Goal: Task Accomplishment & Management: Manage account settings

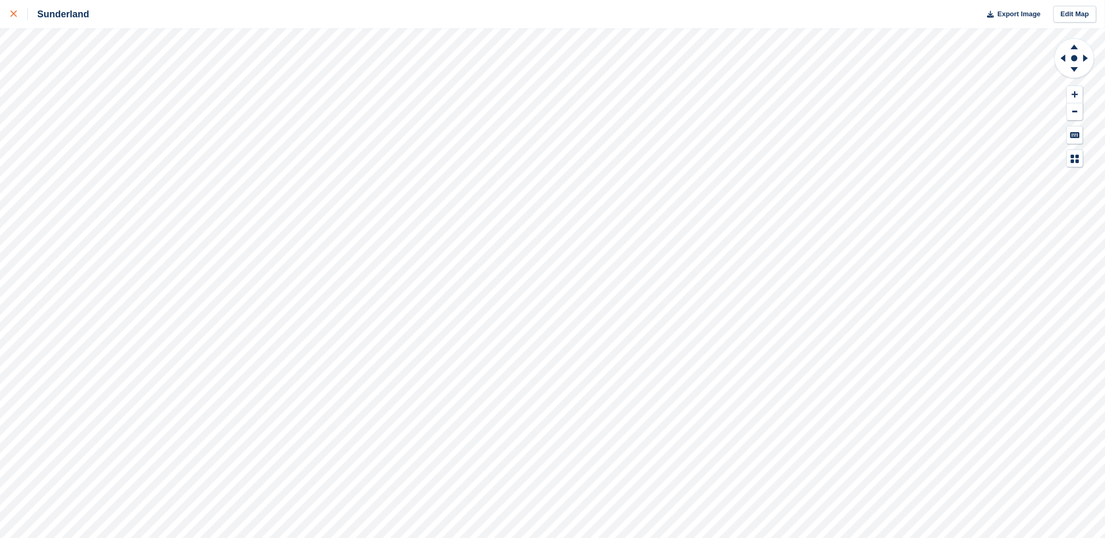
click at [16, 14] on icon at bounding box center [13, 13] width 6 height 6
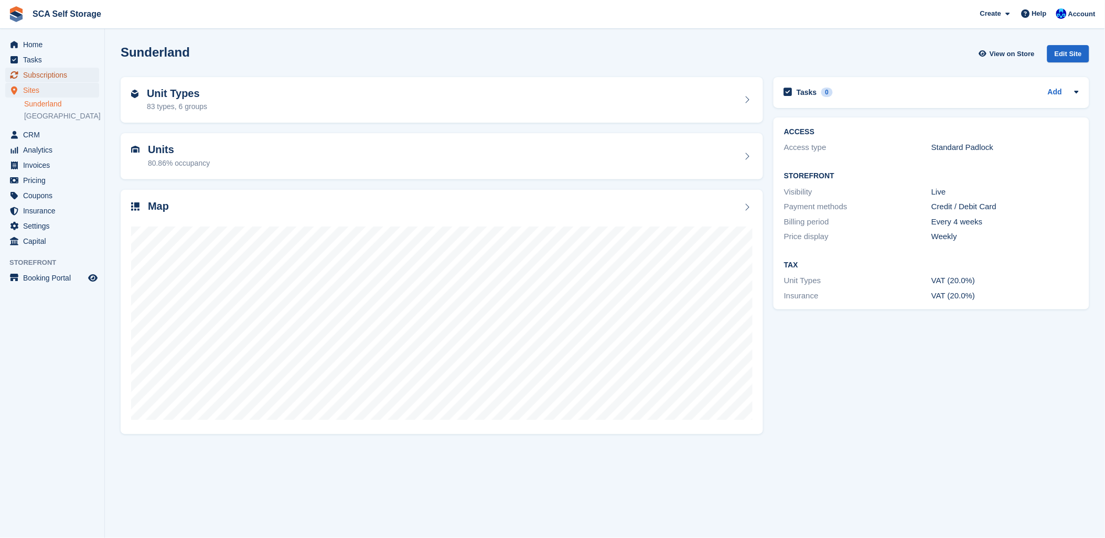
click at [49, 74] on span "Subscriptions" at bounding box center [54, 75] width 63 height 15
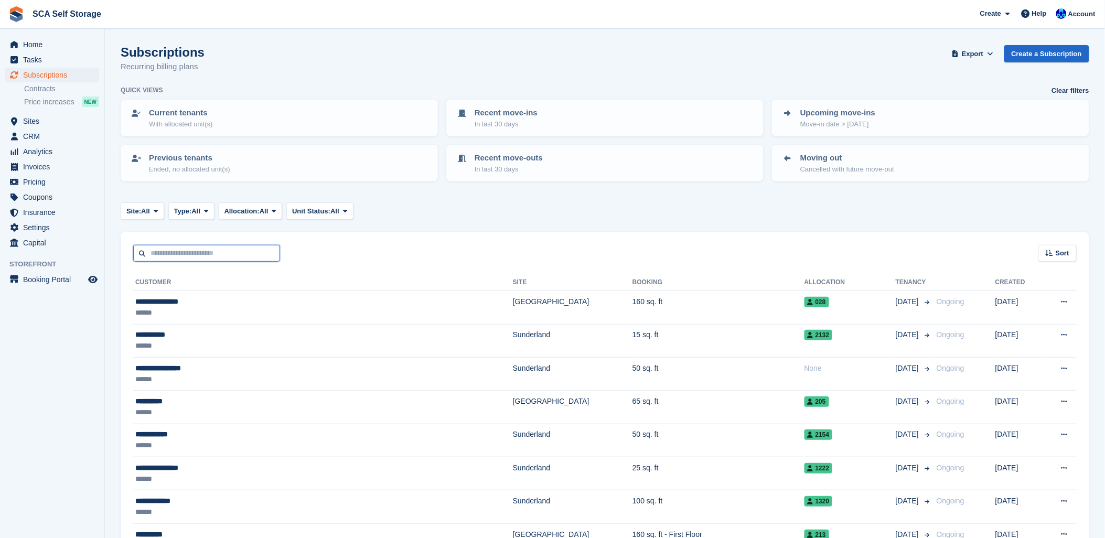
click at [209, 253] on input "text" at bounding box center [206, 253] width 147 height 17
type input "*****"
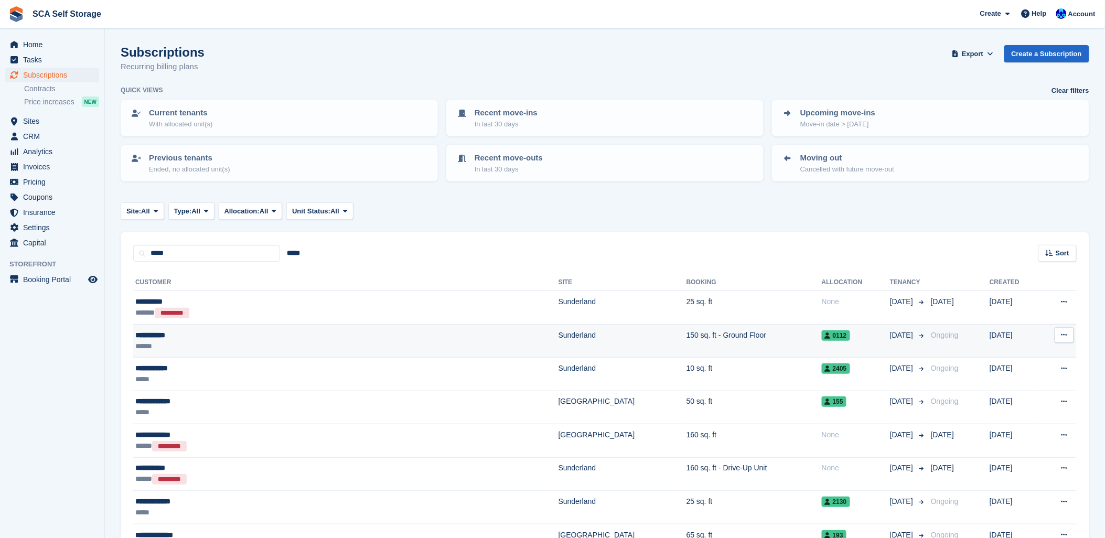
click at [242, 337] on div "**********" at bounding box center [261, 335] width 252 height 11
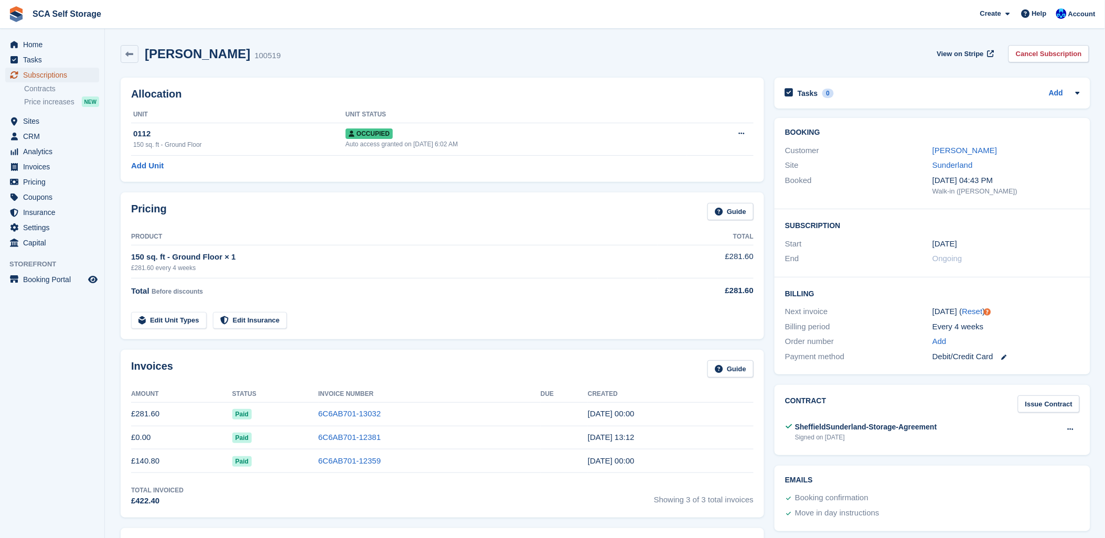
click at [60, 71] on span "Subscriptions" at bounding box center [54, 75] width 63 height 15
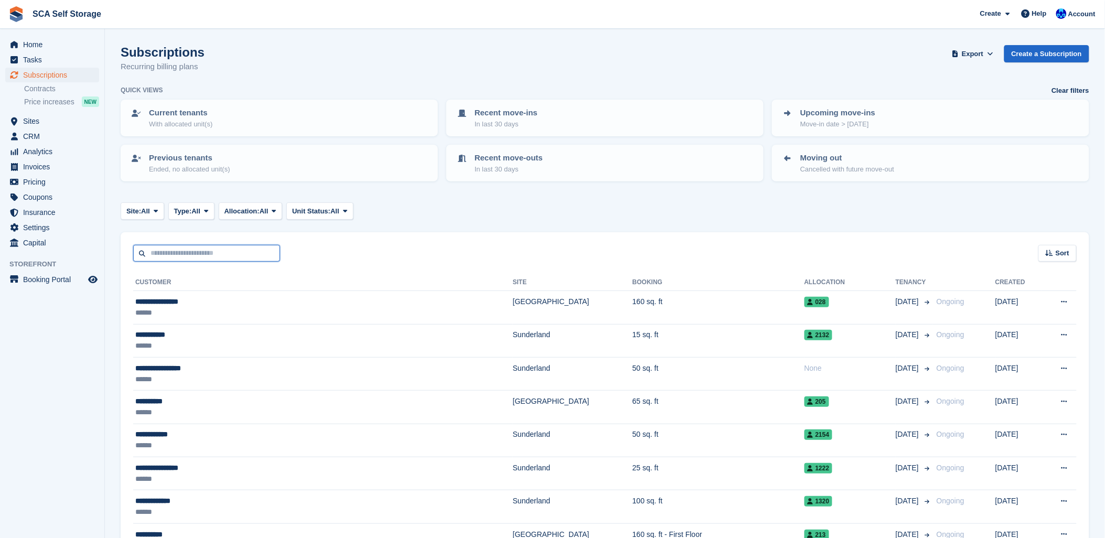
click at [206, 248] on input "text" at bounding box center [206, 253] width 147 height 17
type input "***"
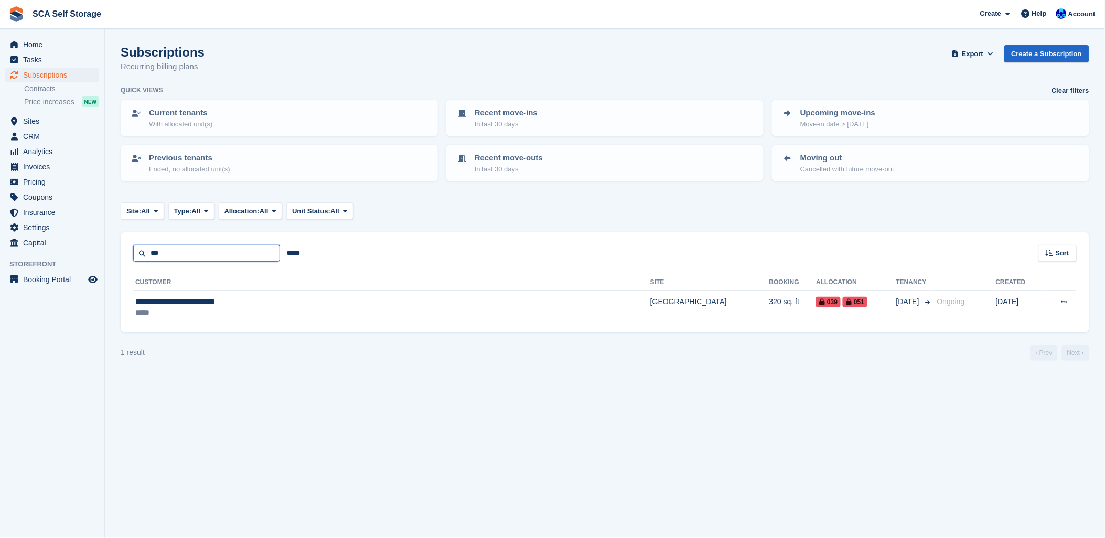
click at [181, 253] on input "***" at bounding box center [206, 253] width 147 height 17
type input "***"
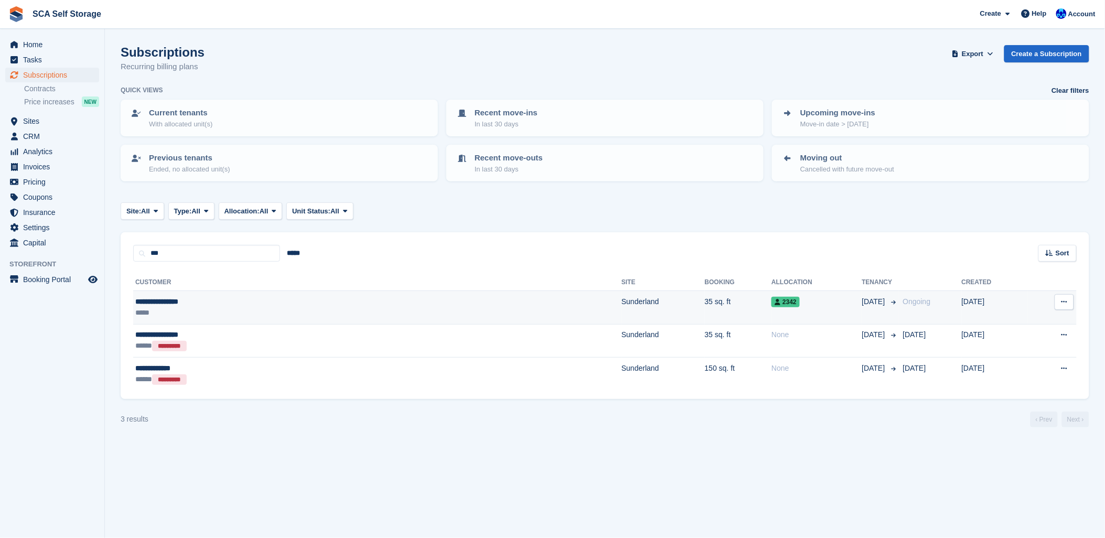
click at [199, 303] on div "**********" at bounding box center [244, 301] width 218 height 11
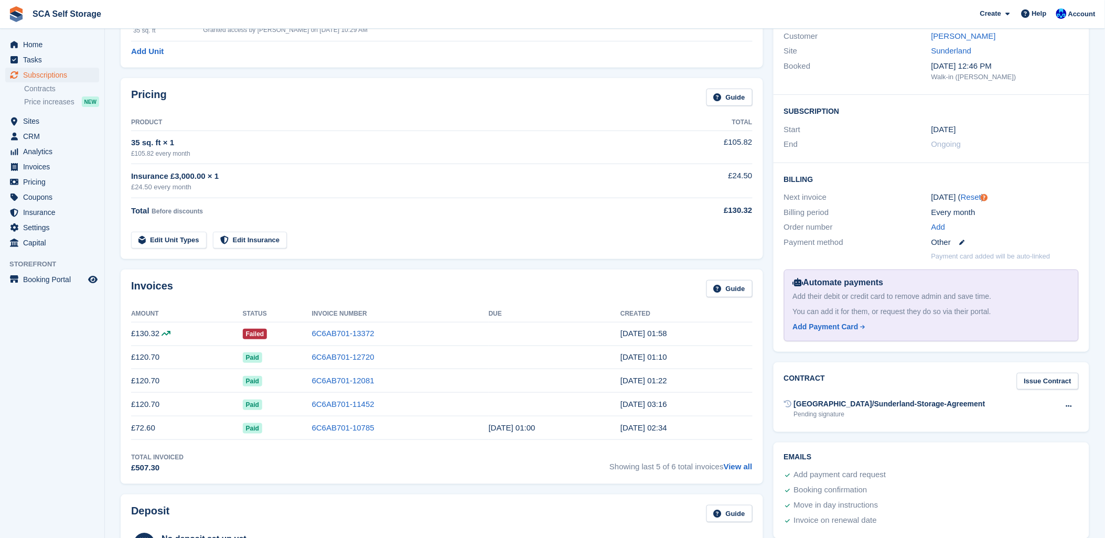
scroll to position [58, 0]
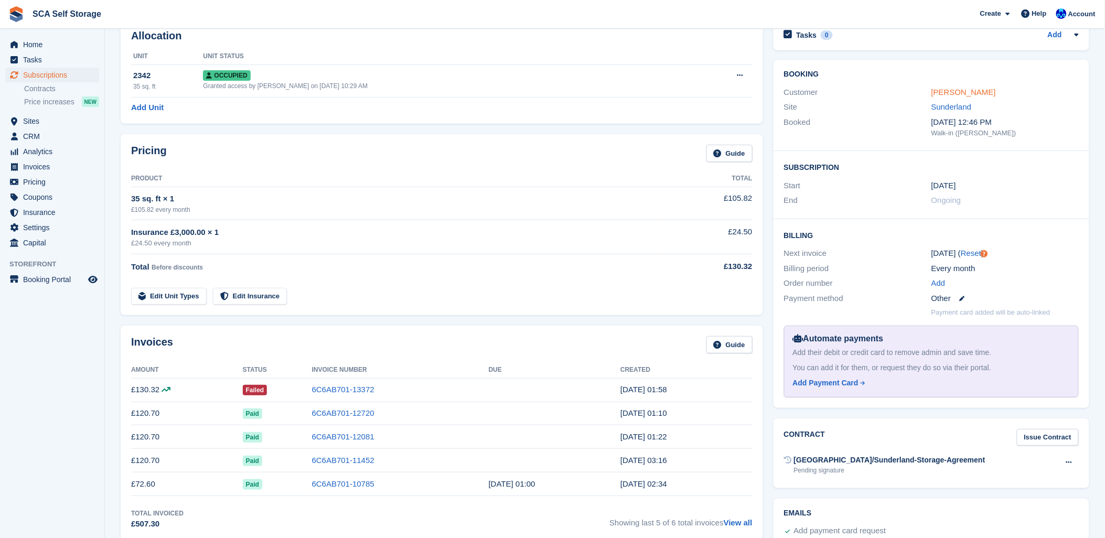
click at [961, 92] on link "Callum Lee Tyson" at bounding box center [963, 92] width 65 height 9
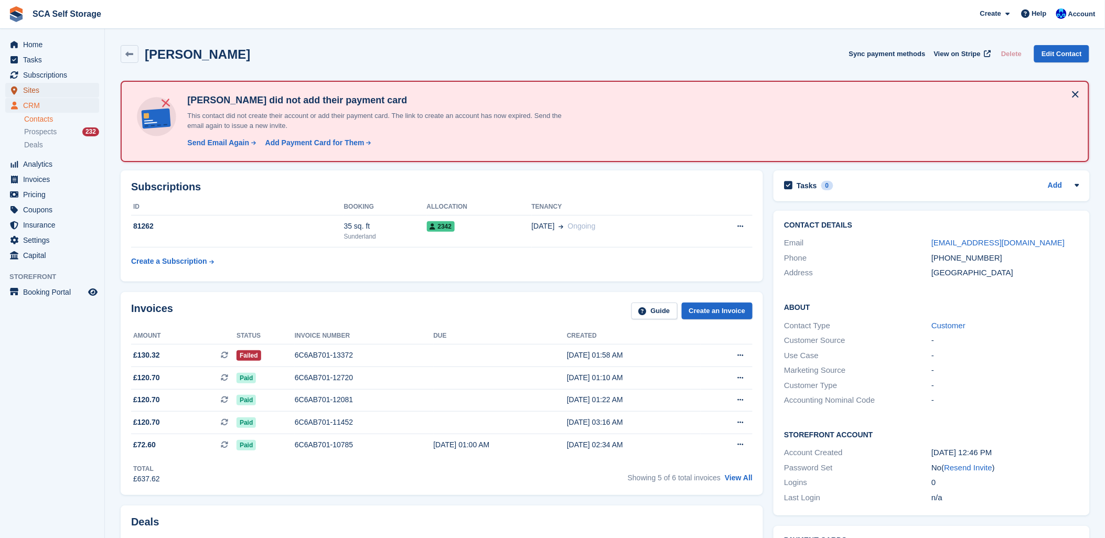
click at [39, 83] on span "Sites" at bounding box center [54, 90] width 63 height 15
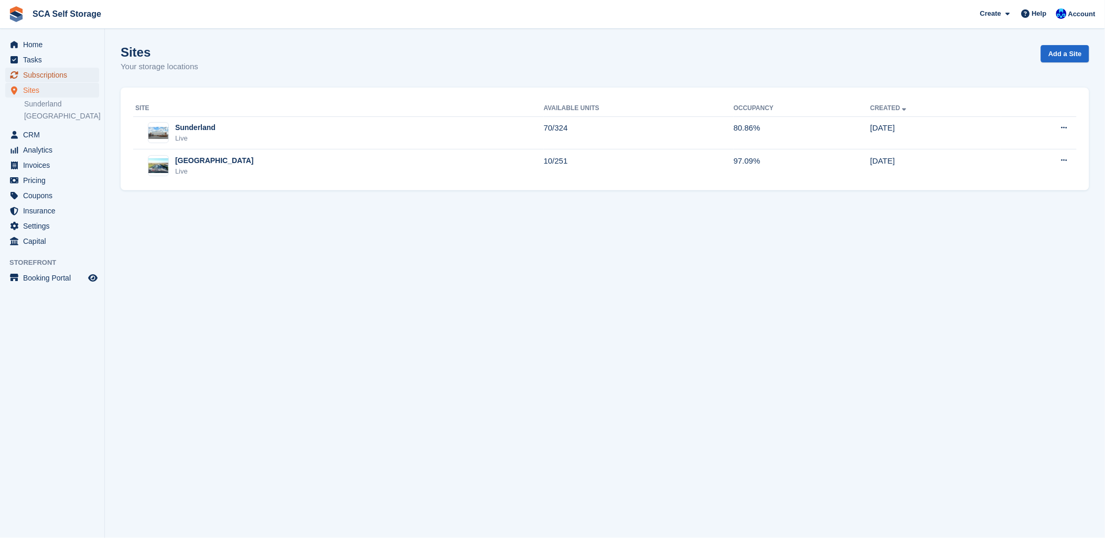
click at [55, 72] on span "Subscriptions" at bounding box center [54, 75] width 63 height 15
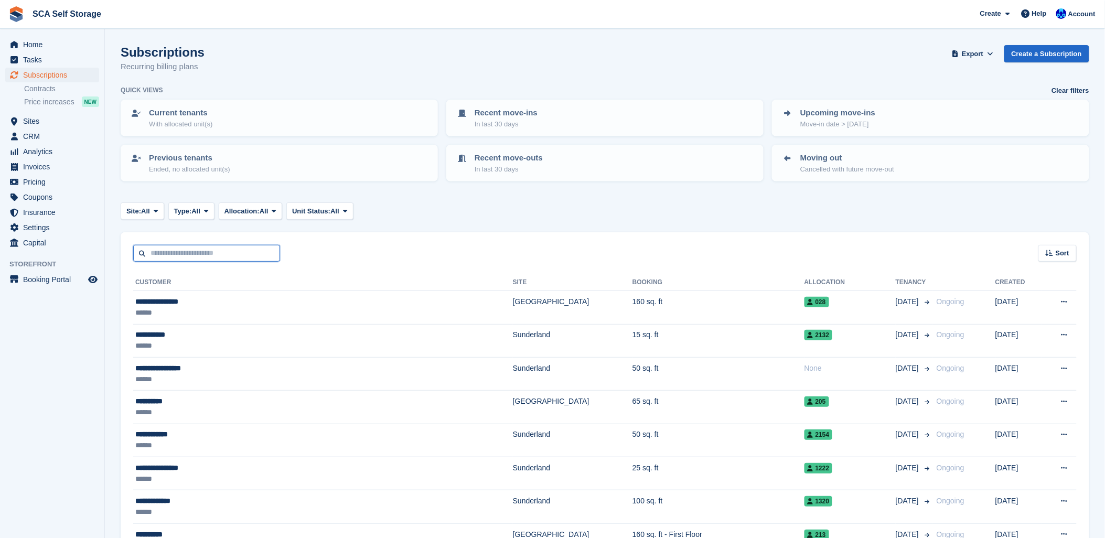
click at [191, 253] on input "text" at bounding box center [206, 253] width 147 height 17
type input "***"
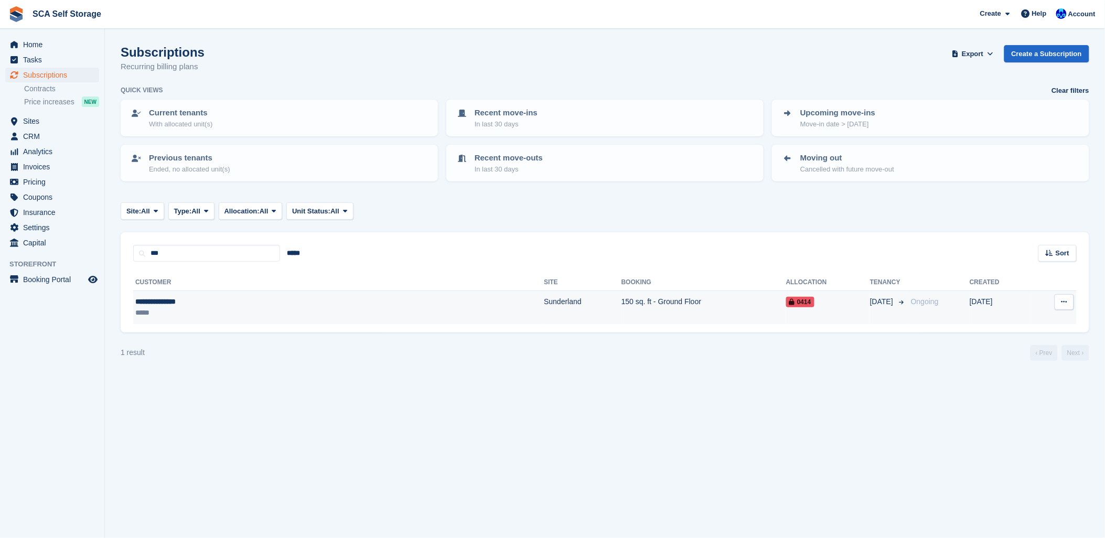
click at [237, 301] on div "**********" at bounding box center [233, 301] width 197 height 11
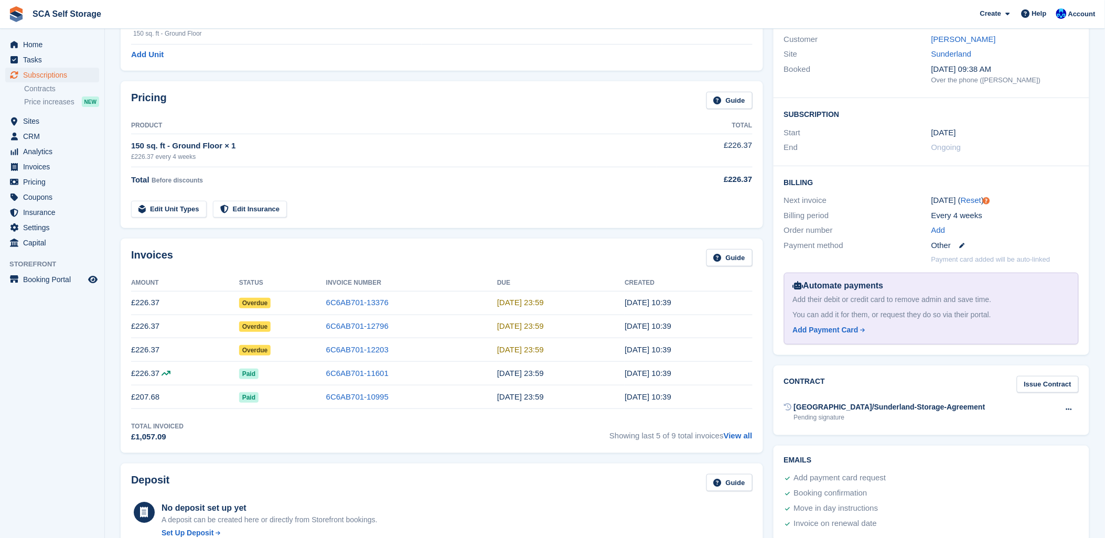
scroll to position [116, 0]
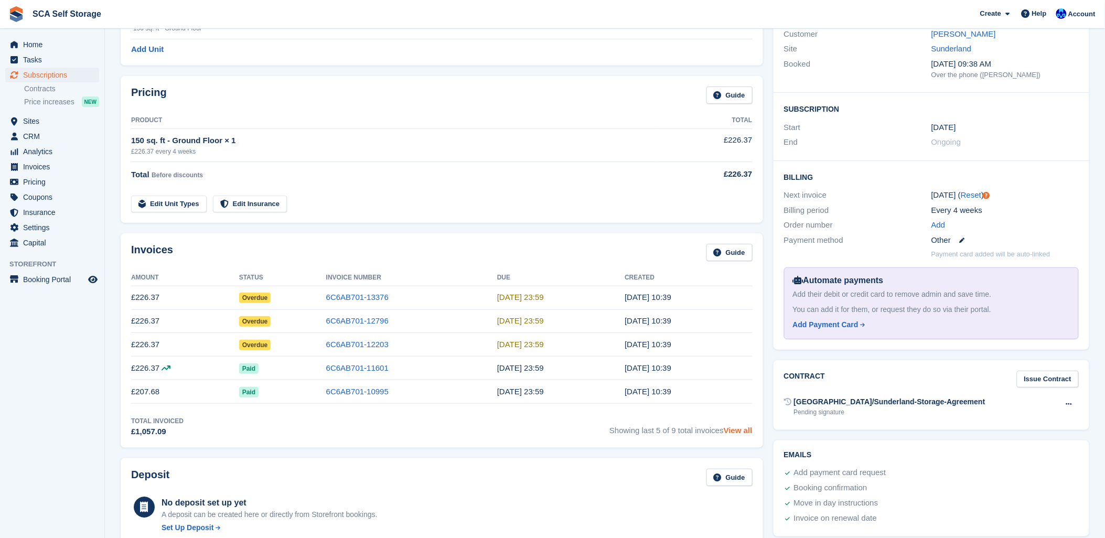
click at [731, 435] on link "View all" at bounding box center [738, 430] width 29 height 9
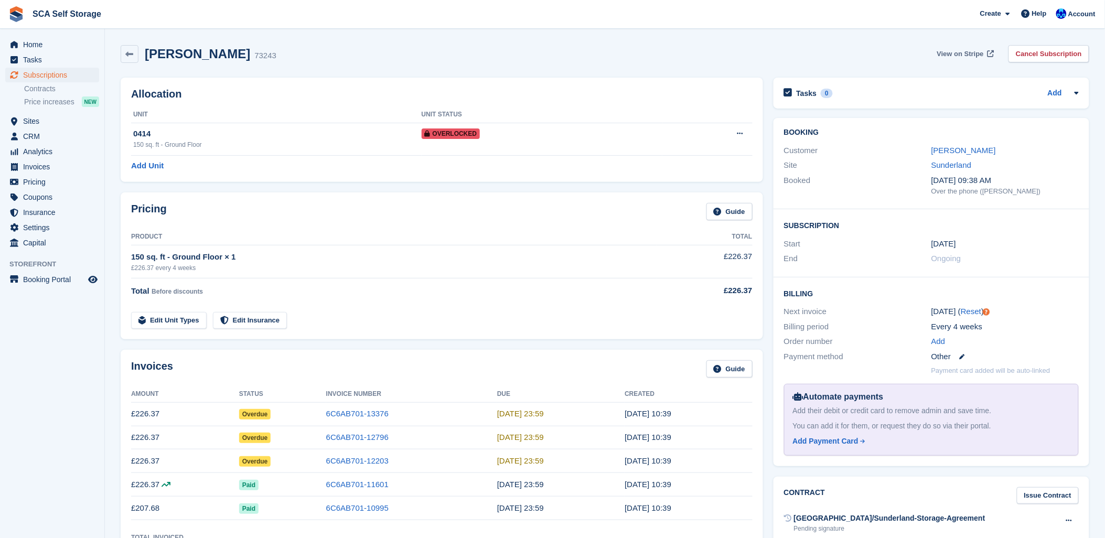
click at [944, 60] on link "View on Stripe" at bounding box center [964, 53] width 63 height 17
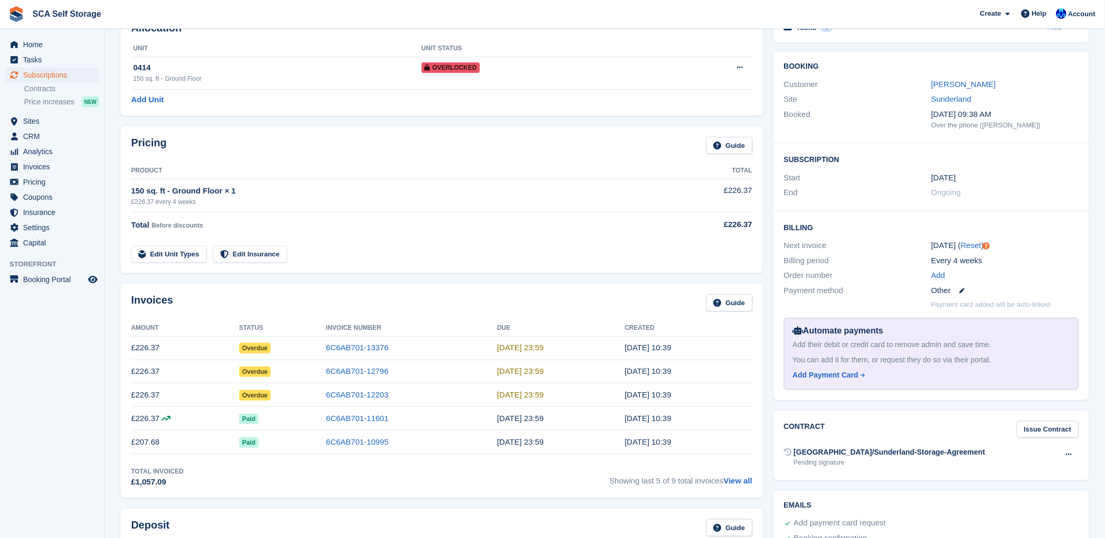
scroll to position [175, 0]
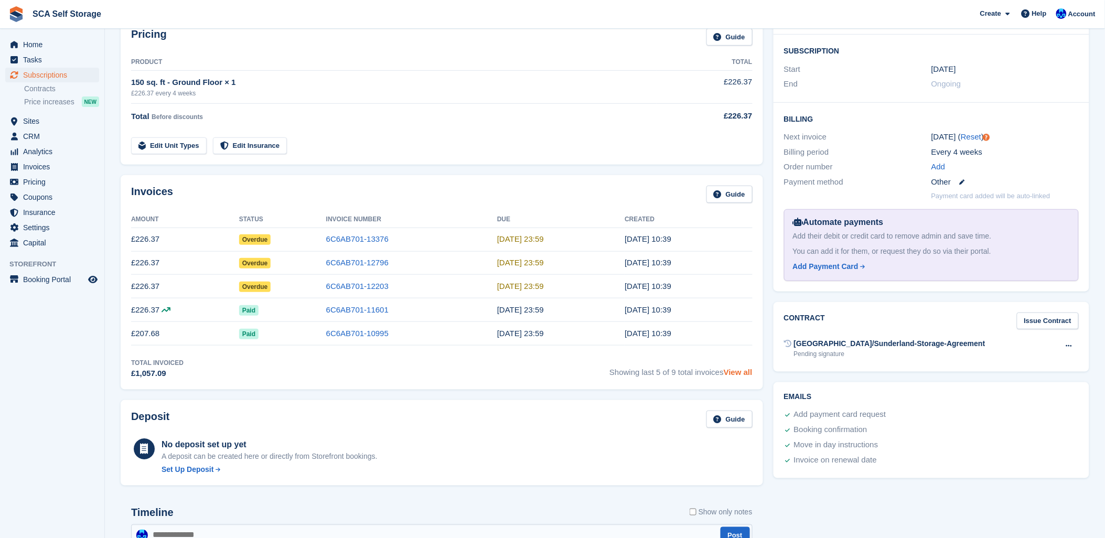
click at [737, 377] on link "View all" at bounding box center [738, 372] width 29 height 9
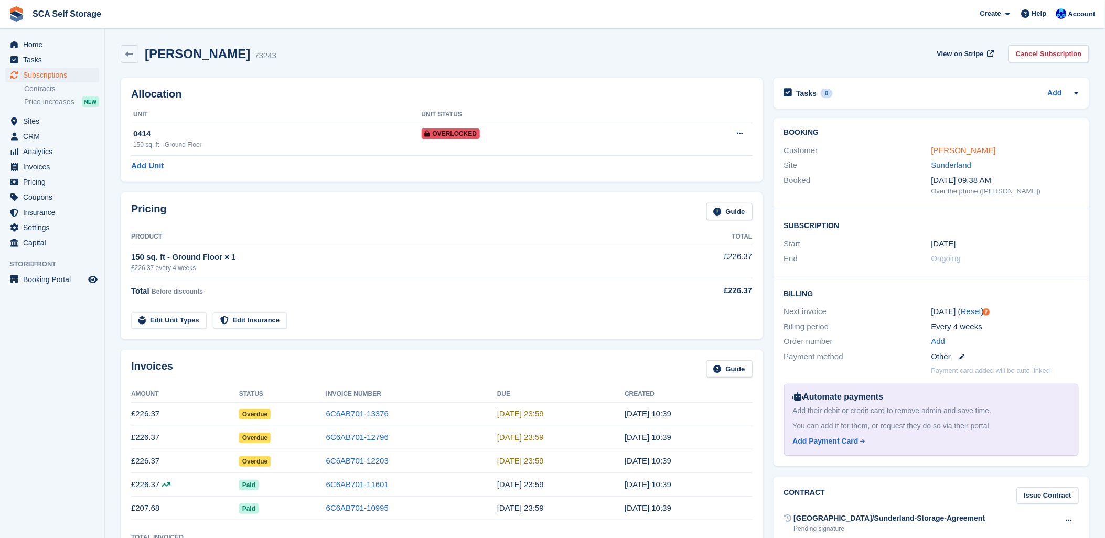
click at [972, 148] on link "Gagandeep Nagra" at bounding box center [963, 150] width 65 height 9
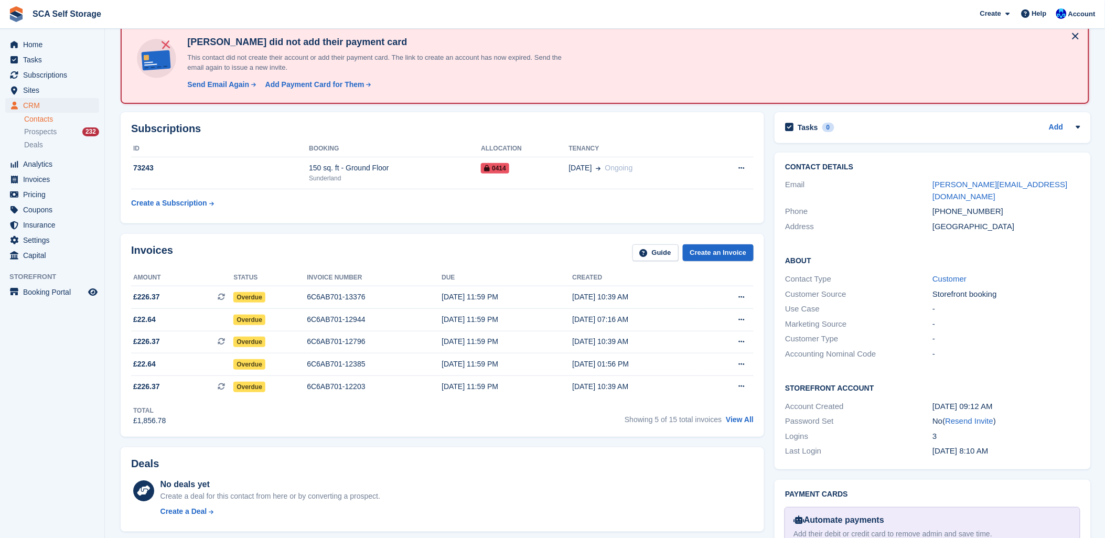
scroll to position [116, 0]
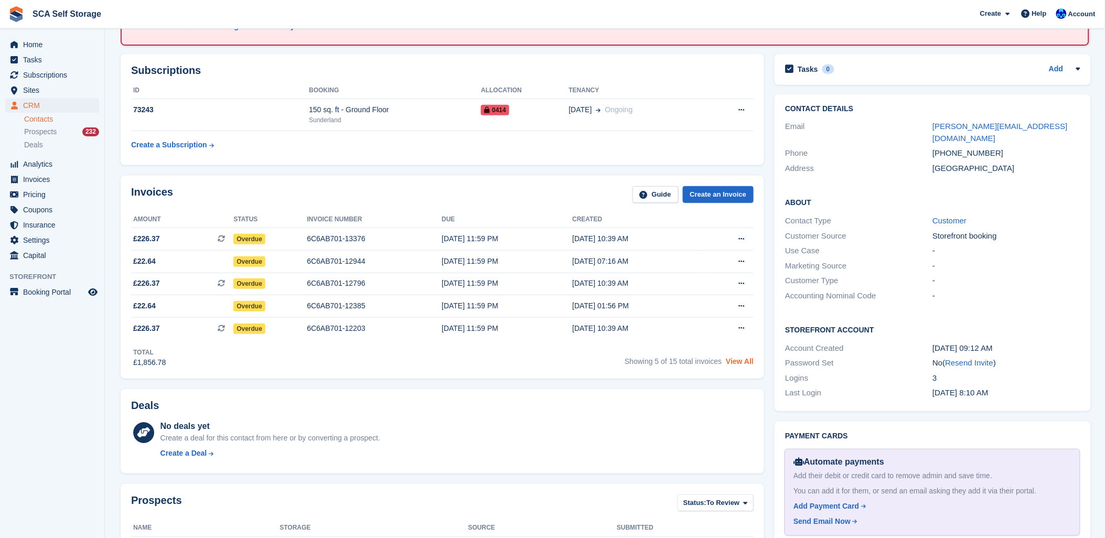
click at [746, 361] on link "View All" at bounding box center [740, 361] width 28 height 8
click at [736, 358] on link "View All" at bounding box center [740, 361] width 28 height 8
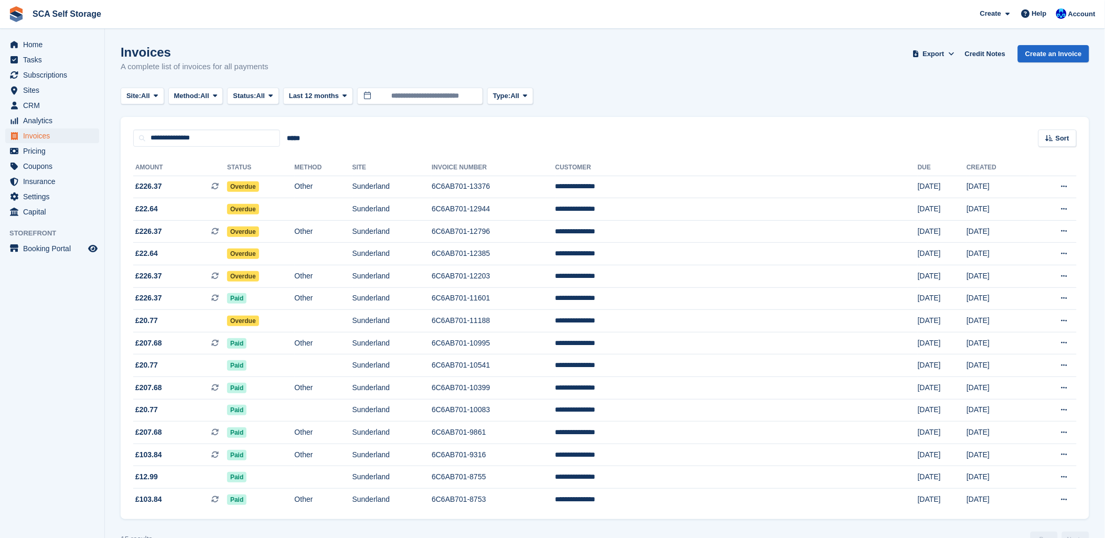
click at [722, 70] on div "Invoices A complete list of invoices for all payments Export Export Invoices Ex…" at bounding box center [605, 65] width 969 height 40
click at [41, 76] on span "Subscriptions" at bounding box center [54, 75] width 63 height 15
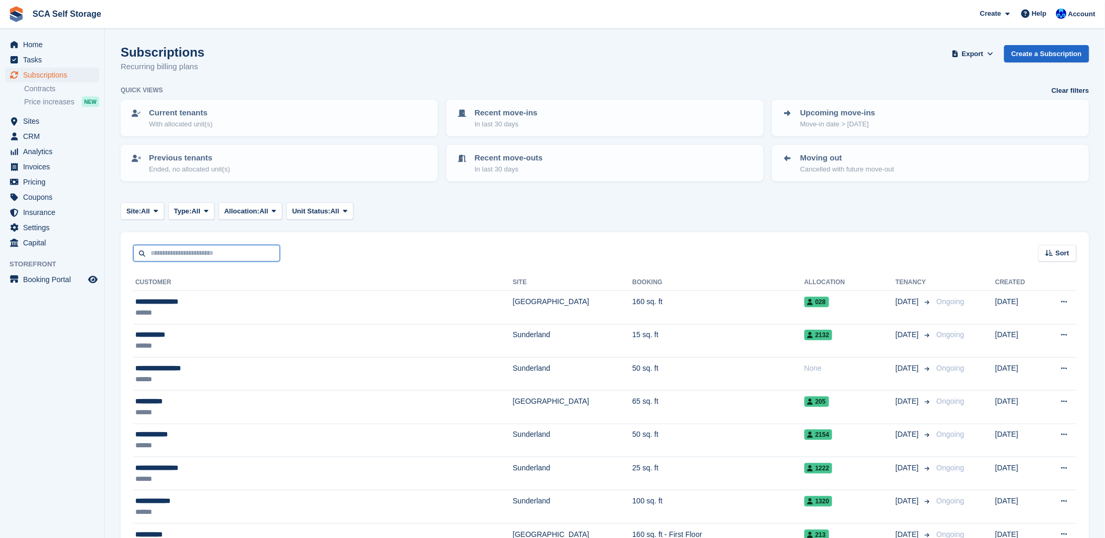
click at [170, 253] on input "text" at bounding box center [206, 253] width 147 height 17
type input "*****"
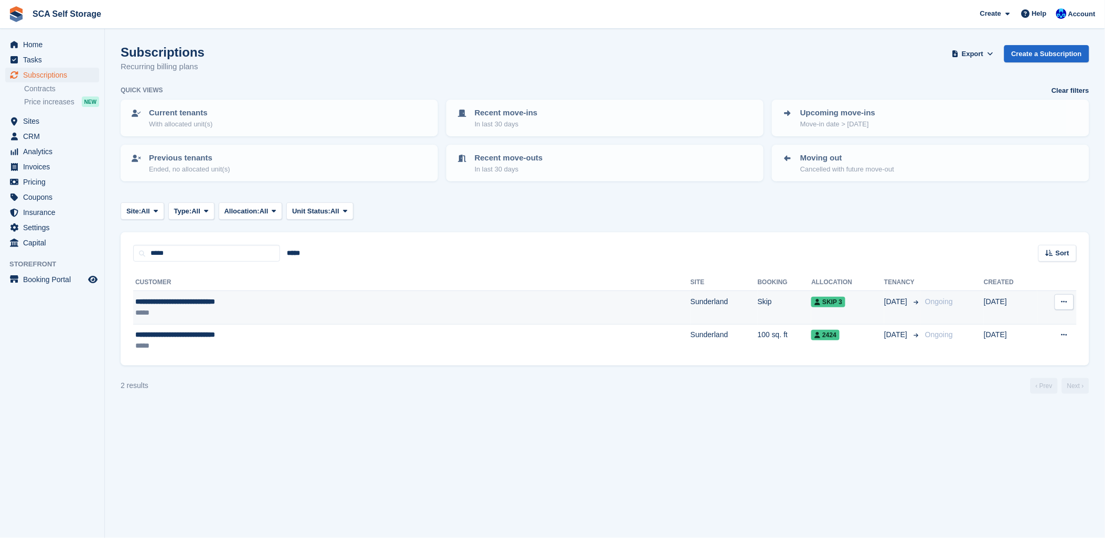
click at [691, 298] on td "Sunderland" at bounding box center [724, 307] width 67 height 33
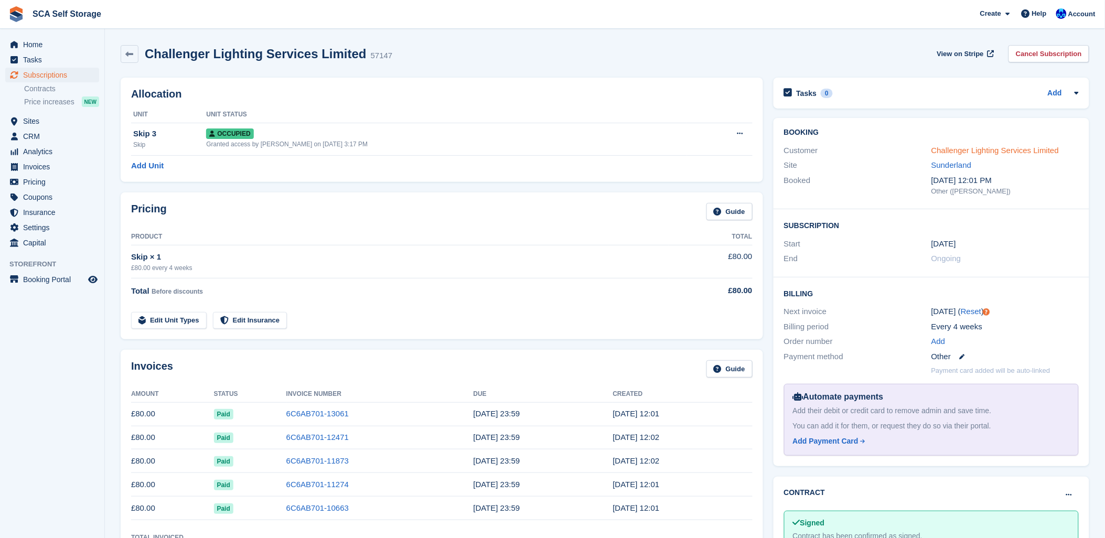
click at [982, 150] on link "Challenger Lighting Services Limited" at bounding box center [994, 150] width 127 height 9
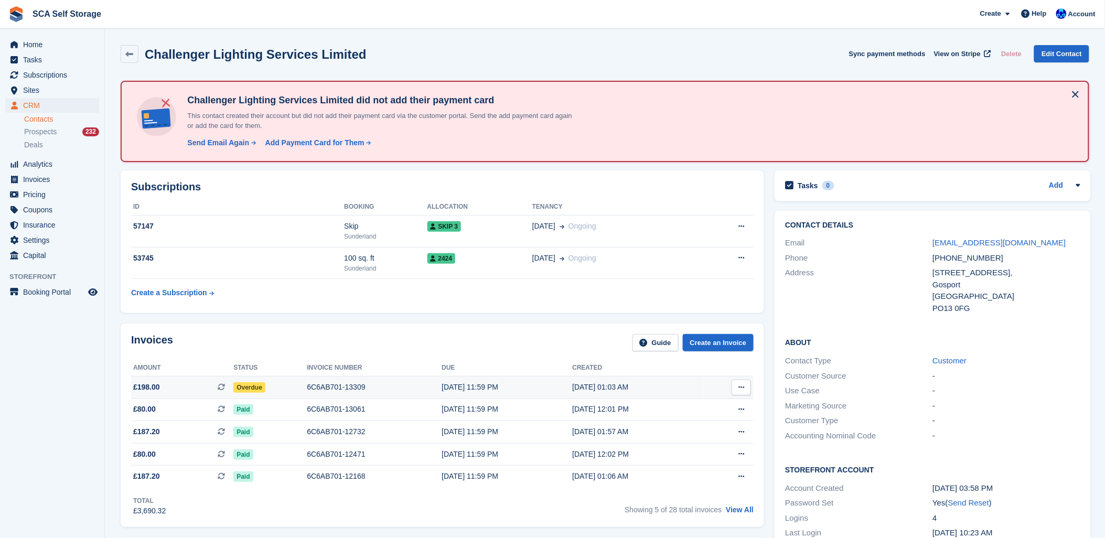
click at [347, 384] on div "6C6AB701-13309" at bounding box center [374, 387] width 135 height 11
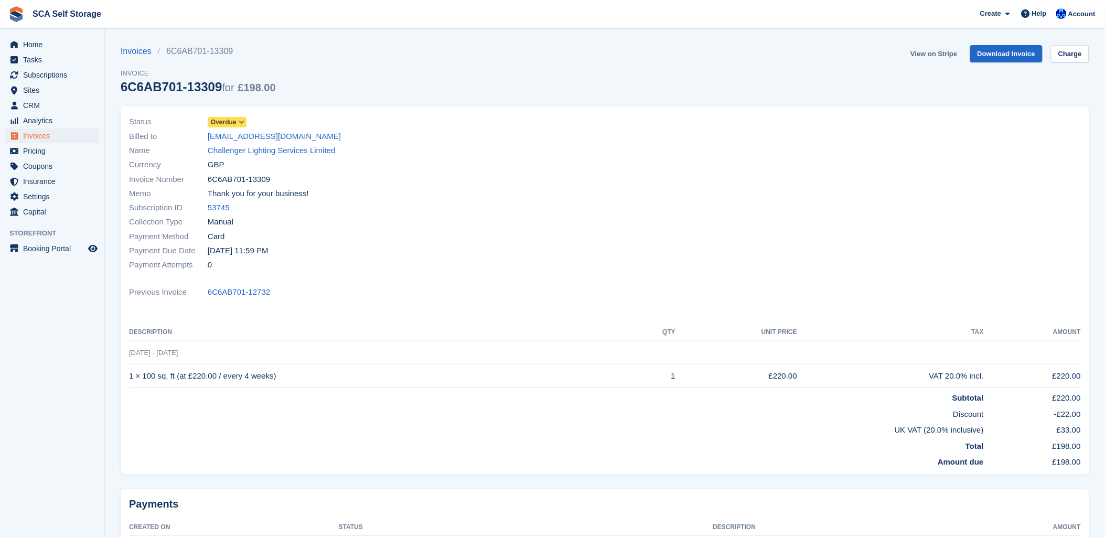
click at [957, 53] on link "View on Stripe" at bounding box center [933, 53] width 55 height 17
click at [228, 154] on link "Challenger Lighting Services Limited" at bounding box center [271, 151] width 127 height 12
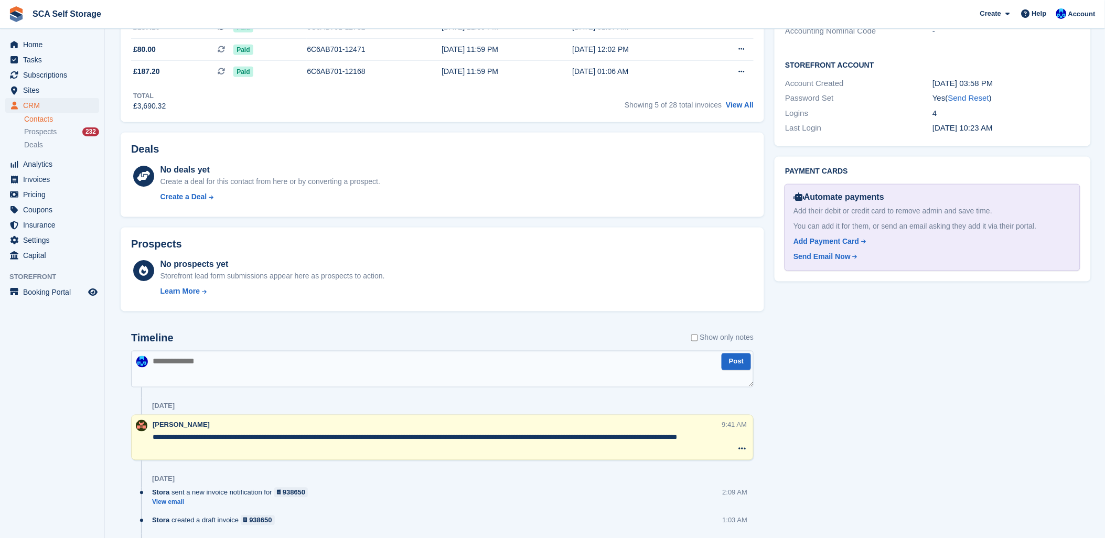
scroll to position [466, 0]
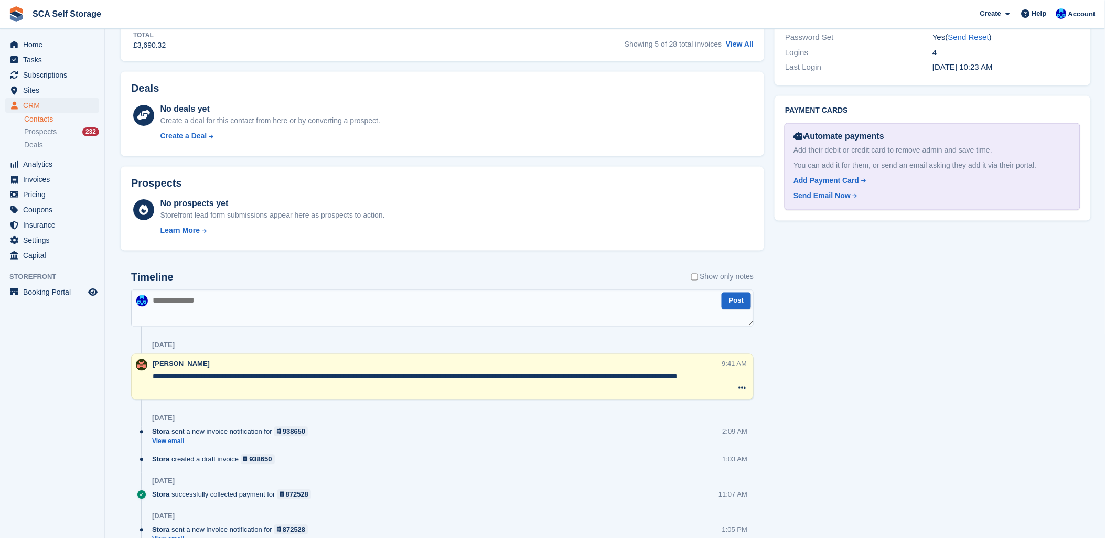
click at [227, 293] on textarea at bounding box center [442, 308] width 623 height 37
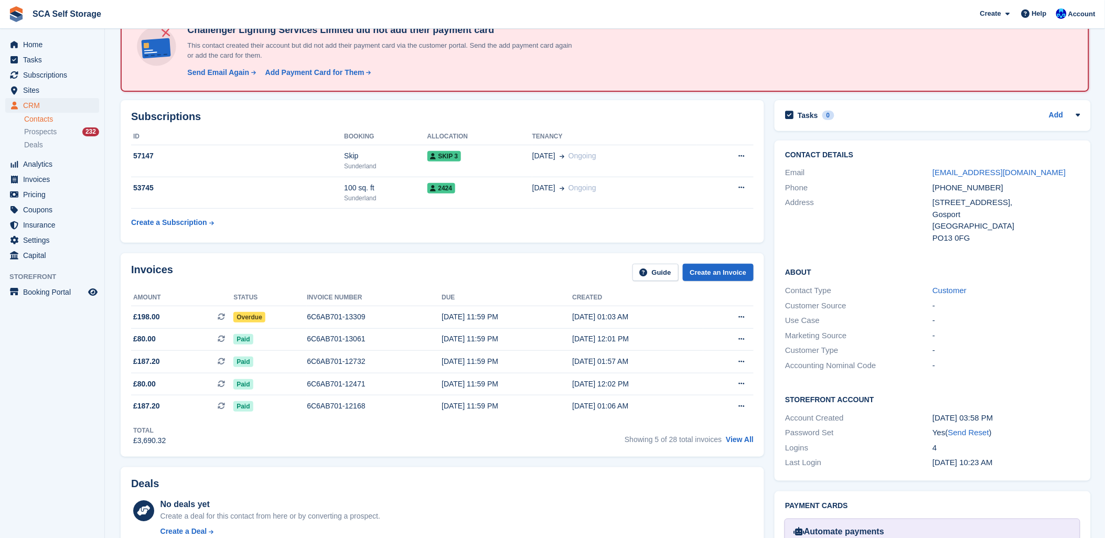
scroll to position [0, 0]
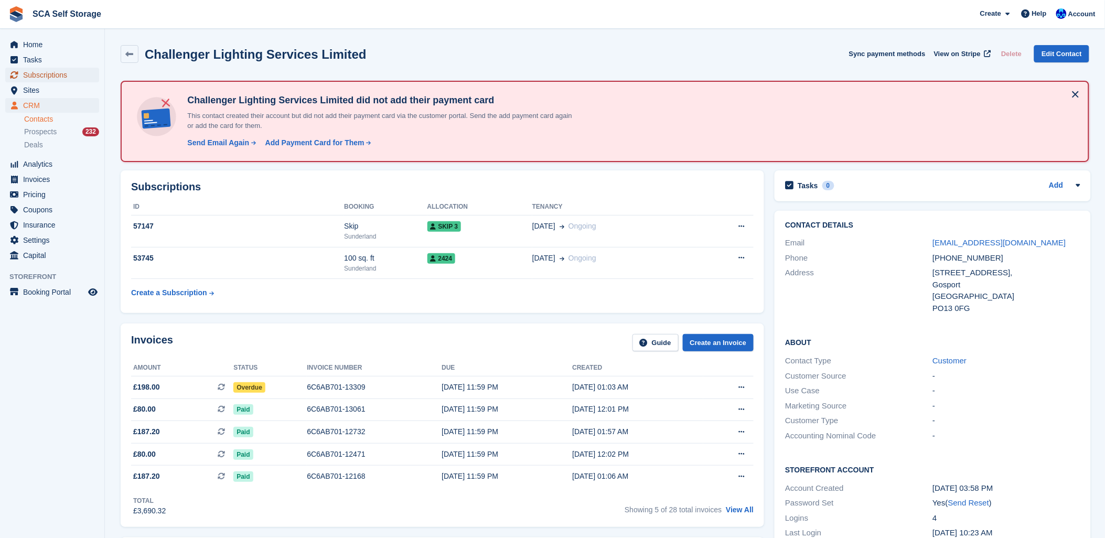
click at [51, 70] on span "Subscriptions" at bounding box center [54, 75] width 63 height 15
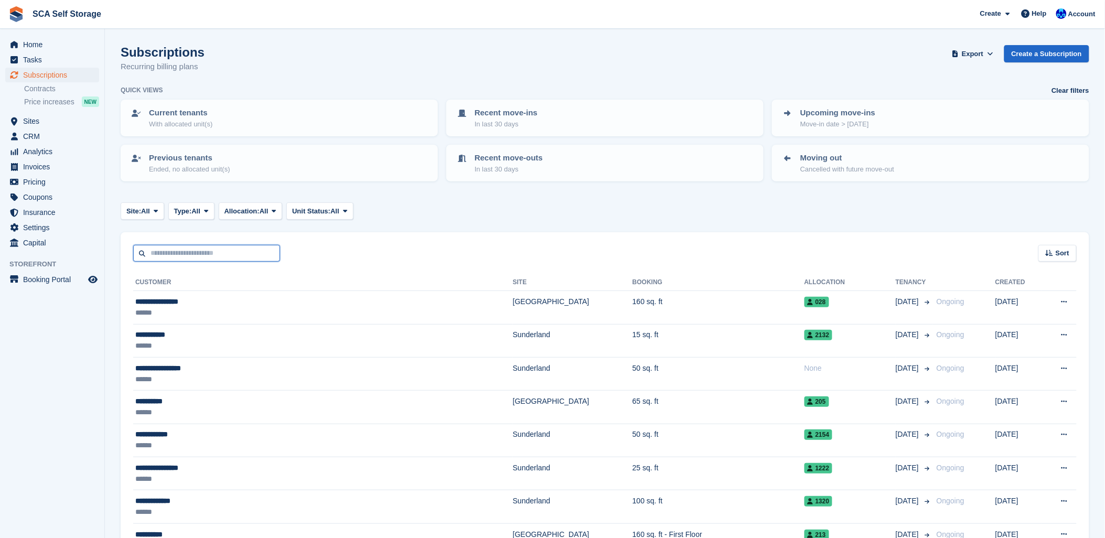
click at [189, 259] on input "text" at bounding box center [206, 253] width 147 height 17
type input "****"
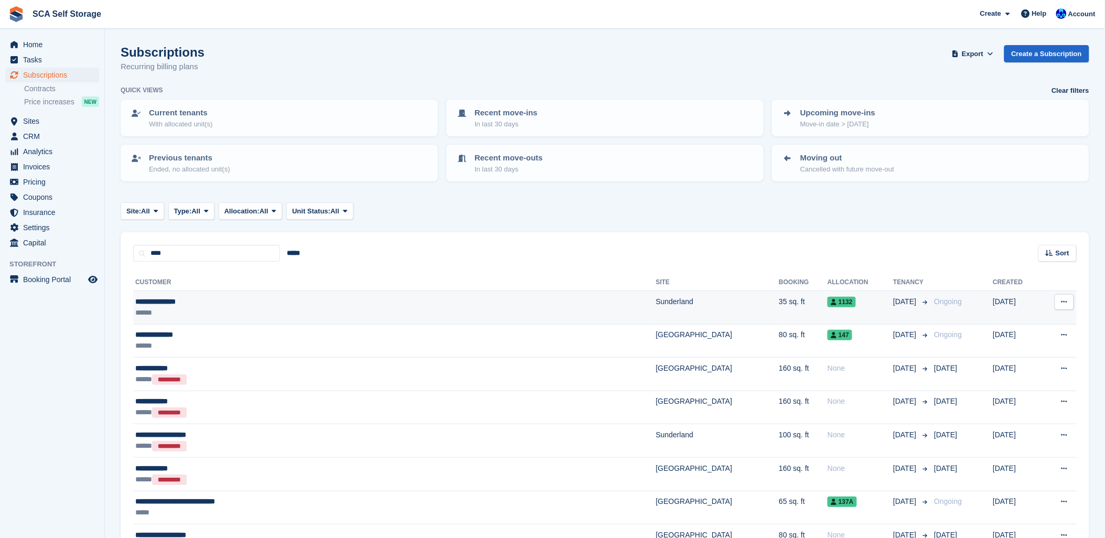
click at [198, 316] on div "******" at bounding box center [296, 312] width 323 height 11
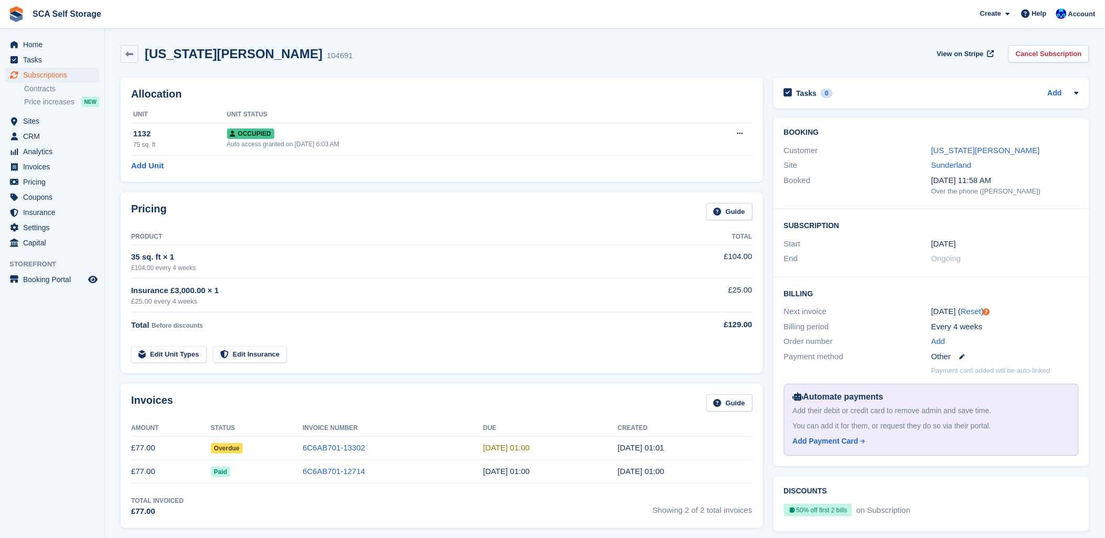
click at [978, 158] on div "Site [GEOGRAPHIC_DATA]" at bounding box center [931, 165] width 295 height 15
click at [977, 152] on link "[US_STATE][PERSON_NAME]" at bounding box center [985, 150] width 109 height 9
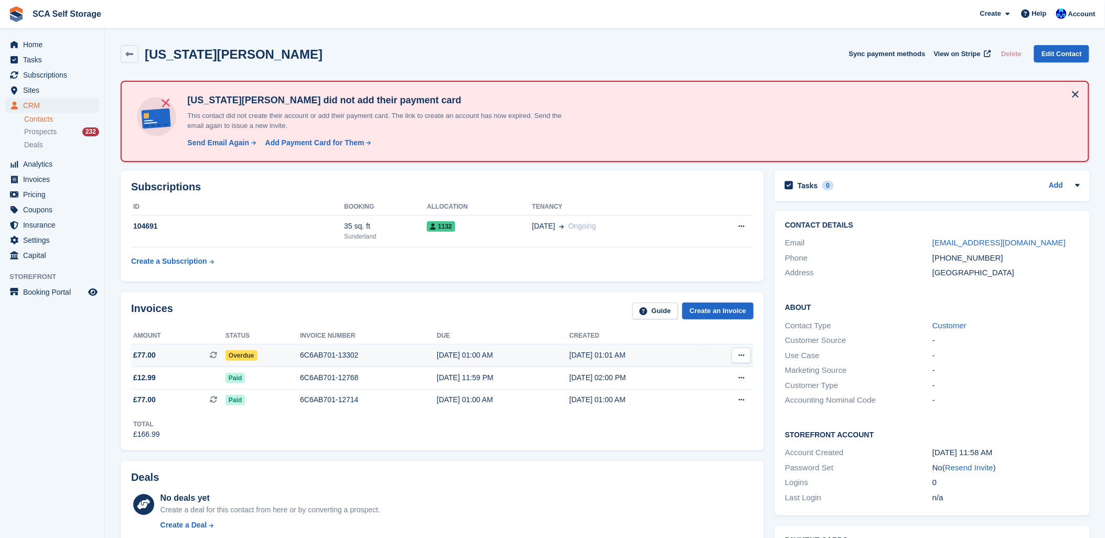
click at [460, 357] on div "[DATE] 01:00 AM" at bounding box center [503, 355] width 133 height 11
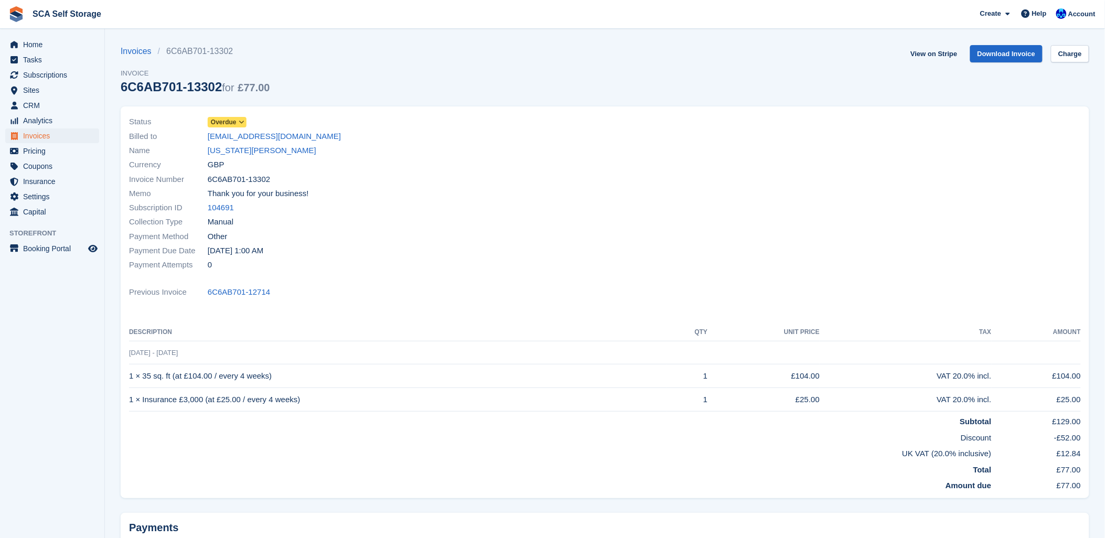
click at [241, 144] on div "Name [US_STATE][PERSON_NAME]" at bounding box center [364, 151] width 470 height 14
click at [240, 149] on link "[US_STATE][PERSON_NAME]" at bounding box center [262, 151] width 109 height 12
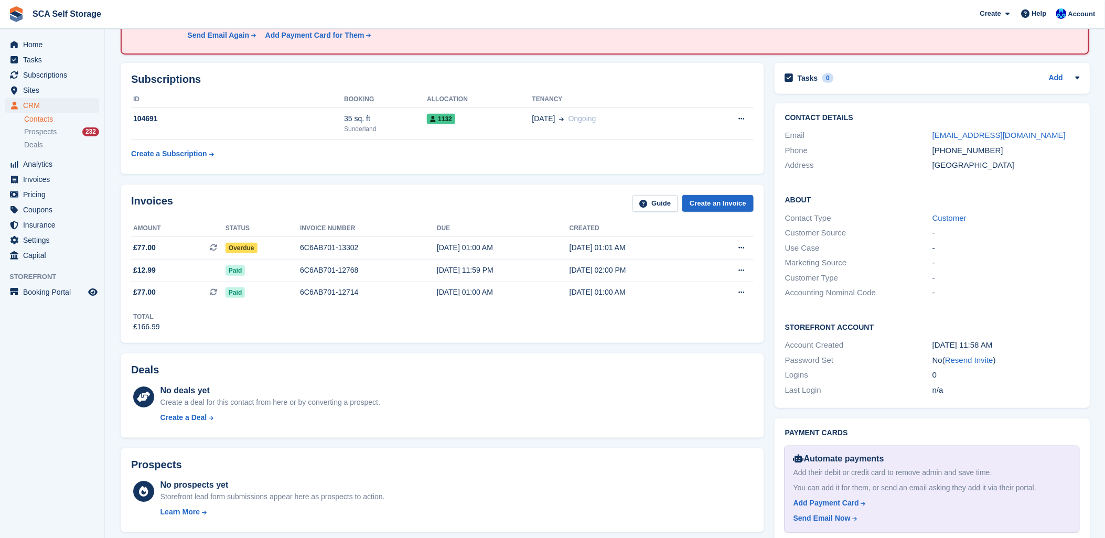
scroll to position [58, 0]
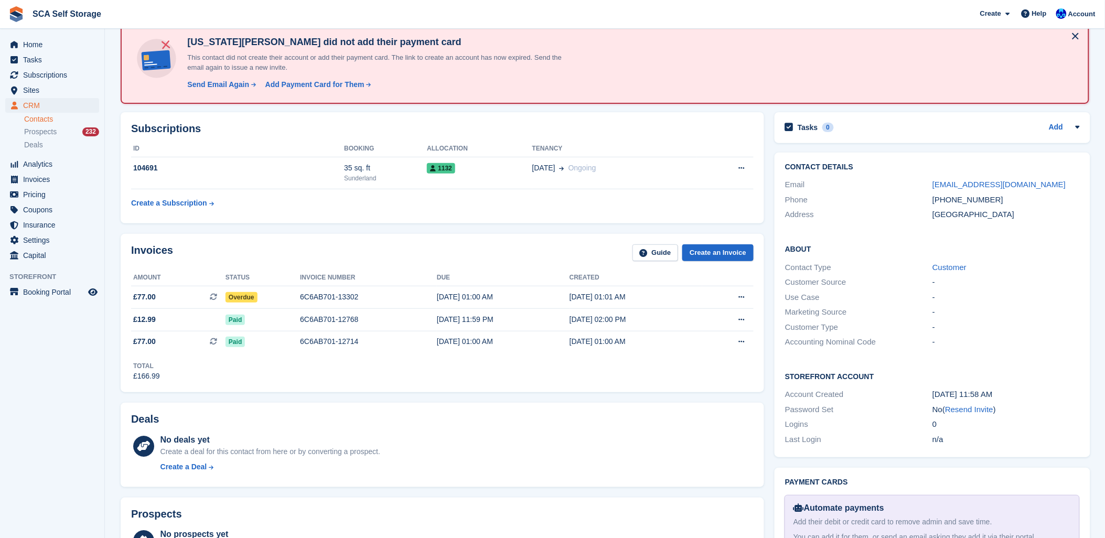
click at [638, 21] on span "SCA Self Storage Create Subscription Invoice Contact Deal Discount Page Help Ch…" at bounding box center [552, 14] width 1105 height 28
click at [35, 81] on span "Subscriptions" at bounding box center [54, 75] width 63 height 15
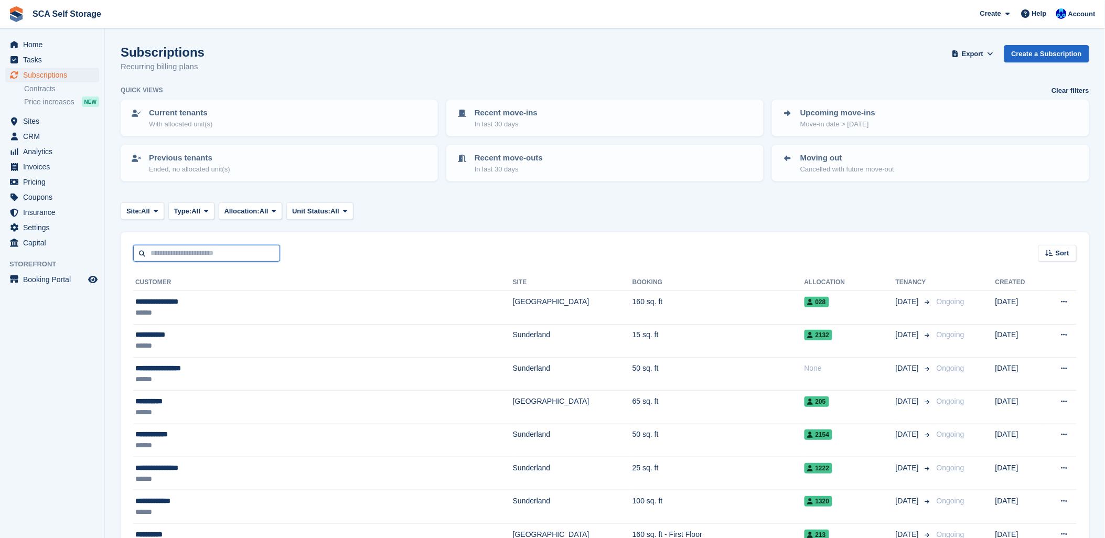
click at [181, 245] on input "text" at bounding box center [206, 253] width 147 height 17
type input "*"
click at [181, 245] on input "text" at bounding box center [206, 253] width 147 height 17
click at [216, 249] on input "text" at bounding box center [206, 253] width 147 height 17
type input "****"
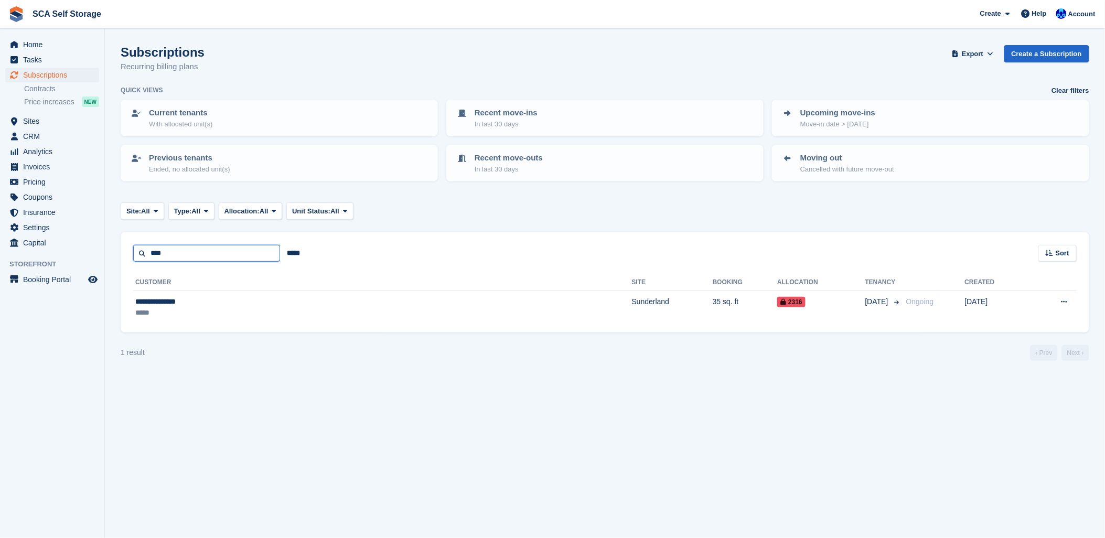
click at [218, 256] on input "****" at bounding box center [206, 253] width 147 height 17
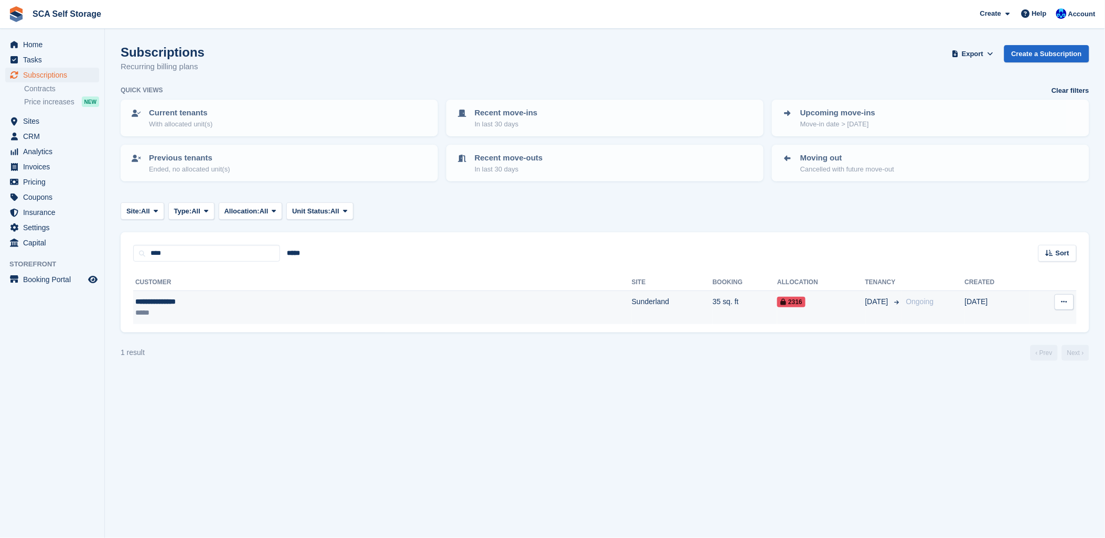
click at [217, 307] on div "*****" at bounding box center [250, 312] width 230 height 11
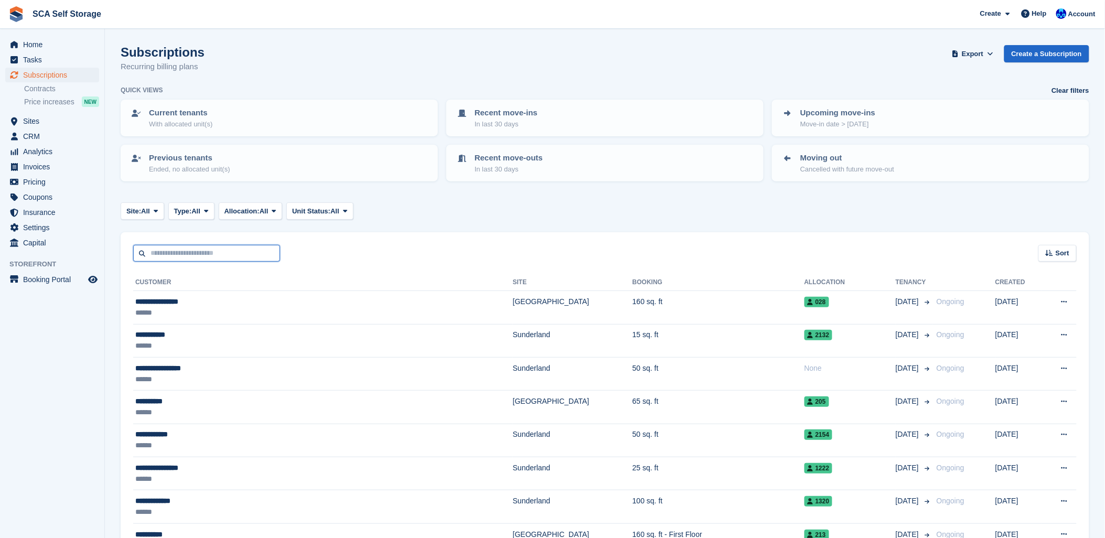
click at [177, 255] on input "text" at bounding box center [206, 253] width 147 height 17
type input "****"
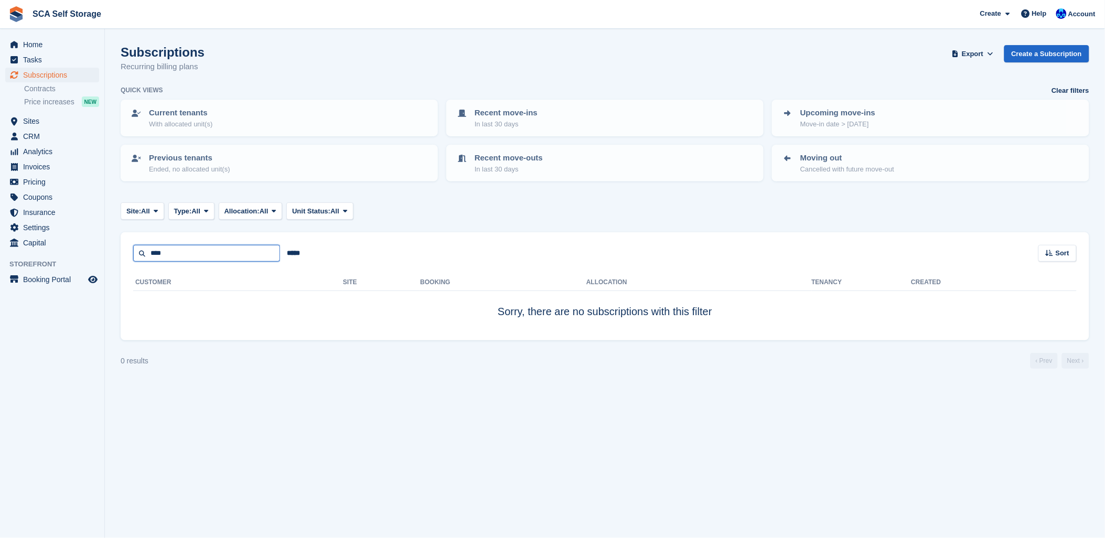
click at [190, 253] on input "****" at bounding box center [206, 253] width 147 height 17
type input "****"
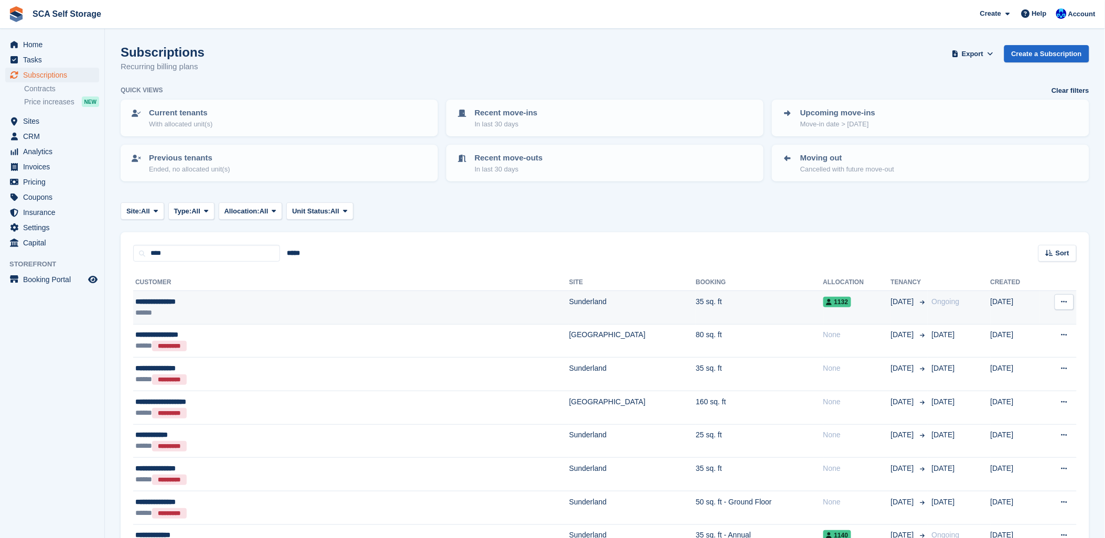
click at [218, 287] on th "Customer" at bounding box center [351, 282] width 436 height 17
click at [222, 297] on div "**********" at bounding box center [265, 301] width 261 height 11
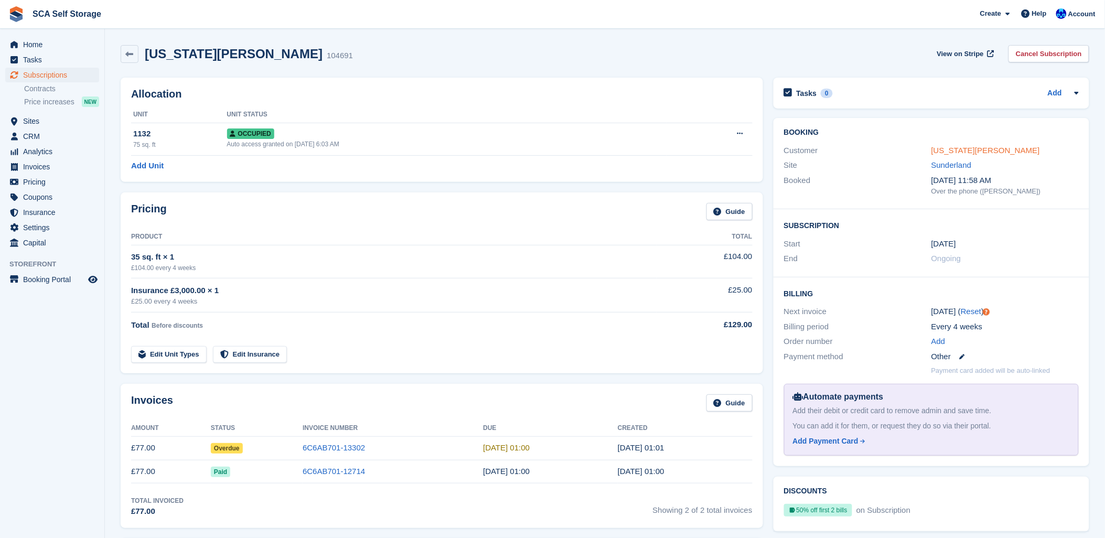
click at [941, 147] on link "Georgia Colling" at bounding box center [985, 150] width 109 height 9
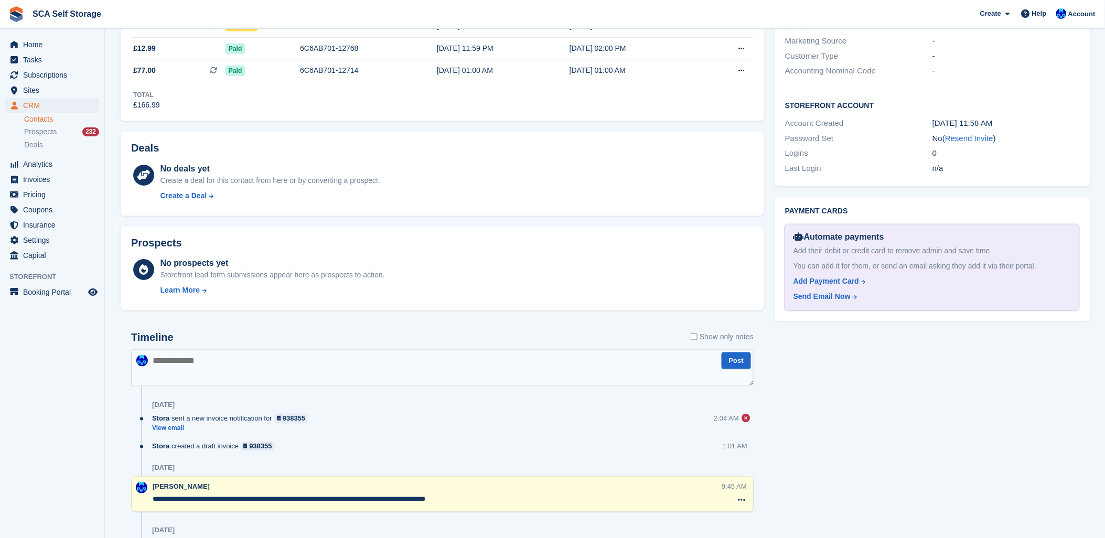
scroll to position [466, 0]
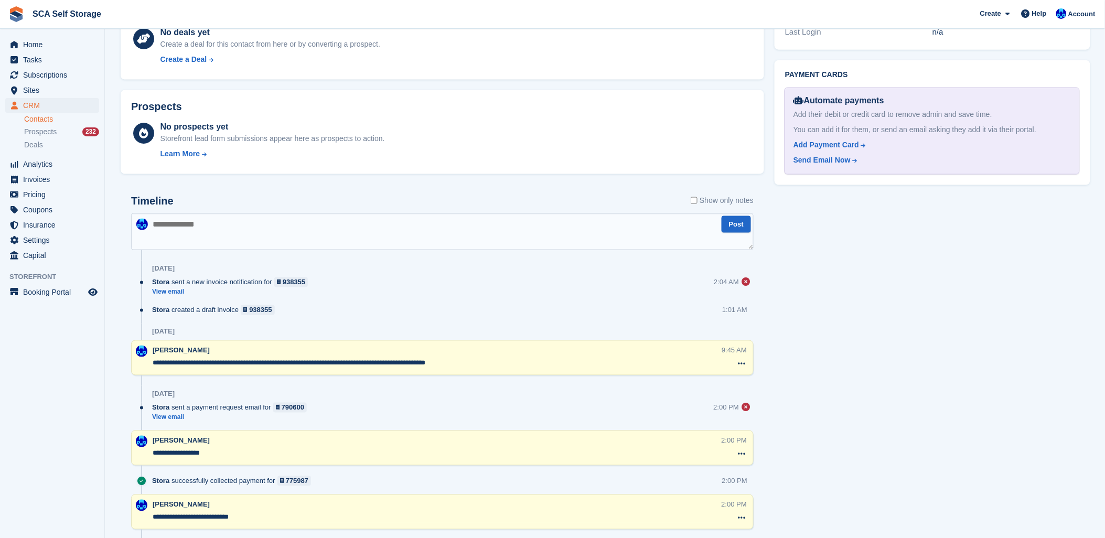
click at [198, 238] on textarea at bounding box center [442, 231] width 623 height 37
type textarea "**********"
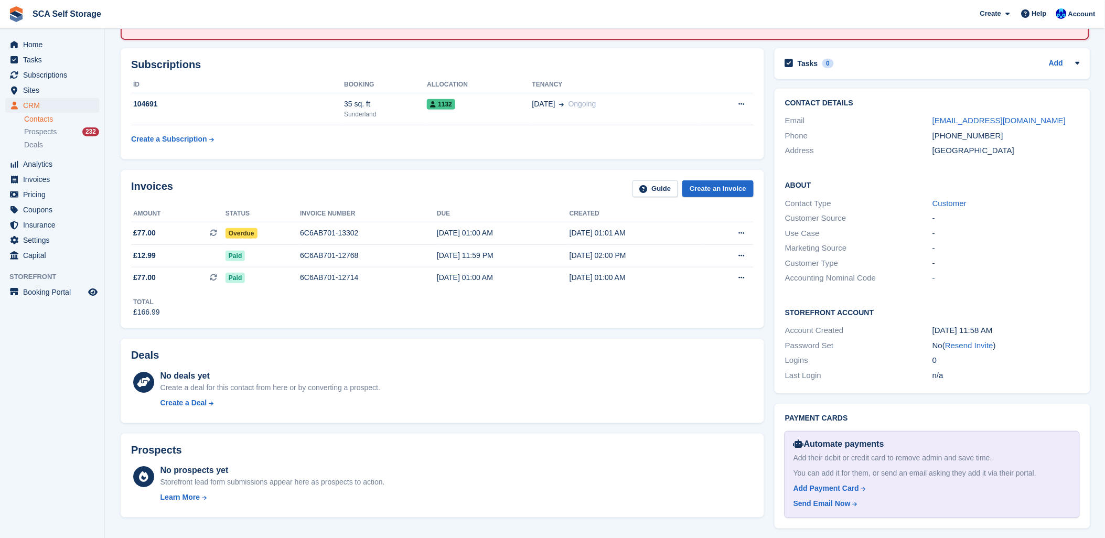
scroll to position [116, 0]
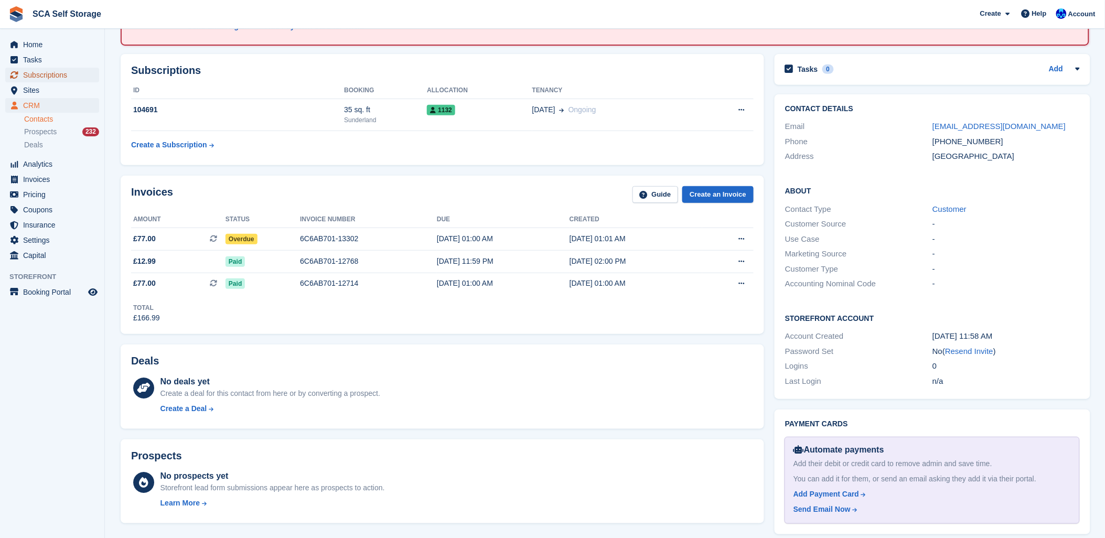
click at [33, 76] on span "Subscriptions" at bounding box center [54, 75] width 63 height 15
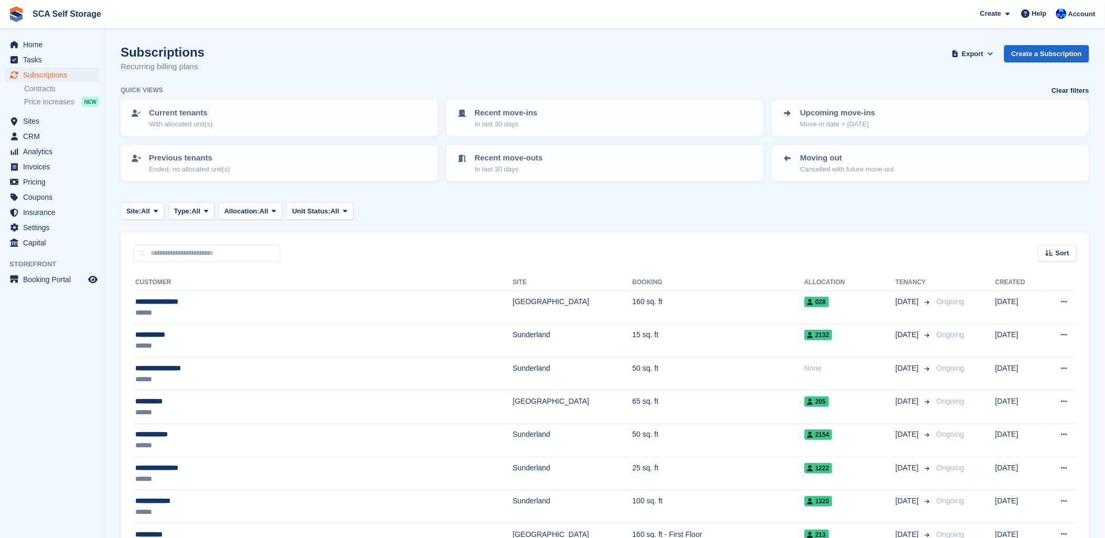
drag, startPoint x: 431, startPoint y: 58, endPoint x: 424, endPoint y: 65, distance: 10.0
click at [429, 59] on div "Subscriptions Recurring billing plans Export Export Subscriptions Export a CSV …" at bounding box center [605, 65] width 969 height 40
click at [12, 120] on icon "menu" at bounding box center [14, 121] width 6 height 8
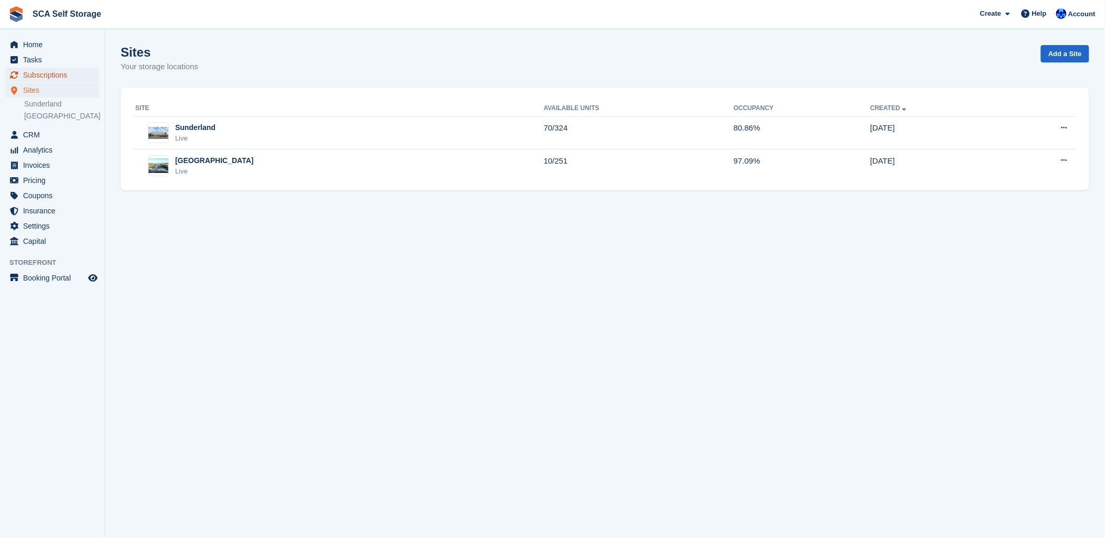
click at [56, 75] on span "Subscriptions" at bounding box center [54, 75] width 63 height 15
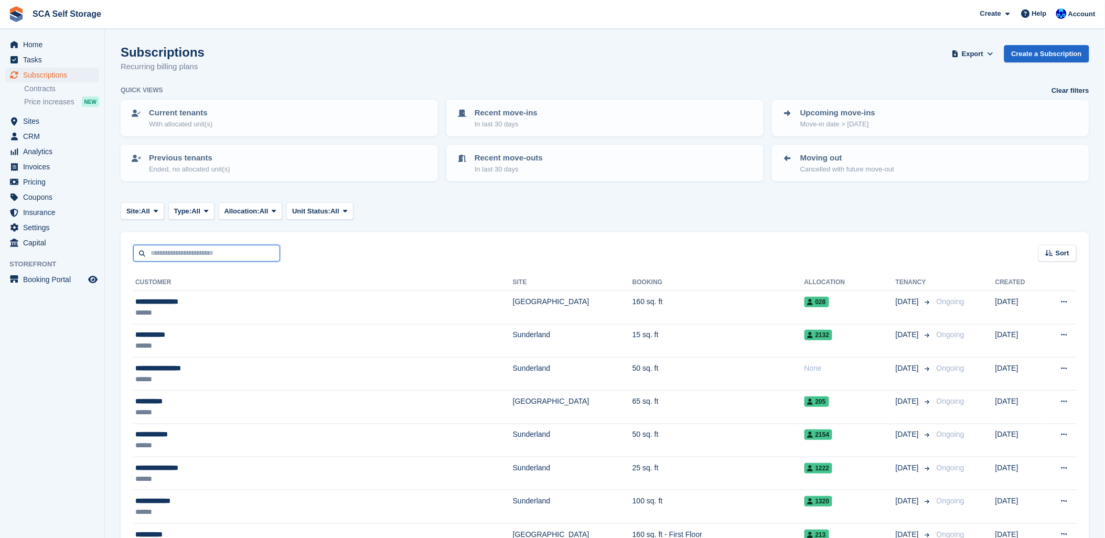
click at [174, 254] on input "text" at bounding box center [206, 253] width 147 height 17
type input "*****"
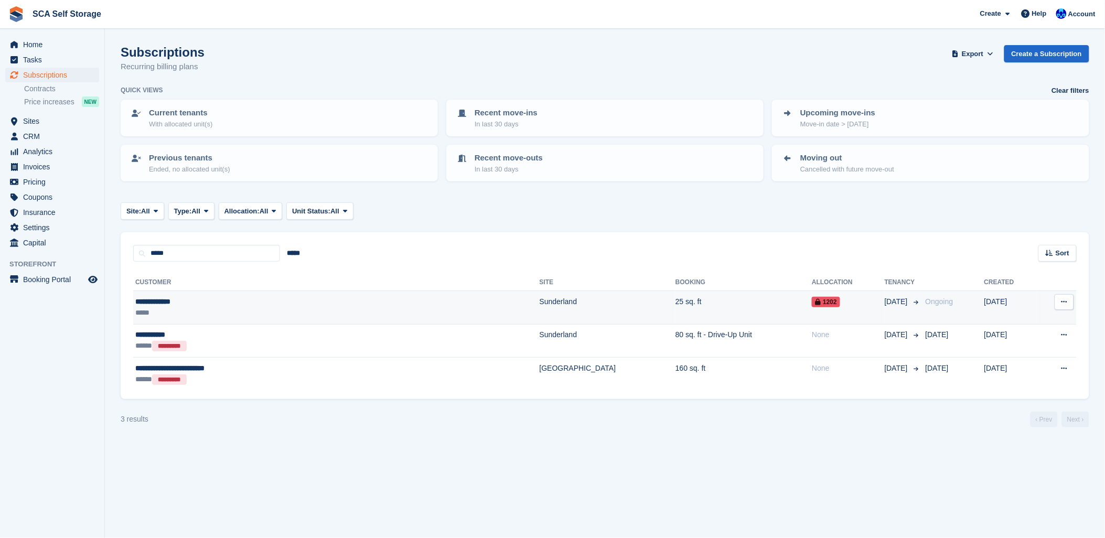
click at [191, 302] on div "**********" at bounding box center [248, 301] width 226 height 11
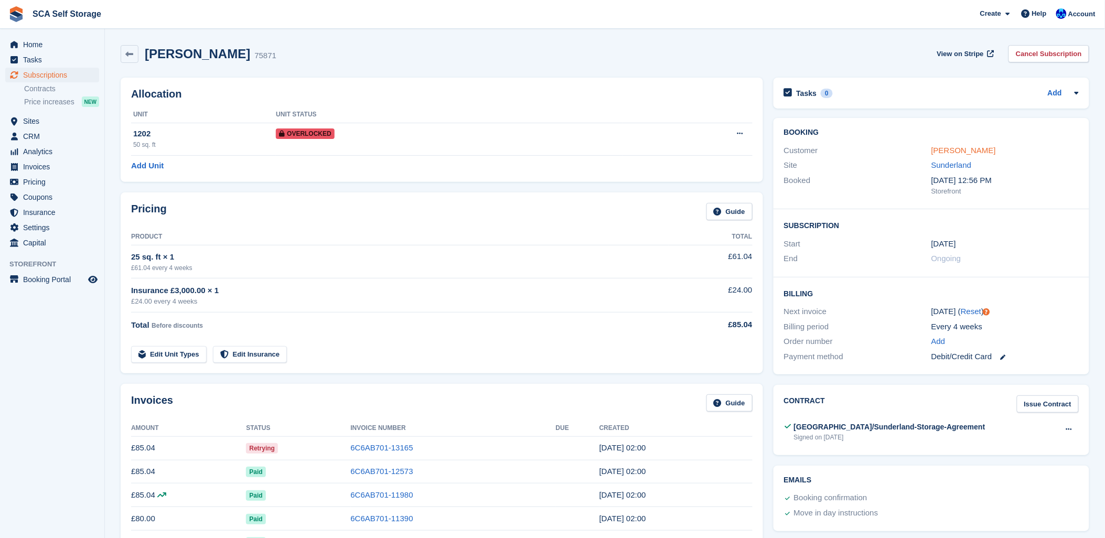
click at [951, 148] on link "Dominic Platt" at bounding box center [963, 150] width 65 height 9
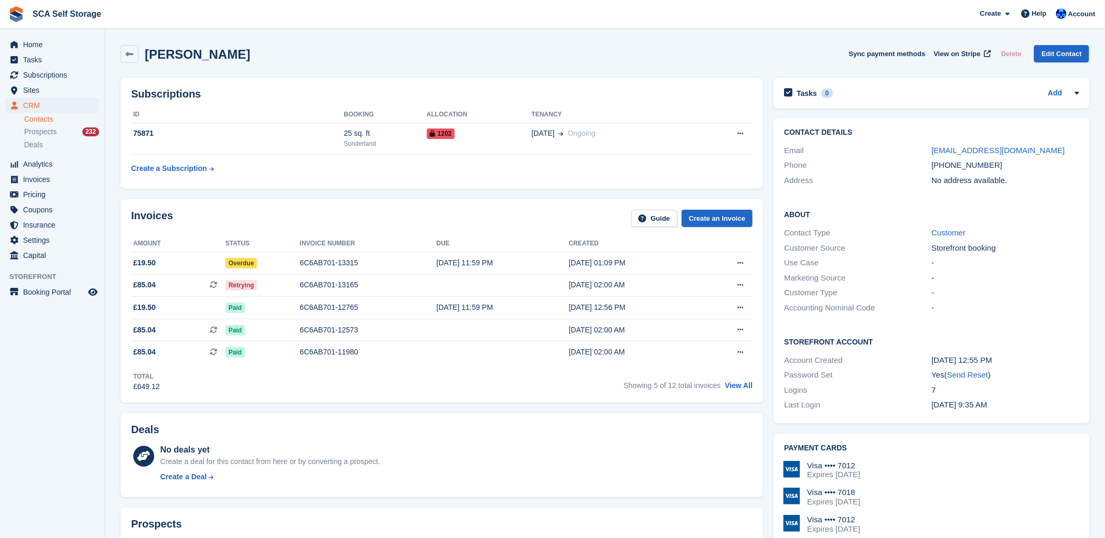
click at [599, 50] on div "Dominic Platt Sync payment methods View on Stripe Delete Edit Contact" at bounding box center [605, 54] width 969 height 18
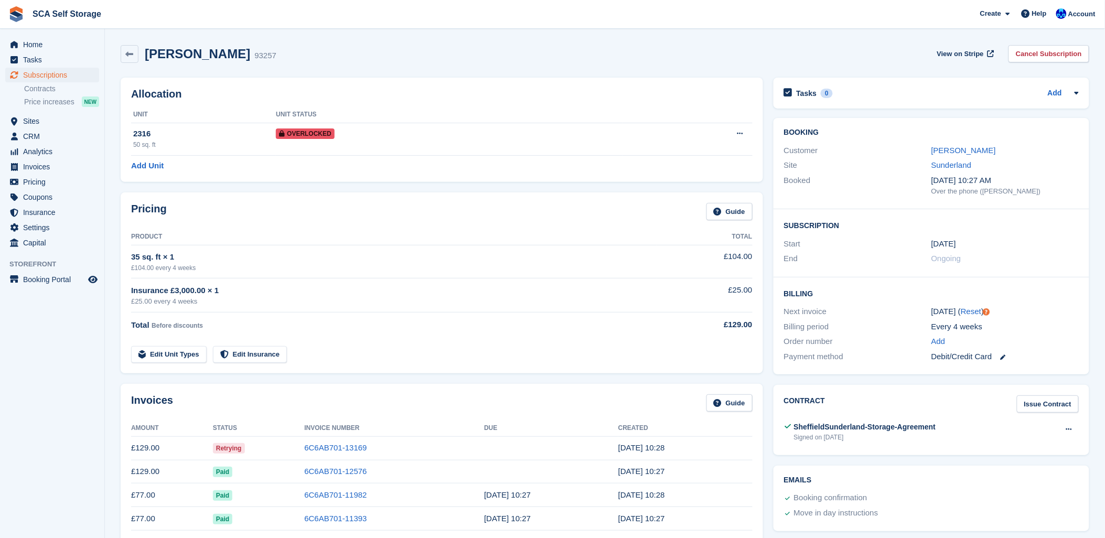
click at [989, 150] on div "[PERSON_NAME]" at bounding box center [1004, 151] width 147 height 12
click at [963, 146] on link "[PERSON_NAME]" at bounding box center [963, 150] width 65 height 9
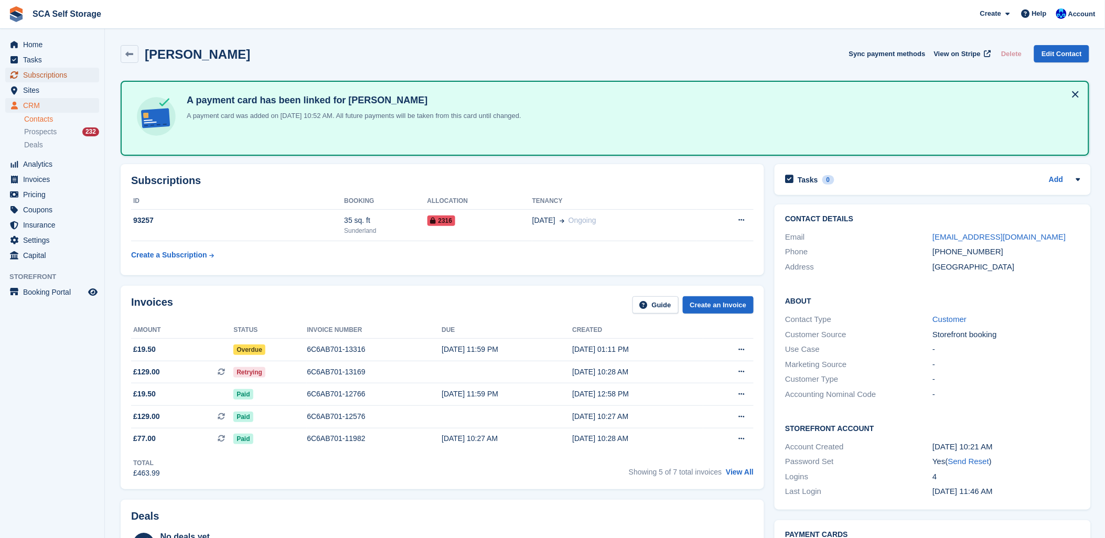
click at [65, 68] on span "Subscriptions" at bounding box center [54, 75] width 63 height 15
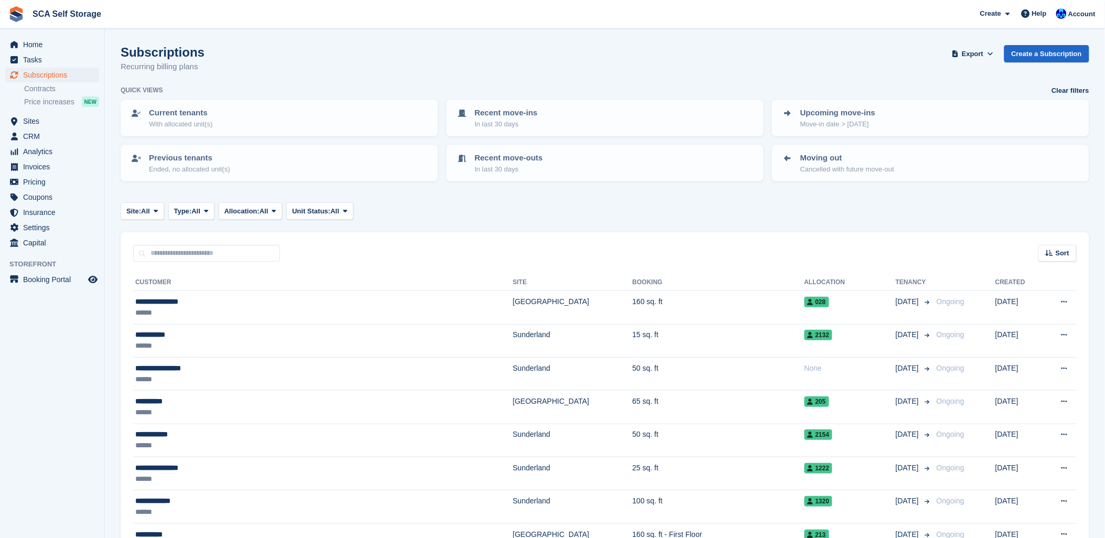
click at [185, 252] on input "text" at bounding box center [206, 253] width 147 height 17
type input "******"
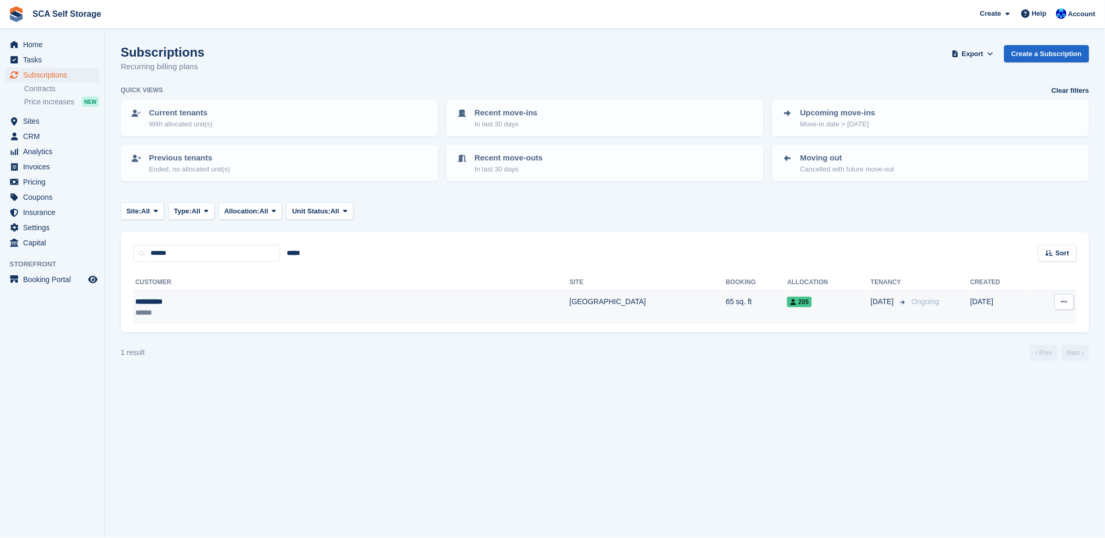
click at [726, 300] on td "65 sq. ft" at bounding box center [756, 307] width 61 height 33
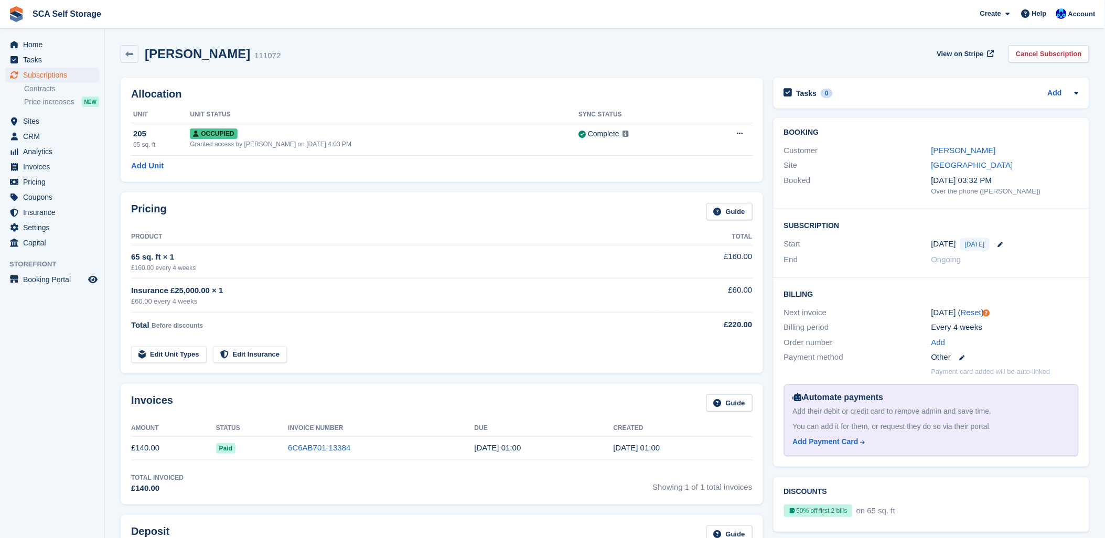
click at [958, 144] on div "Customer [PERSON_NAME]" at bounding box center [931, 150] width 295 height 15
click at [958, 150] on link "[PERSON_NAME]" at bounding box center [963, 150] width 65 height 9
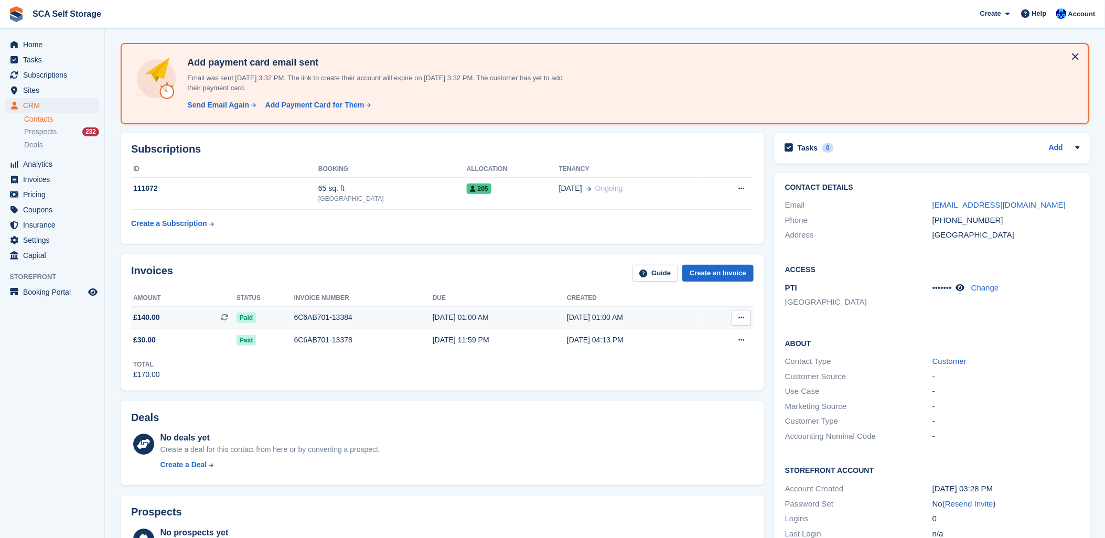
scroll to position [58, 0]
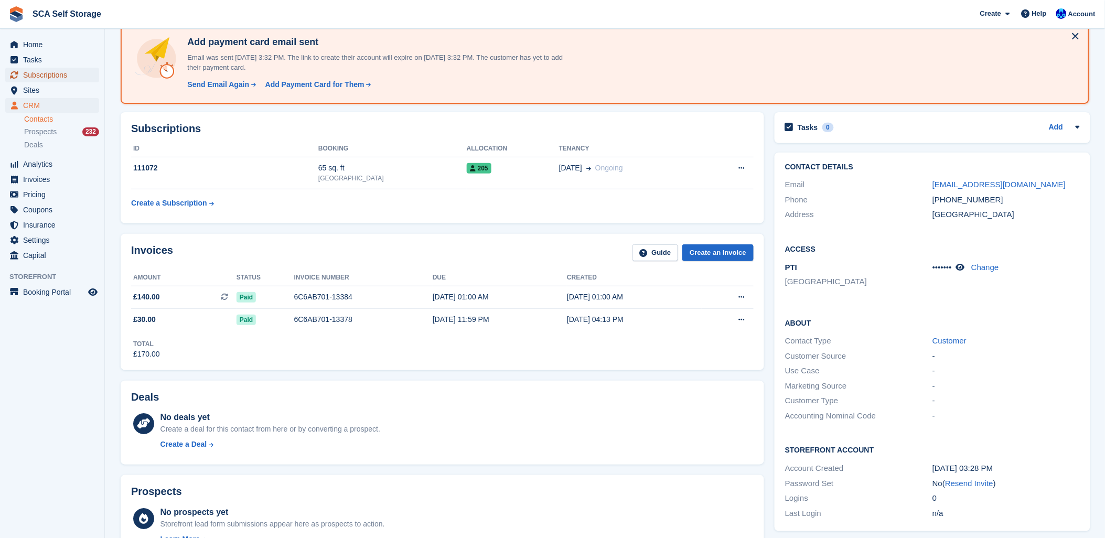
click at [48, 77] on span "Subscriptions" at bounding box center [54, 75] width 63 height 15
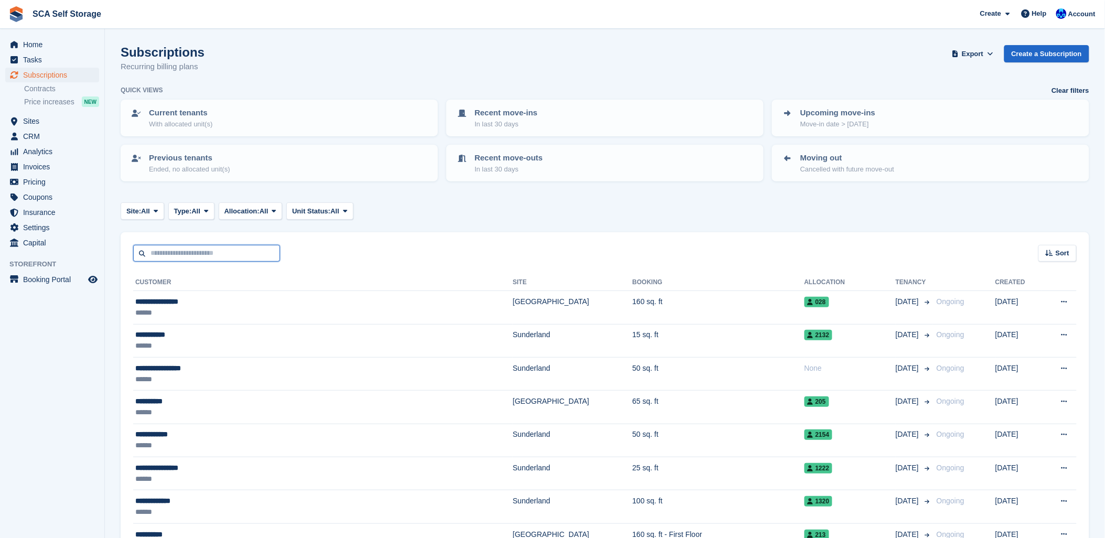
click at [168, 247] on input "text" at bounding box center [206, 253] width 147 height 17
type input "*****"
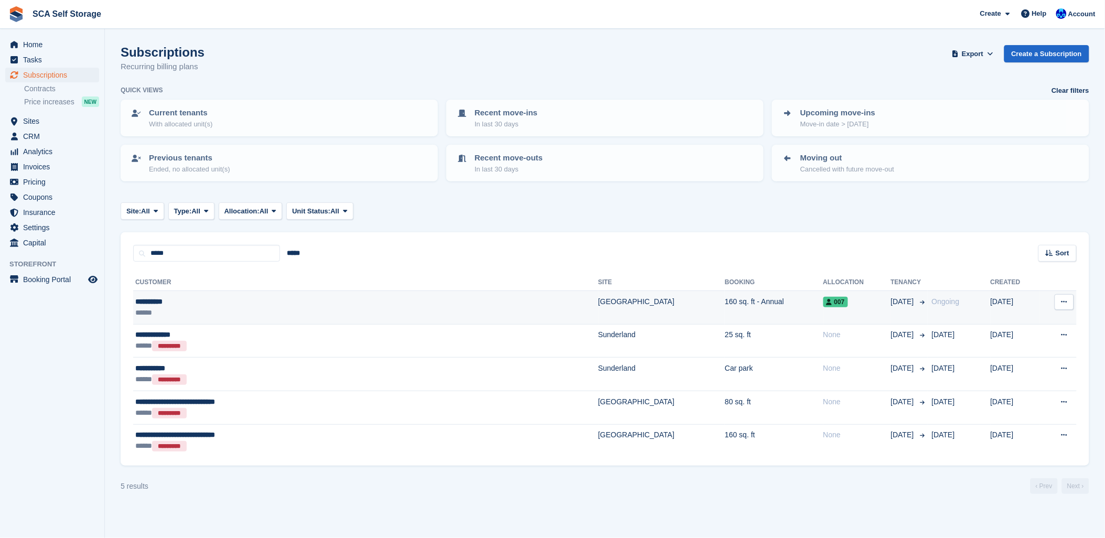
click at [202, 301] on div "**********" at bounding box center [274, 301] width 278 height 11
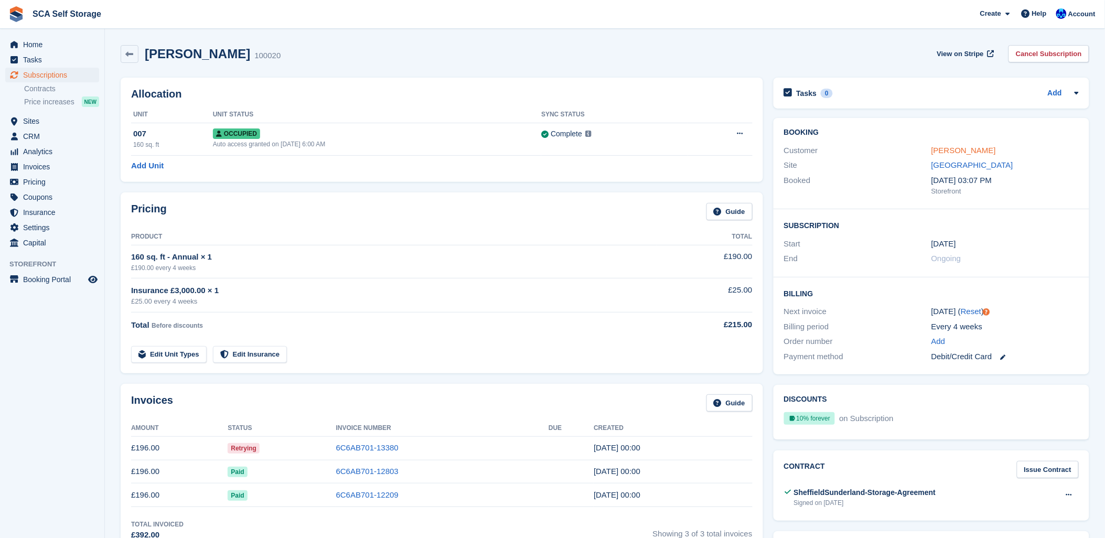
click at [960, 149] on link "[PERSON_NAME]" at bounding box center [963, 150] width 65 height 9
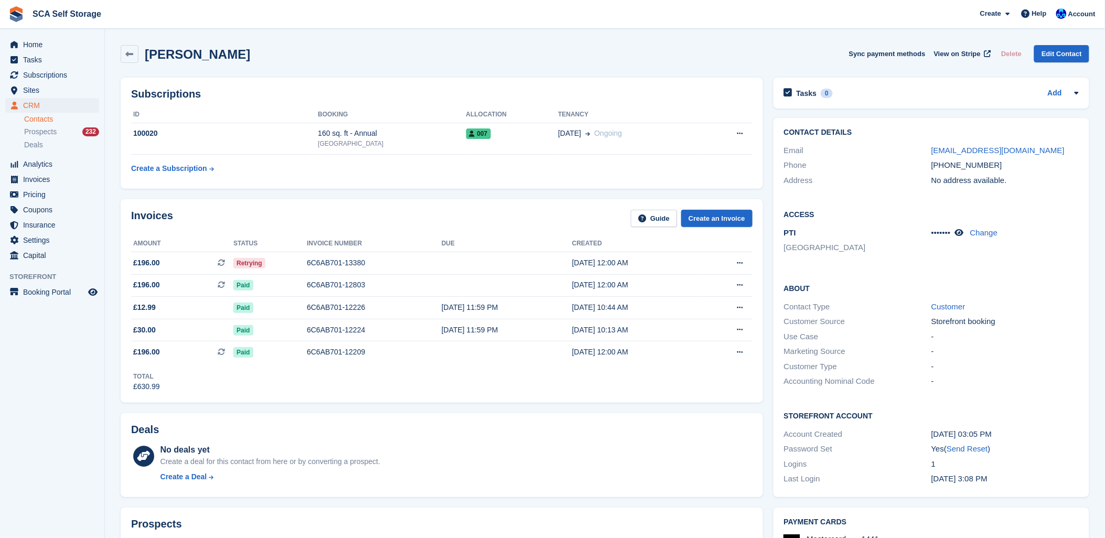
click at [477, 41] on div "Gary Dodds Sync payment methods View on Stripe Delete Edit Contact" at bounding box center [604, 56] width 979 height 33
drag, startPoint x: 991, startPoint y: 167, endPoint x: 946, endPoint y: 165, distance: 45.7
click at [946, 165] on div "[PHONE_NUMBER]" at bounding box center [1004, 165] width 147 height 12
copy div "7479248811"
click at [495, 452] on div "No deals yet Create a deal for this contact from here or by converting a prospe…" at bounding box center [456, 465] width 592 height 43
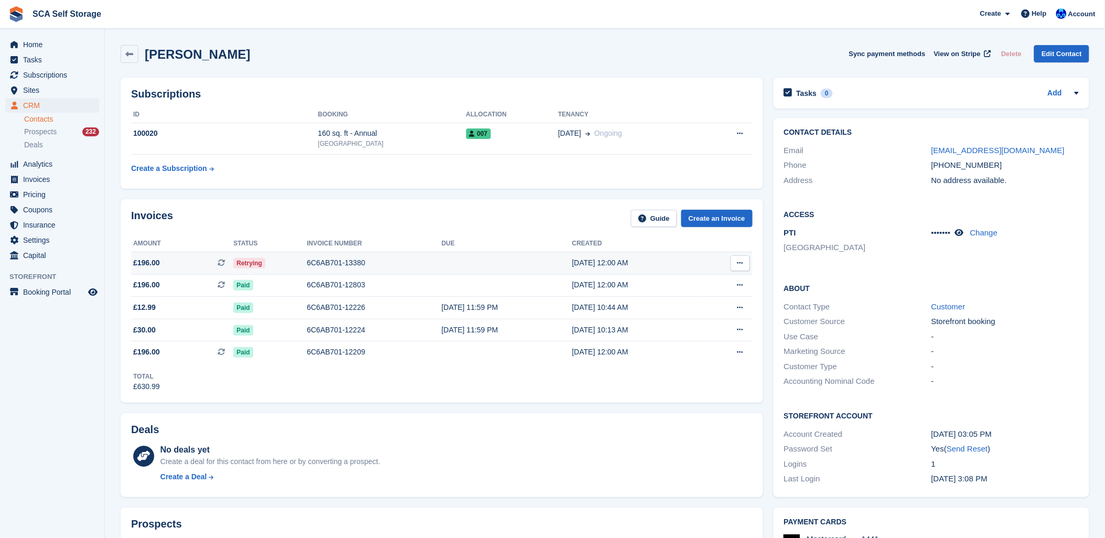
click at [307, 265] on div "6C6AB701-13380" at bounding box center [374, 263] width 135 height 11
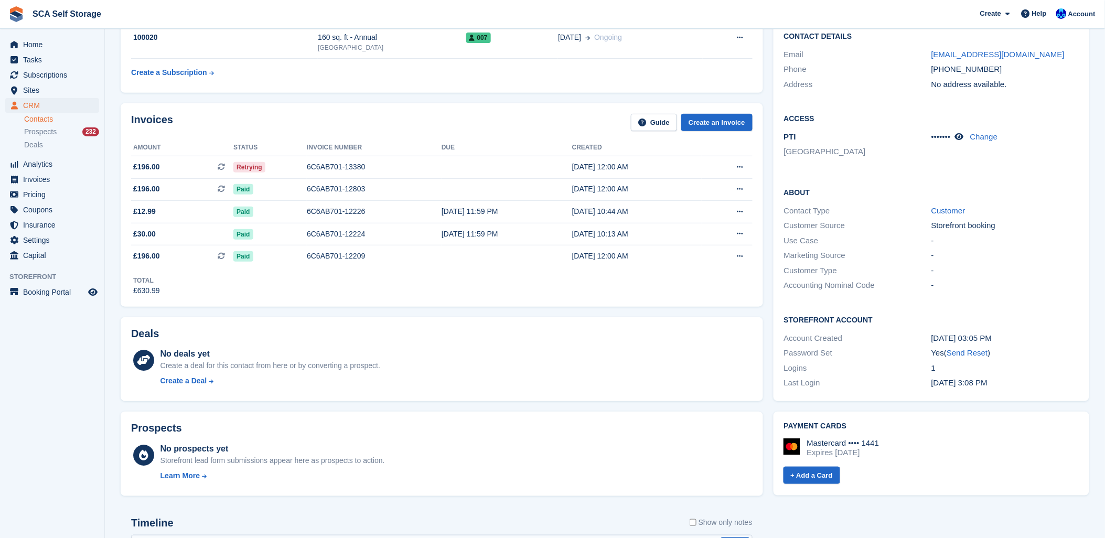
scroll to position [233, 0]
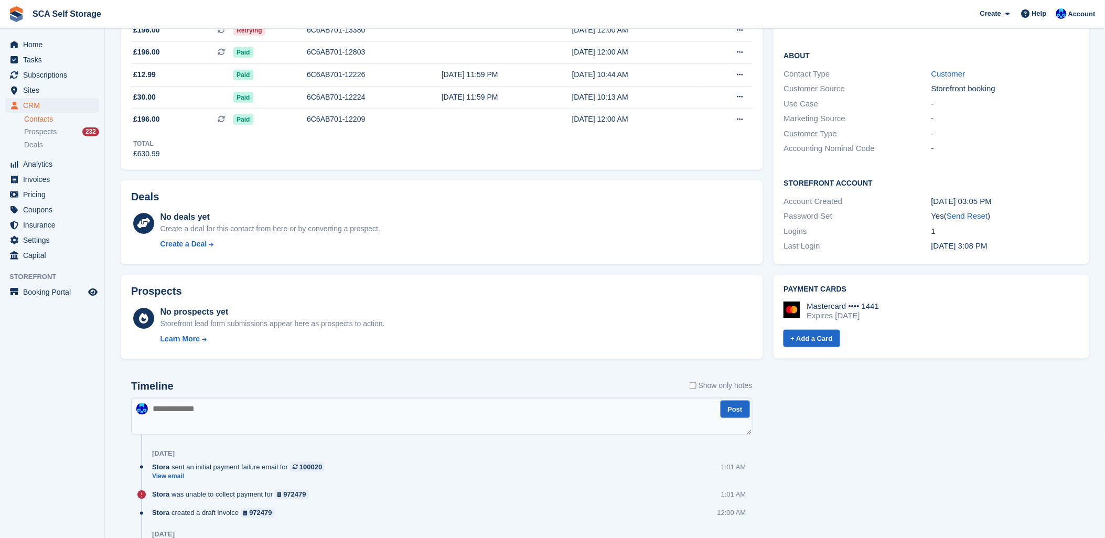
click at [404, 404] on textarea at bounding box center [441, 416] width 621 height 37
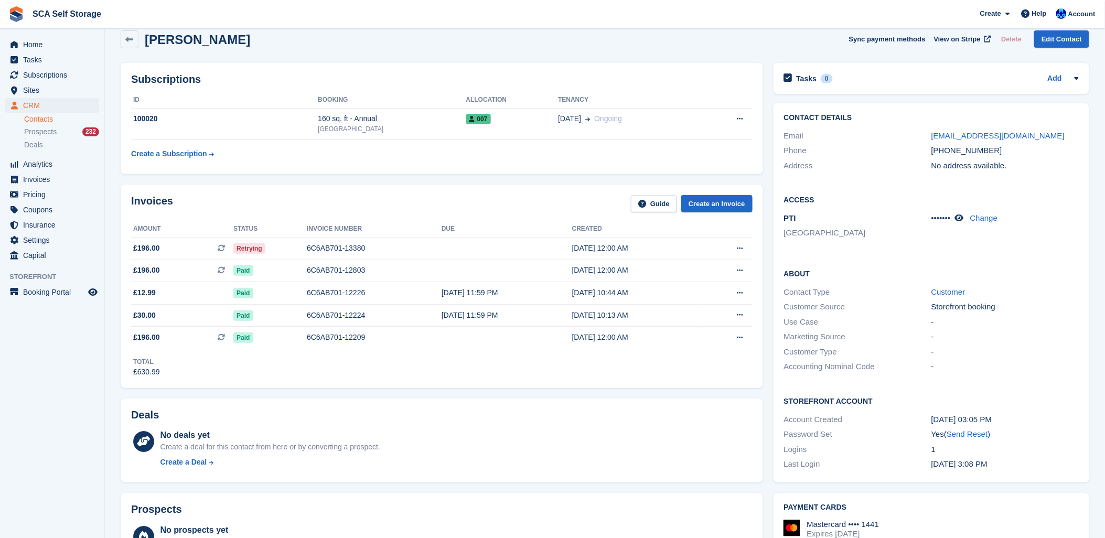
scroll to position [0, 0]
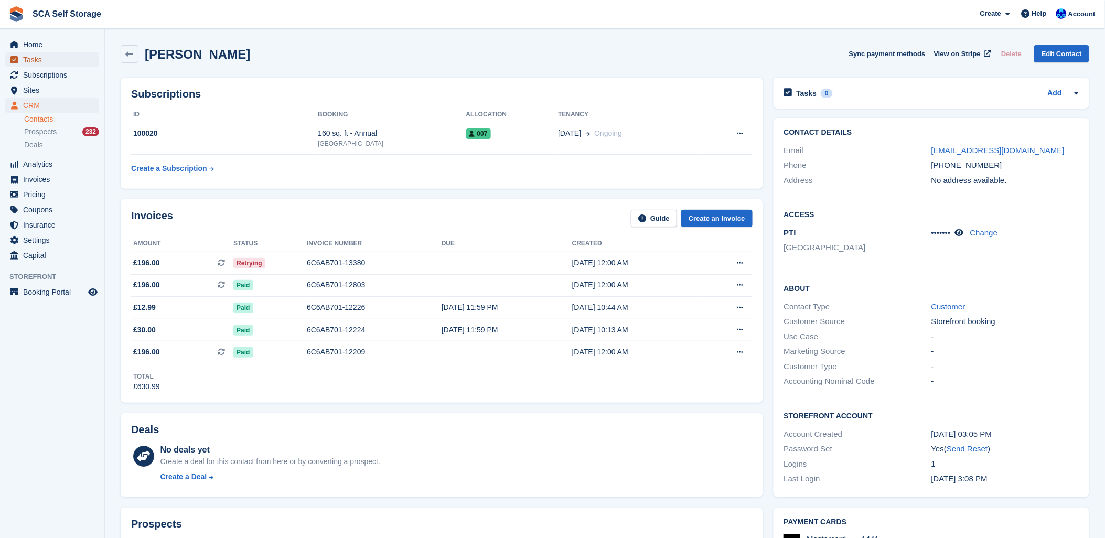
click at [60, 67] on span "Tasks" at bounding box center [54, 59] width 63 height 15
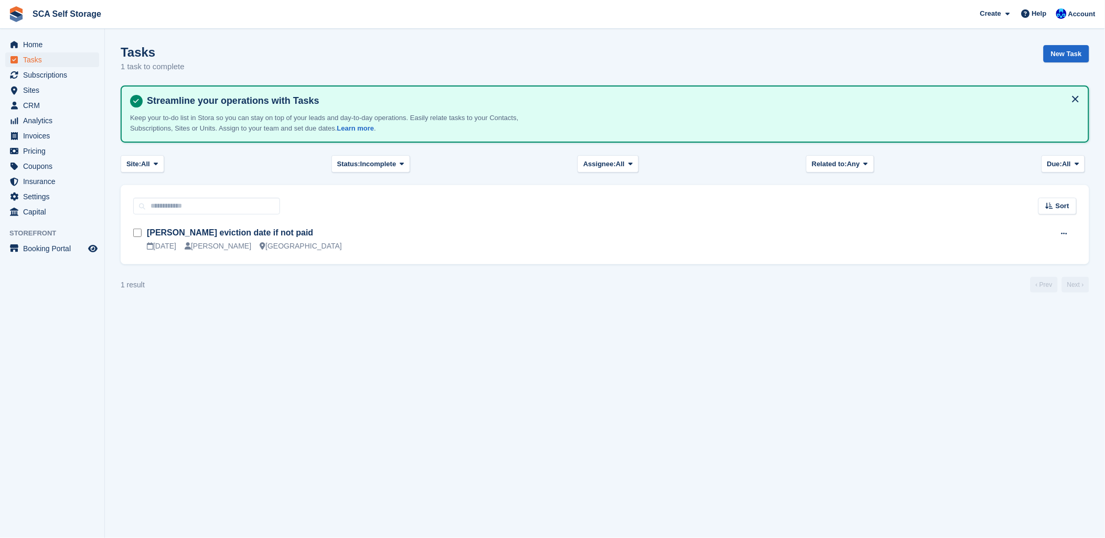
click at [59, 70] on span "Subscriptions" at bounding box center [54, 75] width 63 height 15
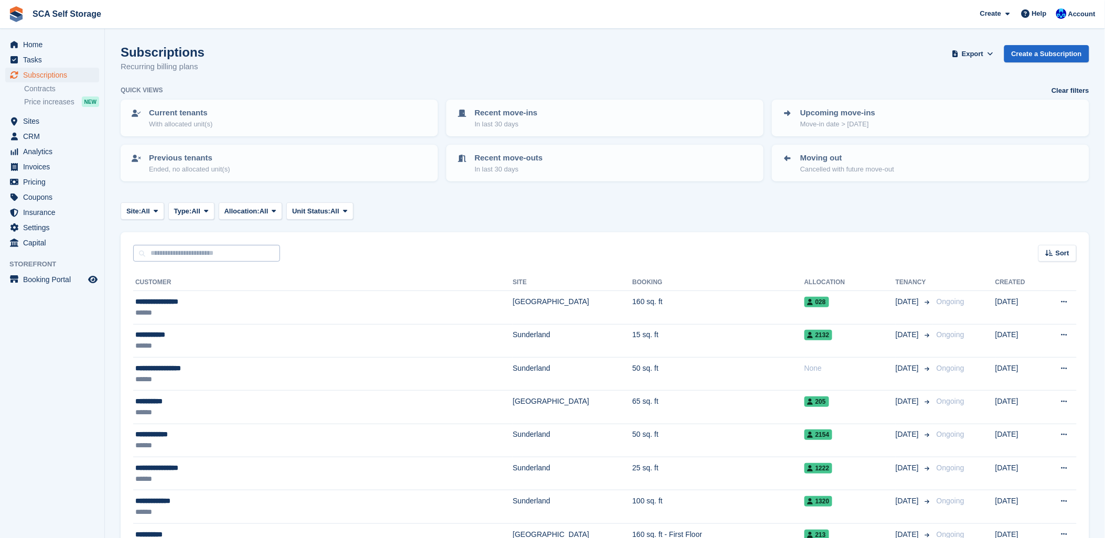
drag, startPoint x: 171, startPoint y: 242, endPoint x: 168, endPoint y: 252, distance: 10.3
click at [170, 245] on div "Sort Sort by Customer name Date created Move in date Move out date Created (old…" at bounding box center [605, 247] width 969 height 30
click at [168, 252] on input "text" at bounding box center [206, 253] width 147 height 17
type input "*****"
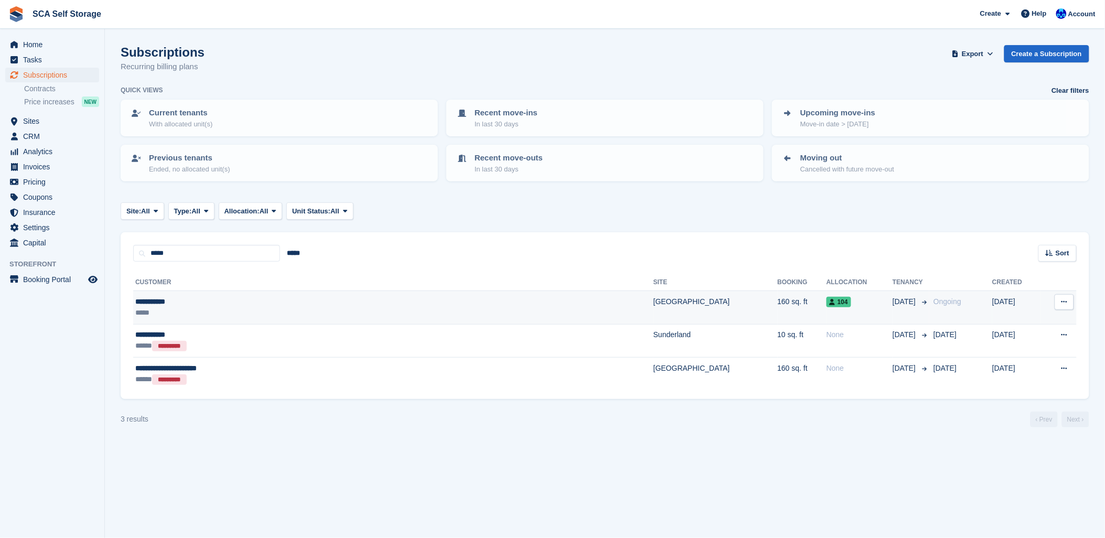
click at [210, 307] on div "*****" at bounding box center [294, 312] width 318 height 11
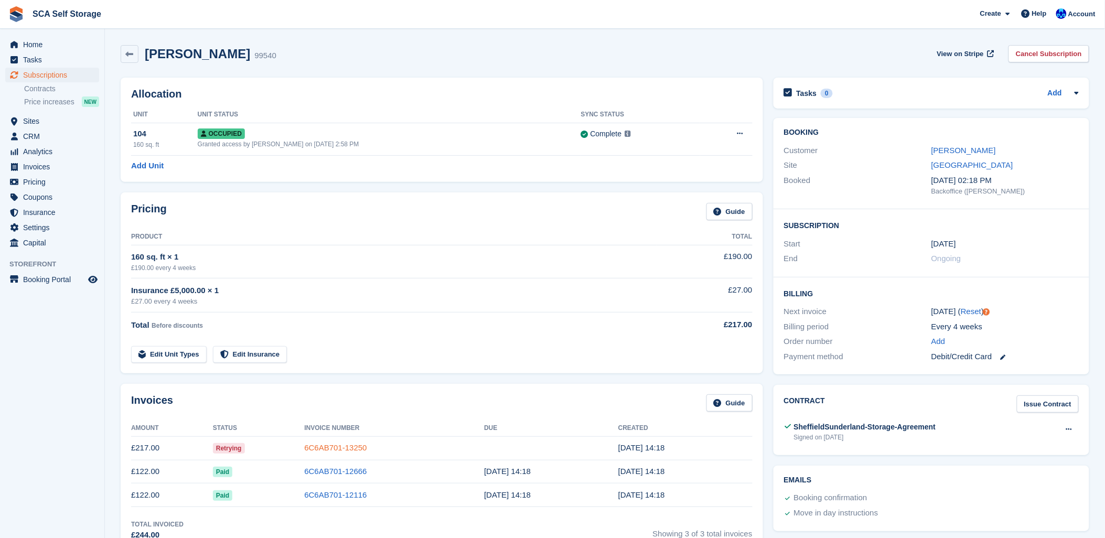
click at [318, 450] on link "6C6AB701-13250" at bounding box center [335, 447] width 62 height 9
click at [328, 447] on link "6C6AB701-13250" at bounding box center [335, 447] width 62 height 9
click at [338, 449] on link "6C6AB701-13250" at bounding box center [335, 447] width 62 height 9
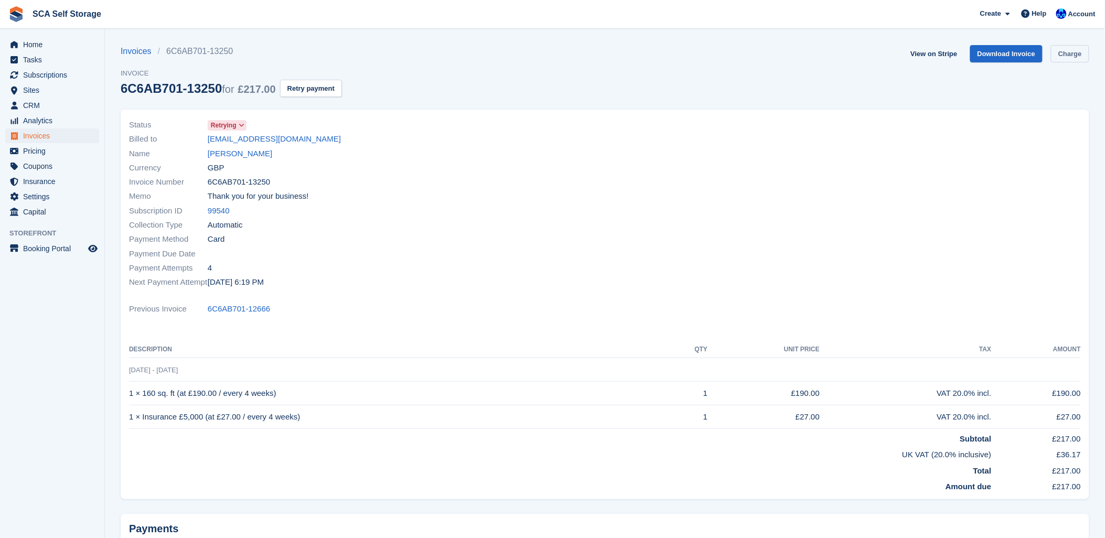
click at [1083, 57] on link "Charge" at bounding box center [1070, 53] width 38 height 17
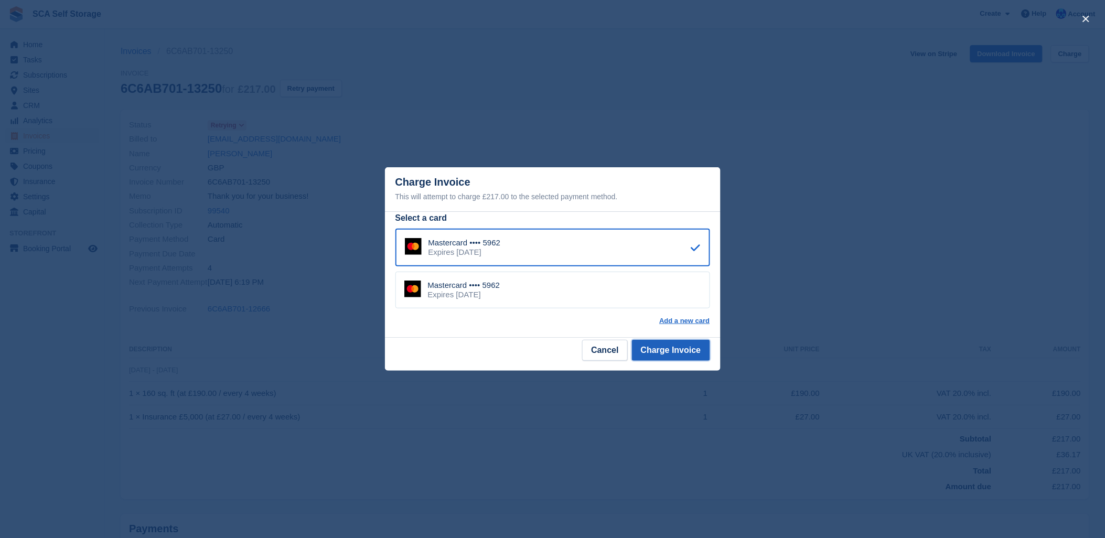
click at [685, 355] on button "Charge Invoice" at bounding box center [671, 350] width 78 height 21
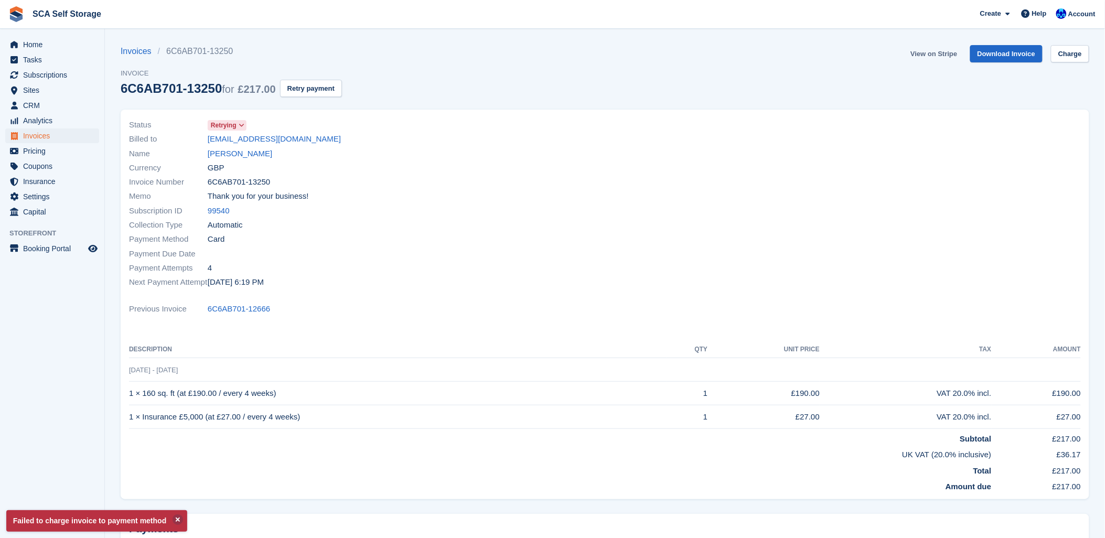
click at [952, 51] on link "View on Stripe" at bounding box center [933, 53] width 55 height 17
click at [233, 151] on link "[PERSON_NAME]" at bounding box center [240, 154] width 65 height 12
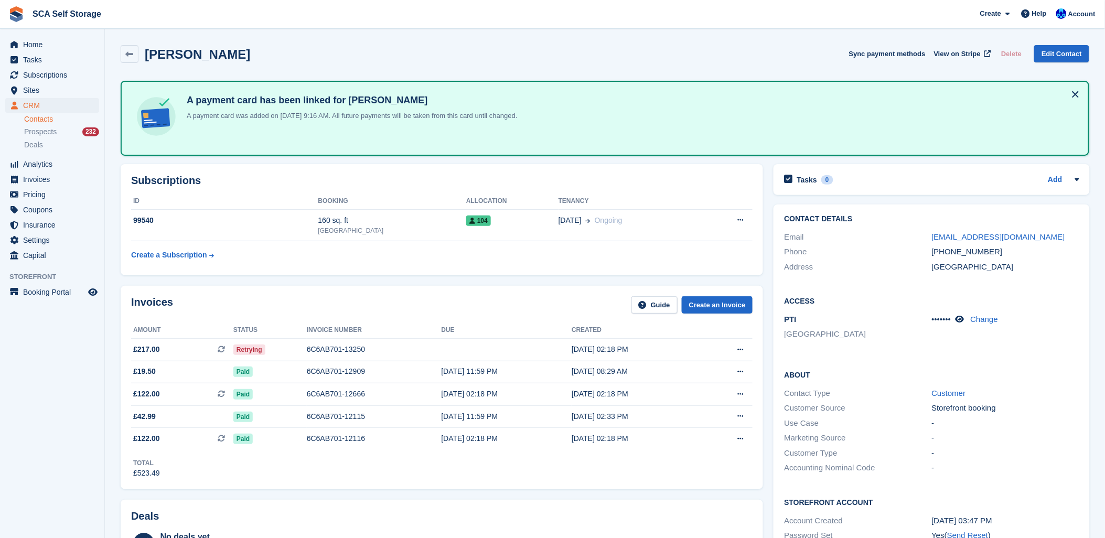
drag, startPoint x: 678, startPoint y: 262, endPoint x: 620, endPoint y: 262, distance: 58.2
click at [661, 262] on table "ID Booking Allocation Tenancy 99540 160 sq. ft Sheffield 104 01 Aug Ongoing Can…" at bounding box center [441, 229] width 621 height 72
drag, startPoint x: 392, startPoint y: 289, endPoint x: 384, endPoint y: 275, distance: 16.2
click at [386, 288] on div "Invoices Guide Create an Invoice Amount Status Invoice number Due Created £217.…" at bounding box center [442, 387] width 642 height 203
click at [466, 220] on span "104" at bounding box center [478, 221] width 25 height 10
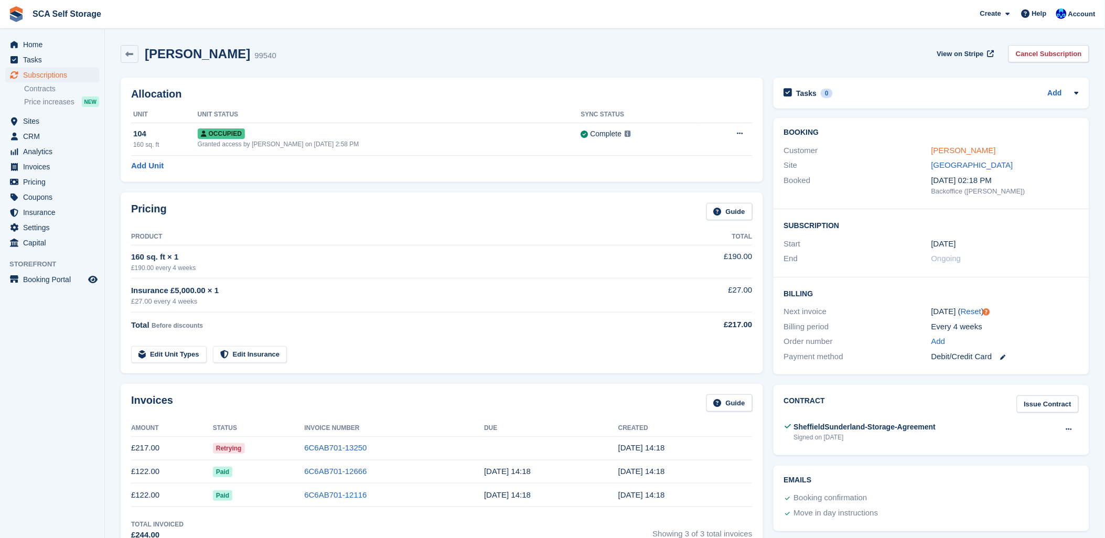
click at [936, 151] on link "[PERSON_NAME]" at bounding box center [963, 150] width 65 height 9
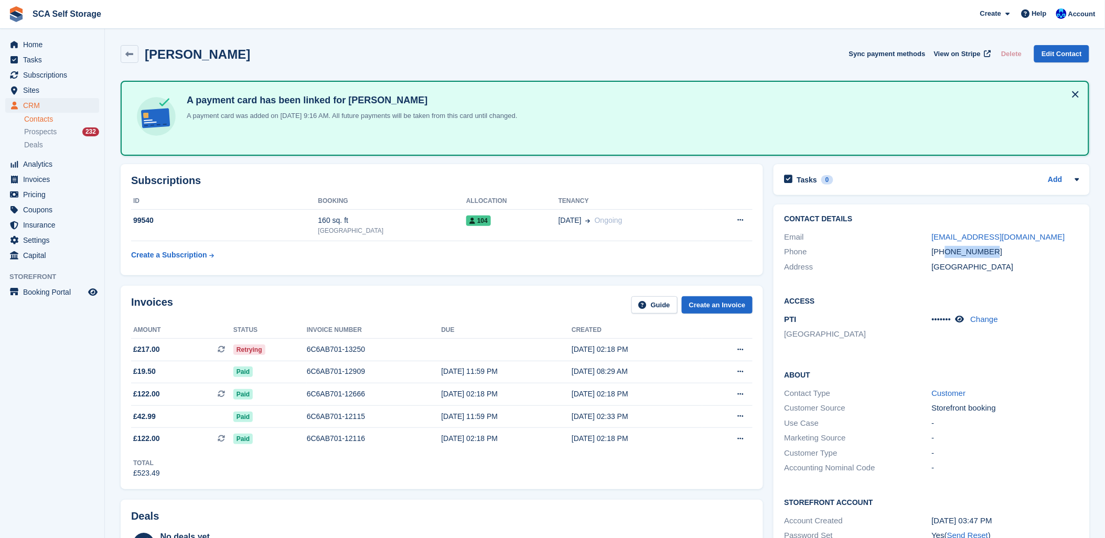
drag, startPoint x: 989, startPoint y: 245, endPoint x: 945, endPoint y: 252, distance: 45.1
click at [945, 252] on div "[PHONE_NUMBER]" at bounding box center [1005, 252] width 147 height 12
copy div "7506000000"
drag, startPoint x: 468, startPoint y: 309, endPoint x: 450, endPoint y: 301, distance: 20.4
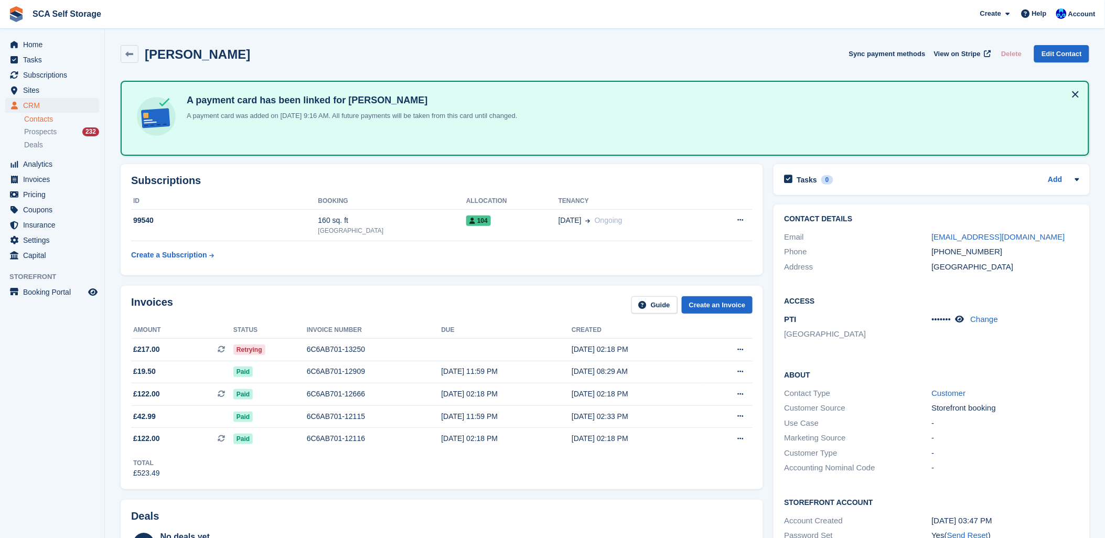
click at [467, 308] on div "Invoices Guide Create an Invoice" at bounding box center [441, 308] width 621 height 24
click at [400, 236] on td "160 sq. ft Sheffield" at bounding box center [392, 225] width 148 height 32
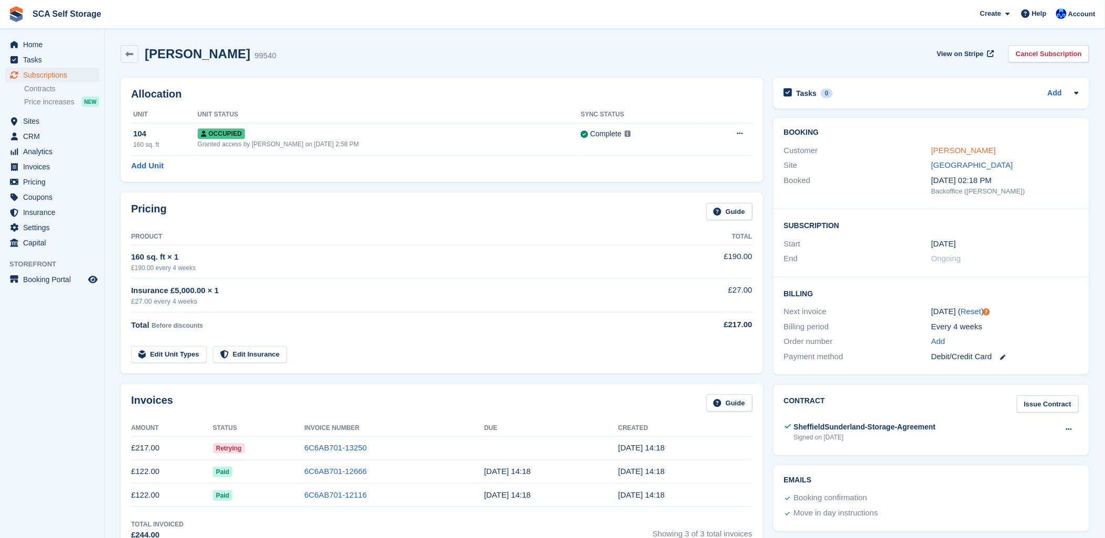
click at [947, 148] on link "[PERSON_NAME]" at bounding box center [963, 150] width 65 height 9
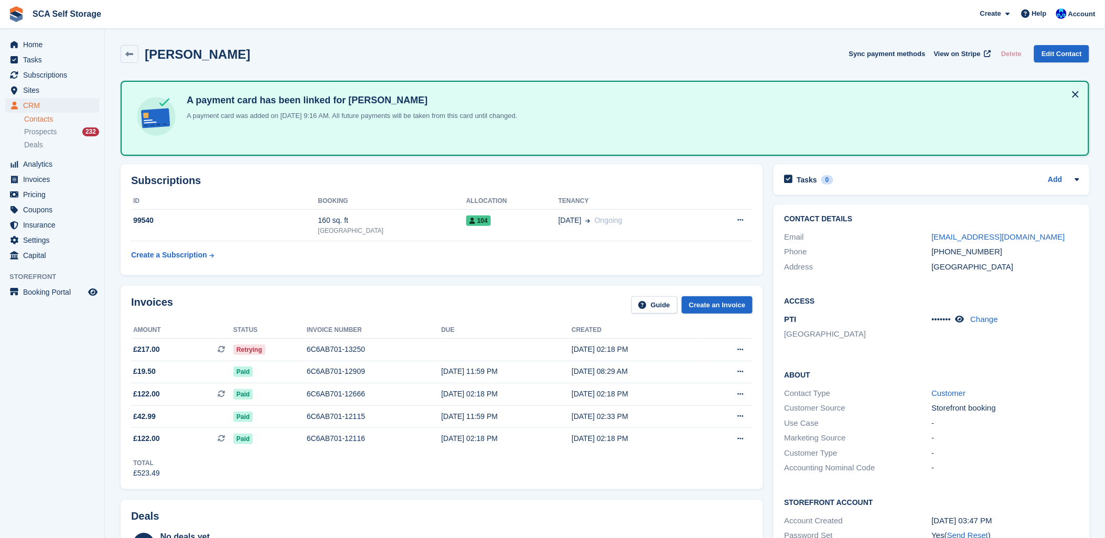
click at [368, 281] on div "Invoices Guide Create an Invoice Amount Status Invoice number Due Created £217.…" at bounding box center [441, 388] width 653 height 214
click at [353, 301] on div "Invoices Guide Create an Invoice" at bounding box center [441, 308] width 621 height 24
click at [394, 44] on div "[PERSON_NAME] Sync payment methods View on Stripe Delete Edit Contact" at bounding box center [604, 56] width 979 height 33
click at [355, 353] on div "6C6AB701-13250" at bounding box center [374, 349] width 135 height 11
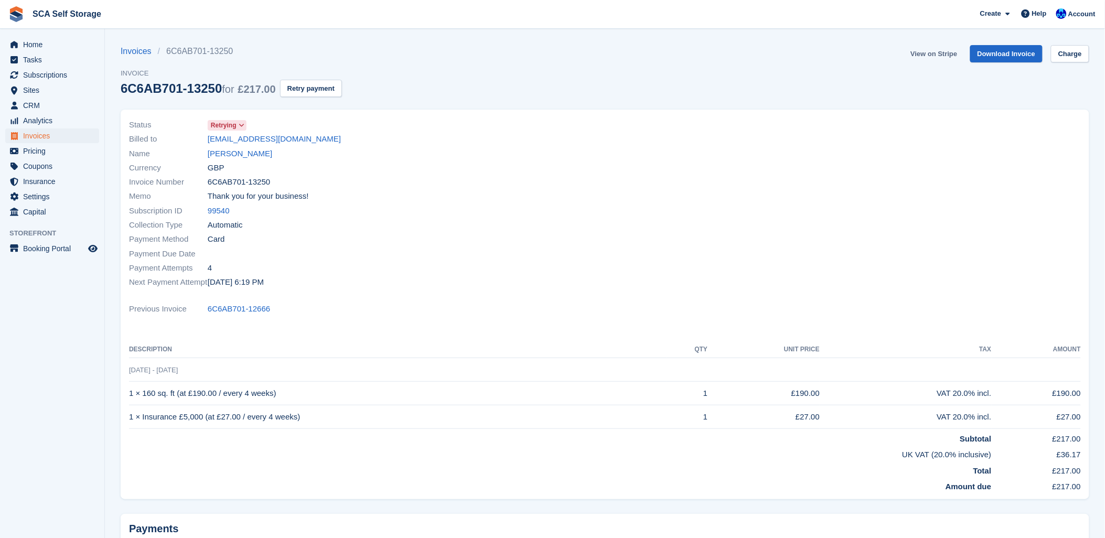
click at [947, 49] on link "View on Stripe" at bounding box center [933, 53] width 55 height 17
click at [219, 154] on link "Imran Anwar" at bounding box center [240, 154] width 65 height 12
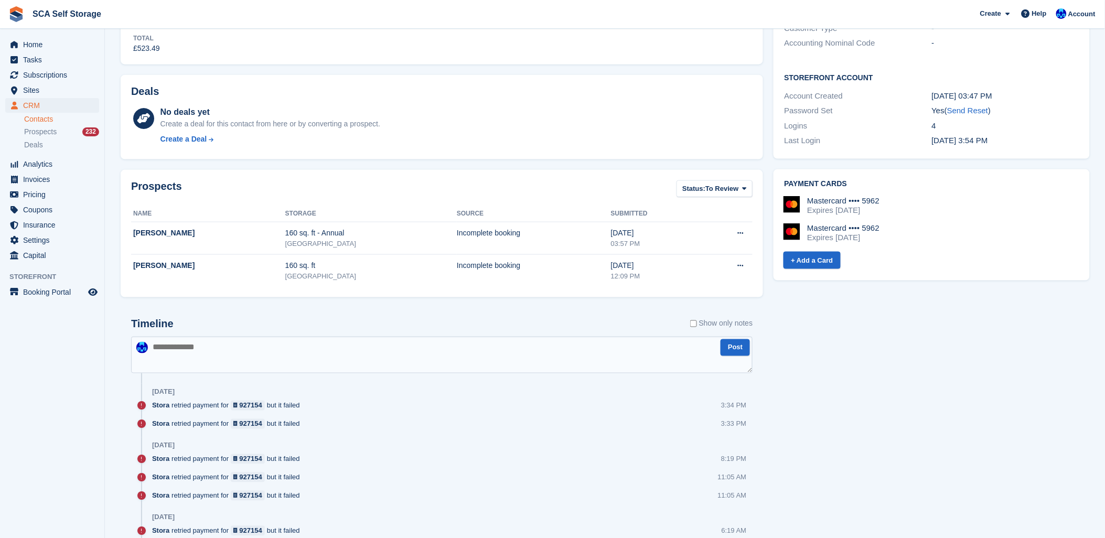
scroll to position [466, 0]
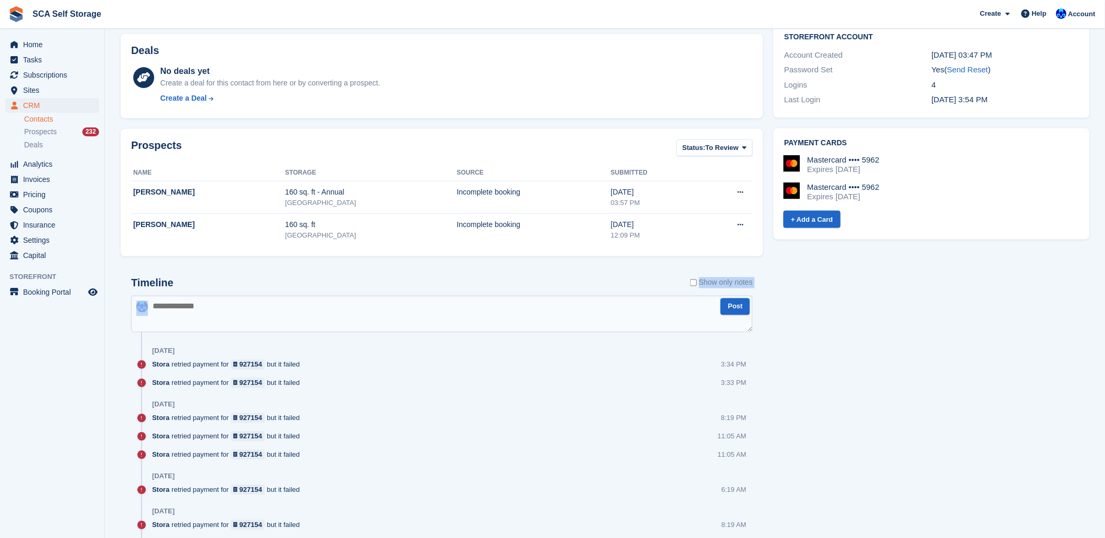
click at [231, 292] on div "Timeline Show only notes" at bounding box center [441, 286] width 621 height 18
click at [337, 296] on textarea at bounding box center [441, 314] width 621 height 37
click at [338, 299] on textarea at bounding box center [441, 314] width 621 height 37
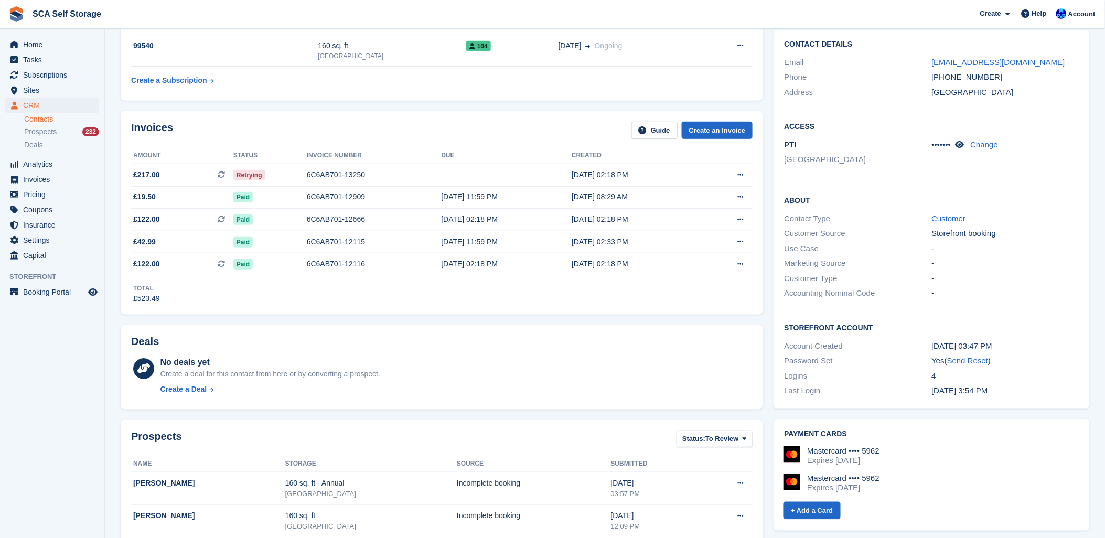
scroll to position [349, 0]
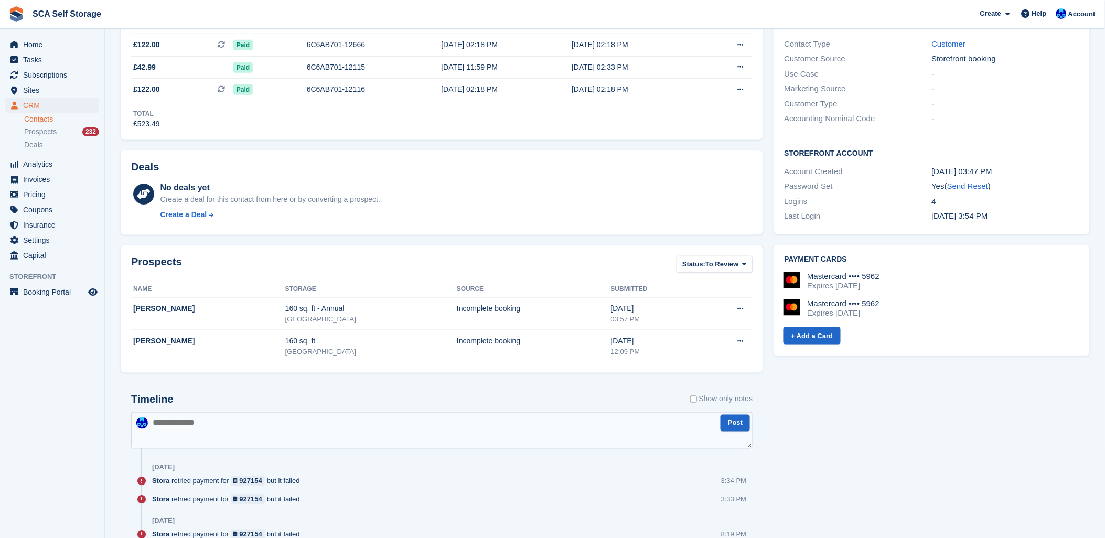
click at [270, 420] on textarea at bounding box center [441, 430] width 621 height 37
click at [233, 418] on textarea at bounding box center [441, 430] width 621 height 37
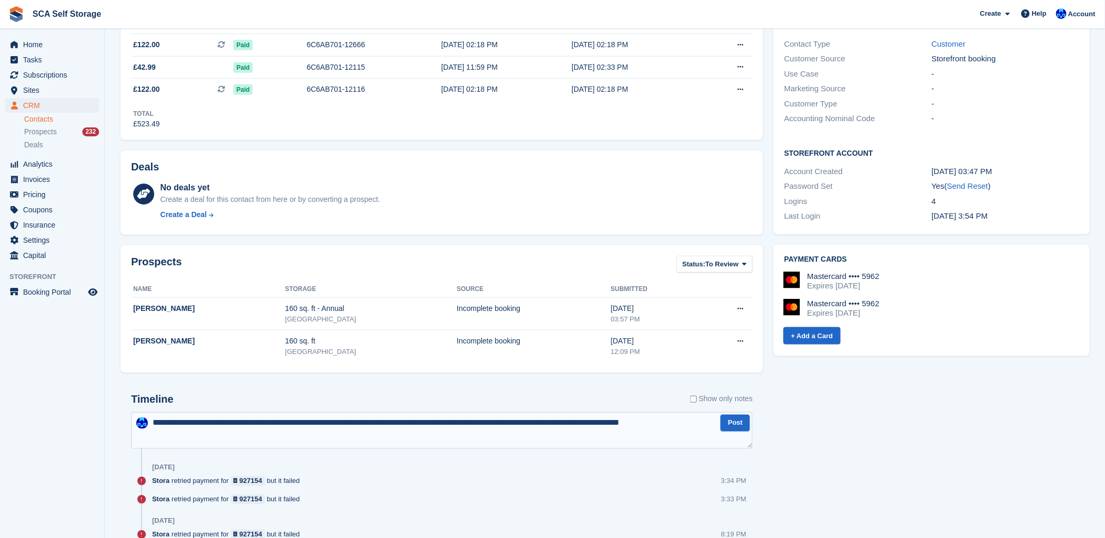
type textarea "**********"
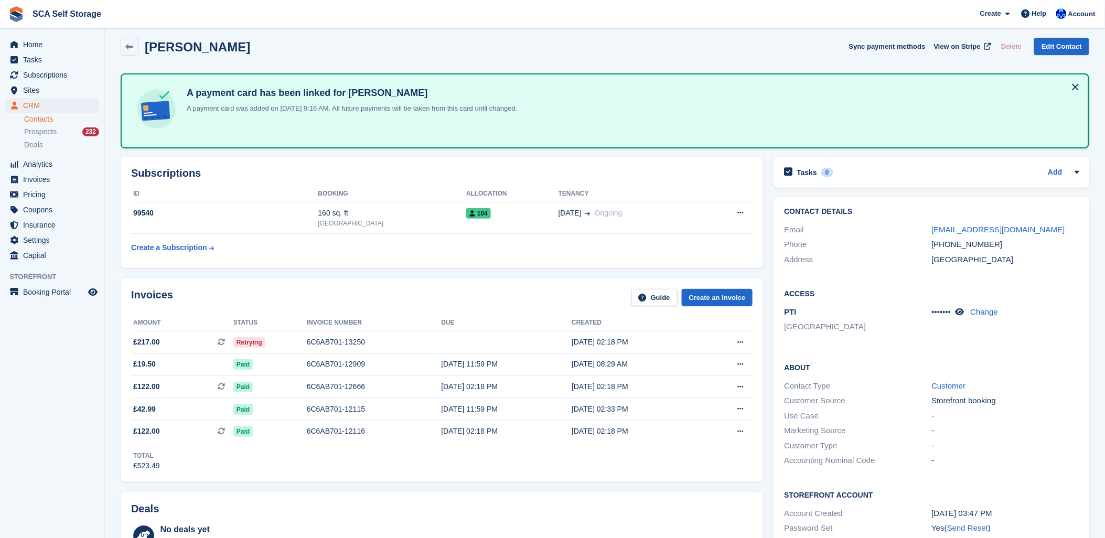
scroll to position [0, 0]
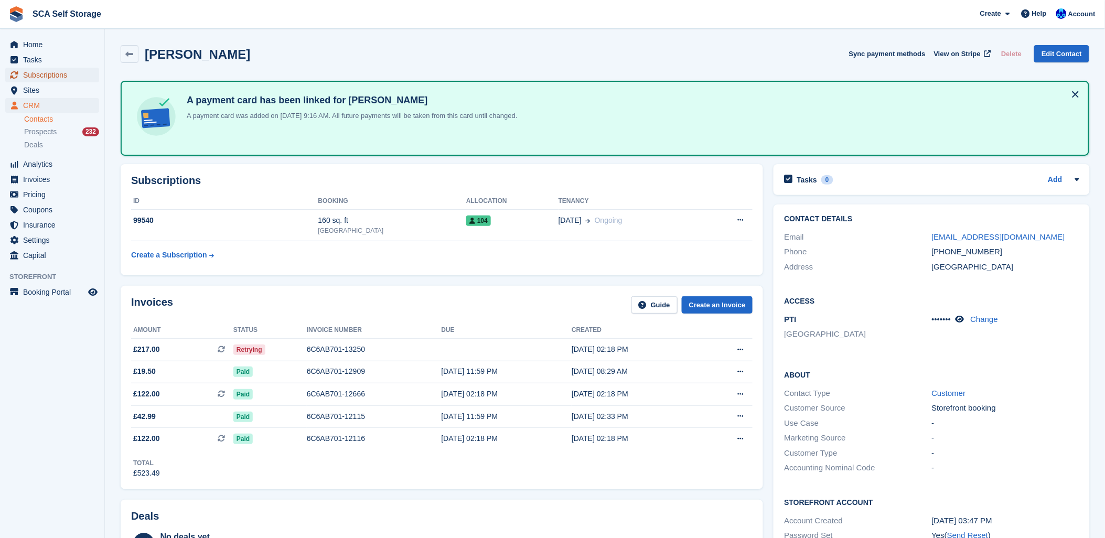
click at [44, 72] on span "Subscriptions" at bounding box center [54, 75] width 63 height 15
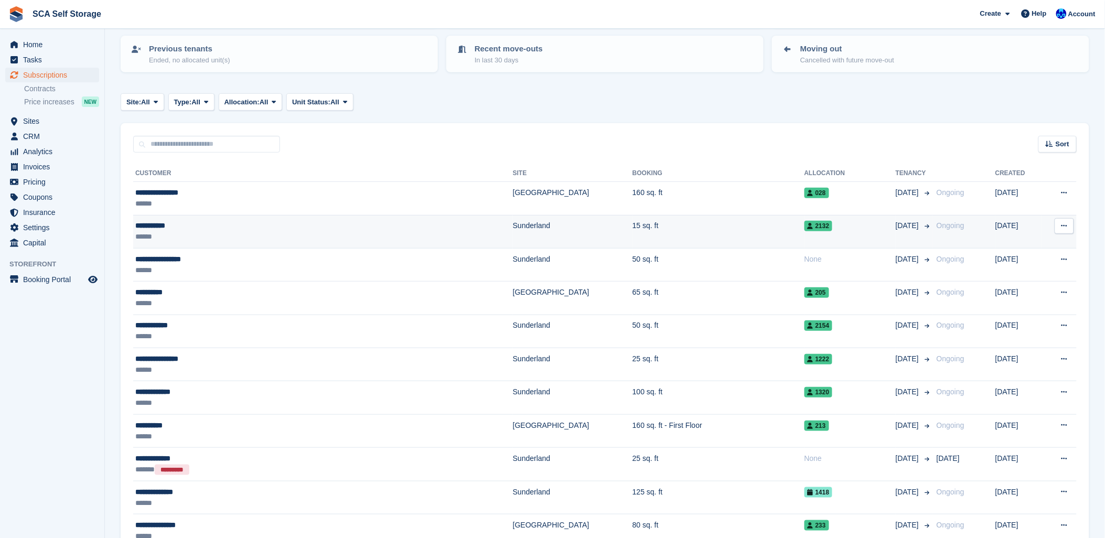
scroll to position [175, 0]
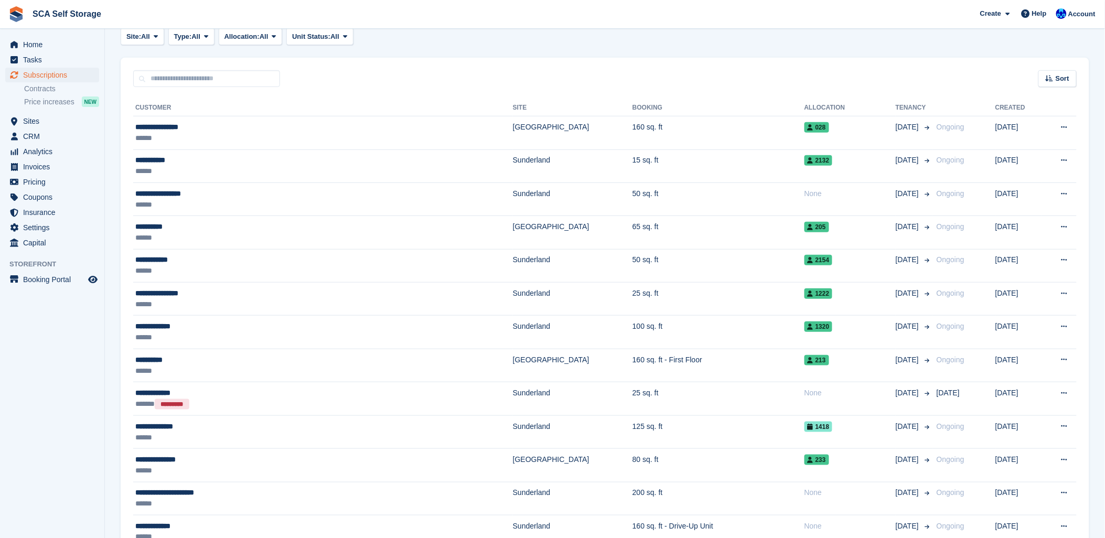
click at [173, 66] on div "Sort Sort by Customer name Date created Move in date Move out date Created (old…" at bounding box center [605, 73] width 969 height 30
click at [175, 78] on input "text" at bounding box center [206, 78] width 147 height 17
type input "*****"
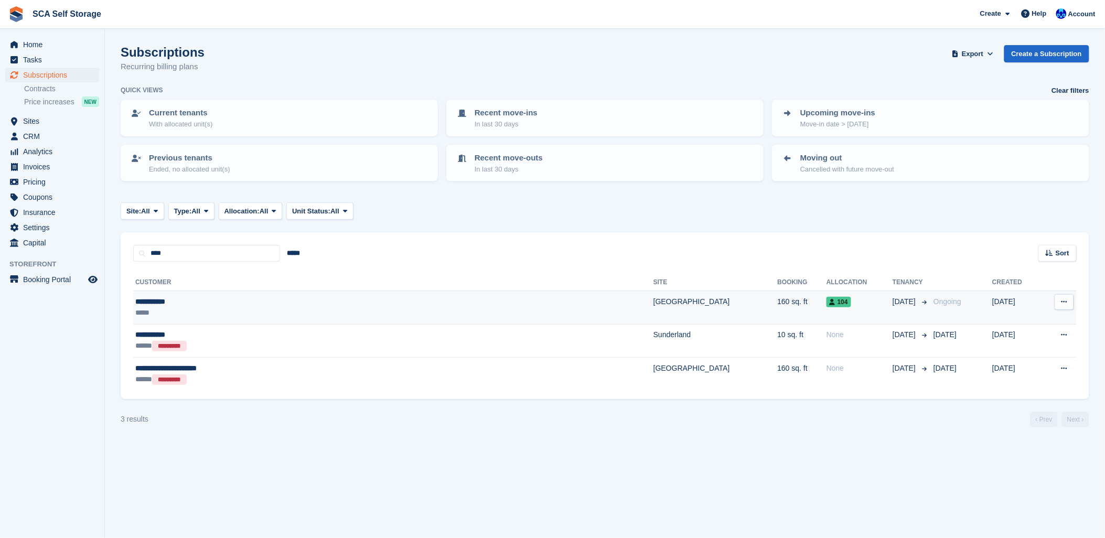
click at [261, 292] on td "**********" at bounding box center [393, 307] width 520 height 33
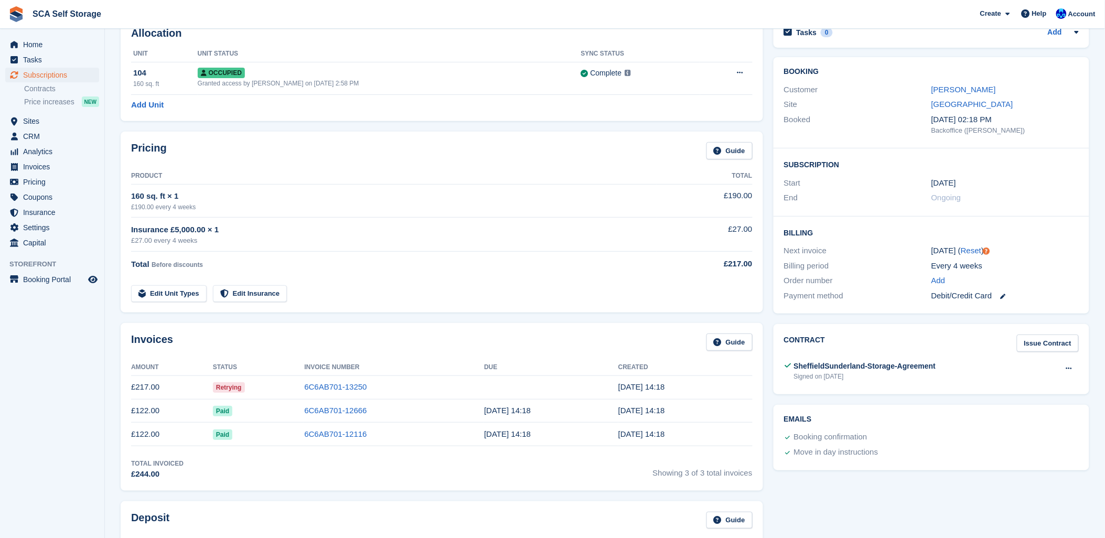
scroll to position [58, 0]
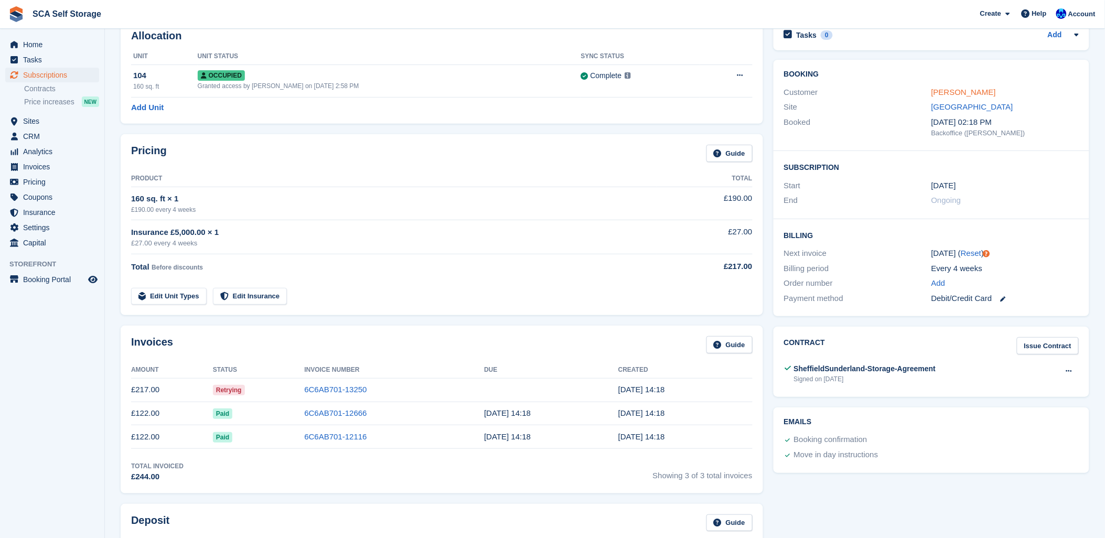
click at [948, 92] on link "[PERSON_NAME]" at bounding box center [963, 92] width 65 height 9
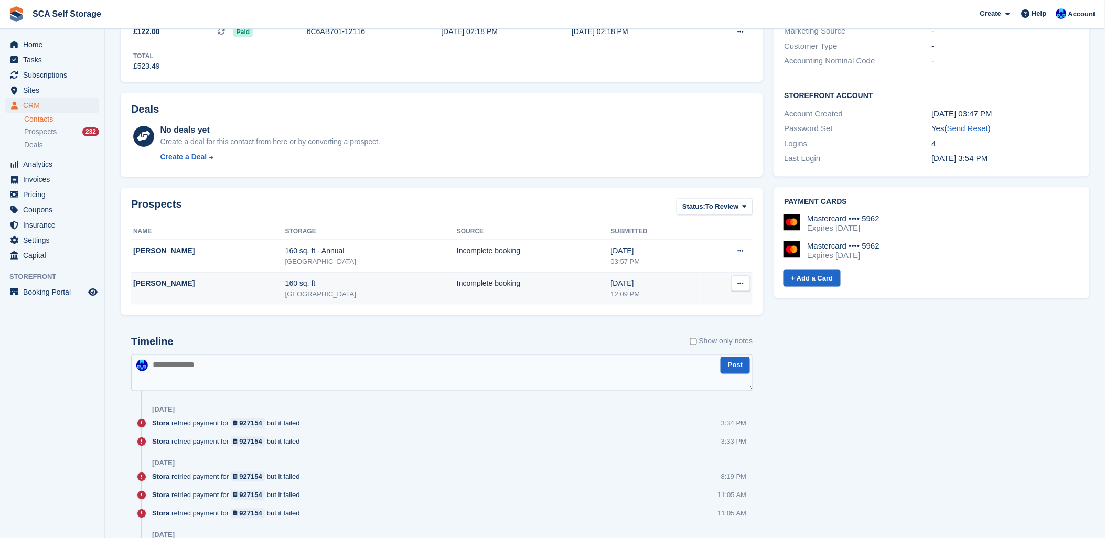
scroll to position [408, 0]
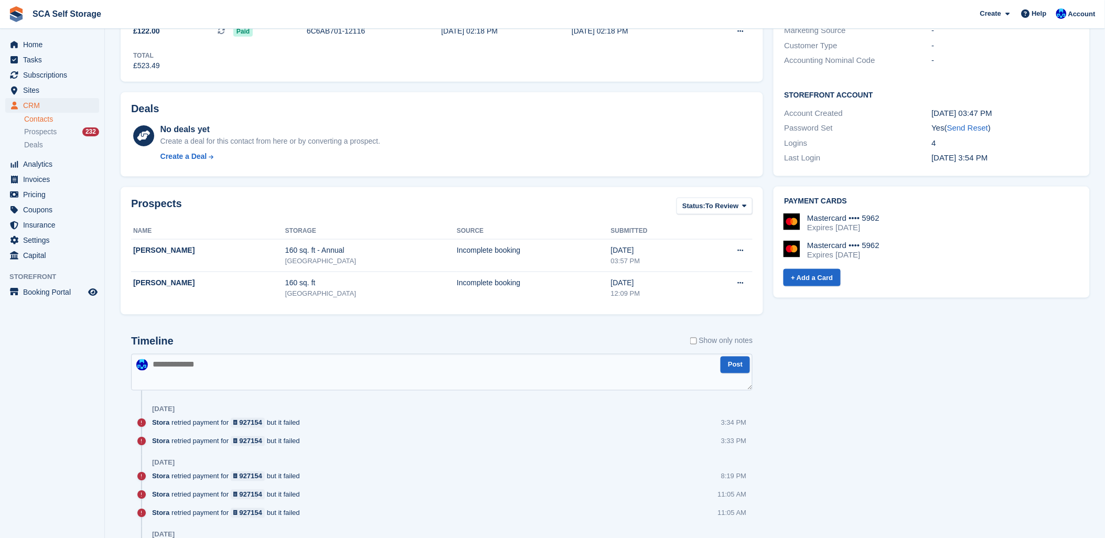
drag, startPoint x: 232, startPoint y: 383, endPoint x: 254, endPoint y: 373, distance: 23.7
click at [233, 384] on textarea at bounding box center [441, 372] width 621 height 37
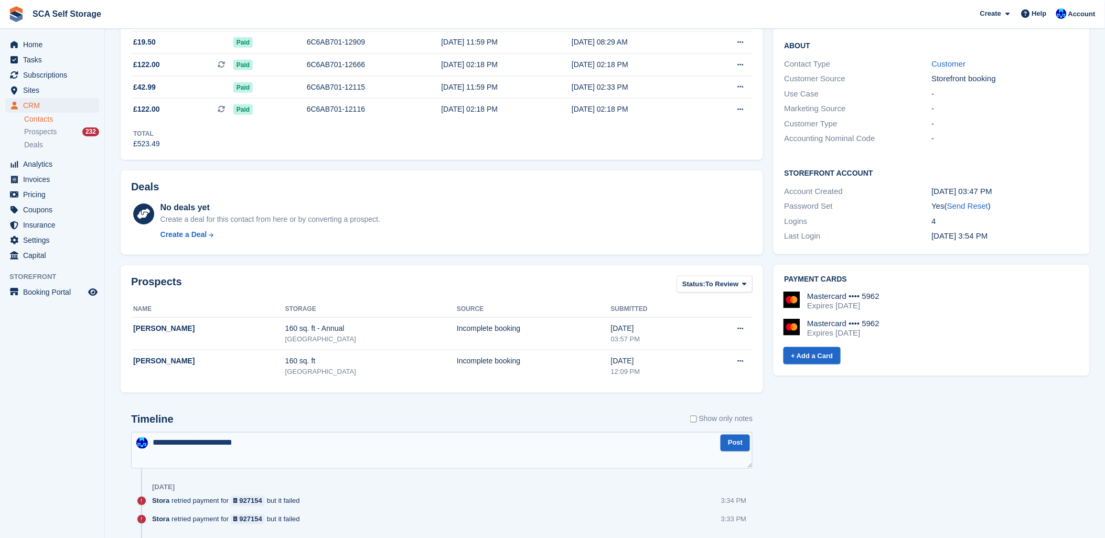
scroll to position [349, 0]
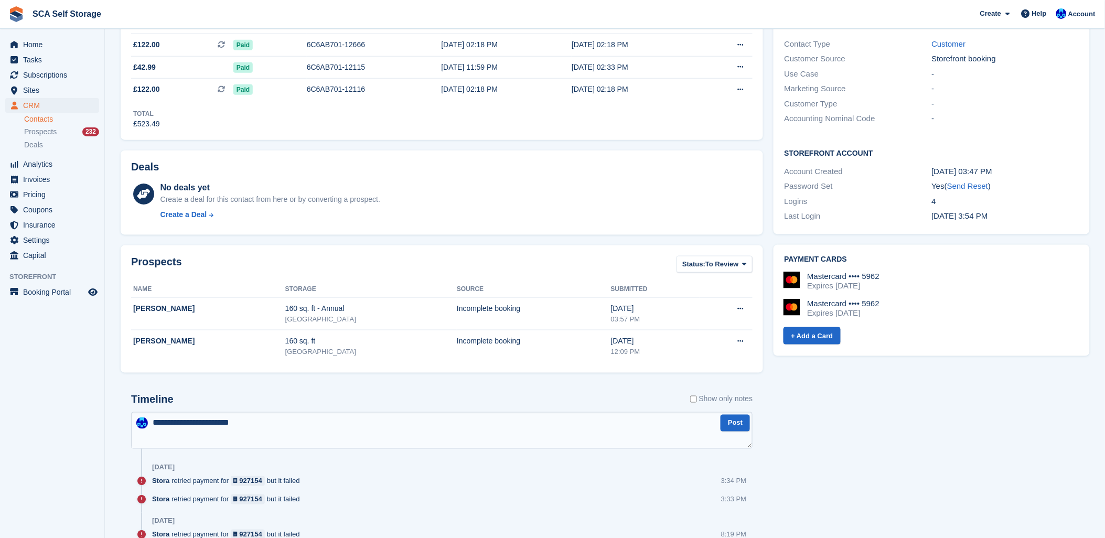
click at [259, 425] on textarea "**********" at bounding box center [441, 430] width 621 height 37
type textarea "**********"
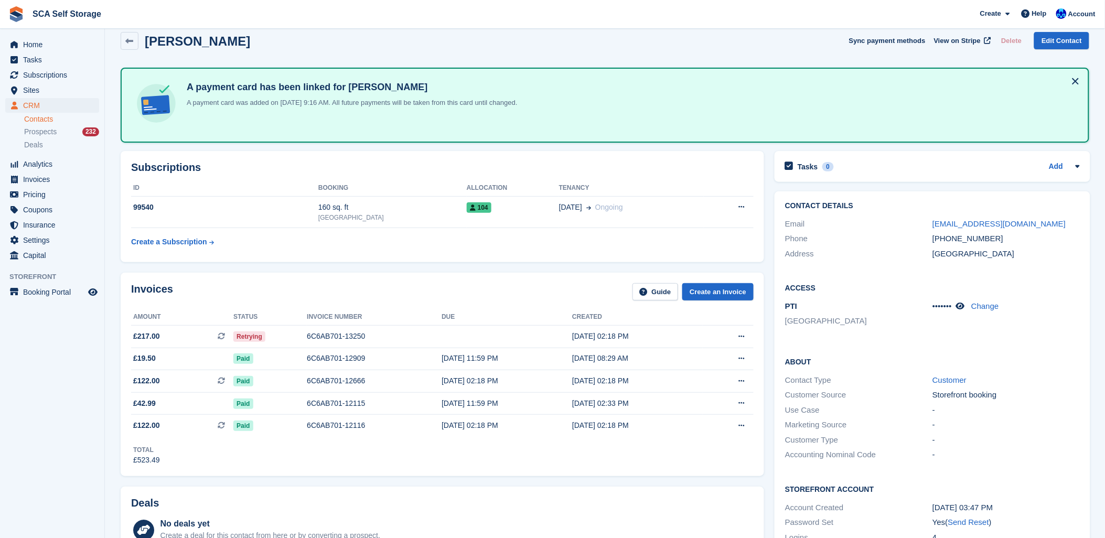
scroll to position [0, 0]
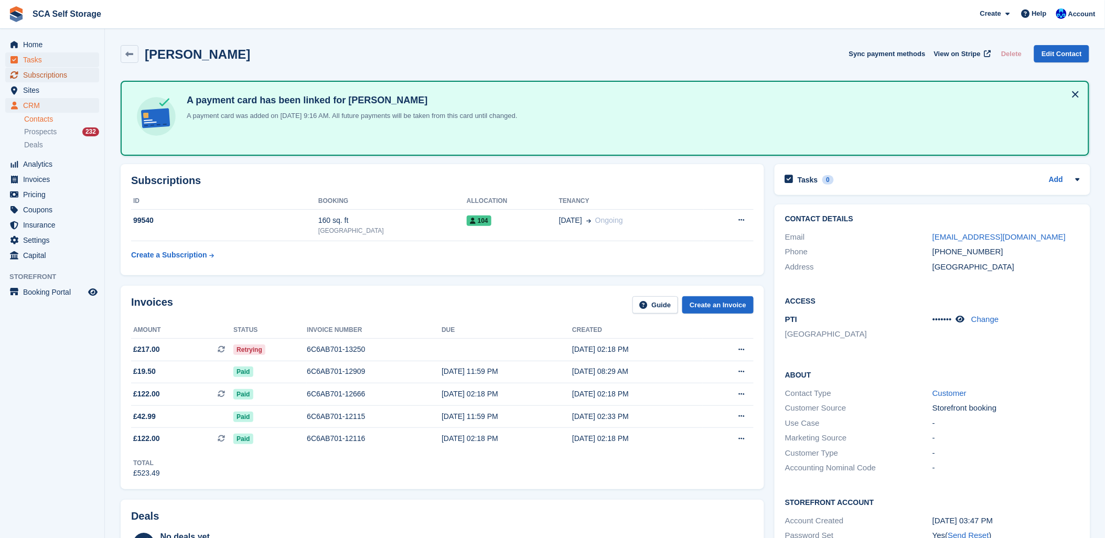
click at [16, 68] on link "Subscriptions" at bounding box center [52, 75] width 94 height 15
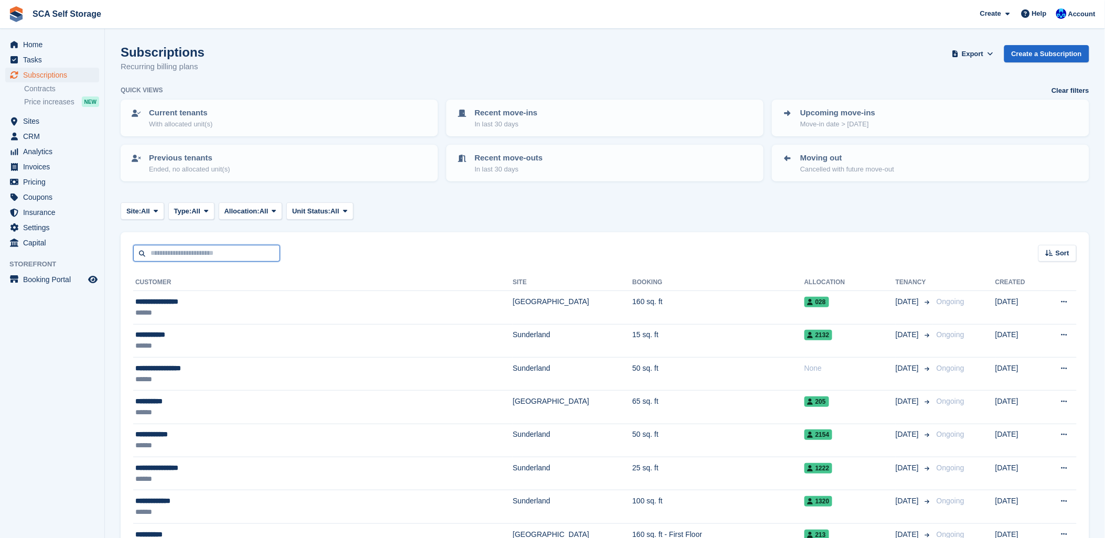
click at [191, 252] on input "text" at bounding box center [206, 253] width 147 height 17
type input "******"
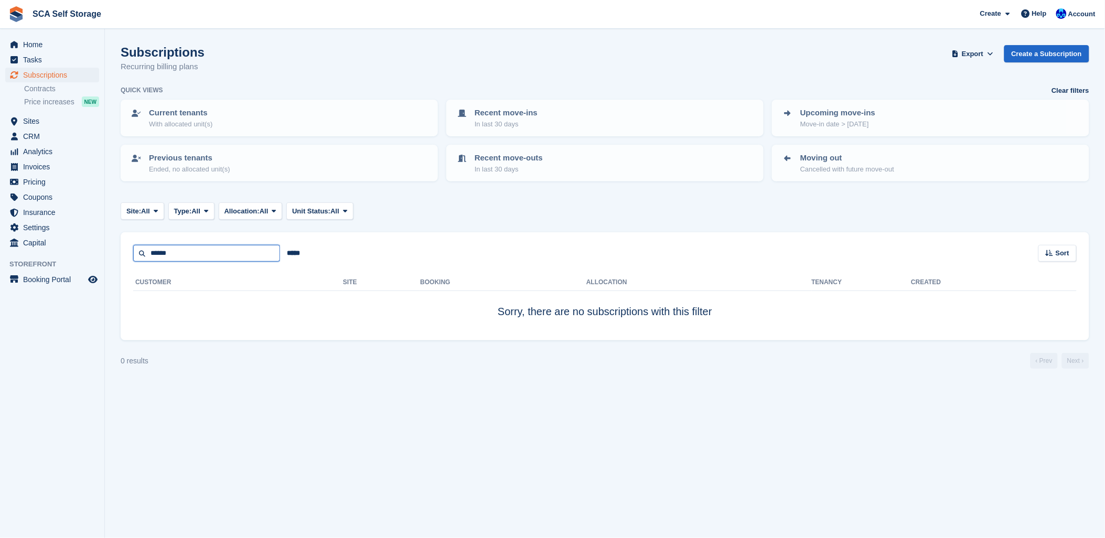
click at [190, 252] on input "******" at bounding box center [206, 253] width 147 height 17
type input "*****"
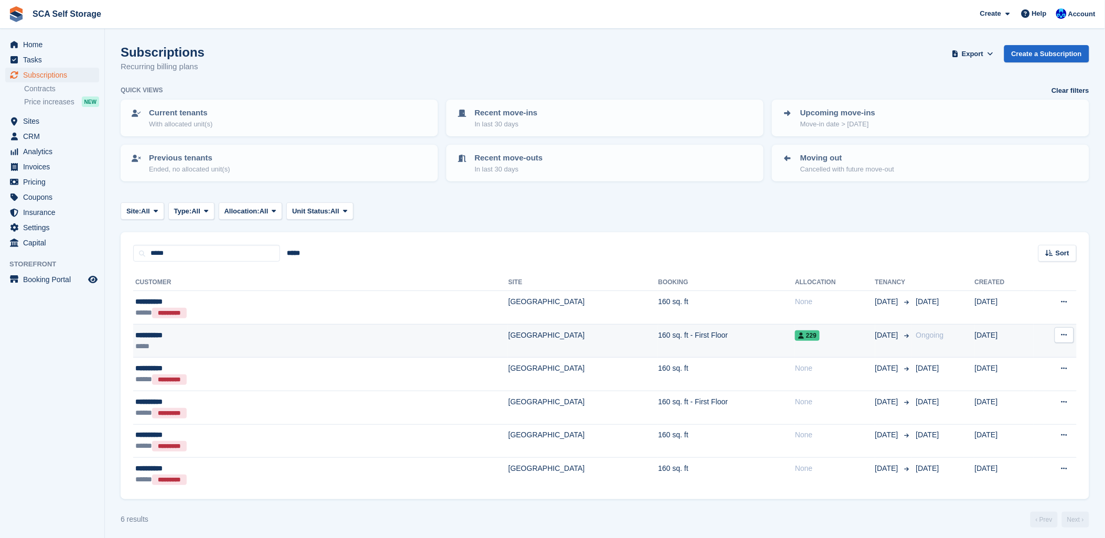
click at [255, 341] on div "*****" at bounding box center [229, 346] width 189 height 11
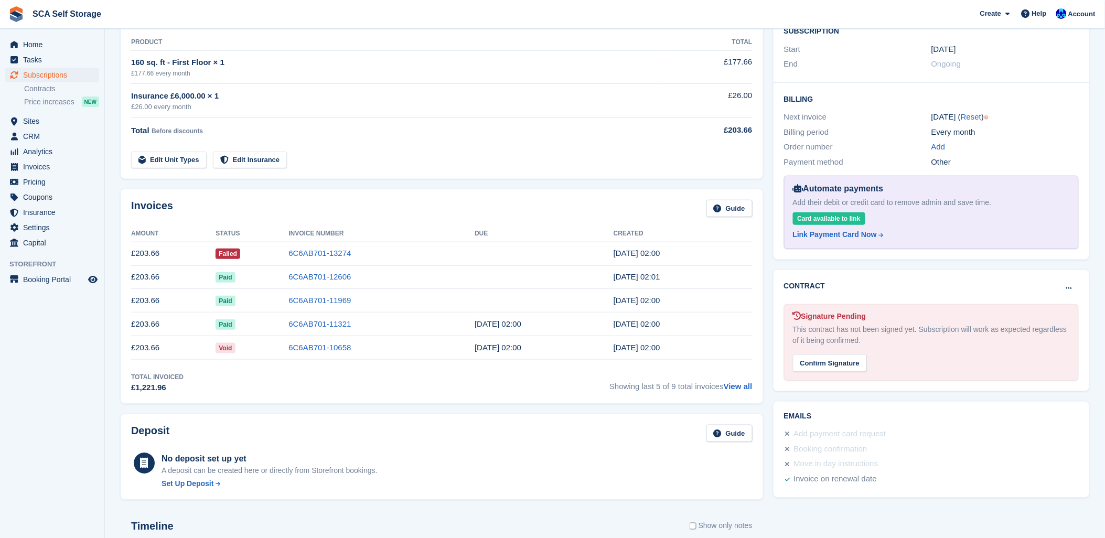
scroll to position [175, 0]
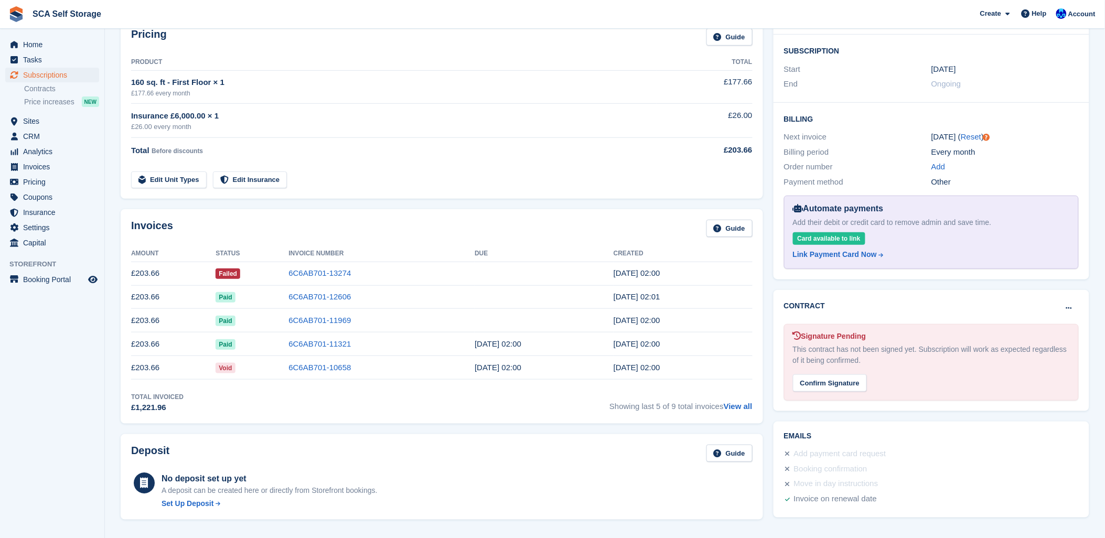
drag, startPoint x: 393, startPoint y: 227, endPoint x: 593, endPoint y: 258, distance: 201.7
click at [393, 227] on div "Invoices Guide" at bounding box center [441, 232] width 621 height 24
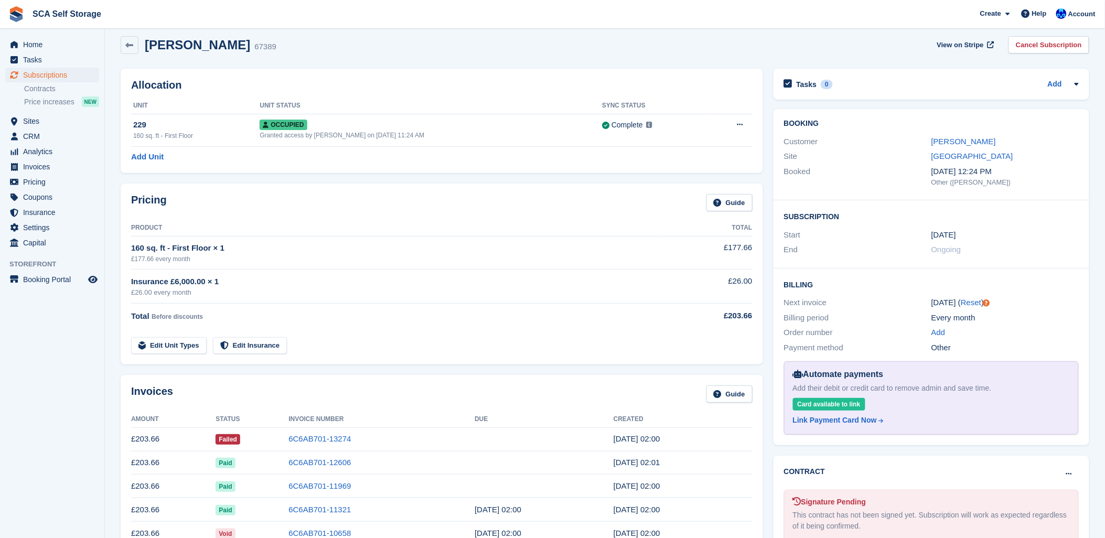
scroll to position [0, 0]
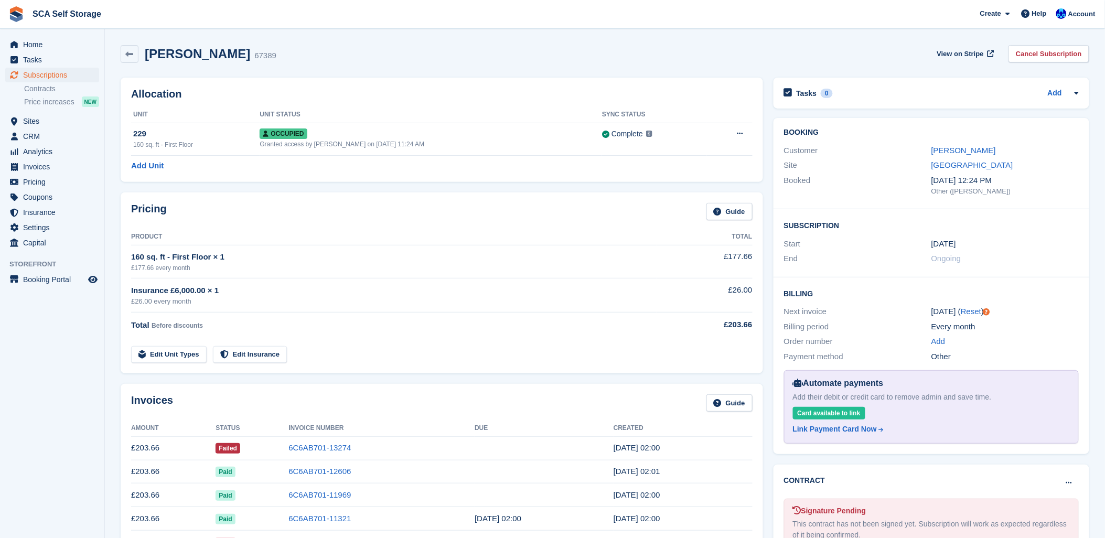
click at [939, 144] on div "Customer [PERSON_NAME]" at bounding box center [931, 150] width 295 height 15
click at [939, 146] on link "Mario Rezo" at bounding box center [963, 150] width 65 height 9
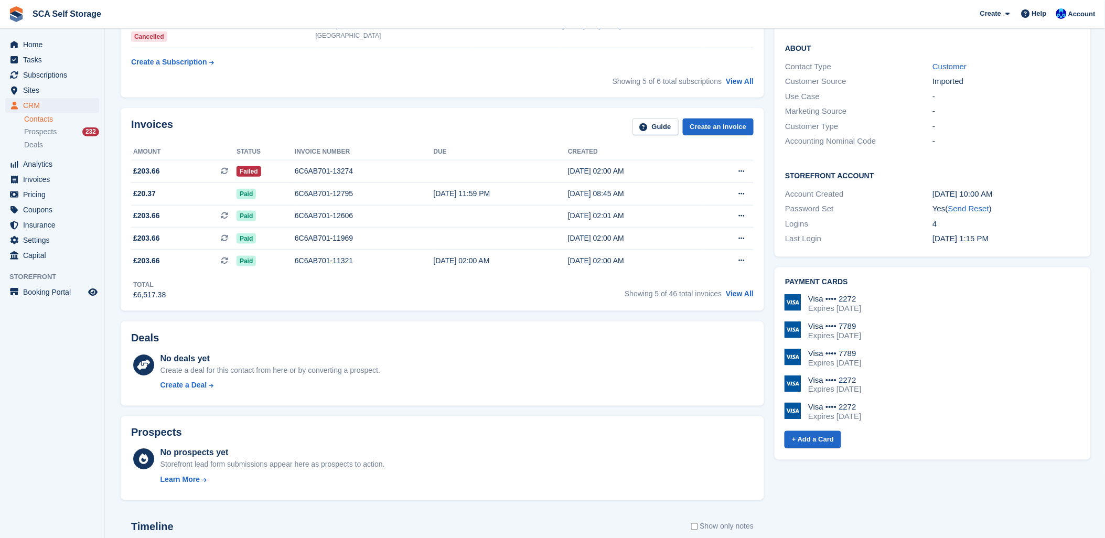
scroll to position [291, 0]
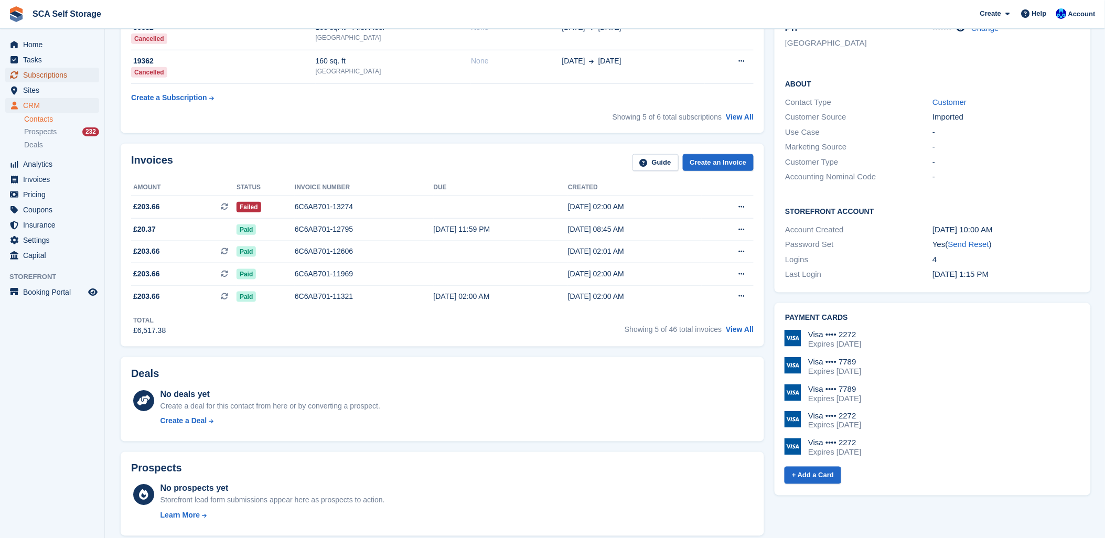
drag, startPoint x: 60, startPoint y: 76, endPoint x: 65, endPoint y: 80, distance: 6.7
click at [60, 76] on span "Subscriptions" at bounding box center [54, 75] width 63 height 15
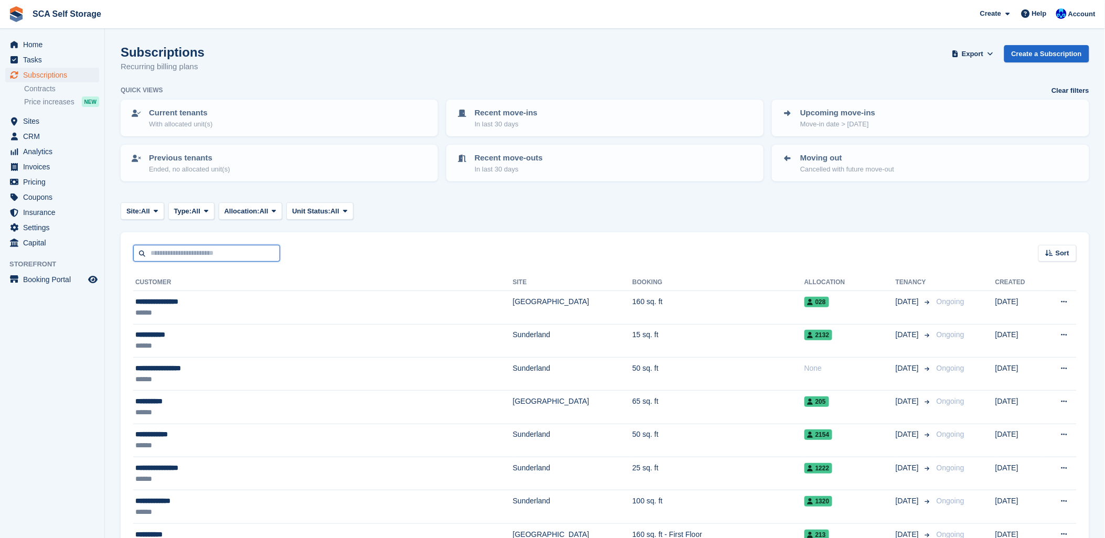
click at [227, 247] on input "text" at bounding box center [206, 253] width 147 height 17
type input "****"
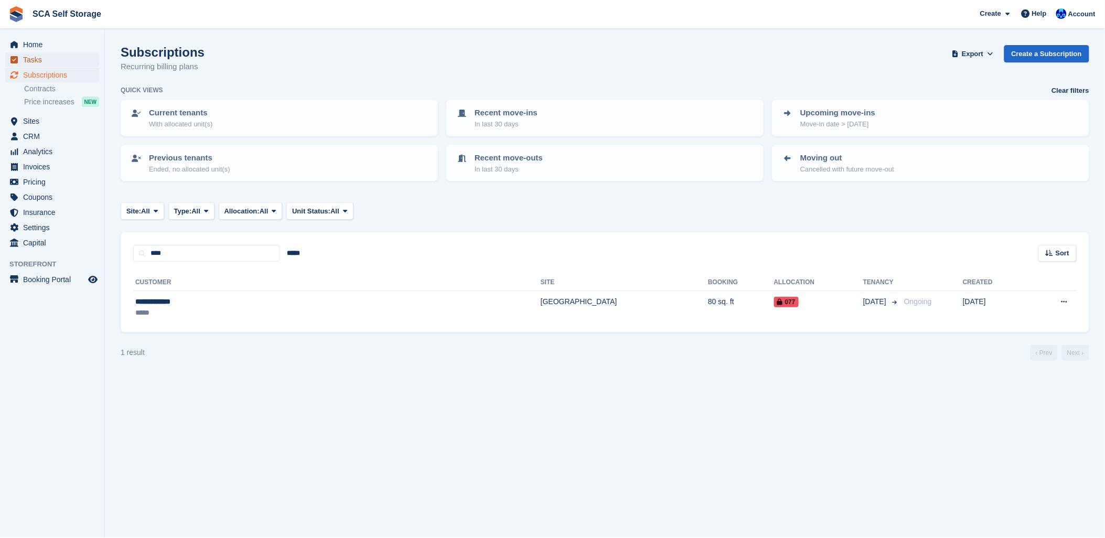
click at [54, 59] on span "Tasks" at bounding box center [54, 59] width 63 height 15
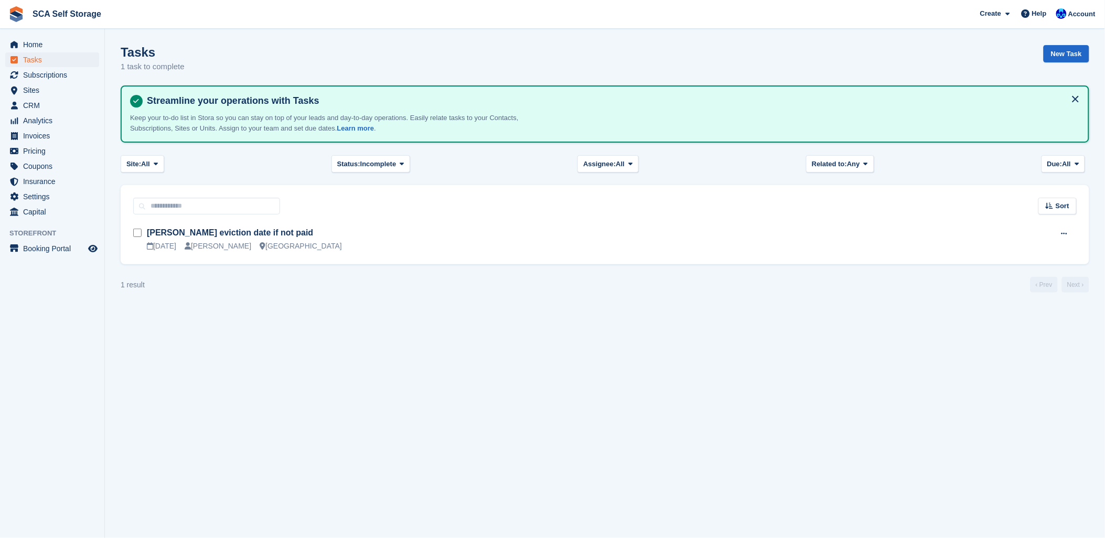
click at [58, 74] on span "Subscriptions" at bounding box center [54, 75] width 63 height 15
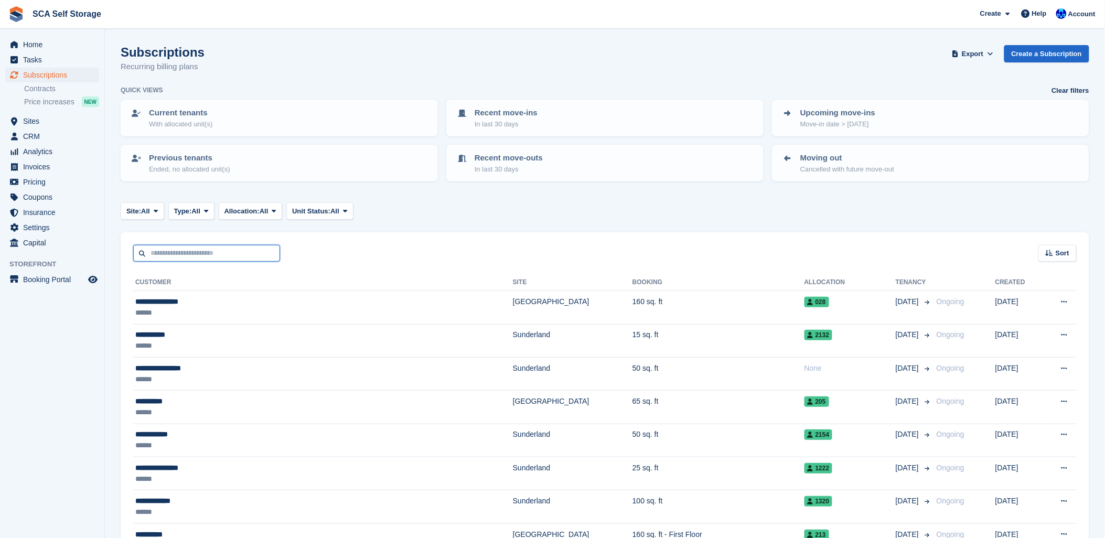
click at [203, 254] on input "text" at bounding box center [206, 253] width 147 height 17
type input "****"
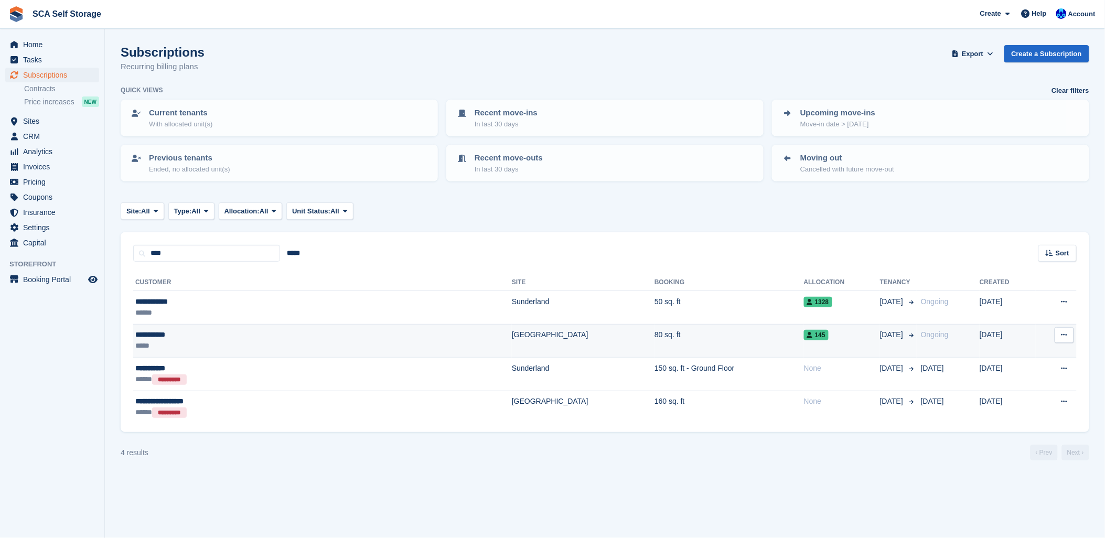
click at [238, 329] on div "**********" at bounding box center [235, 334] width 201 height 11
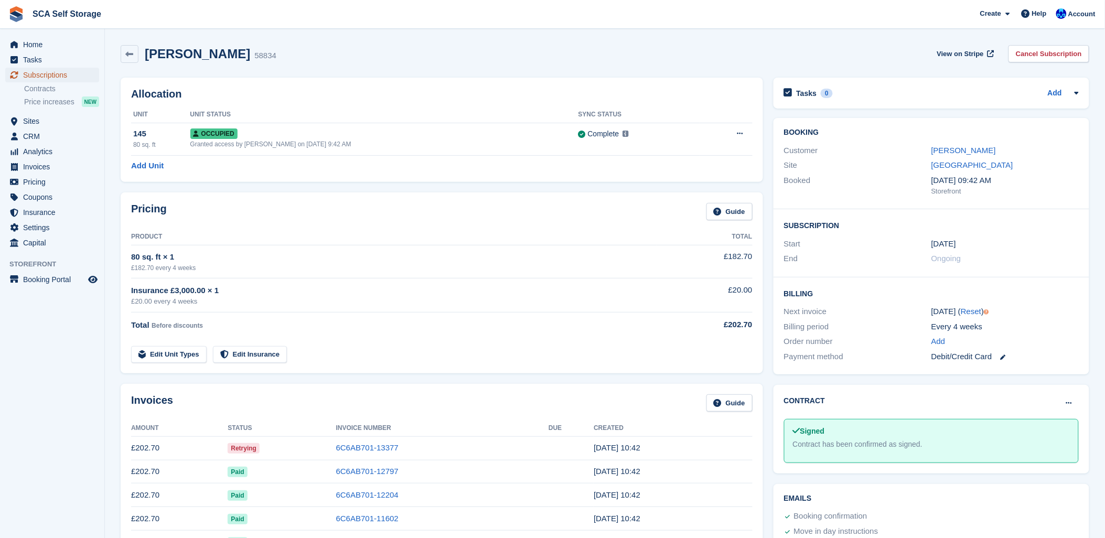
click at [33, 68] on span "Subscriptions" at bounding box center [54, 75] width 63 height 15
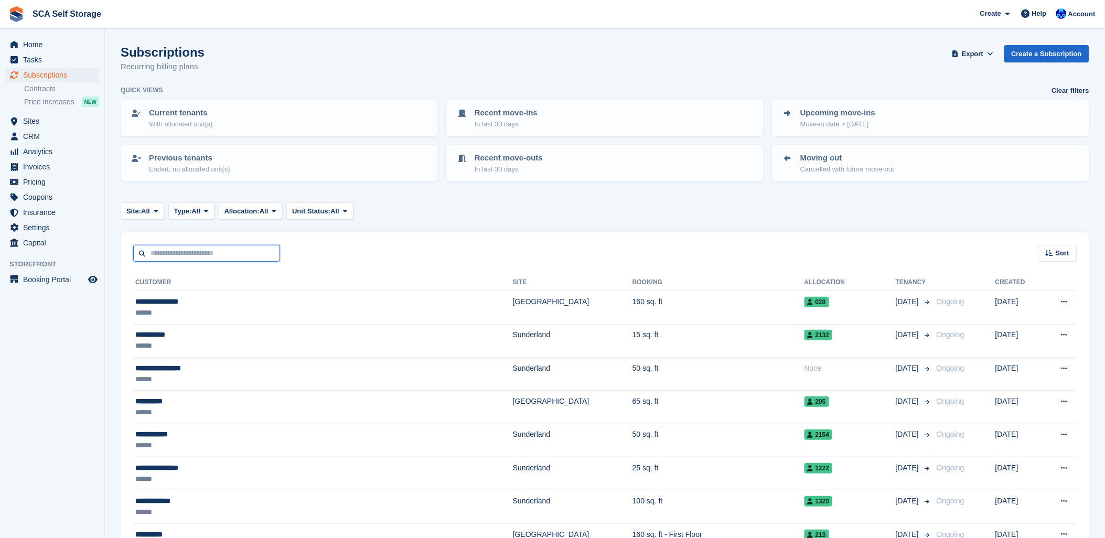
click at [158, 255] on input "text" at bounding box center [206, 253] width 147 height 17
type input "*****"
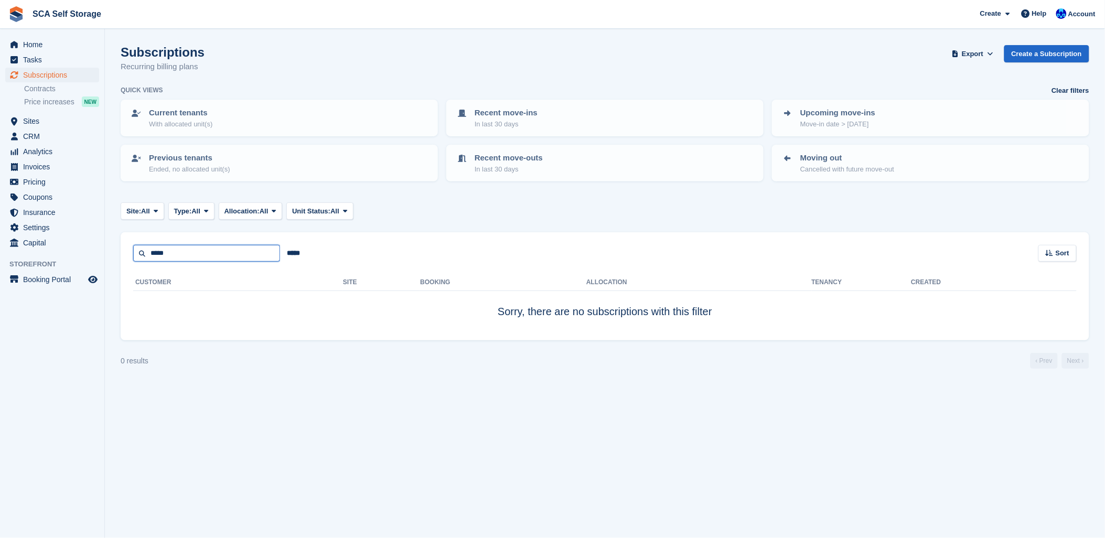
click at [197, 252] on input "*****" at bounding box center [206, 253] width 147 height 17
type input "****"
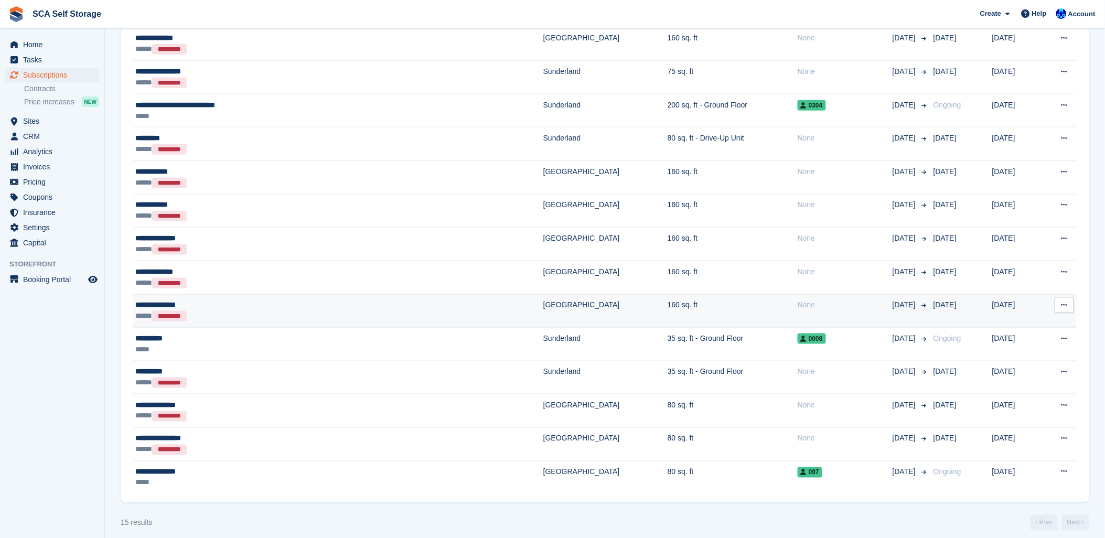
scroll to position [305, 0]
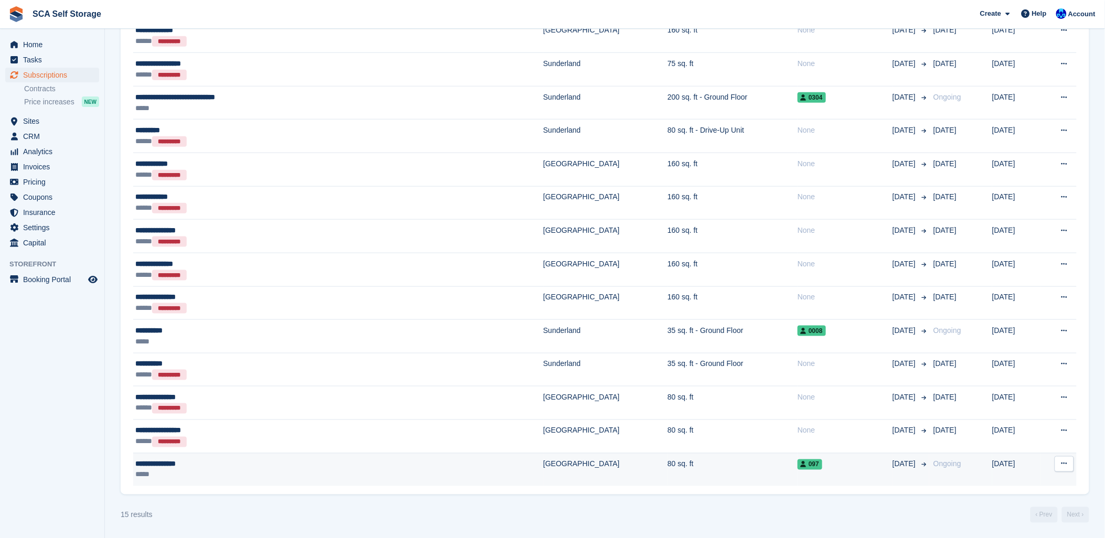
click at [321, 467] on div "**********" at bounding box center [260, 464] width 250 height 11
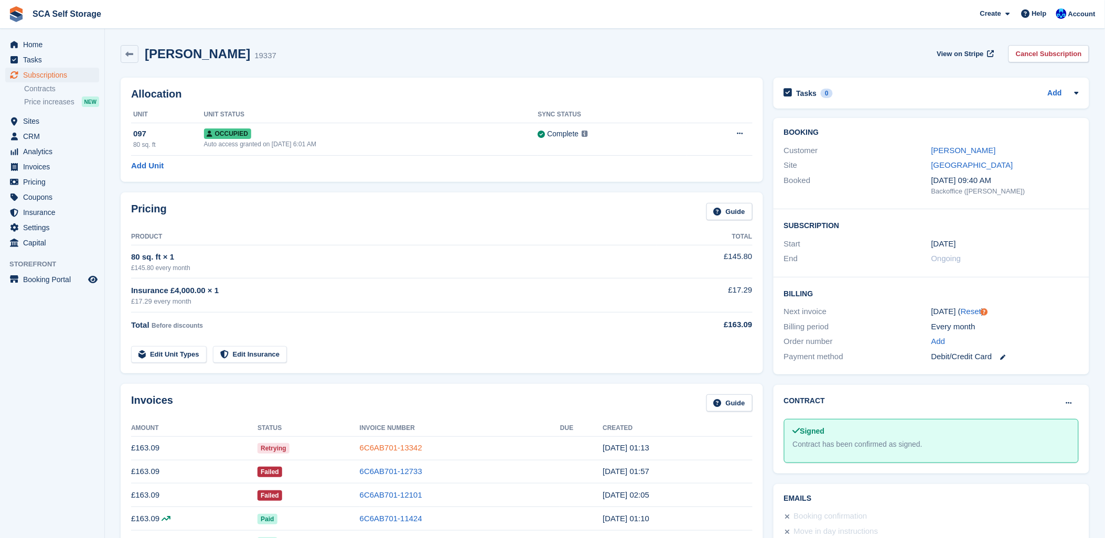
scroll to position [58, 0]
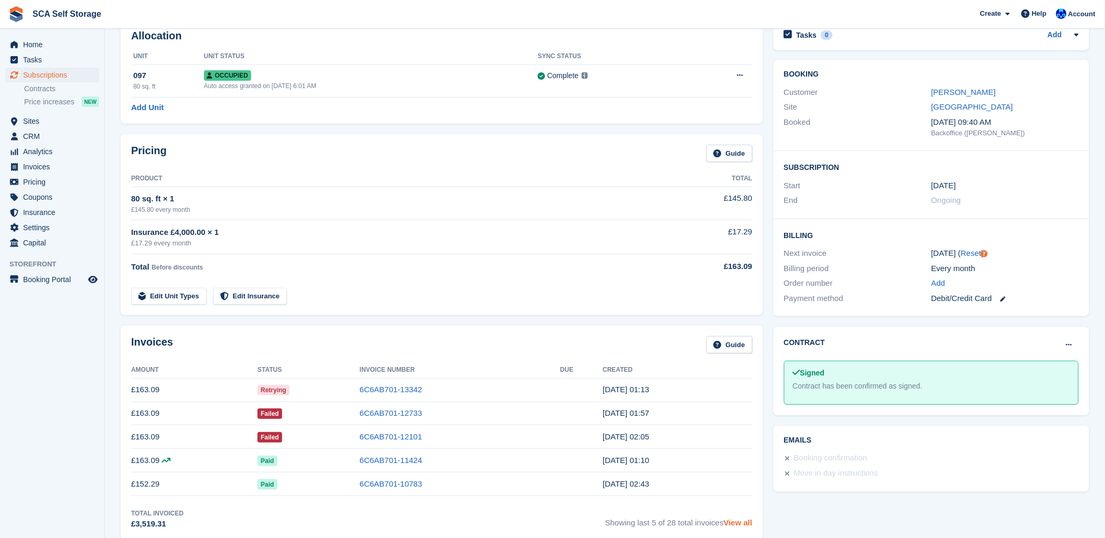
click at [738, 526] on link "View all" at bounding box center [738, 522] width 29 height 9
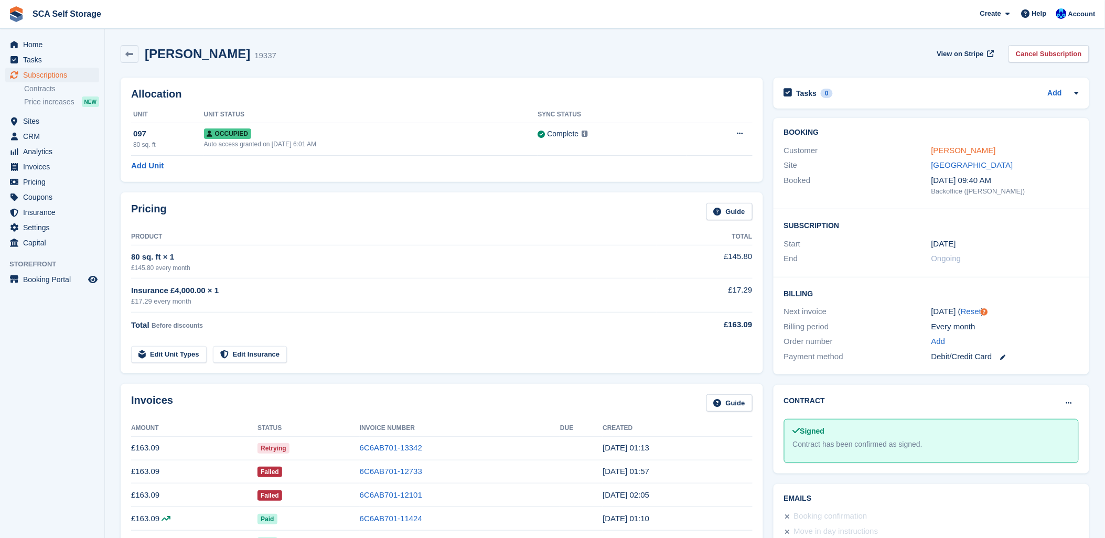
click at [948, 152] on link "[PERSON_NAME]" at bounding box center [963, 150] width 65 height 9
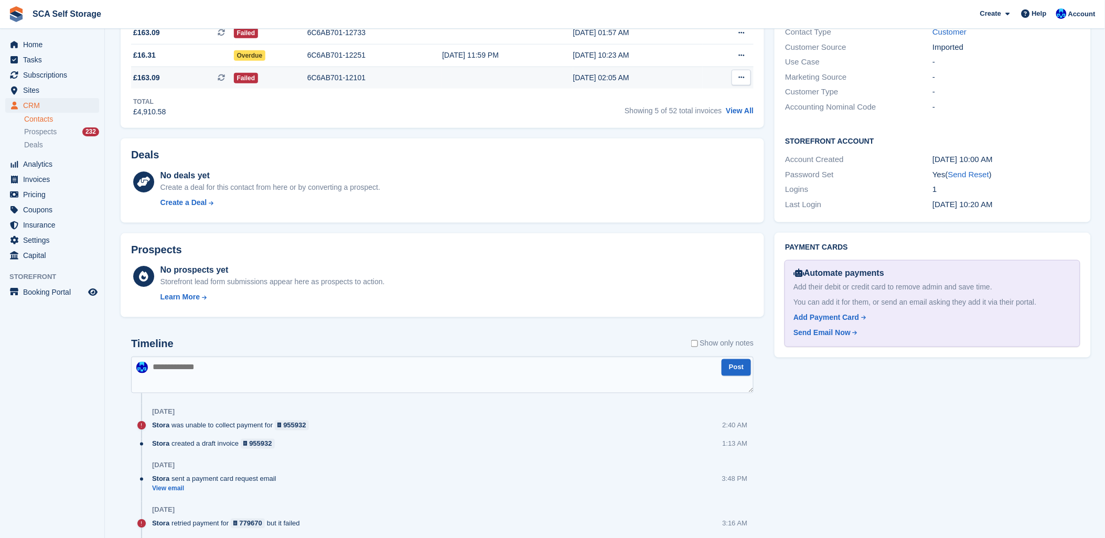
scroll to position [349, 0]
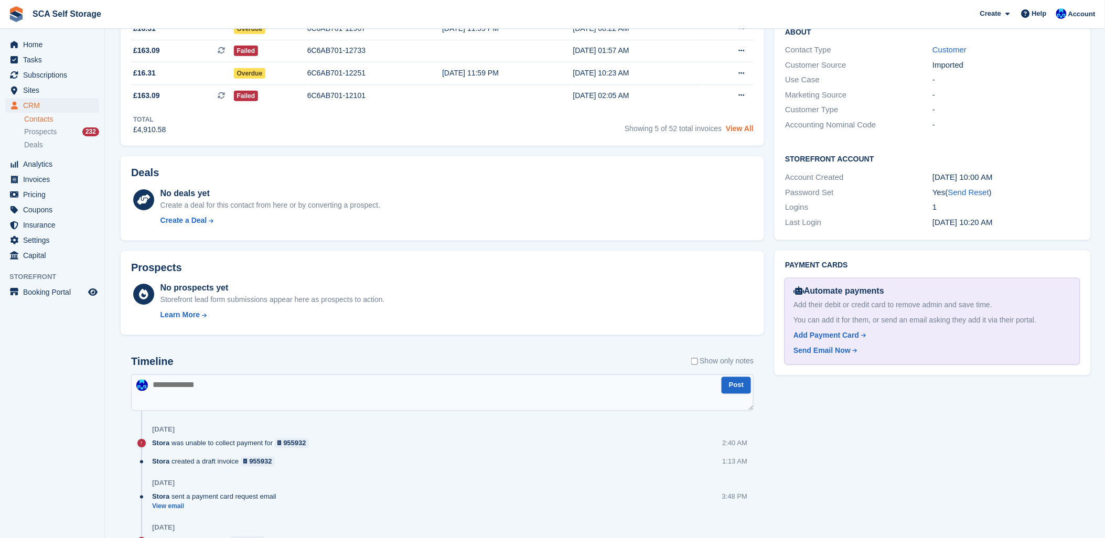
click at [743, 126] on link "View All" at bounding box center [740, 128] width 28 height 8
click at [737, 128] on link "View All" at bounding box center [740, 128] width 28 height 8
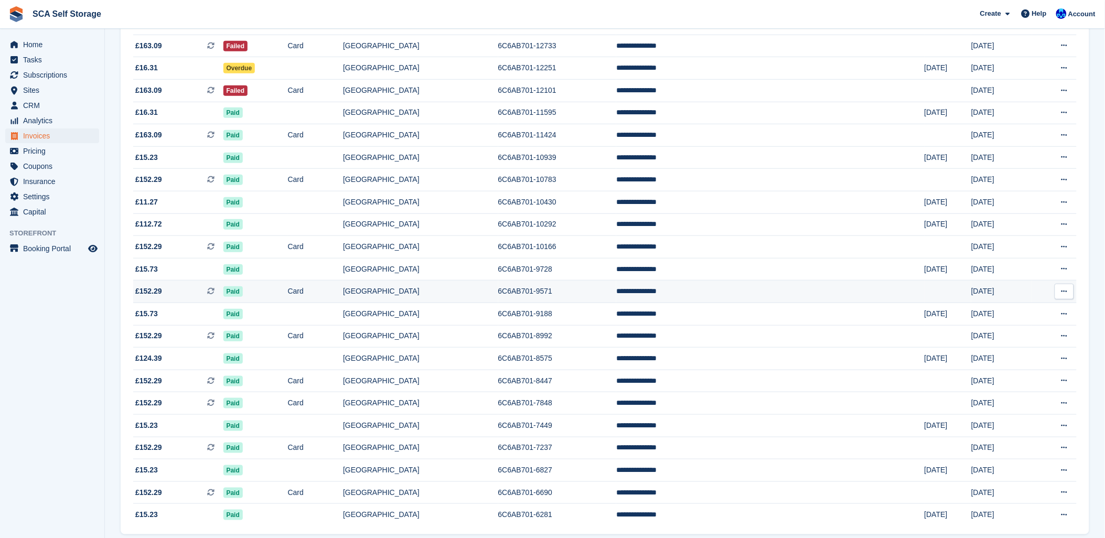
scroll to position [229, 0]
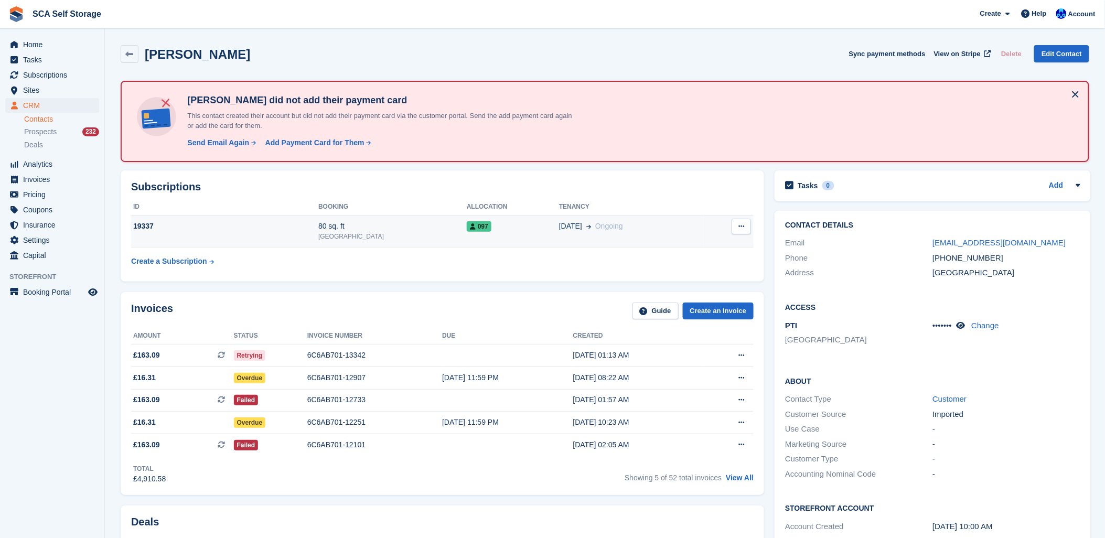
click at [745, 228] on button at bounding box center [741, 227] width 19 height 16
click at [480, 223] on div "097" at bounding box center [513, 226] width 92 height 11
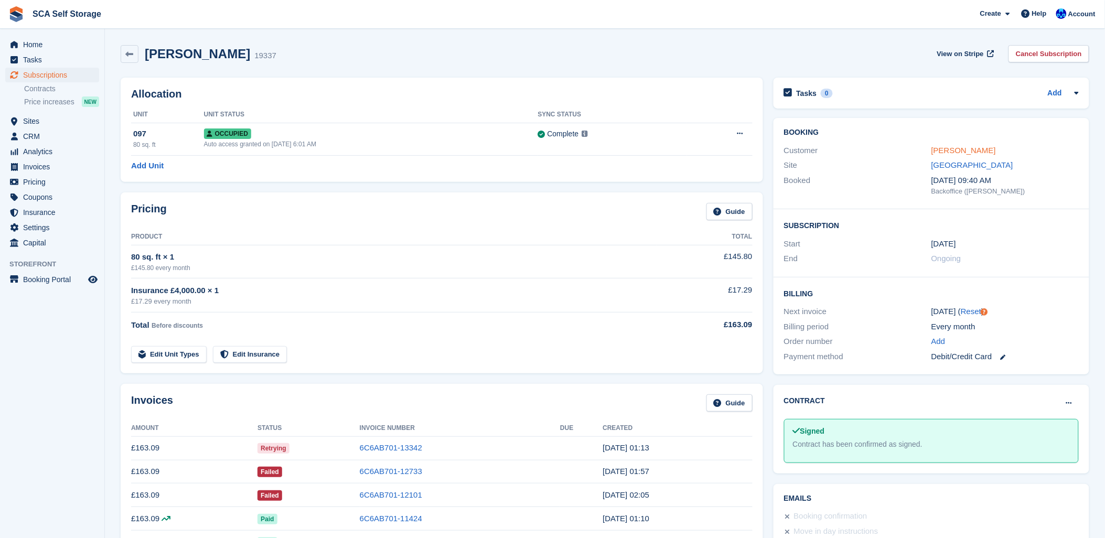
click at [981, 154] on link "[PERSON_NAME]" at bounding box center [963, 150] width 65 height 9
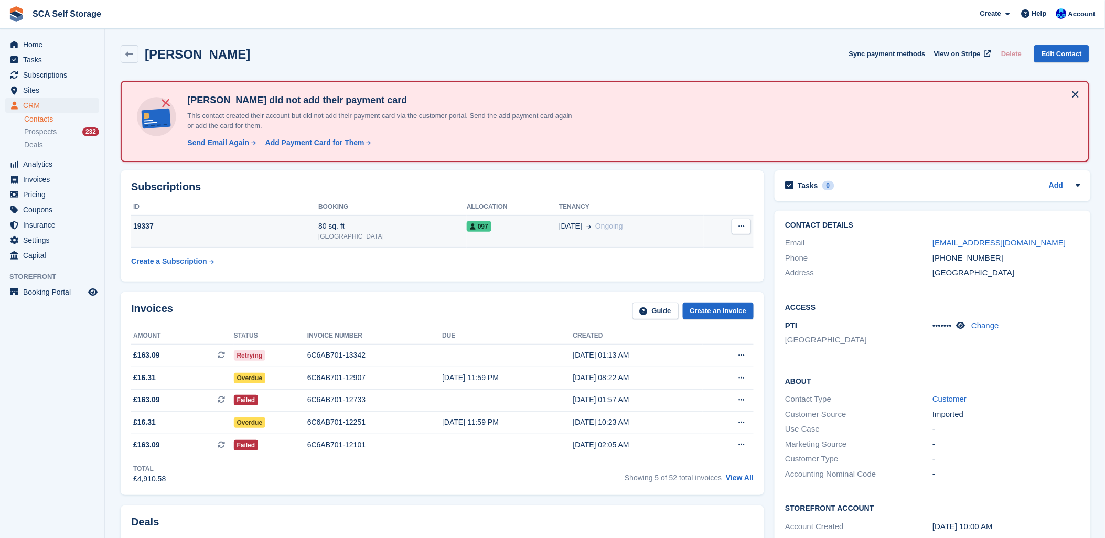
click at [743, 233] on td "Cancel subscription" at bounding box center [729, 232] width 50 height 32
click at [741, 226] on icon at bounding box center [741, 226] width 6 height 7
click at [566, 218] on td "01 Jul Ongoing" at bounding box center [631, 232] width 145 height 32
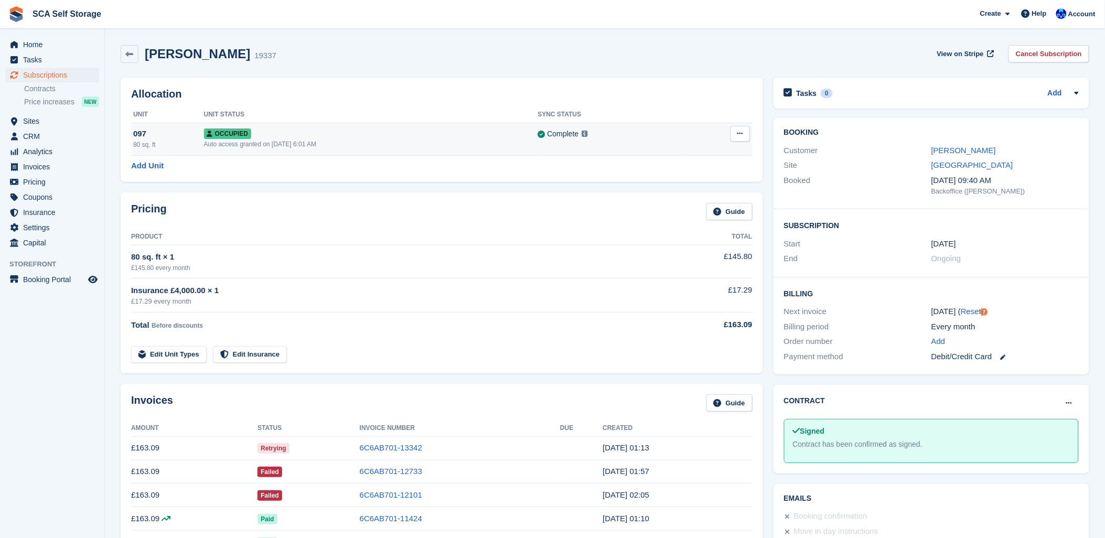
click at [741, 130] on button at bounding box center [740, 134] width 19 height 16
click at [669, 157] on p "Overlock" at bounding box center [699, 154] width 91 height 14
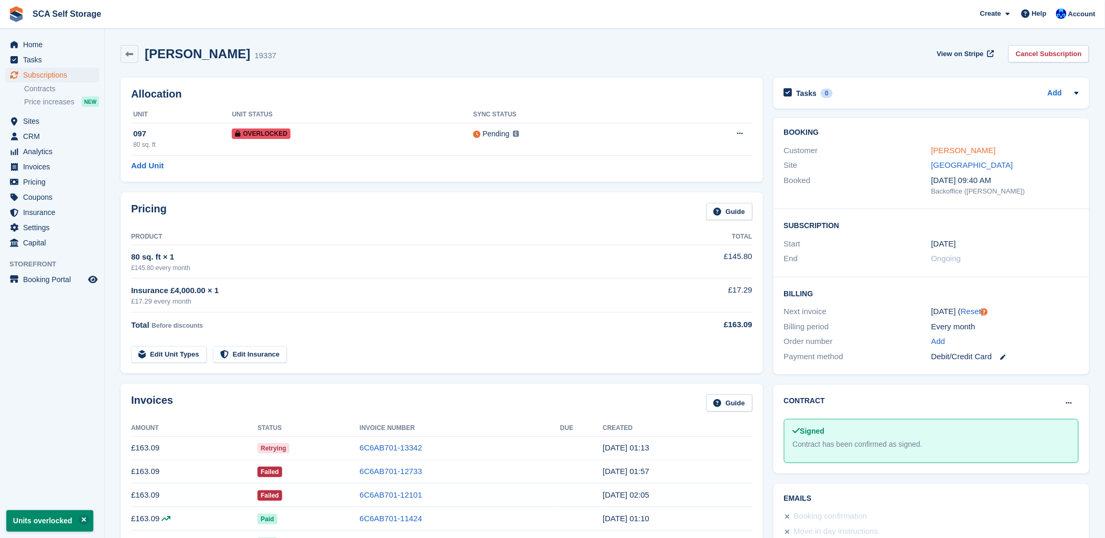
click at [960, 149] on link "[PERSON_NAME]" at bounding box center [963, 150] width 65 height 9
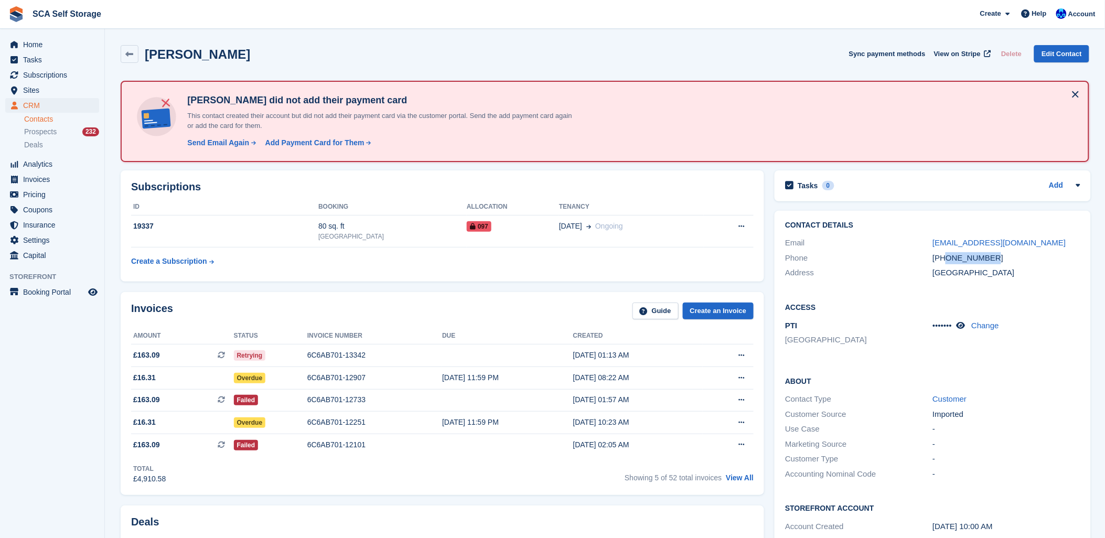
drag, startPoint x: 1003, startPoint y: 257, endPoint x: 947, endPoint y: 263, distance: 57.0
click at [947, 263] on div "Phone [PHONE_NUMBER]" at bounding box center [932, 258] width 295 height 15
copy div "7803793981"
click at [28, 74] on span "Subscriptions" at bounding box center [54, 75] width 63 height 15
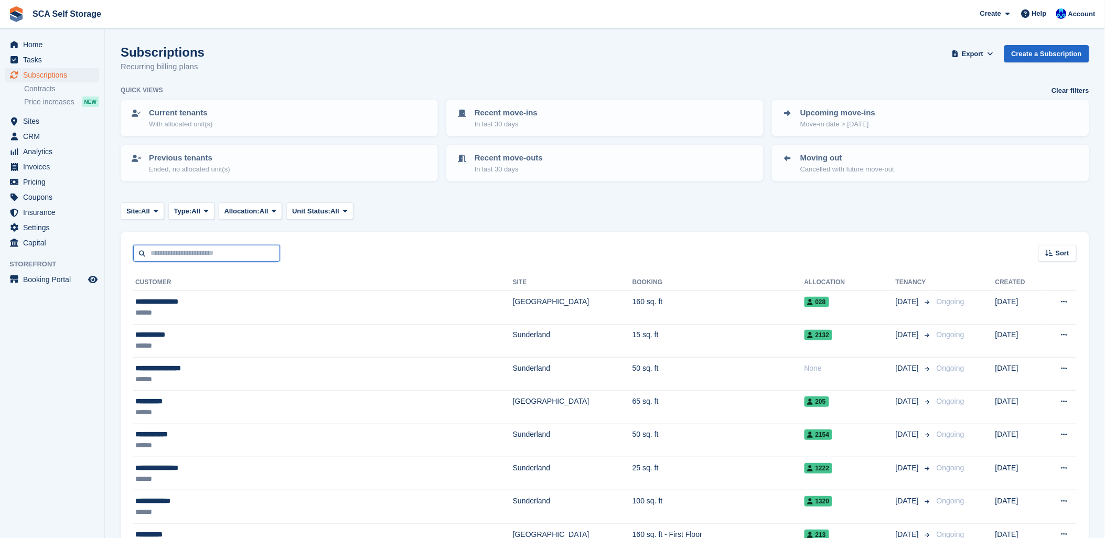
click at [173, 247] on input "text" at bounding box center [206, 253] width 147 height 17
type input "******"
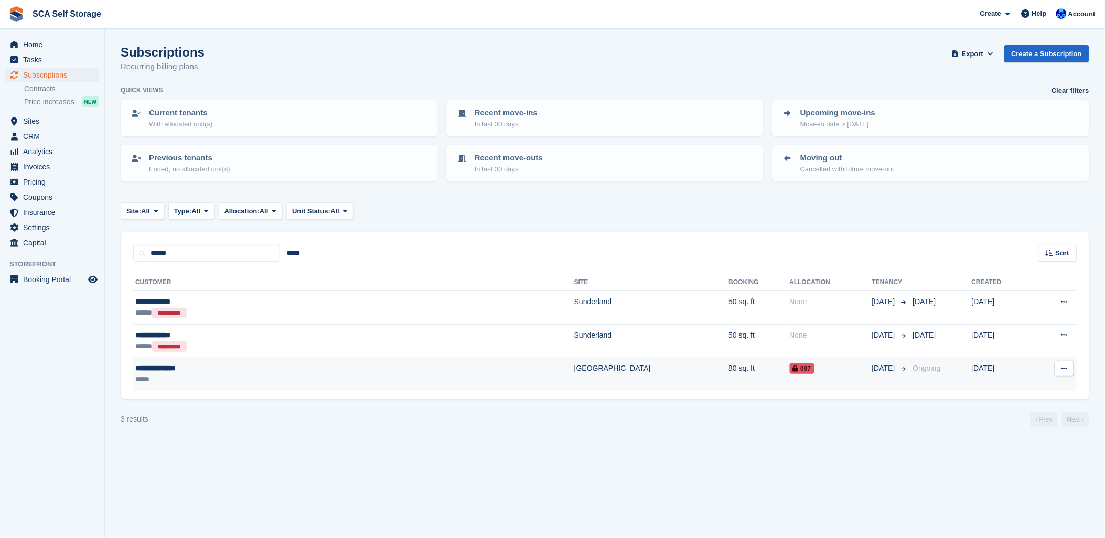
click at [574, 381] on td "[GEOGRAPHIC_DATA]" at bounding box center [651, 374] width 155 height 33
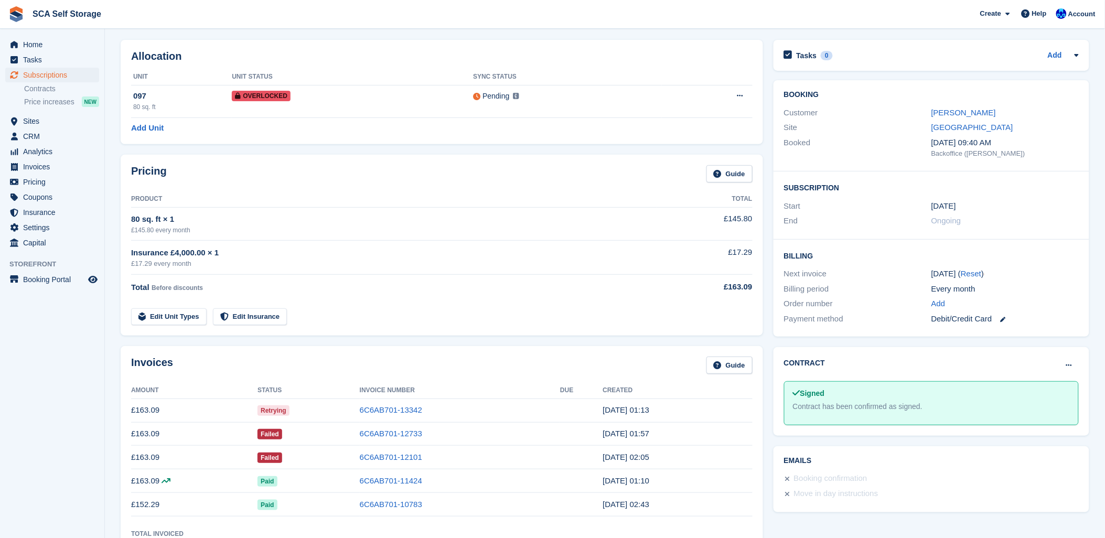
scroll to position [58, 0]
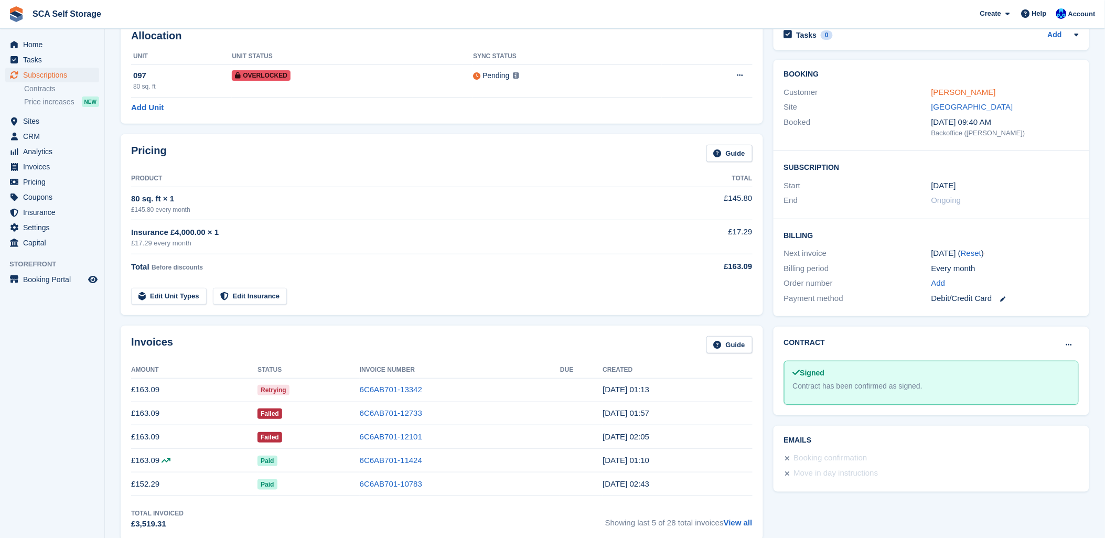
click at [960, 93] on link "[PERSON_NAME]" at bounding box center [963, 92] width 65 height 9
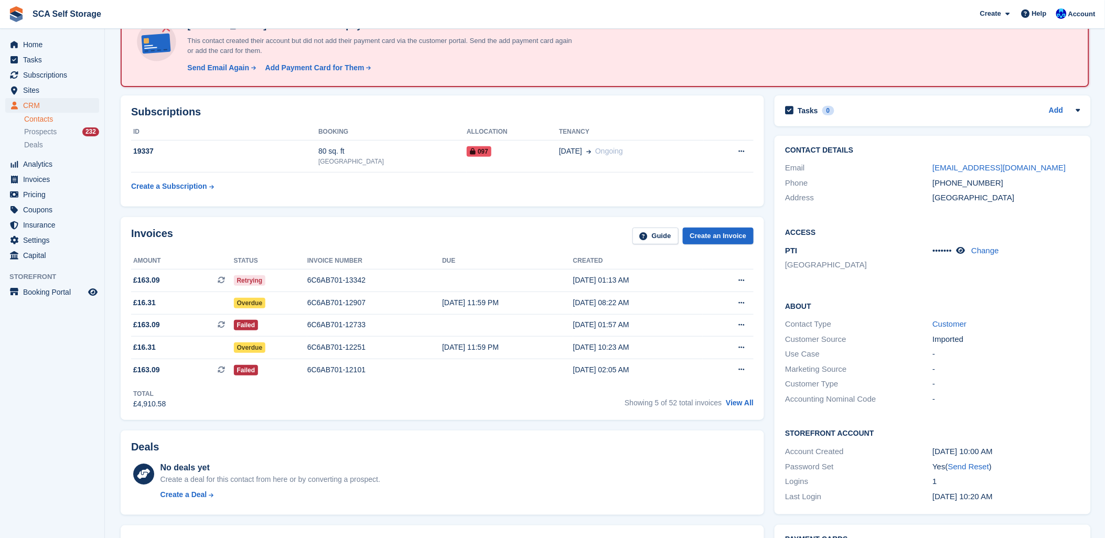
scroll to position [175, 0]
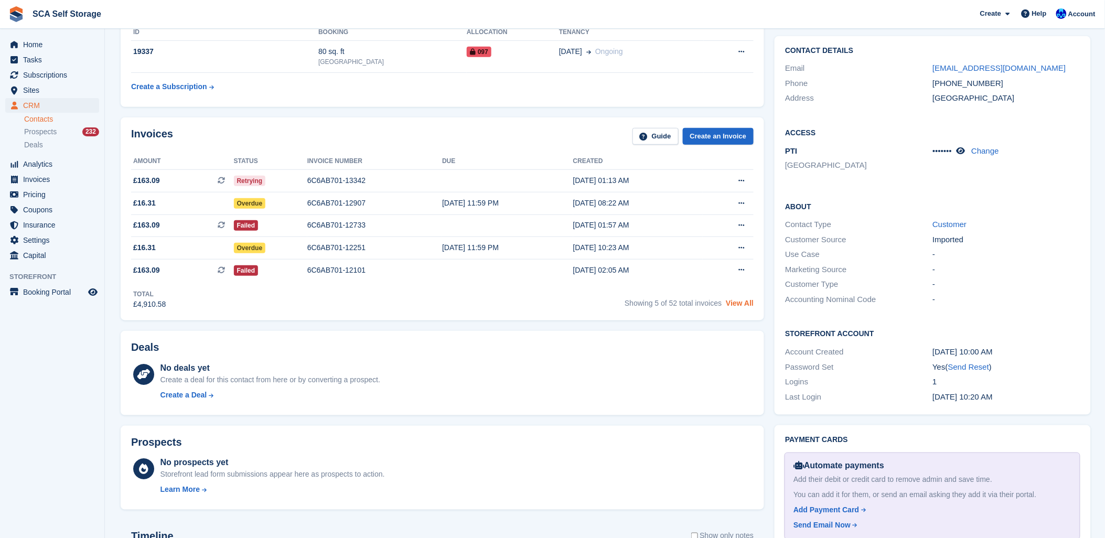
click at [741, 305] on link "View All" at bounding box center [740, 303] width 28 height 8
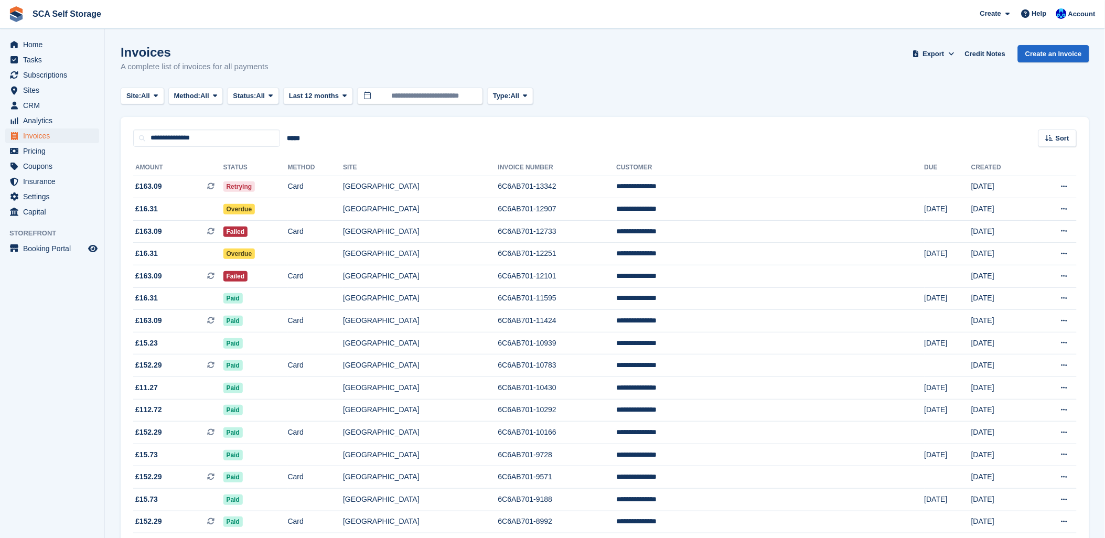
click at [614, 96] on div "Site: All All Sunderland Sheffield Method: All All Bank Transfer Cash Cheque De…" at bounding box center [605, 96] width 969 height 17
click at [636, 92] on div "Site: All All Sunderland Sheffield Method: All All Bank Transfer Cash Cheque De…" at bounding box center [605, 96] width 969 height 17
drag, startPoint x: 221, startPoint y: 143, endPoint x: 489, endPoint y: 131, distance: 268.8
click at [287, 143] on div "**********" at bounding box center [220, 138] width 174 height 17
drag, startPoint x: 628, startPoint y: 116, endPoint x: 1070, endPoint y: 39, distance: 448.7
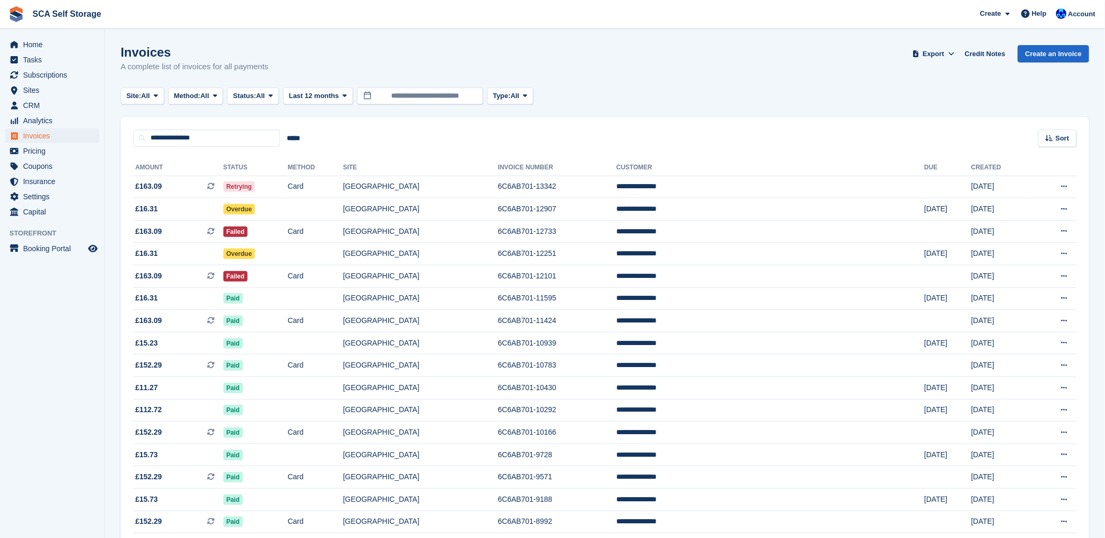
click at [679, 116] on turbo-frame "Invoices A complete list of invoices for all payments Export Export Invoices Ex…" at bounding box center [605, 396] width 969 height 703
drag, startPoint x: 516, startPoint y: 44, endPoint x: 738, endPoint y: 62, distance: 222.6
click at [570, 51] on section "Invoices A complete list of invoices for all payments Export Export Invoices Ex…" at bounding box center [605, 382] width 1000 height 764
click at [796, 98] on div "Site: All All Sunderland Sheffield Method: All All Bank Transfer Cash Cheque De…" at bounding box center [605, 96] width 969 height 17
click at [711, 50] on div "Invoices A complete list of invoices for all payments Export Export Invoices Ex…" at bounding box center [605, 65] width 969 height 40
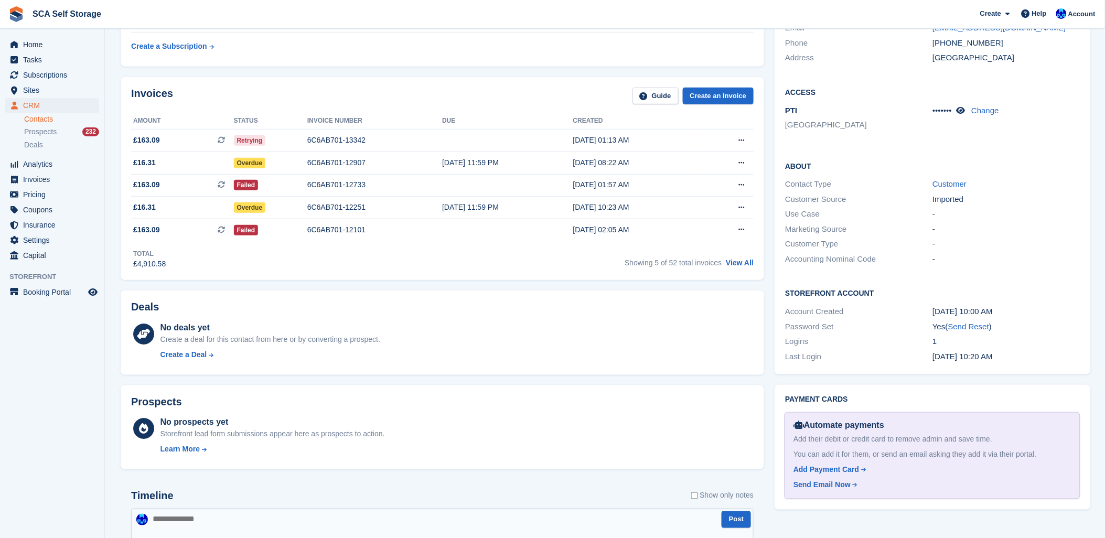
scroll to position [291, 0]
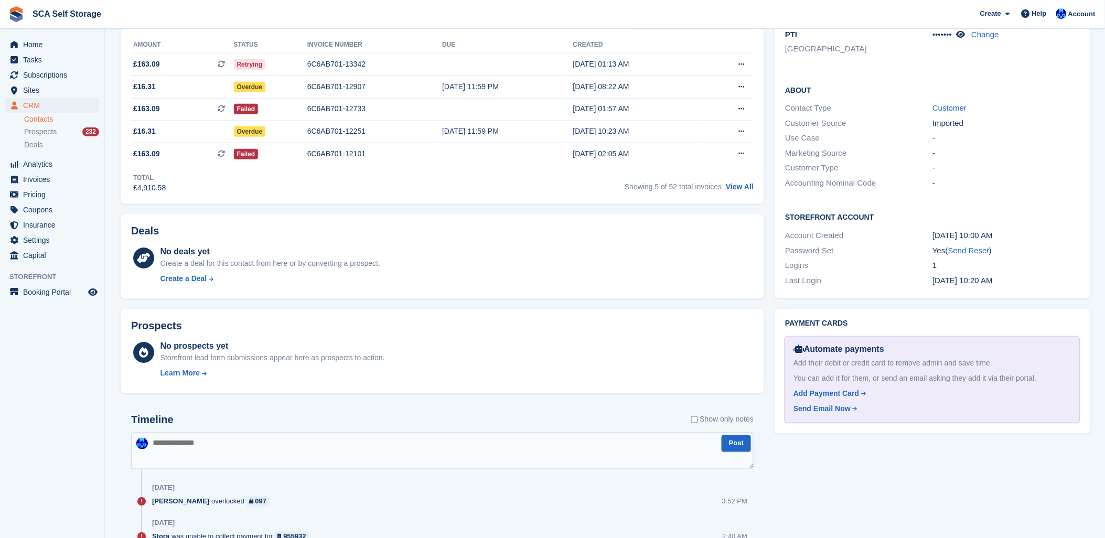
drag, startPoint x: 263, startPoint y: 458, endPoint x: 309, endPoint y: 452, distance: 47.1
click at [270, 457] on textarea at bounding box center [442, 451] width 623 height 37
click at [663, 229] on div "Deals" at bounding box center [442, 233] width 623 height 16
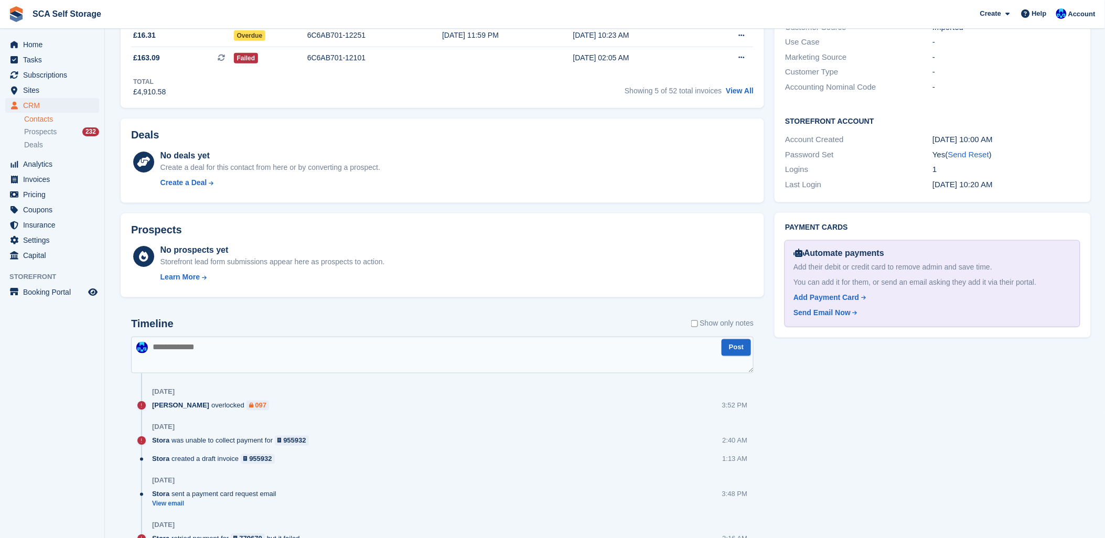
scroll to position [408, 0]
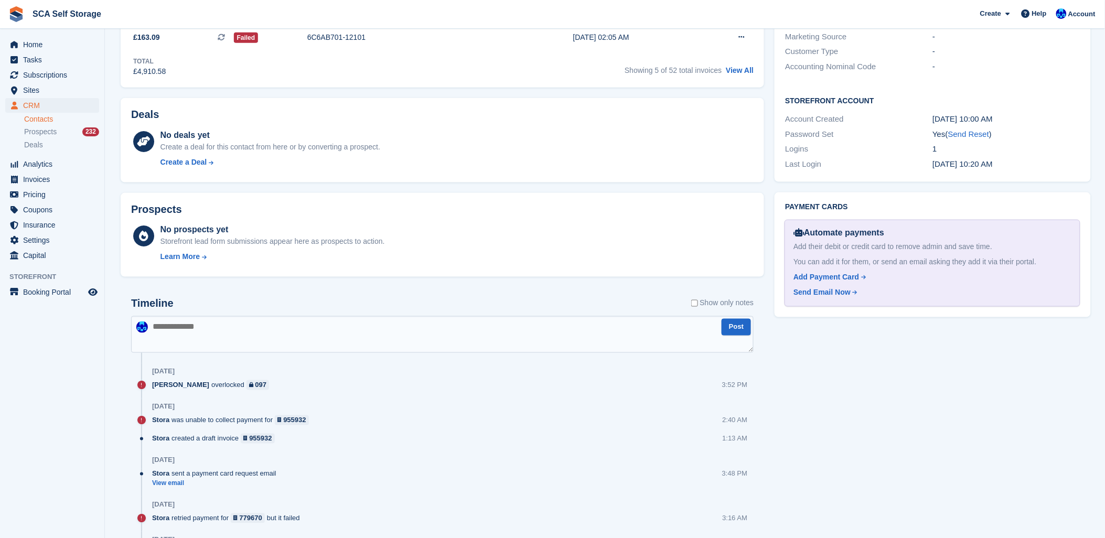
click at [248, 339] on textarea at bounding box center [442, 334] width 623 height 37
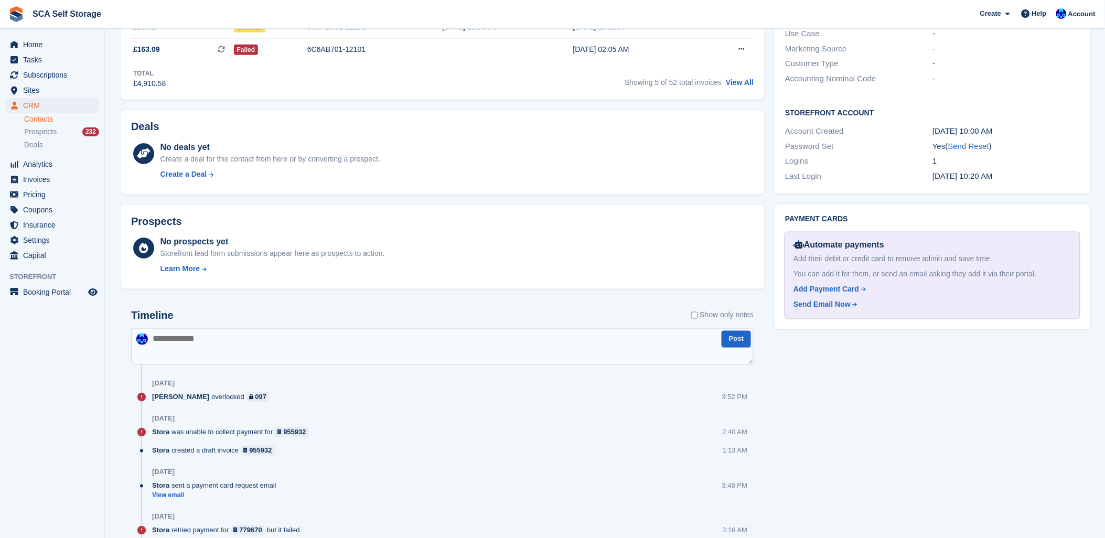
scroll to position [466, 0]
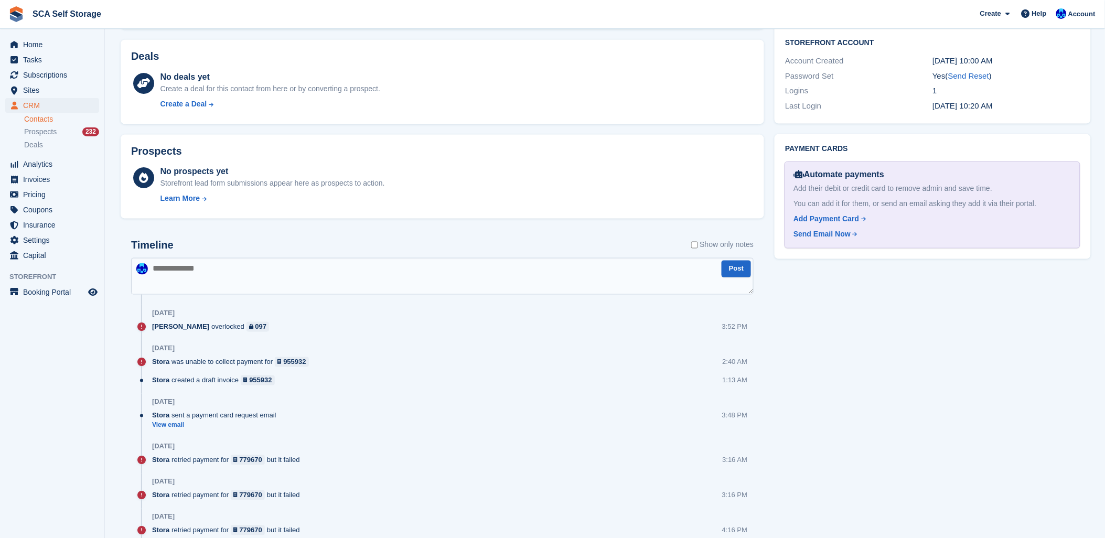
click at [218, 281] on textarea at bounding box center [442, 276] width 623 height 37
type textarea "**********"
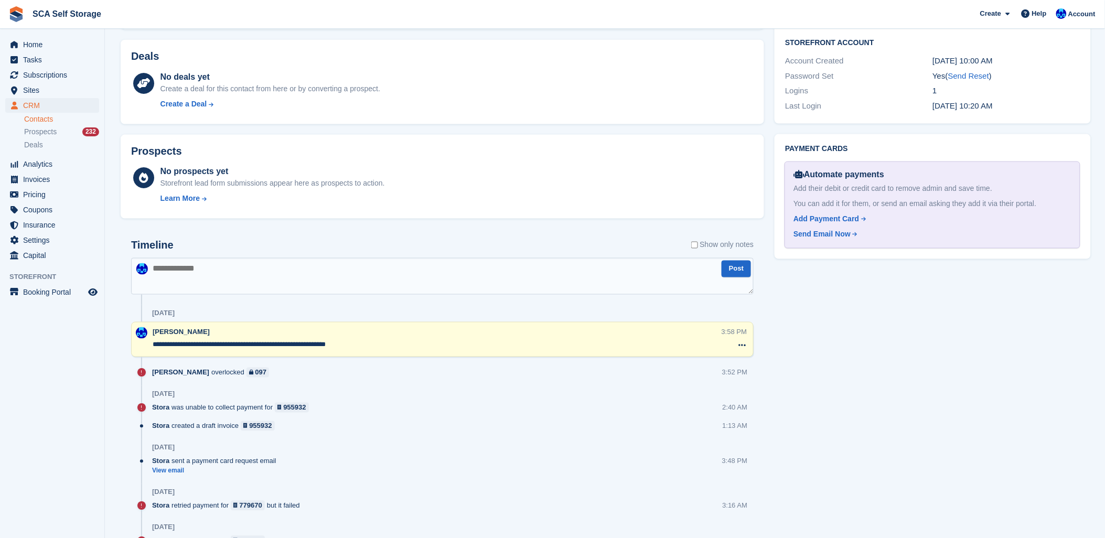
click at [255, 347] on textarea "**********" at bounding box center [437, 345] width 569 height 10
type textarea "**********"
click at [411, 278] on textarea at bounding box center [442, 276] width 623 height 37
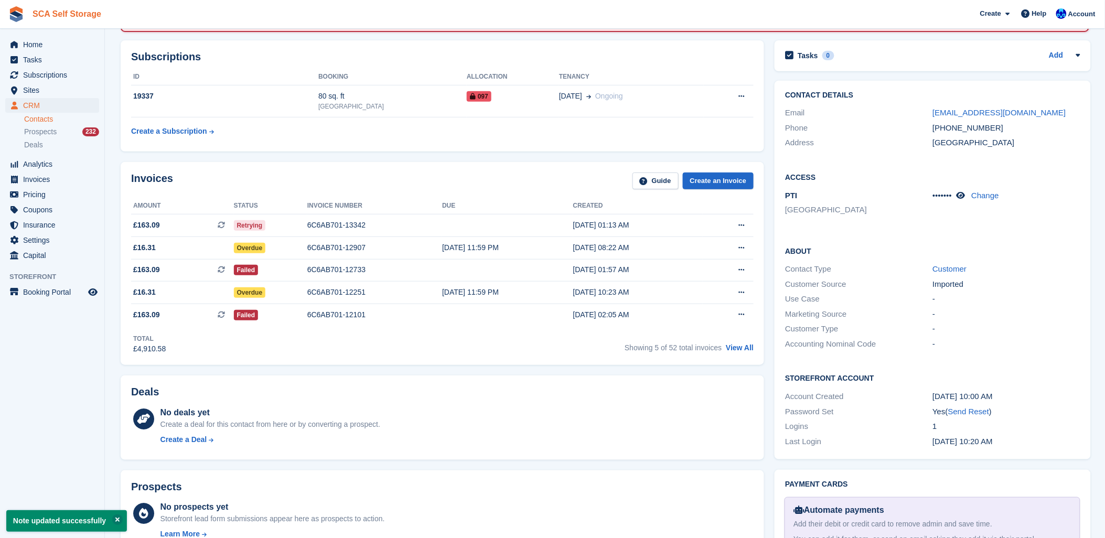
scroll to position [58, 0]
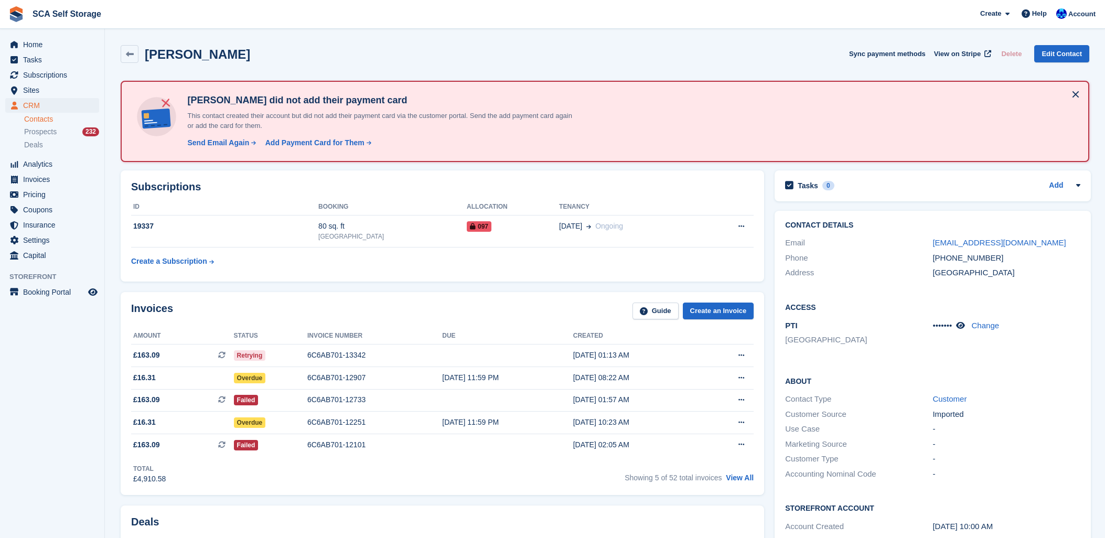
scroll to position [58, 0]
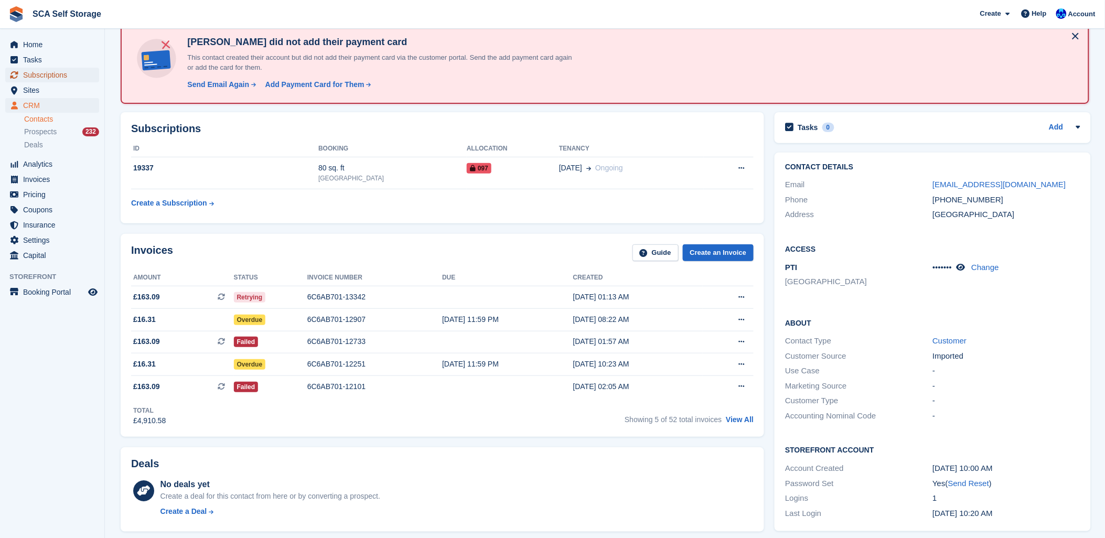
click at [48, 70] on span "Subscriptions" at bounding box center [54, 75] width 63 height 15
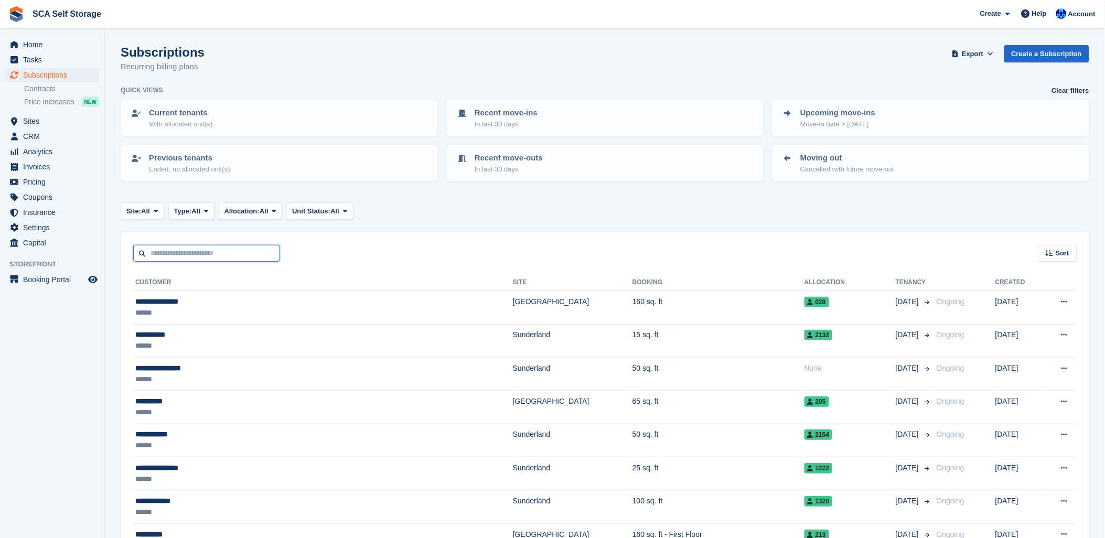
click at [203, 252] on input "text" at bounding box center [206, 253] width 147 height 17
type input "*****"
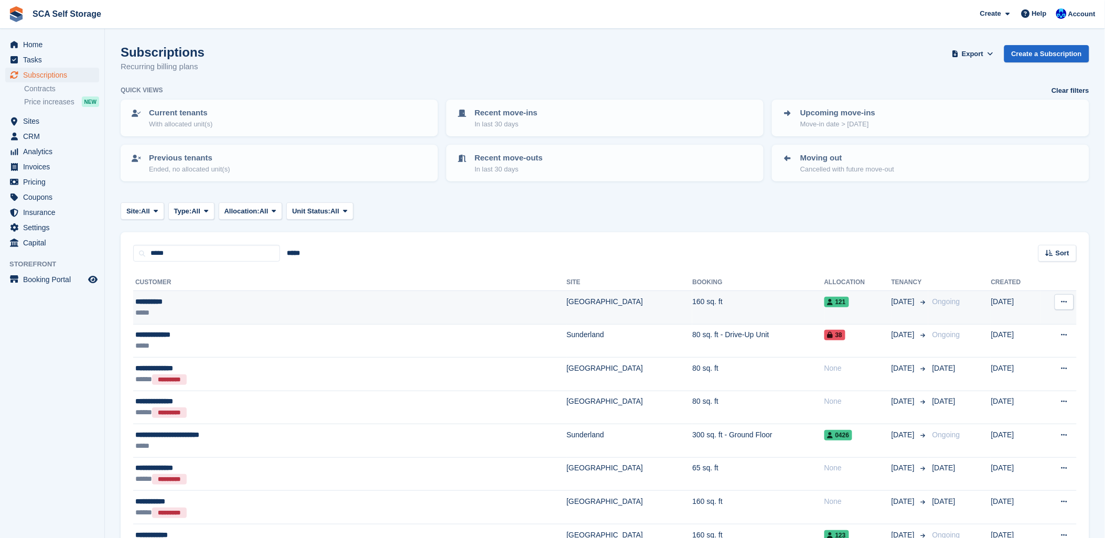
click at [219, 297] on div "**********" at bounding box center [265, 301] width 261 height 11
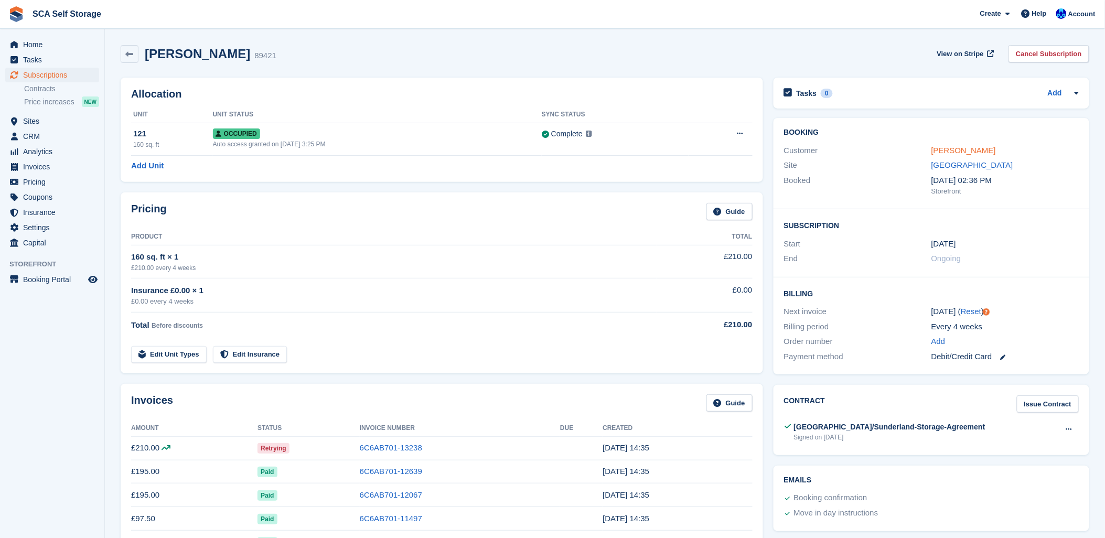
click at [952, 148] on link "[PERSON_NAME]" at bounding box center [963, 150] width 65 height 9
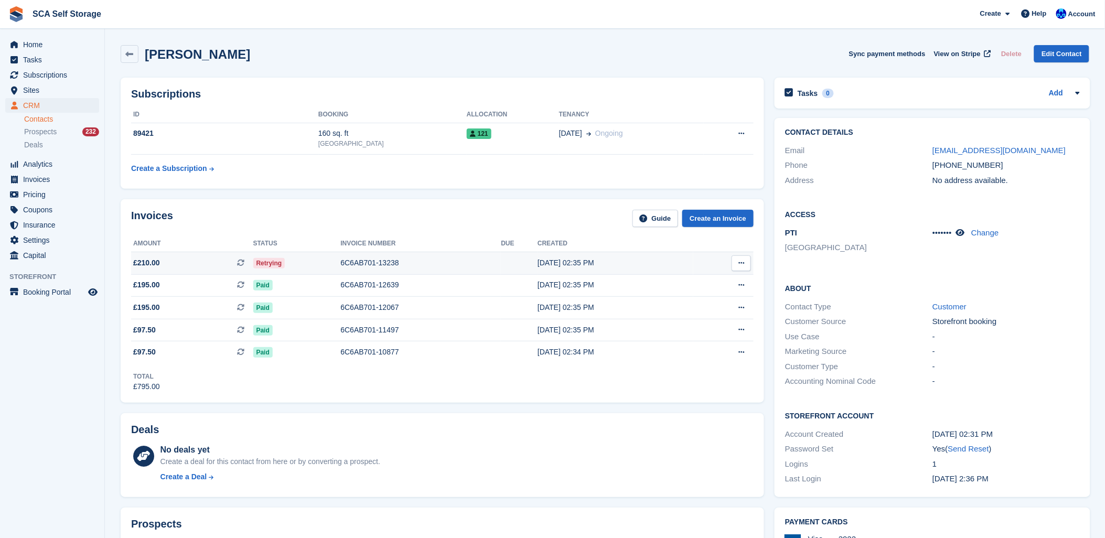
click at [343, 260] on div "6C6AB701-13238" at bounding box center [420, 263] width 160 height 11
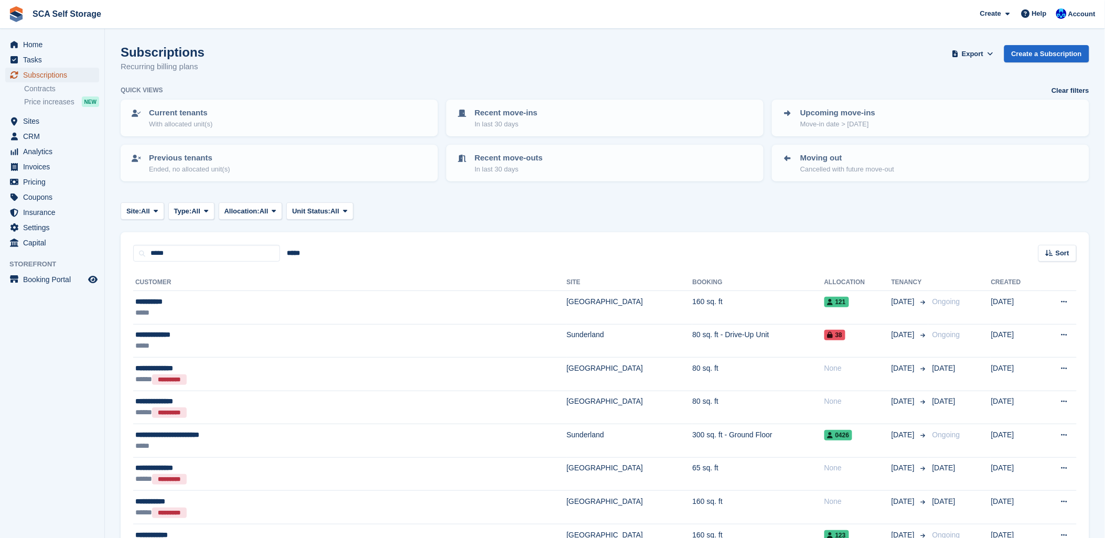
click at [59, 75] on span "Subscriptions" at bounding box center [54, 75] width 63 height 15
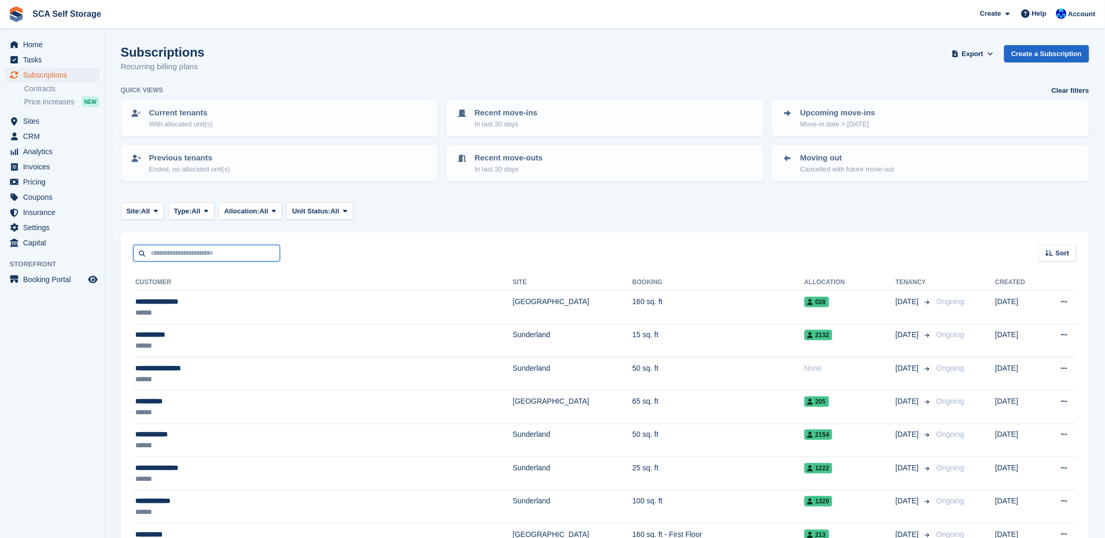
click at [177, 253] on input "text" at bounding box center [206, 253] width 147 height 17
type input "***"
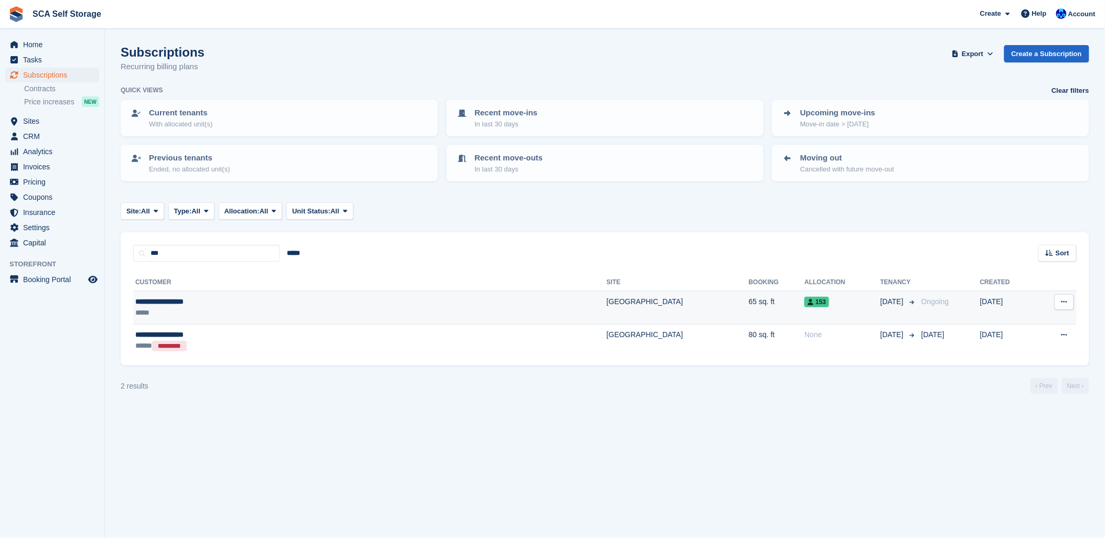
click at [271, 312] on div "*****" at bounding box center [261, 312] width 253 height 11
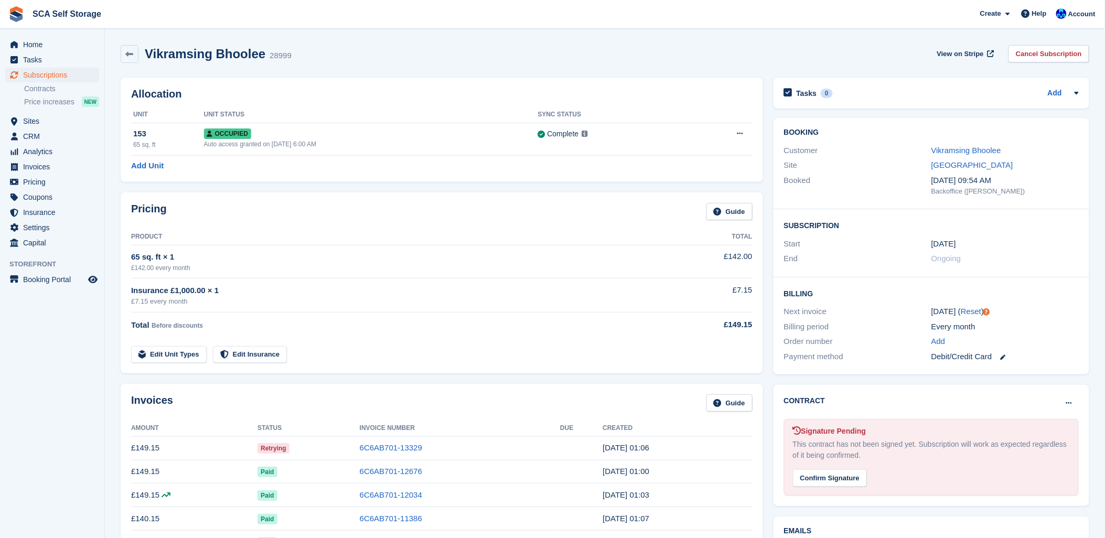
click at [354, 78] on div "Allocation Unit Unit Status Sync Status 153 65 sq. ft Occupied Auto access gran…" at bounding box center [442, 130] width 642 height 104
click at [39, 74] on span "Subscriptions" at bounding box center [54, 75] width 63 height 15
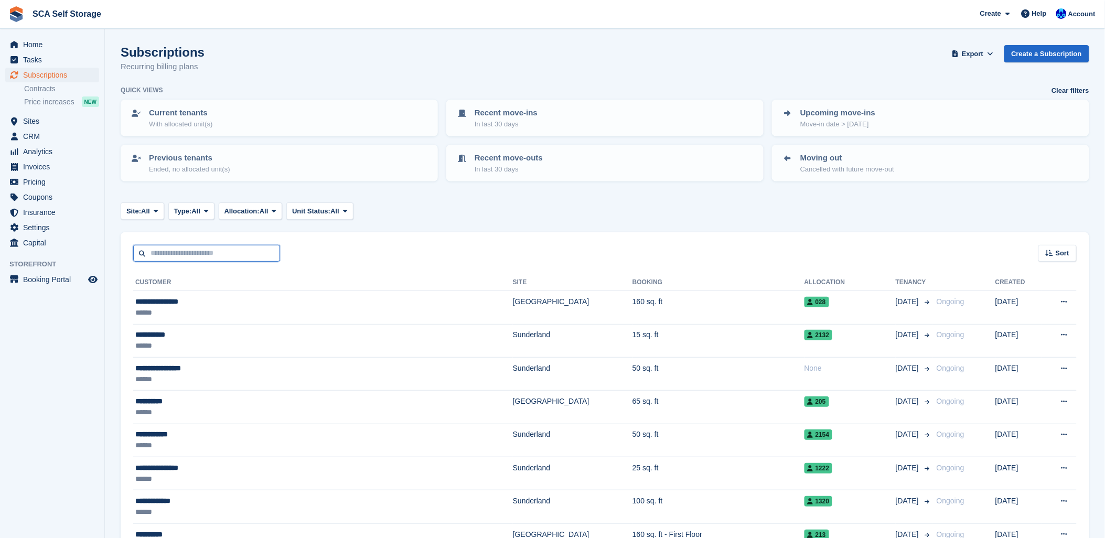
click at [164, 253] on input "text" at bounding box center [206, 253] width 147 height 17
type input "**"
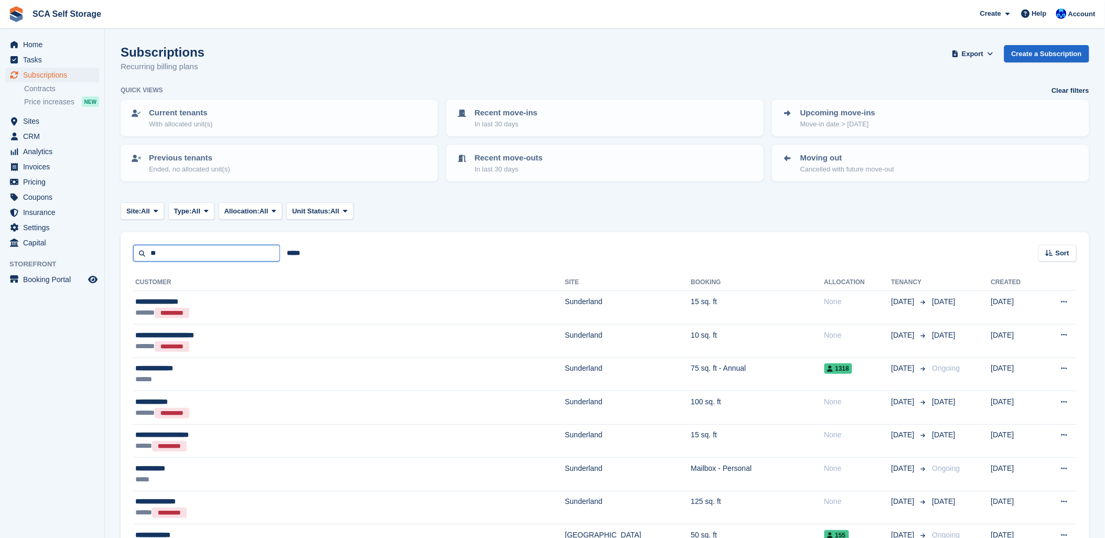
click at [165, 249] on input "**" at bounding box center [206, 253] width 147 height 17
type input "*"
type input "*****"
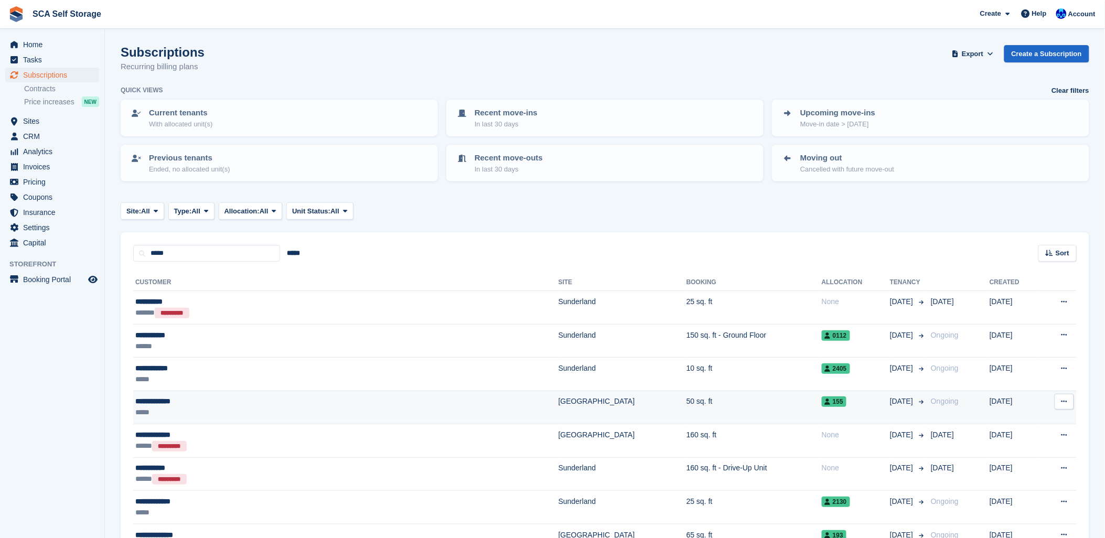
click at [248, 396] on div "**********" at bounding box center [261, 401] width 252 height 11
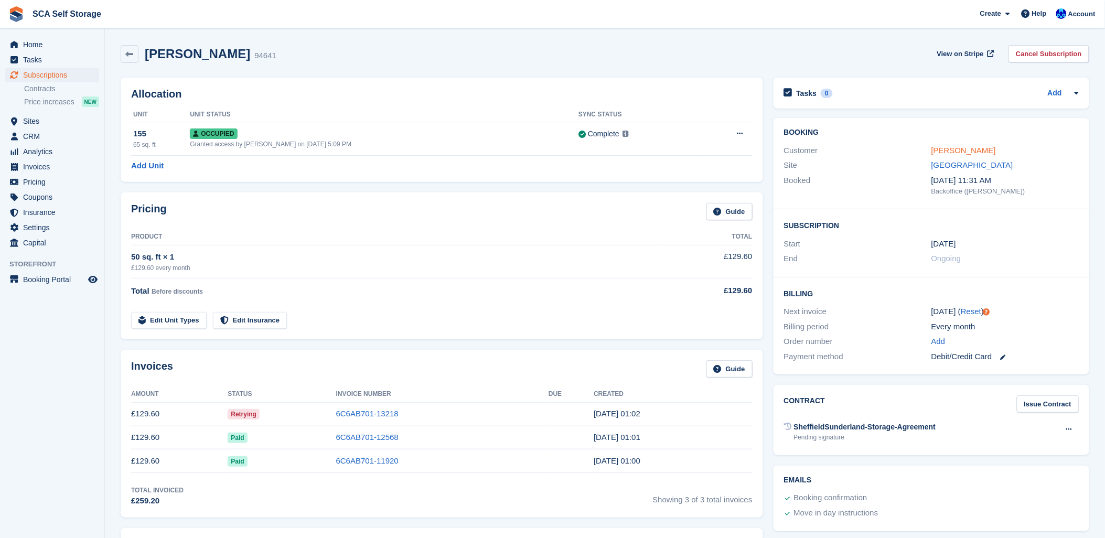
click at [953, 153] on link "[PERSON_NAME]" at bounding box center [963, 150] width 65 height 9
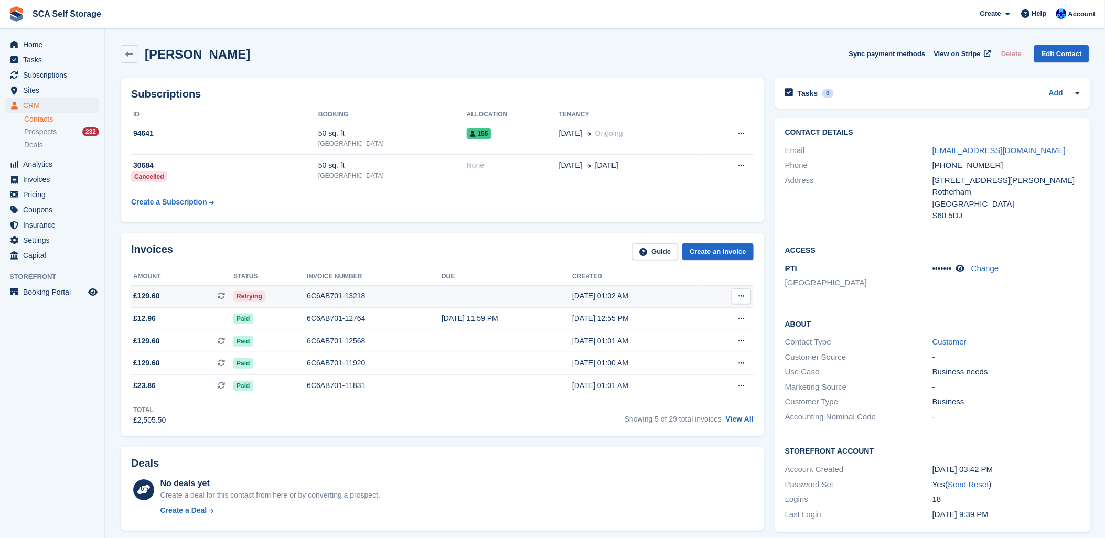
click at [346, 294] on div "6C6AB701-13218" at bounding box center [374, 296] width 135 height 11
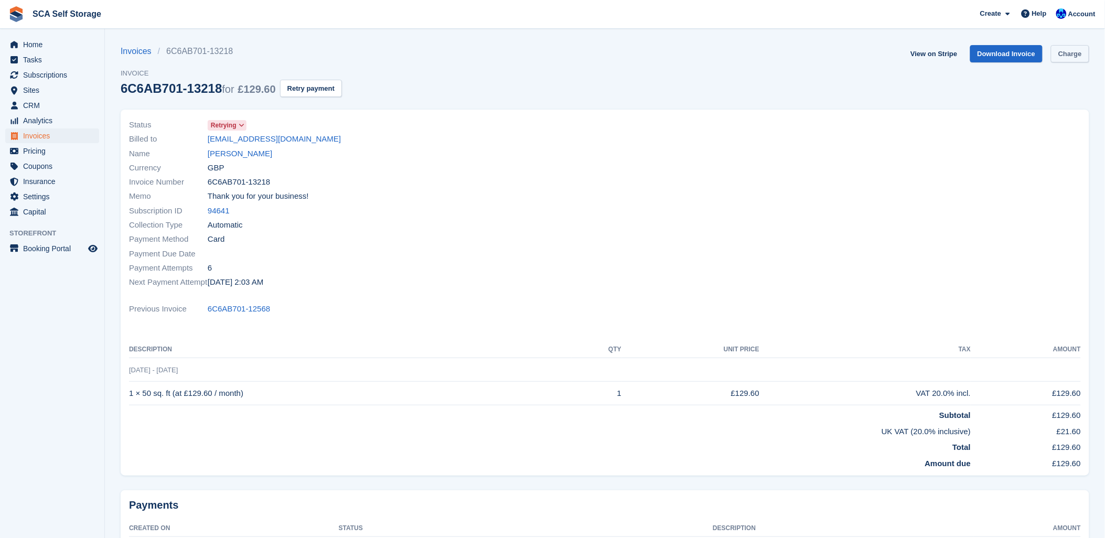
drag, startPoint x: 1070, startPoint y: 42, endPoint x: 1065, endPoint y: 46, distance: 6.4
click at [1071, 44] on section "Invoices 6C6AB701-13218 Invoice 6C6AB701-13218 for £129.60 Retry payment View o…" at bounding box center [605, 311] width 1000 height 622
click at [1063, 51] on link "Charge" at bounding box center [1070, 53] width 38 height 17
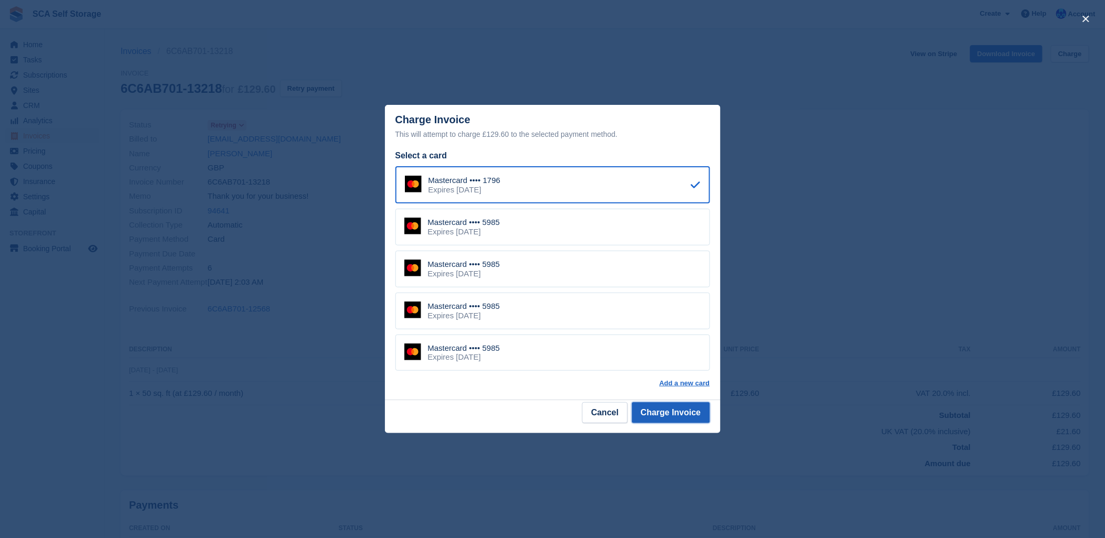
click at [689, 421] on button "Charge Invoice" at bounding box center [671, 412] width 78 height 21
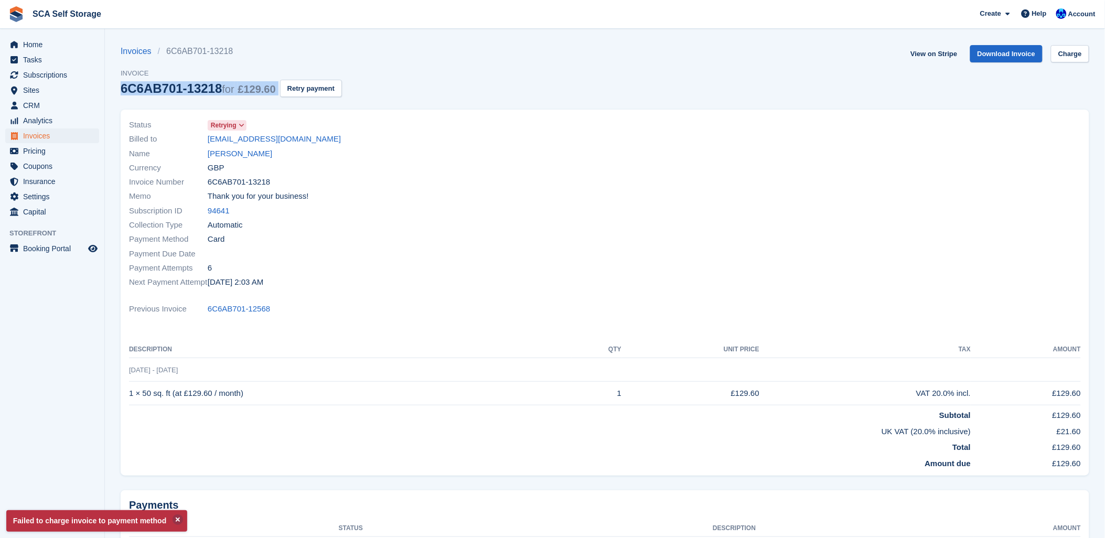
click at [574, 90] on div "Invoices 6C6AB701-13218 Invoice 6C6AB701-13218 for £129.60 Retry payment View o…" at bounding box center [605, 77] width 969 height 65
drag, startPoint x: 574, startPoint y: 90, endPoint x: 439, endPoint y: 177, distance: 160.5
click at [439, 177] on div "Invoice Number 6C6AB701-13218" at bounding box center [364, 182] width 470 height 14
drag, startPoint x: 581, startPoint y: 117, endPoint x: 549, endPoint y: 119, distance: 31.5
click at [579, 117] on div "Status Retrying Billed to jamesmuonda@gmail.com Name James Musonda Currency GBP…" at bounding box center [364, 204] width 483 height 184
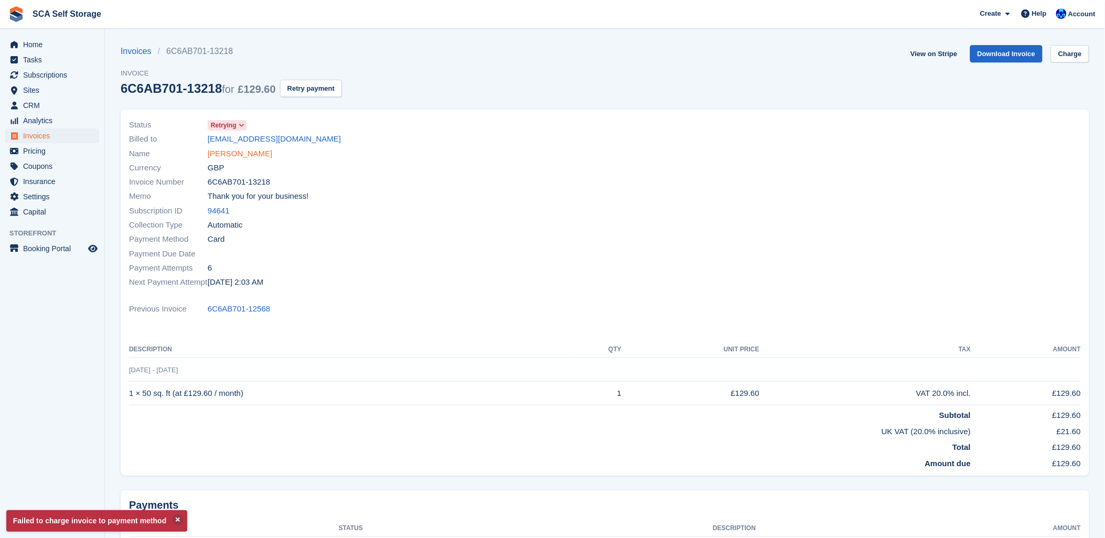
click at [231, 156] on link "[PERSON_NAME]" at bounding box center [240, 154] width 65 height 12
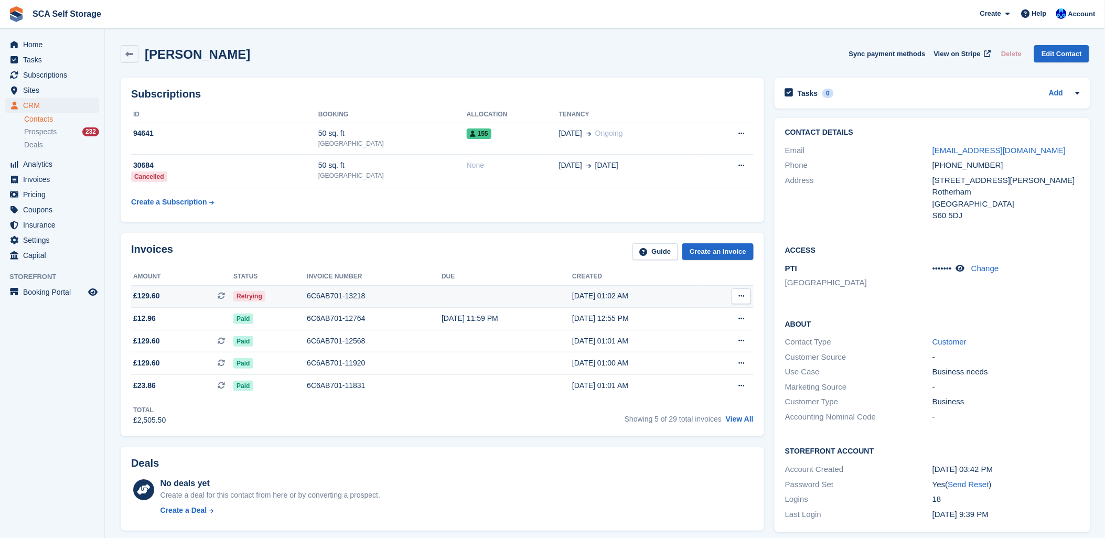
click at [320, 302] on div "6C6AB701-13218" at bounding box center [374, 296] width 135 height 11
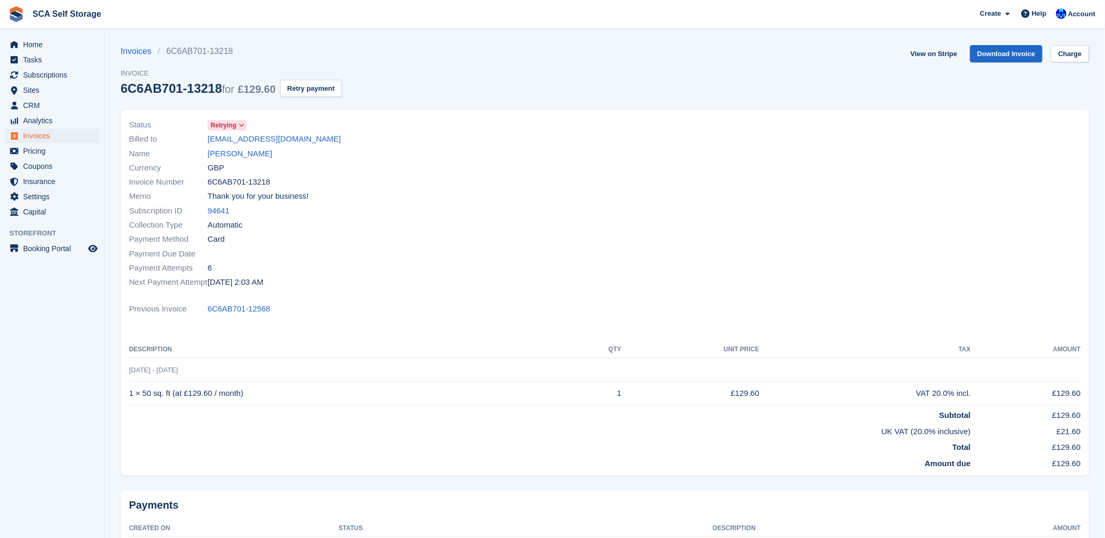
drag, startPoint x: 633, startPoint y: 250, endPoint x: 426, endPoint y: 295, distance: 212.0
click at [621, 261] on div at bounding box center [846, 204] width 483 height 184
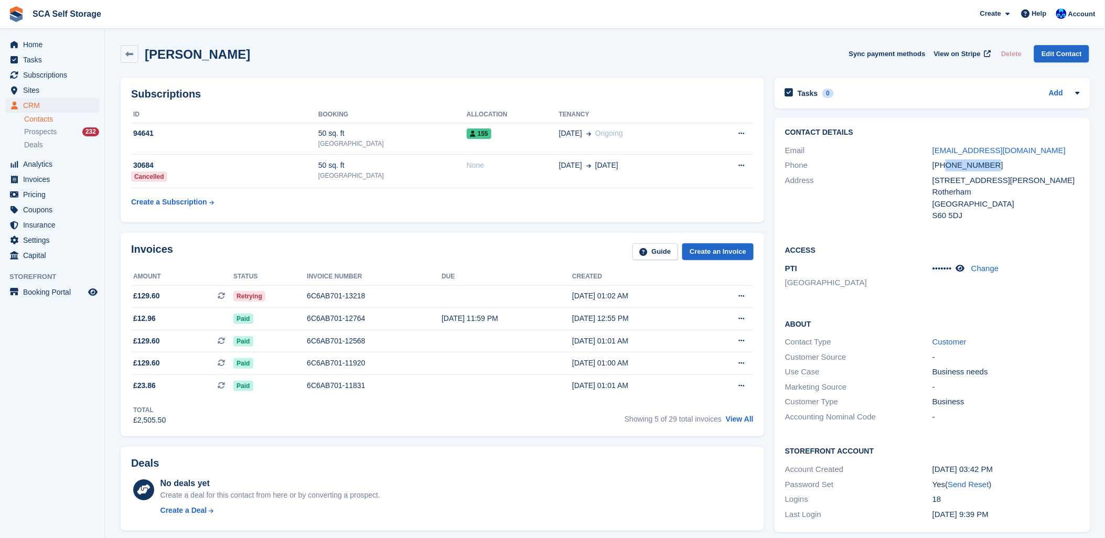
drag, startPoint x: 993, startPoint y: 167, endPoint x: 945, endPoint y: 165, distance: 47.8
click at [945, 165] on div "[PHONE_NUMBER]" at bounding box center [1005, 165] width 147 height 12
copy div "7766281312"
click at [476, 255] on div "Invoices Guide Create an Invoice" at bounding box center [442, 255] width 623 height 24
drag, startPoint x: 993, startPoint y: 164, endPoint x: 947, endPoint y: 169, distance: 46.4
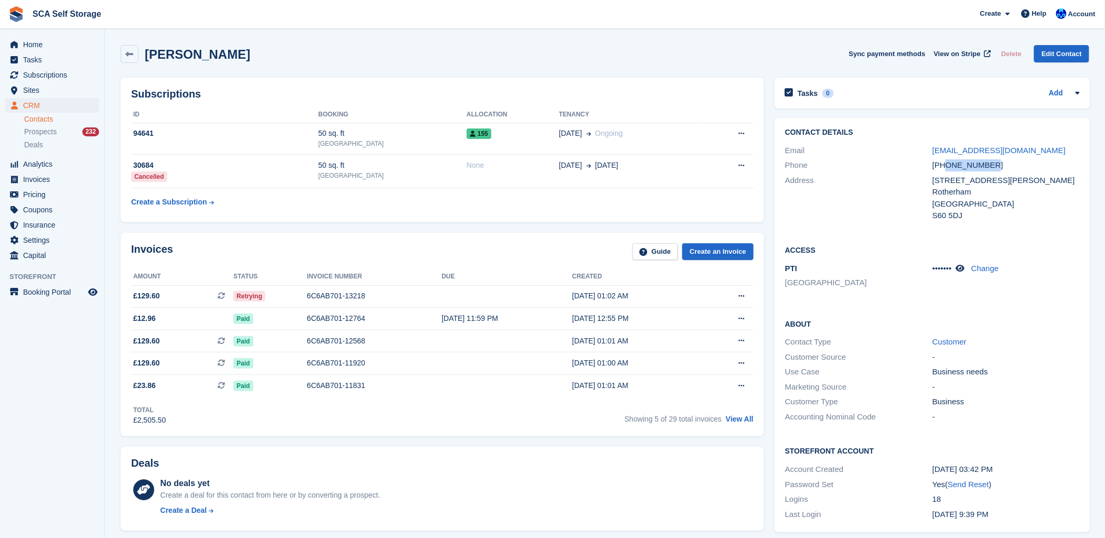
click at [947, 169] on div "[PHONE_NUMBER]" at bounding box center [1005, 165] width 147 height 12
copy div "7766281312"
click at [244, 253] on div "Invoices Guide Create an Invoice" at bounding box center [442, 255] width 623 height 24
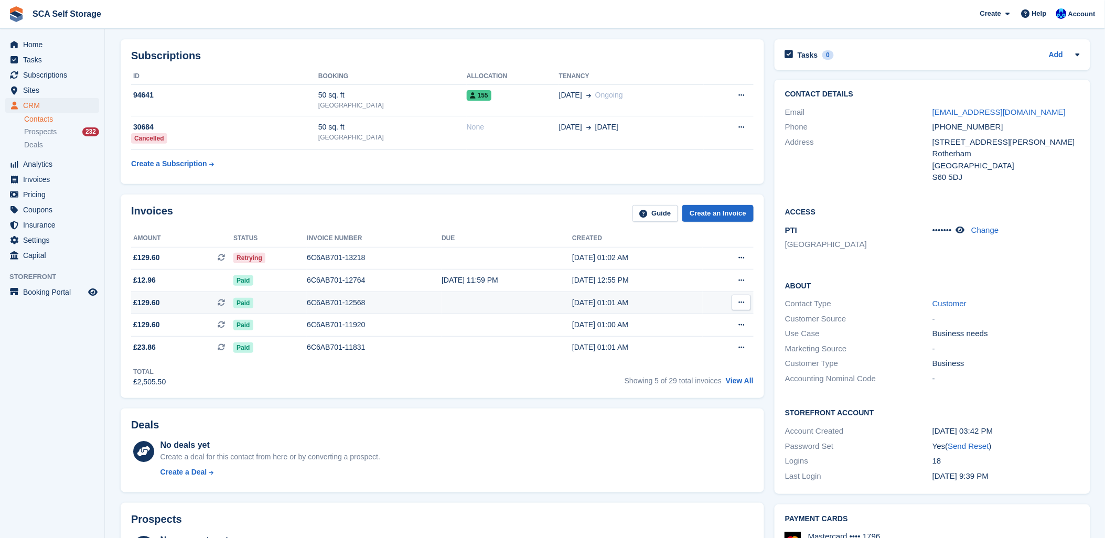
scroll to position [58, 0]
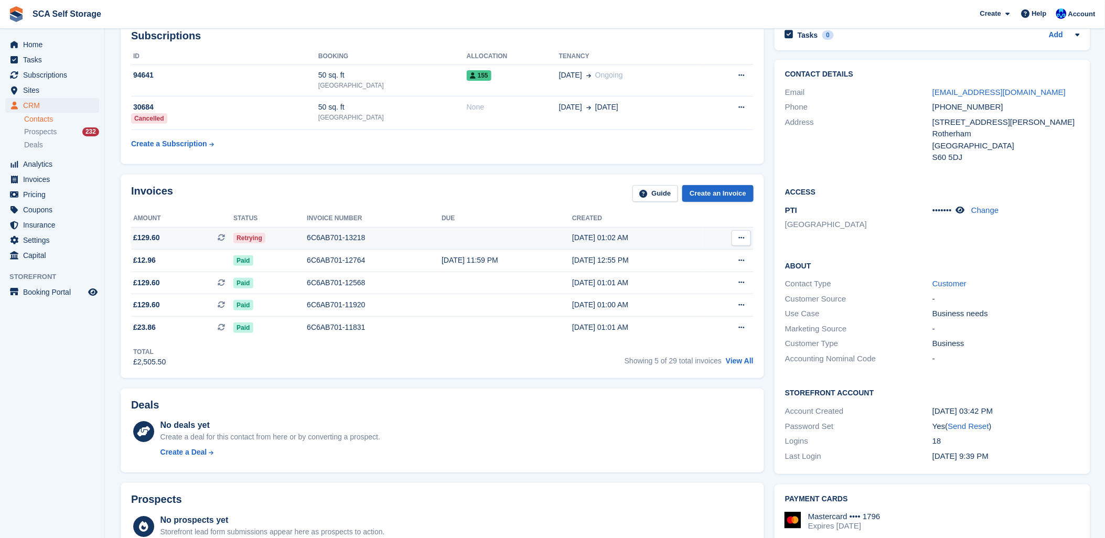
click at [329, 243] on div "6C6AB701-13218" at bounding box center [374, 237] width 135 height 11
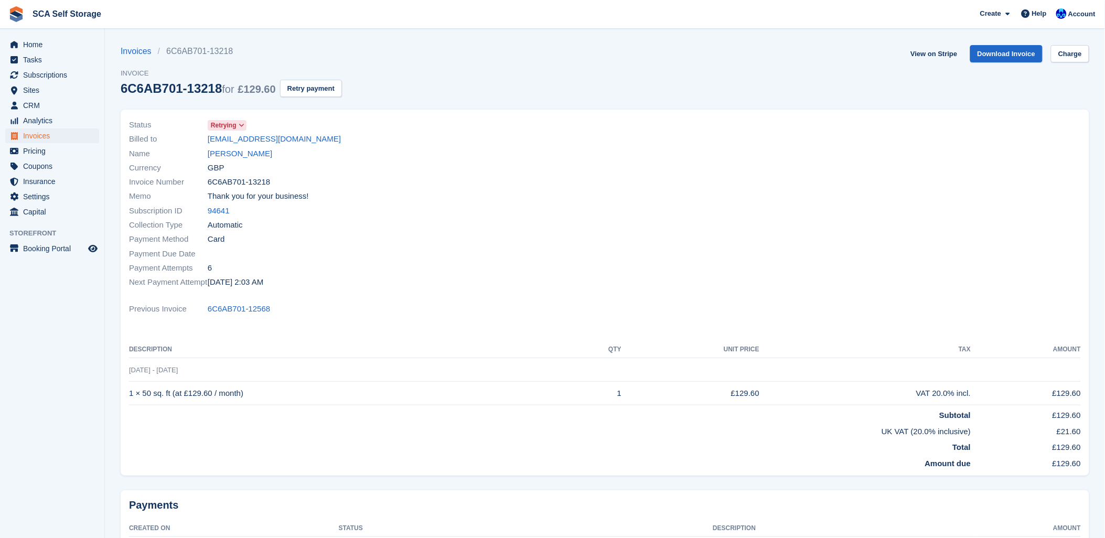
click at [481, 148] on div "Name [PERSON_NAME]" at bounding box center [364, 153] width 470 height 14
click at [248, 151] on link "[PERSON_NAME]" at bounding box center [240, 154] width 65 height 12
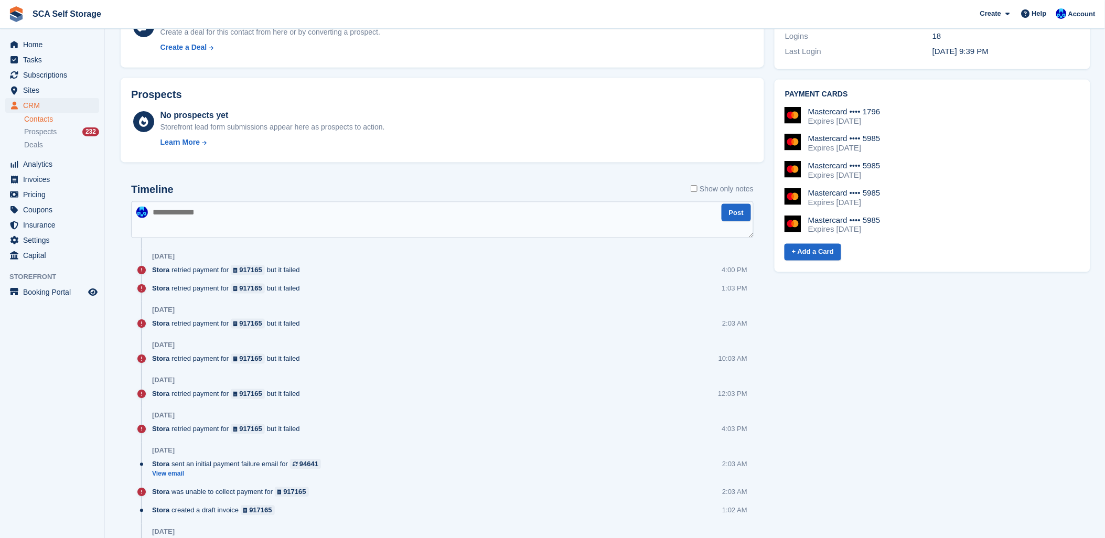
scroll to position [466, 0]
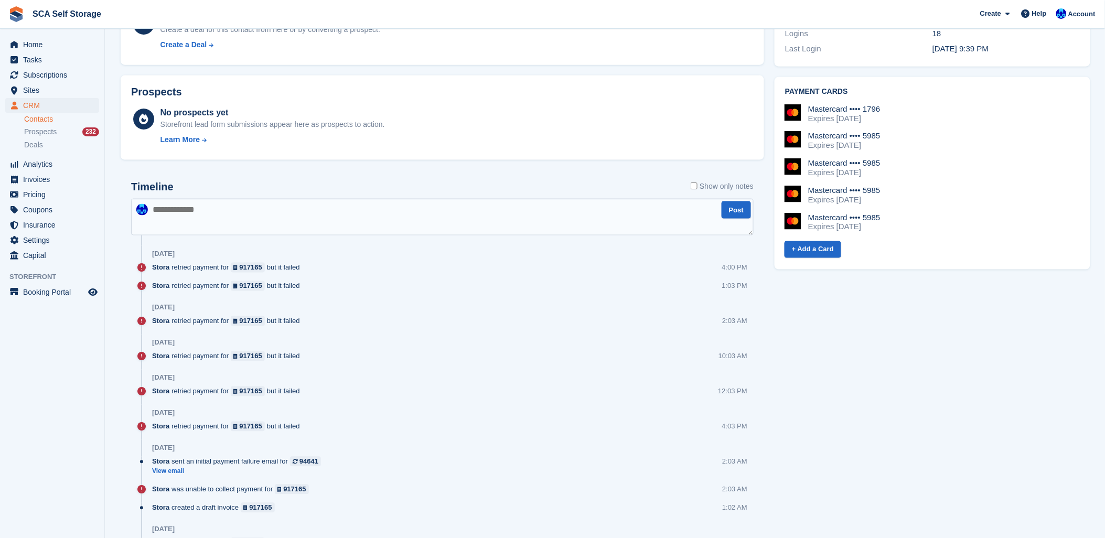
drag, startPoint x: 263, startPoint y: 166, endPoint x: 253, endPoint y: 205, distance: 39.4
click at [250, 219] on textarea at bounding box center [442, 217] width 623 height 37
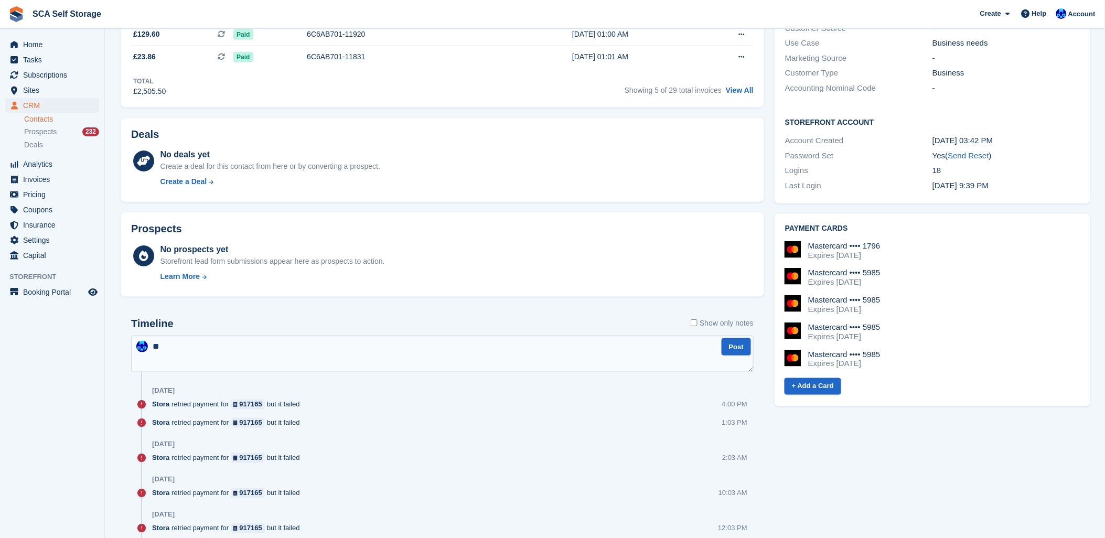
scroll to position [349, 0]
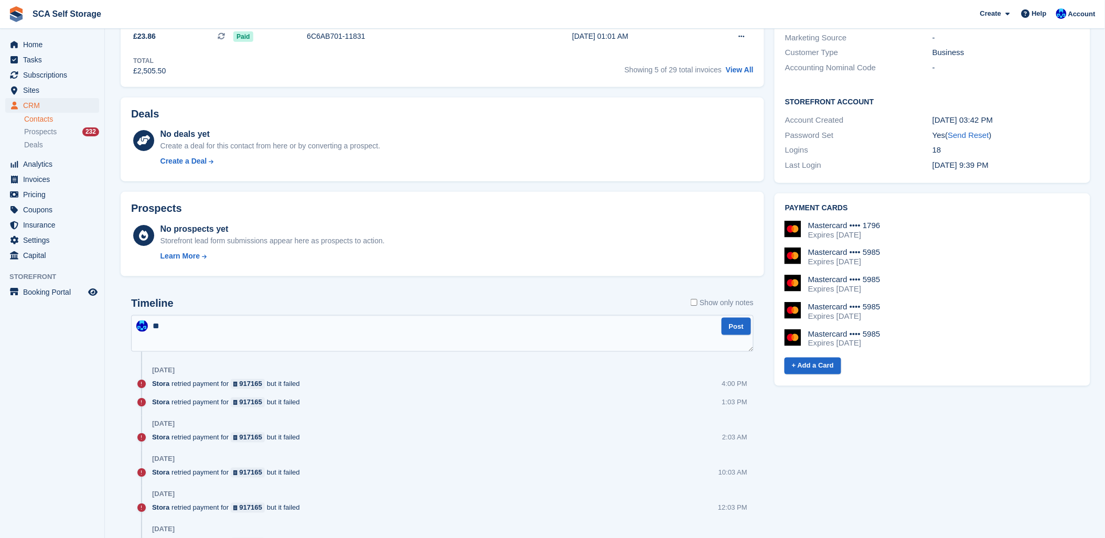
type textarea "*"
type textarea "**********"
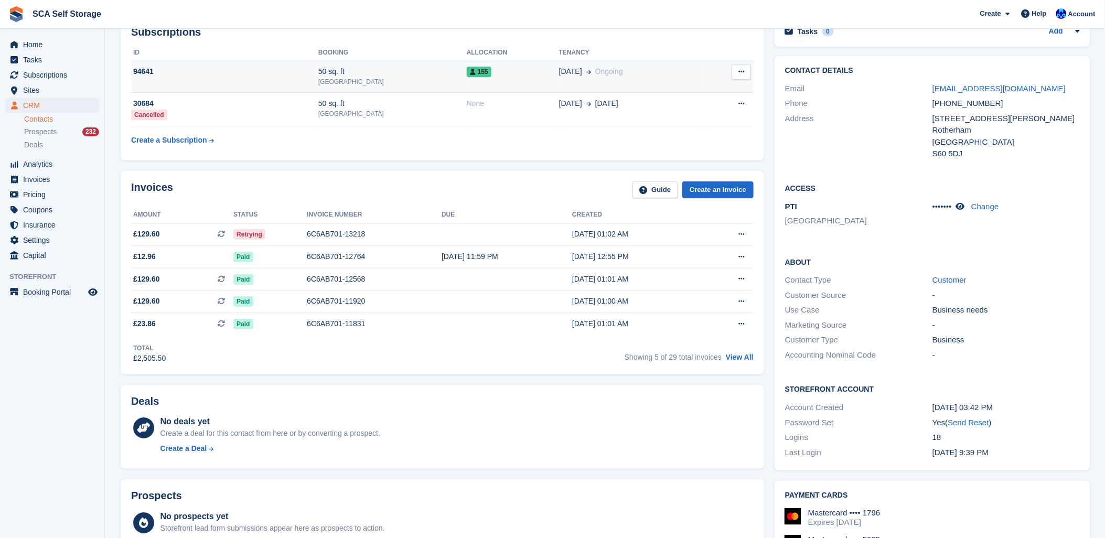
scroll to position [0, 0]
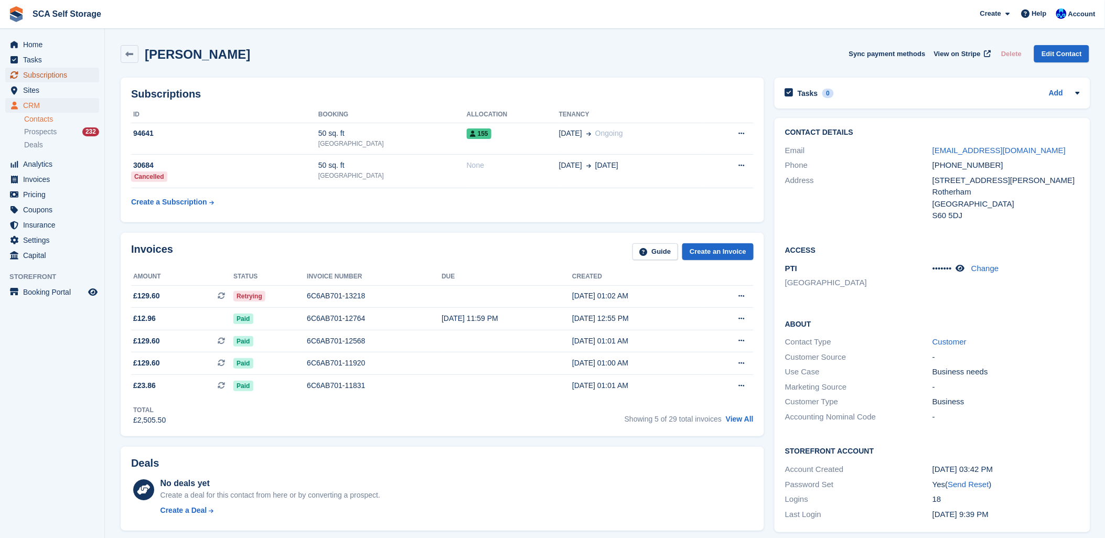
click at [56, 71] on span "Subscriptions" at bounding box center [54, 75] width 63 height 15
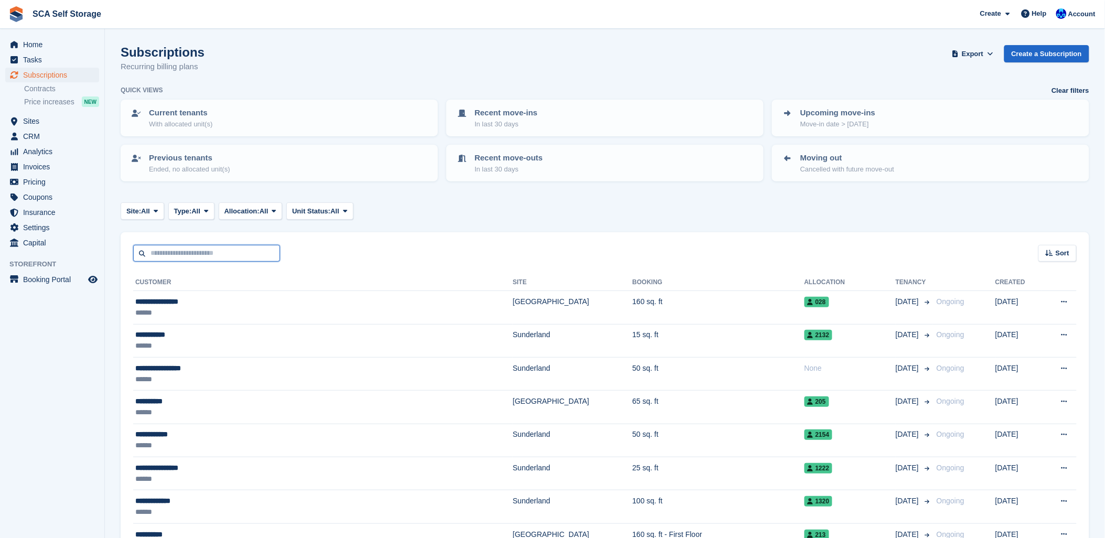
click at [185, 255] on input "text" at bounding box center [206, 253] width 147 height 17
type input "*****"
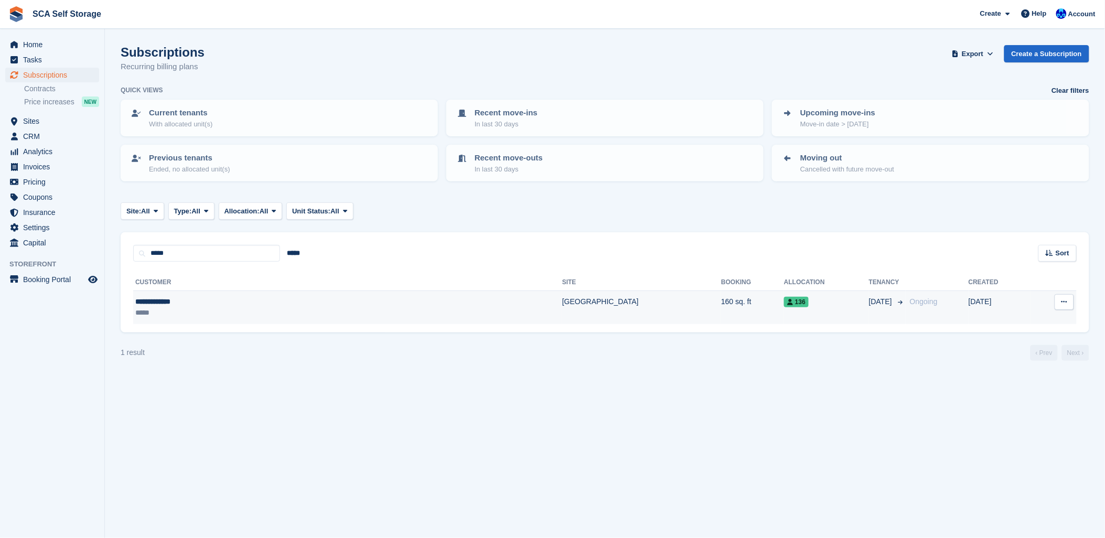
click at [261, 319] on td "**********" at bounding box center [347, 307] width 429 height 33
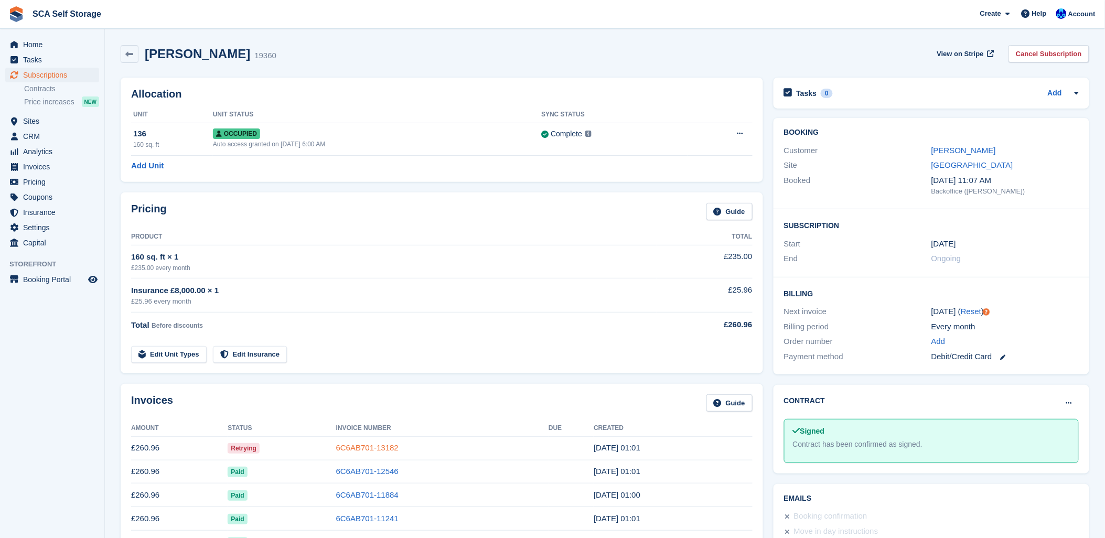
click at [369, 452] on link "6C6AB701-13182" at bounding box center [367, 447] width 62 height 9
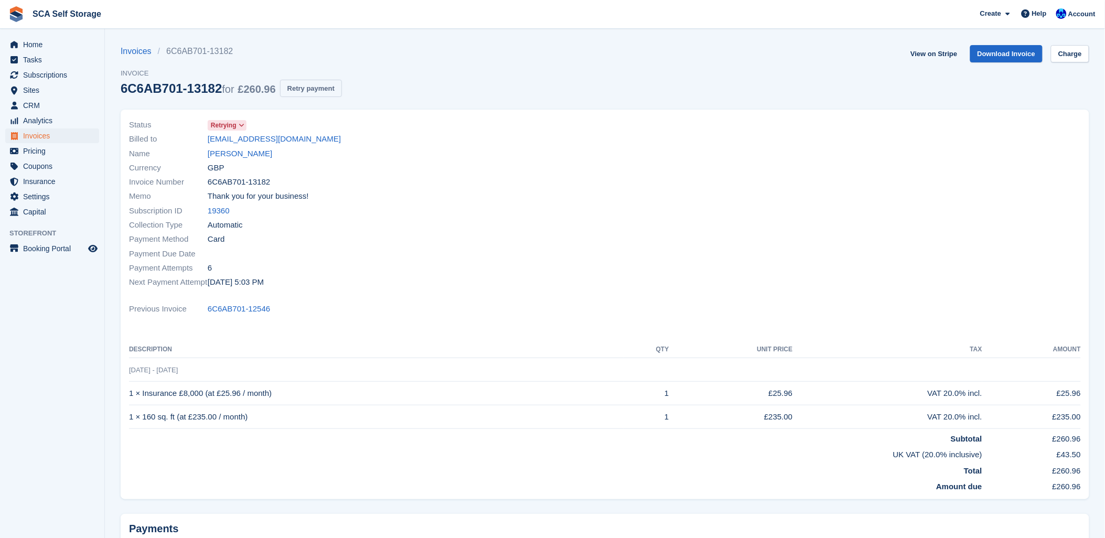
click at [320, 87] on button "Retry payment" at bounding box center [311, 88] width 62 height 17
click at [153, 518] on p "Error: Your card has insufficient funds." at bounding box center [88, 521] width 164 height 22
drag, startPoint x: 153, startPoint y: 518, endPoint x: 162, endPoint y: 515, distance: 9.3
click at [162, 515] on p "Error: Your card has insufficient funds." at bounding box center [88, 521] width 164 height 22
drag, startPoint x: 155, startPoint y: 520, endPoint x: 218, endPoint y: 491, distance: 69.2
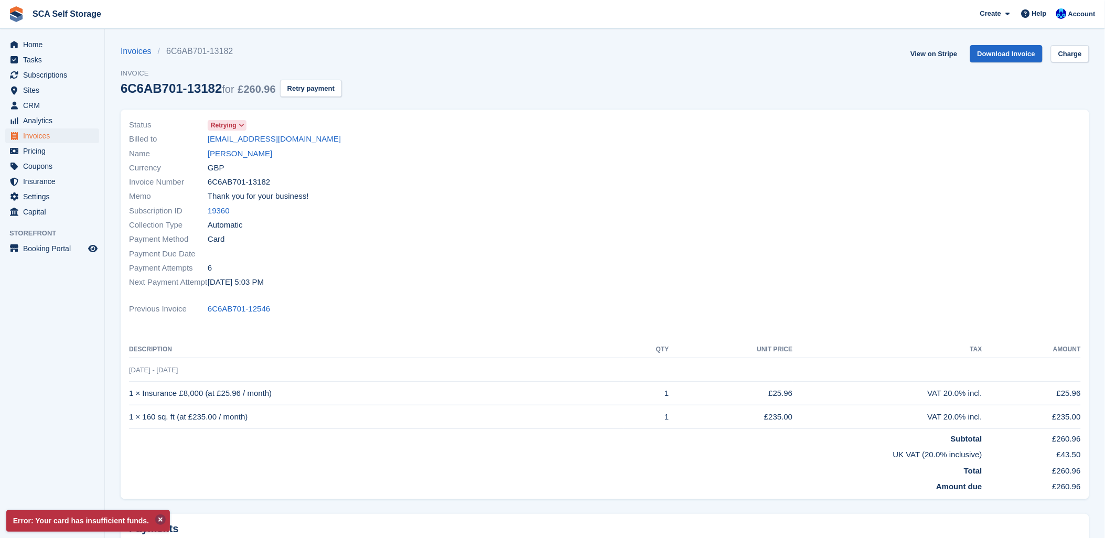
click at [156, 518] on button at bounding box center [160, 519] width 10 height 10
click at [50, 73] on span "Subscriptions" at bounding box center [54, 75] width 63 height 15
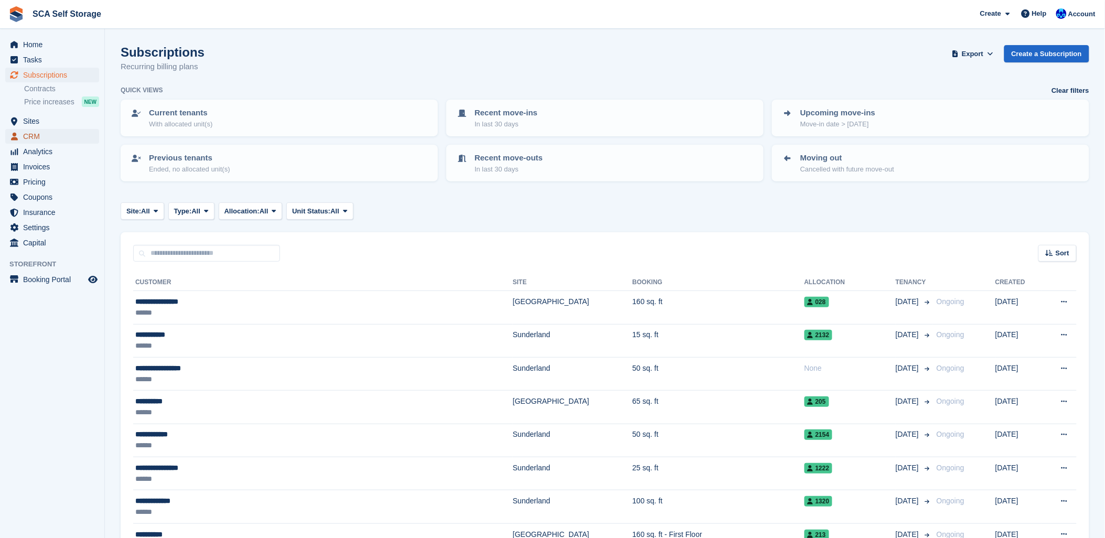
click at [39, 134] on span "CRM" at bounding box center [54, 136] width 63 height 15
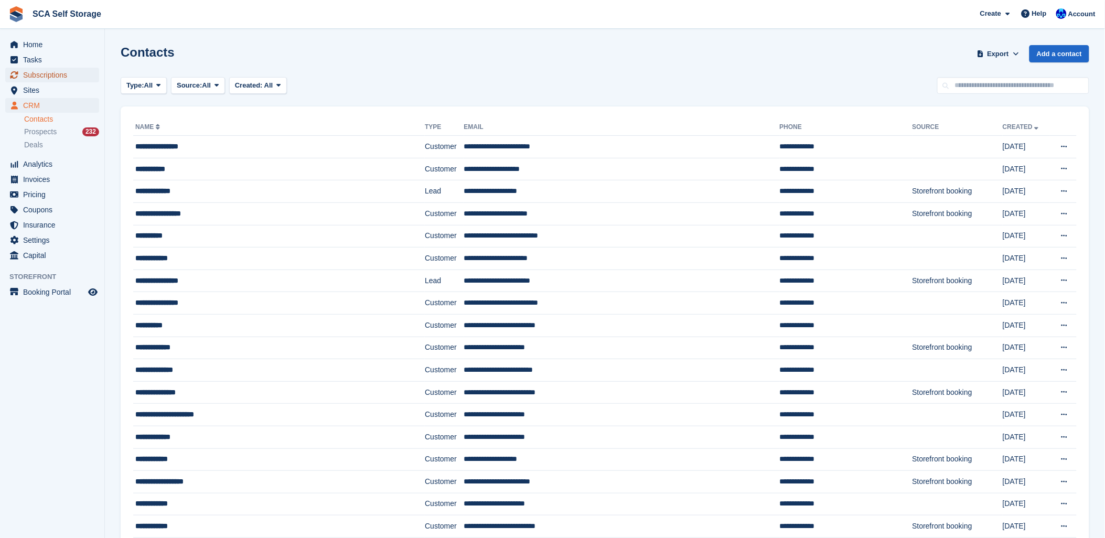
click at [39, 75] on span "Subscriptions" at bounding box center [54, 75] width 63 height 15
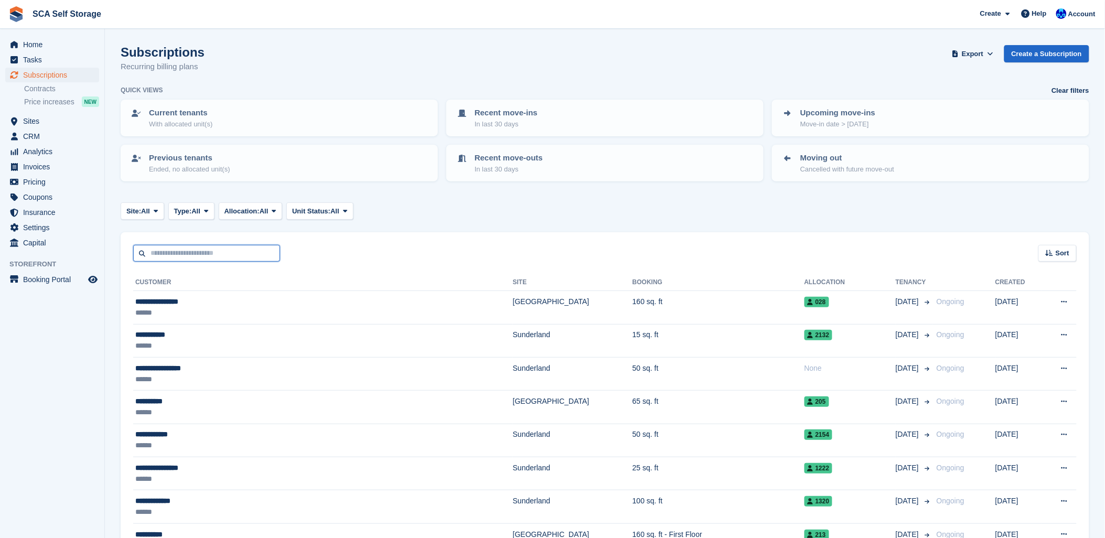
click at [179, 255] on input "text" at bounding box center [206, 253] width 147 height 17
type input "*****"
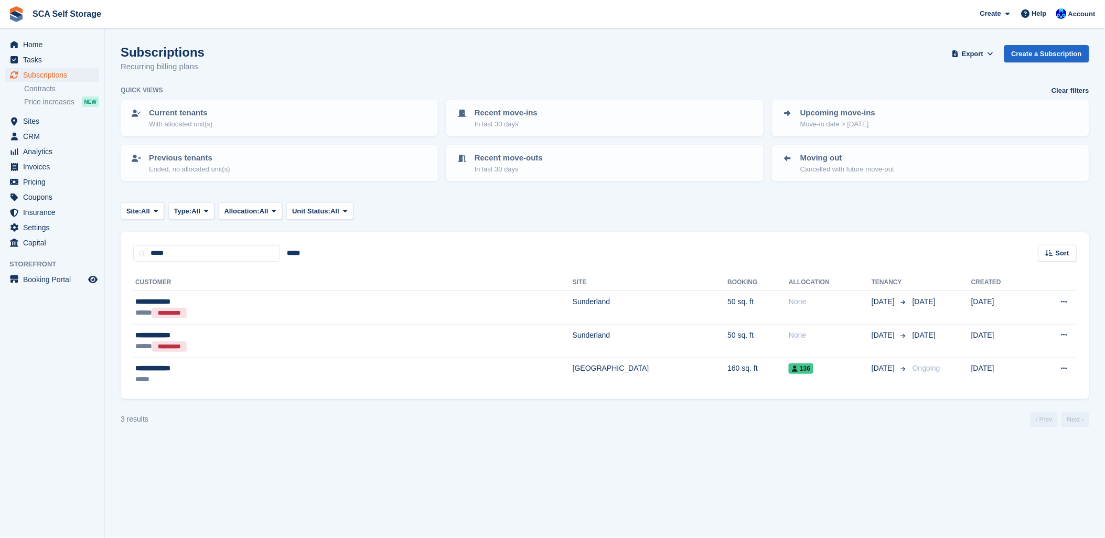
drag, startPoint x: 290, startPoint y: 59, endPoint x: 284, endPoint y: 58, distance: 5.9
click at [289, 58] on div "Subscriptions Recurring billing plans Export Export Subscriptions Export a CSV …" at bounding box center [605, 65] width 969 height 40
click at [34, 74] on span "Subscriptions" at bounding box center [54, 75] width 63 height 15
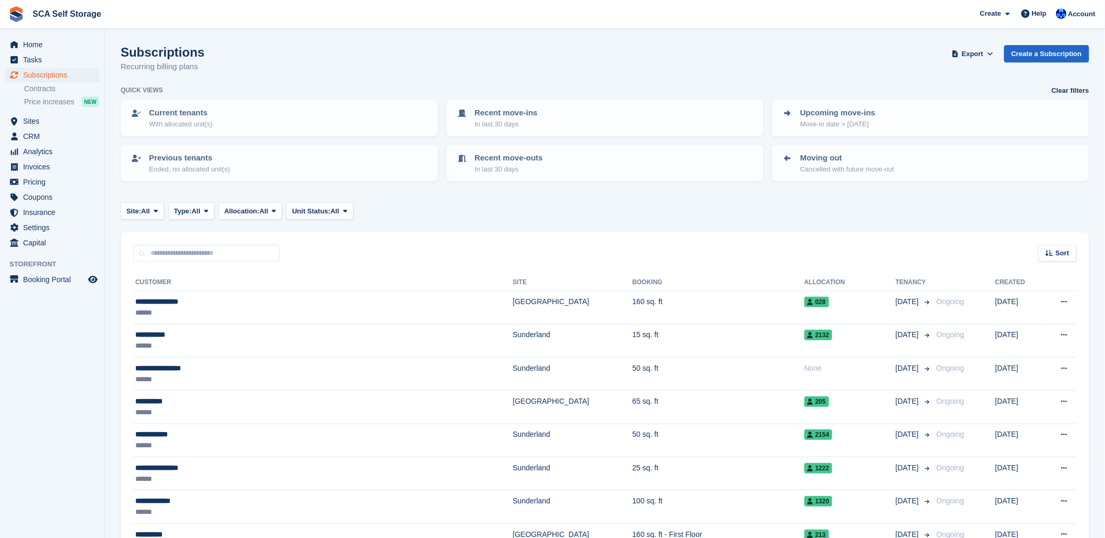
click at [457, 232] on div "Sort Sort by Customer name Date created Move in date Move out date Created (old…" at bounding box center [605, 247] width 969 height 30
click at [179, 252] on input "text" at bounding box center [206, 253] width 147 height 17
type input "****"
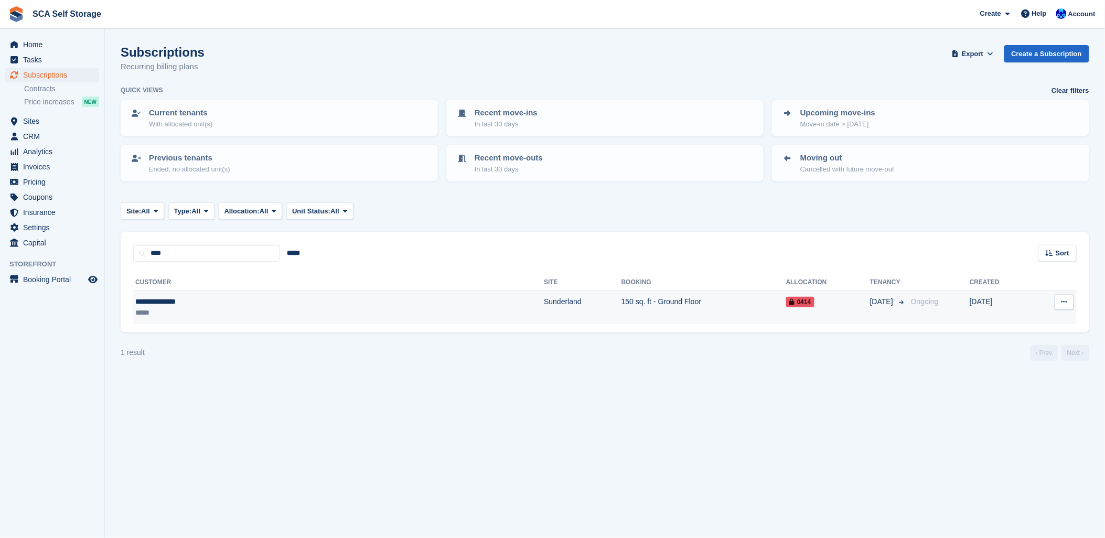
click at [331, 291] on td "**********" at bounding box center [338, 307] width 411 height 33
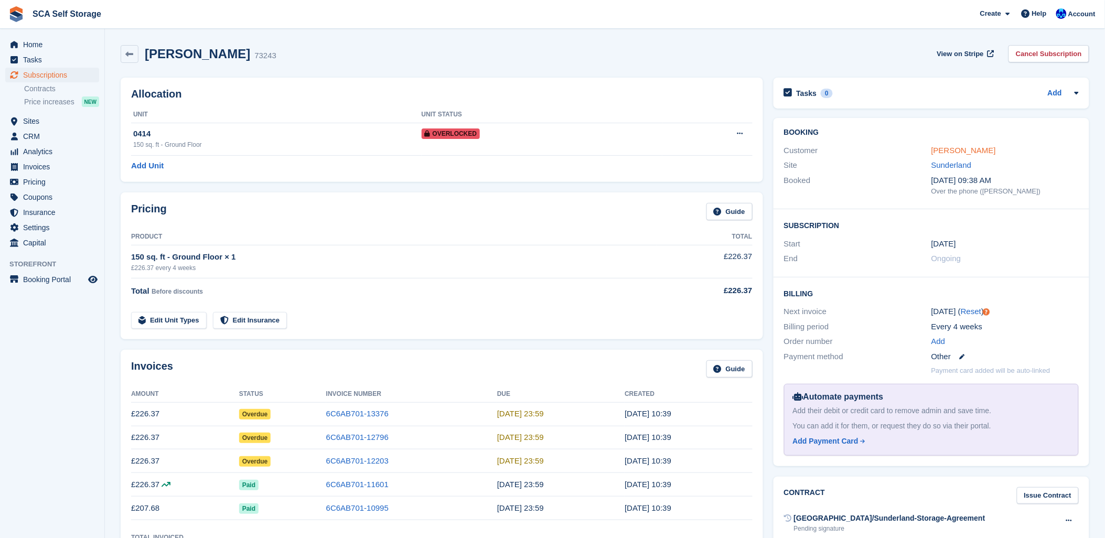
click at [974, 148] on link "Gagandeep Nagra" at bounding box center [963, 150] width 65 height 9
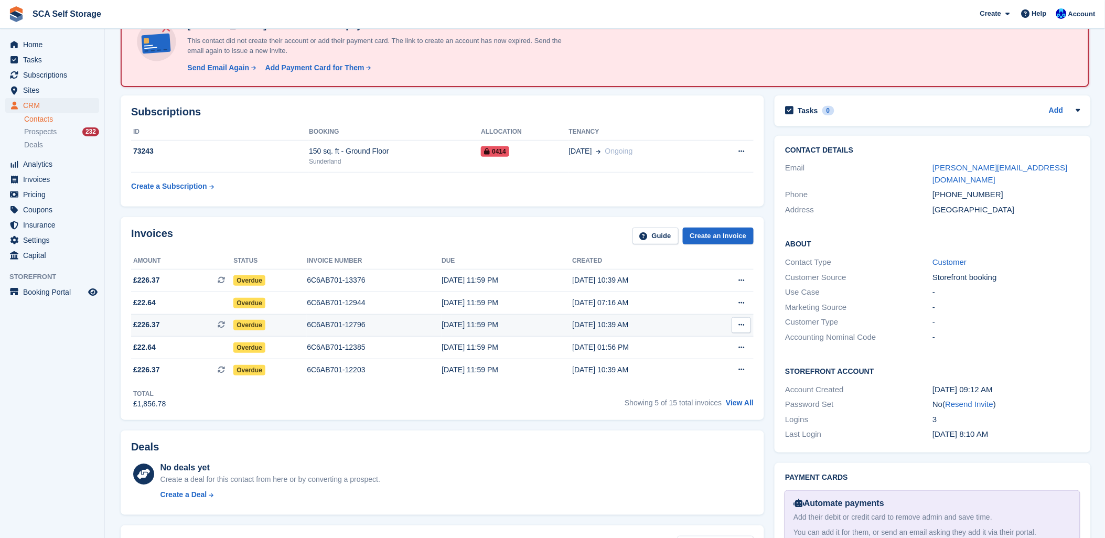
scroll to position [116, 0]
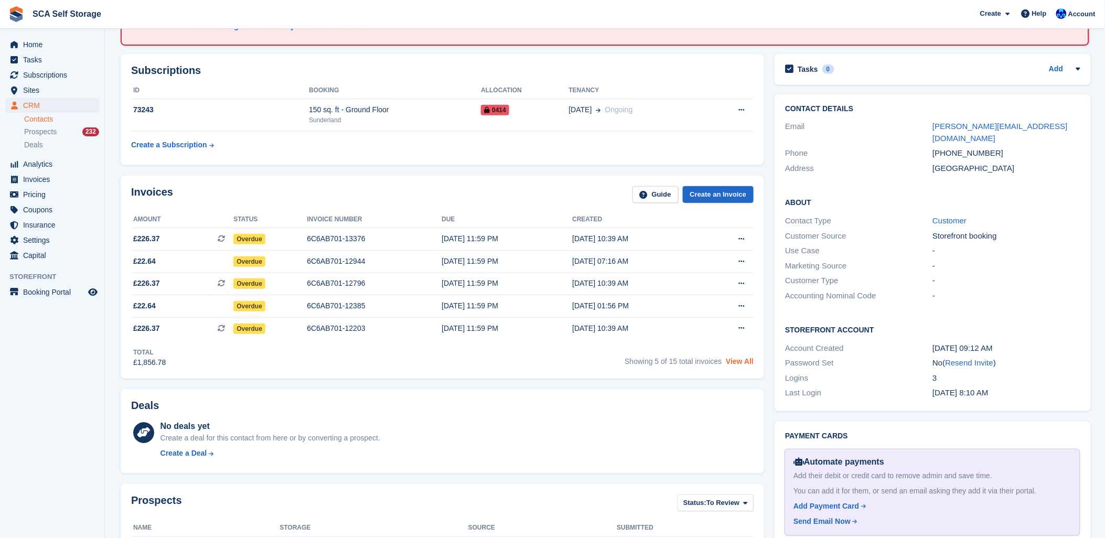
click at [744, 361] on link "View All" at bounding box center [740, 361] width 28 height 8
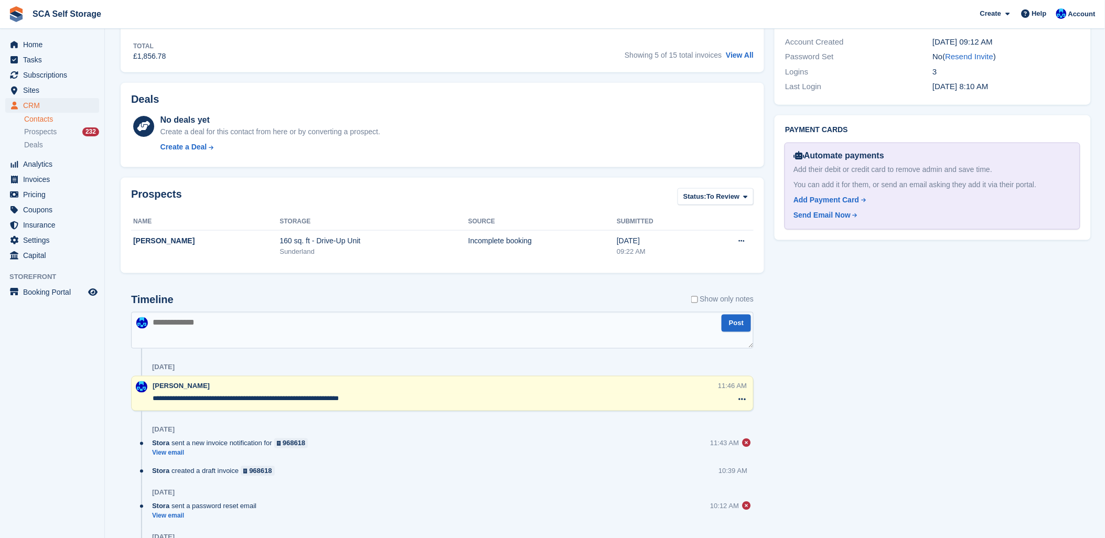
scroll to position [524, 0]
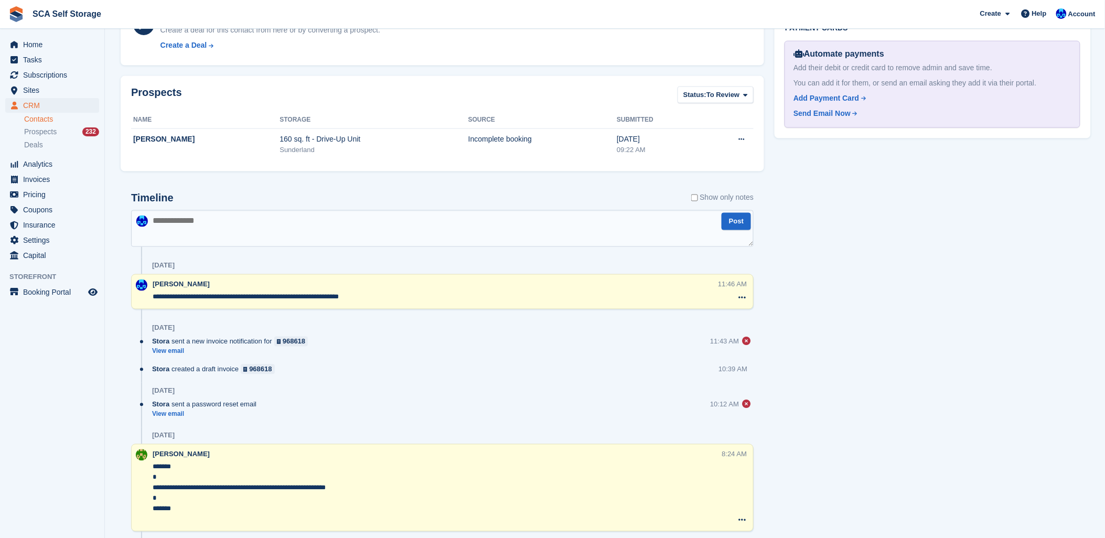
click at [253, 239] on textarea at bounding box center [442, 228] width 623 height 37
type textarea "**********"
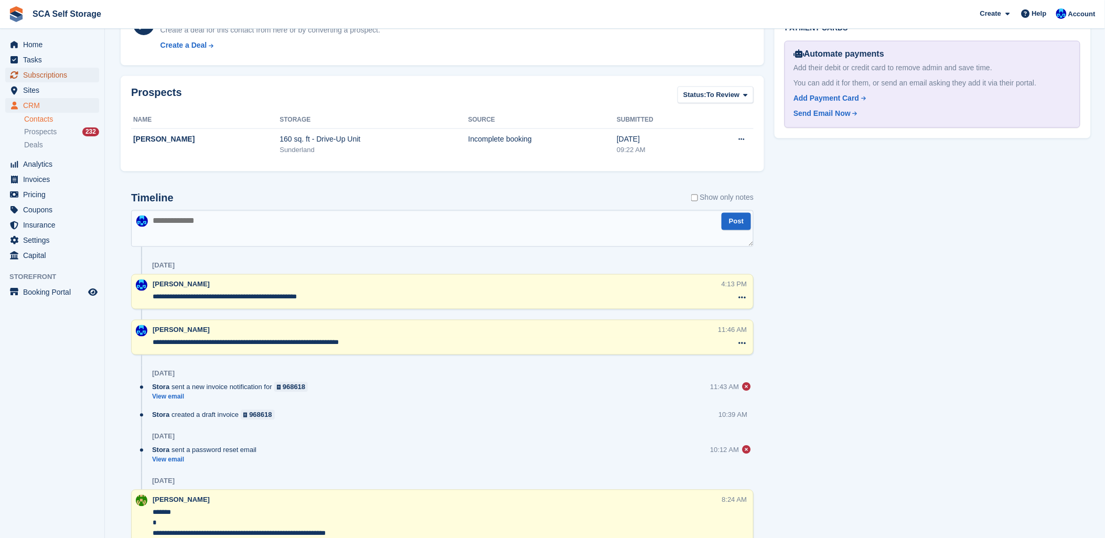
click at [63, 70] on span "Subscriptions" at bounding box center [54, 75] width 63 height 15
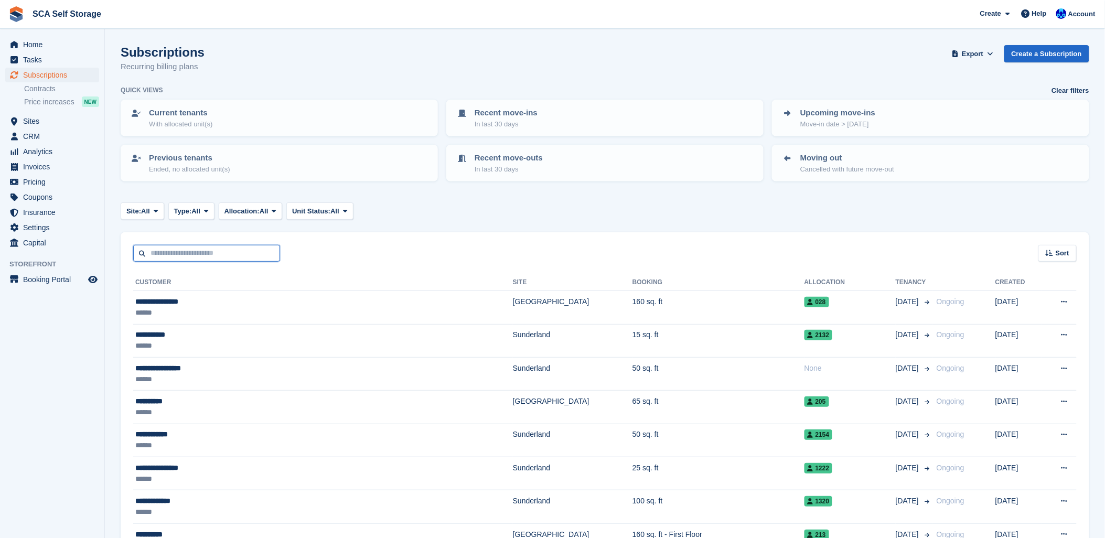
click at [170, 249] on input "text" at bounding box center [206, 253] width 147 height 17
type input "*****"
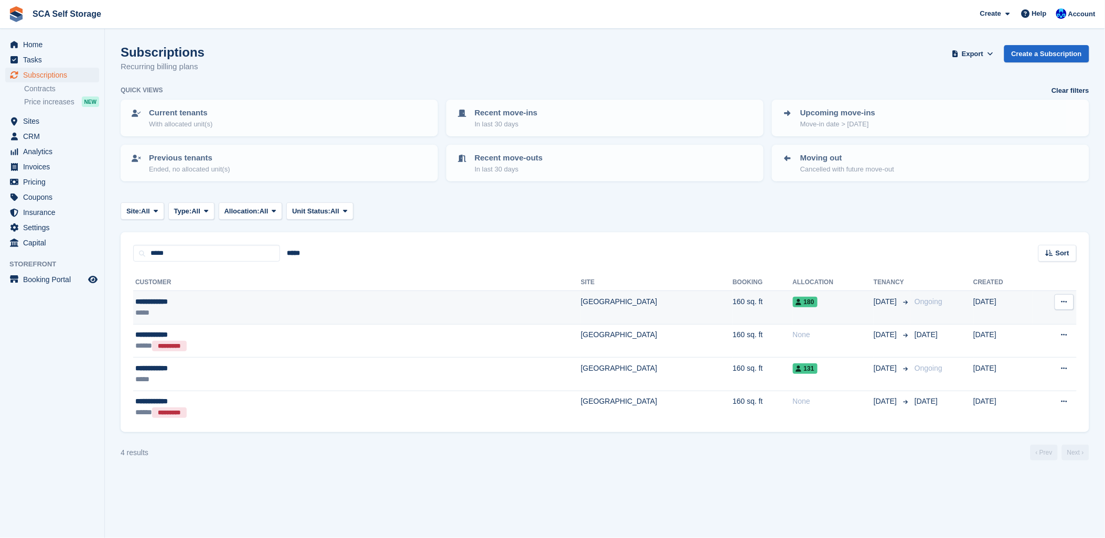
click at [249, 296] on div "**********" at bounding box center [246, 301] width 223 height 11
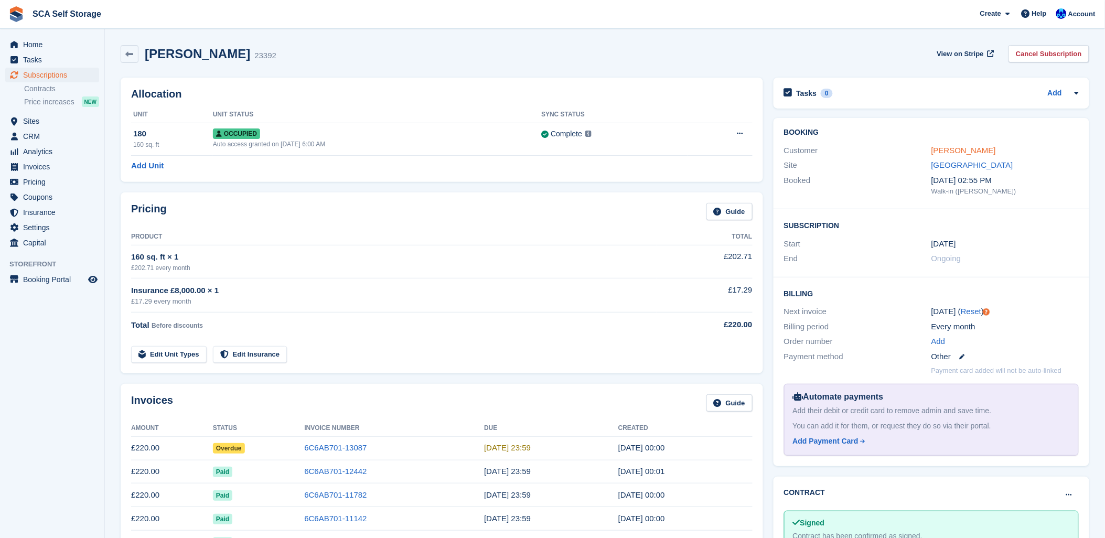
click at [941, 154] on link "[PERSON_NAME]" at bounding box center [963, 150] width 65 height 9
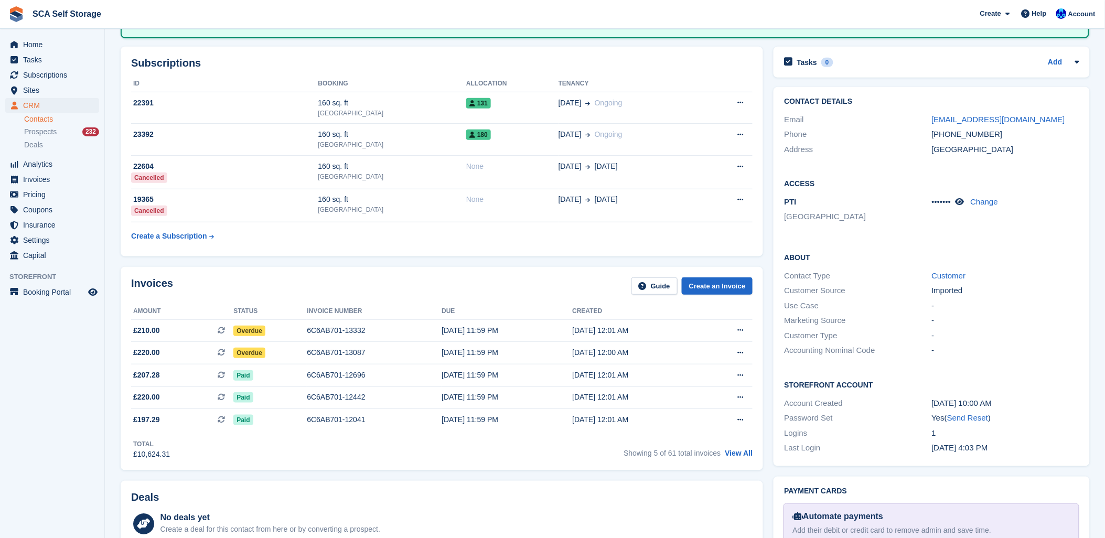
scroll to position [105, 0]
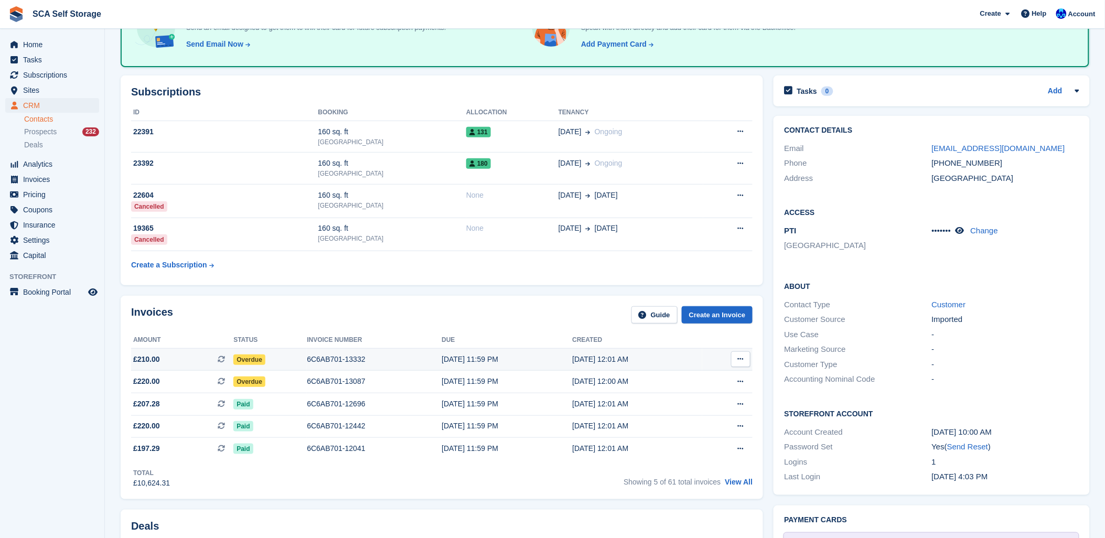
click at [462, 358] on div "[DATE] 11:59 PM" at bounding box center [507, 359] width 131 height 11
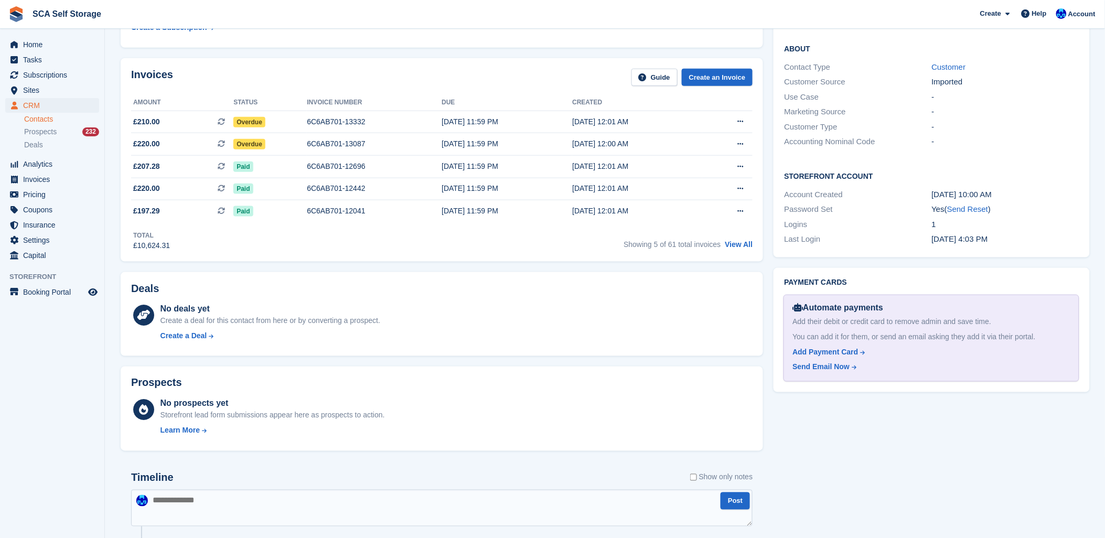
scroll to position [396, 0]
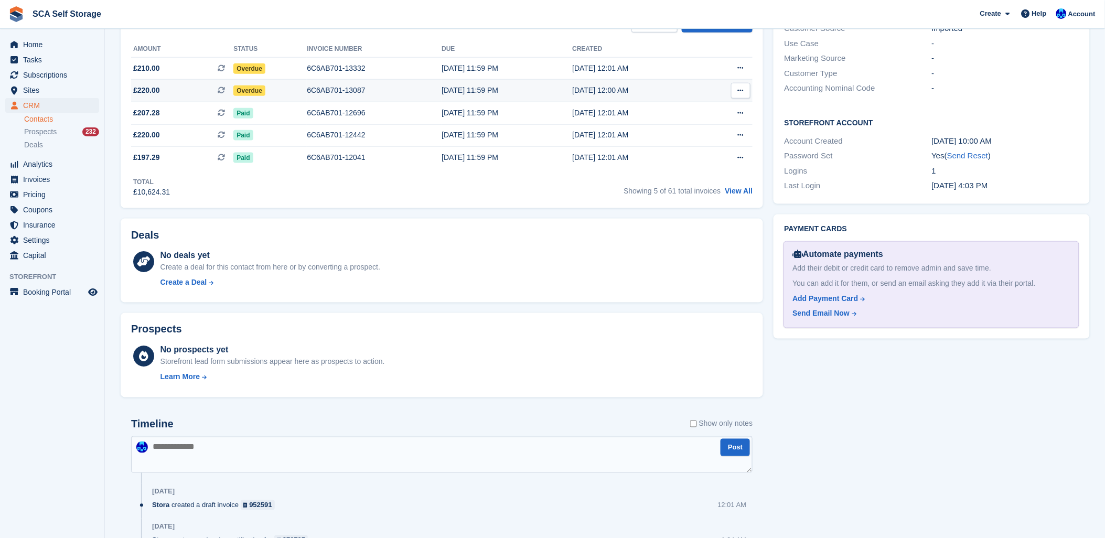
click at [328, 88] on div "6C6AB701-13087" at bounding box center [374, 90] width 135 height 11
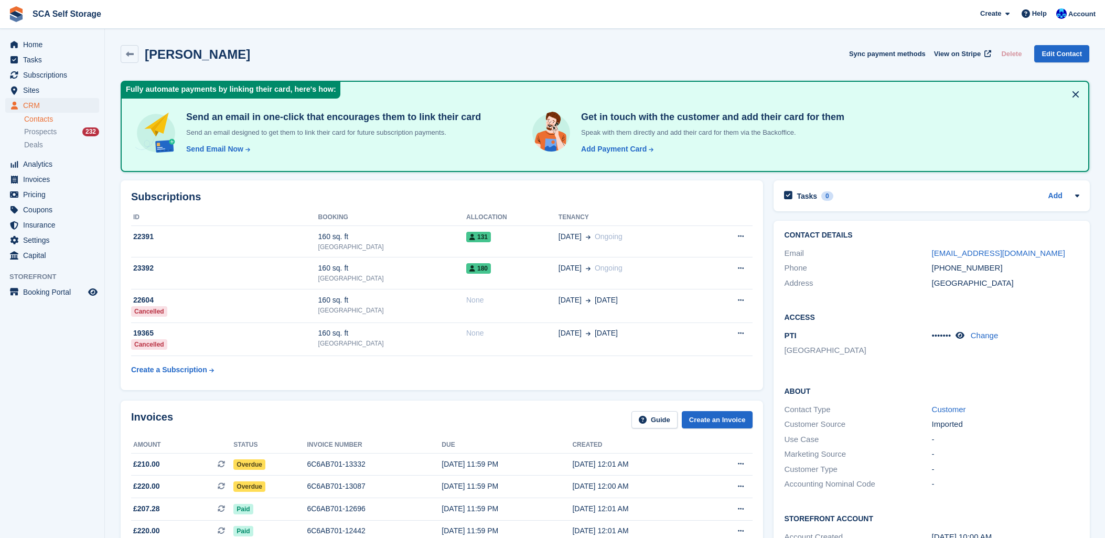
scroll to position [396, 0]
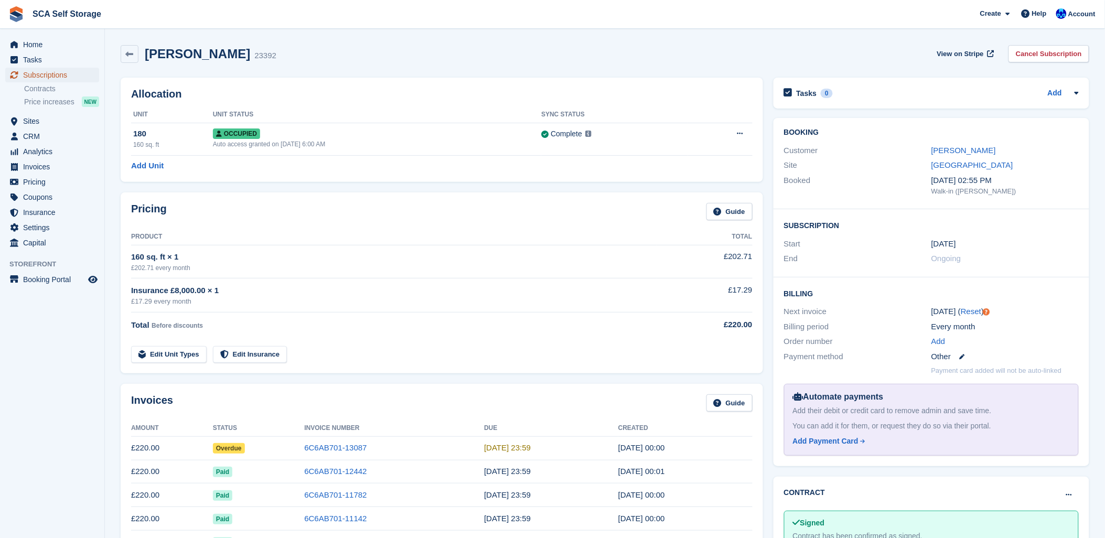
click at [54, 71] on span "Subscriptions" at bounding box center [54, 75] width 63 height 15
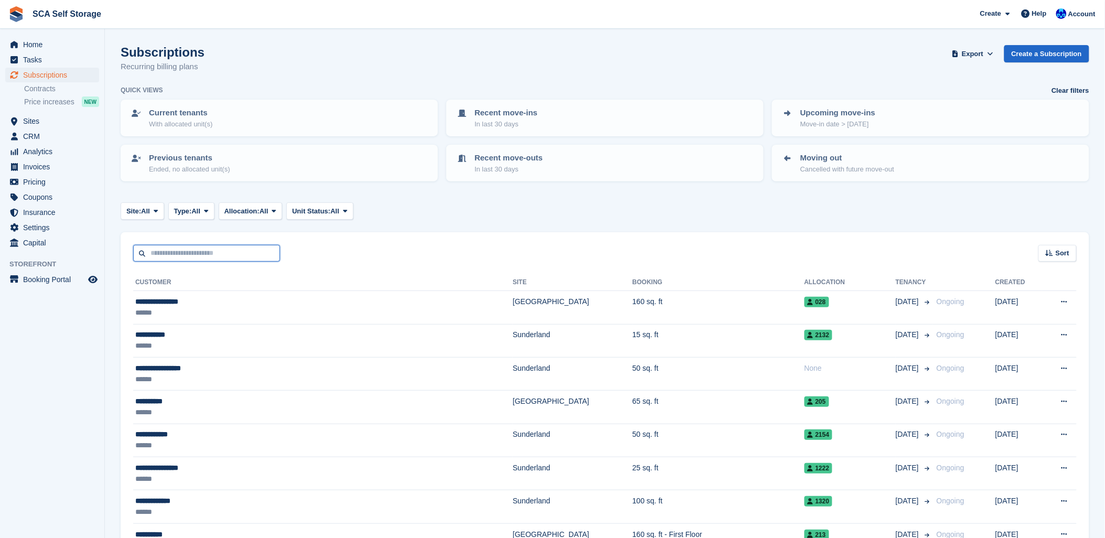
click at [181, 250] on input "text" at bounding box center [206, 253] width 147 height 17
type input "****"
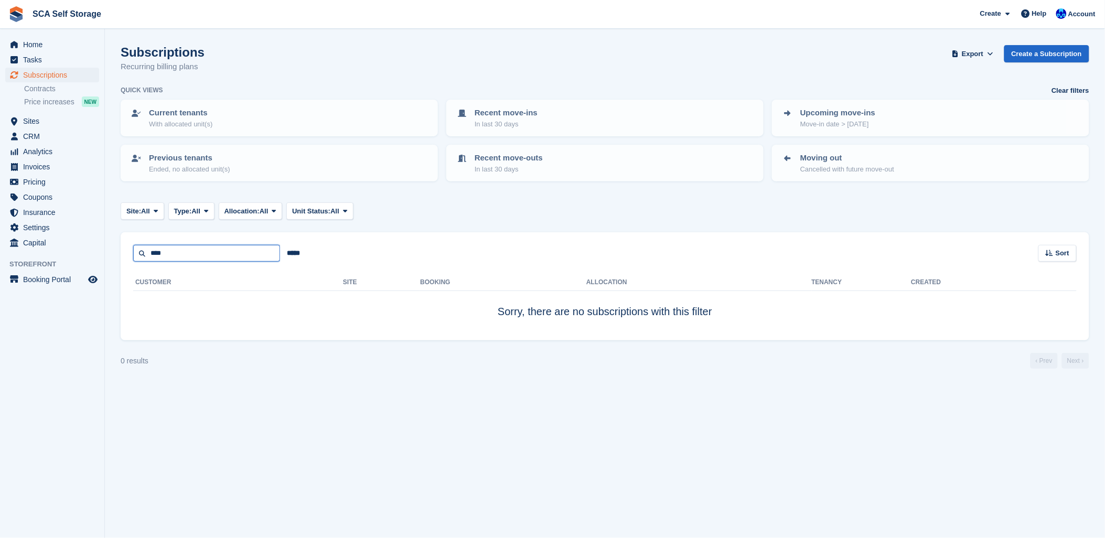
click at [174, 259] on input "****" at bounding box center [206, 253] width 147 height 17
type input "****"
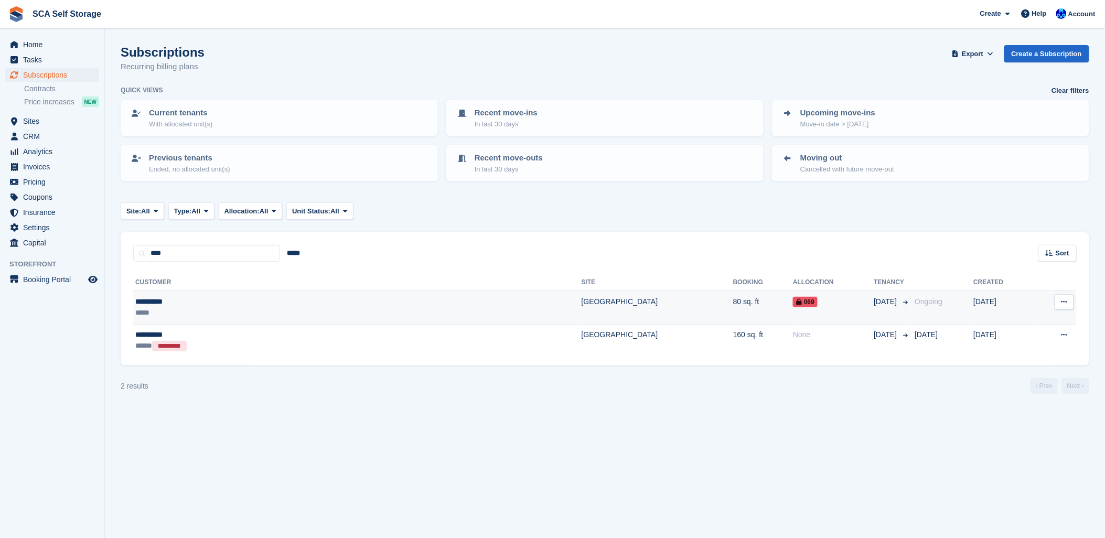
click at [185, 313] on div "*****" at bounding box center [247, 312] width 224 height 11
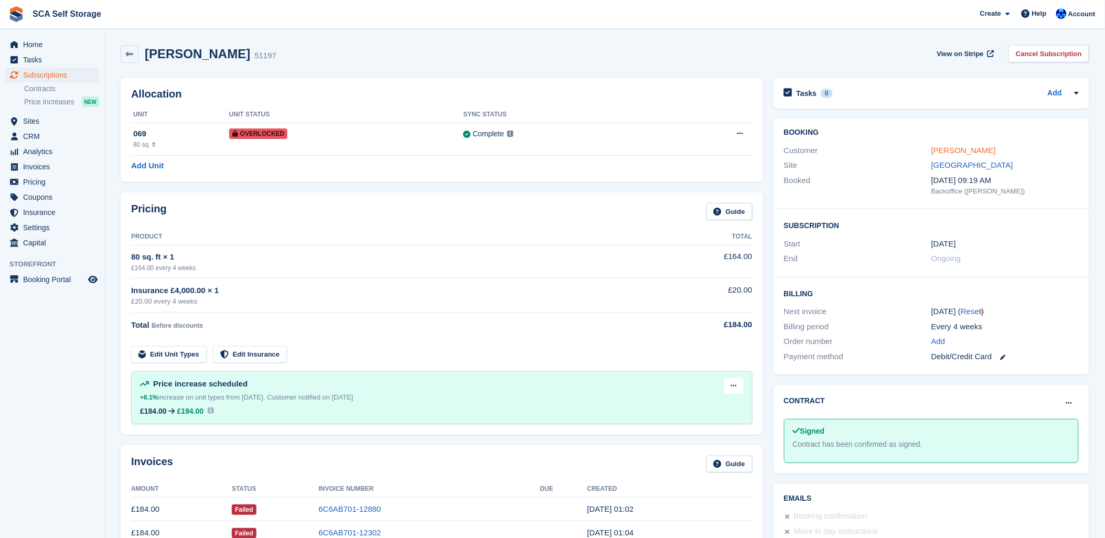
click at [934, 150] on link "[PERSON_NAME]" at bounding box center [963, 150] width 65 height 9
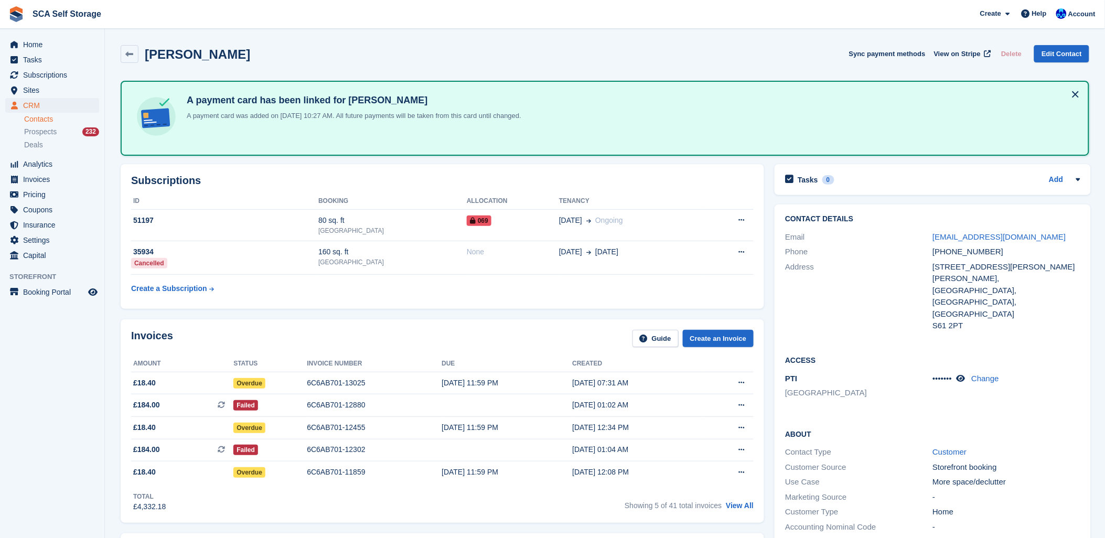
drag, startPoint x: 581, startPoint y: 24, endPoint x: 574, endPoint y: 28, distance: 8.2
click at [578, 26] on span "SCA Self Storage Create Subscription Invoice Contact Deal Discount Page Help Ch…" at bounding box center [552, 14] width 1105 height 28
click at [738, 501] on link "View All" at bounding box center [740, 505] width 28 height 8
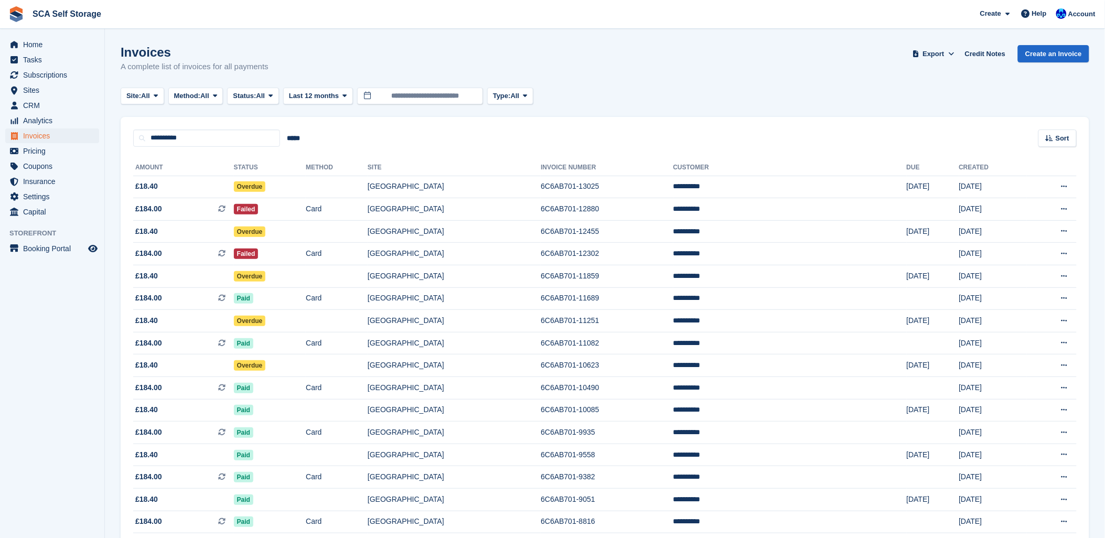
click at [672, 95] on div "Site: All All Sunderland Sheffield Method: All All Bank Transfer Cash Cheque De…" at bounding box center [605, 96] width 969 height 17
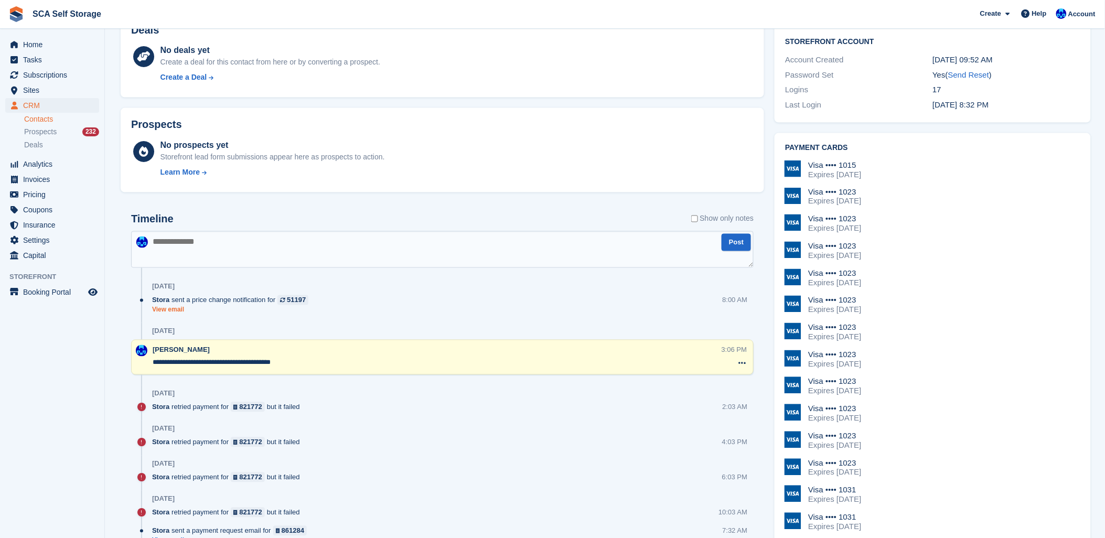
scroll to position [641, 0]
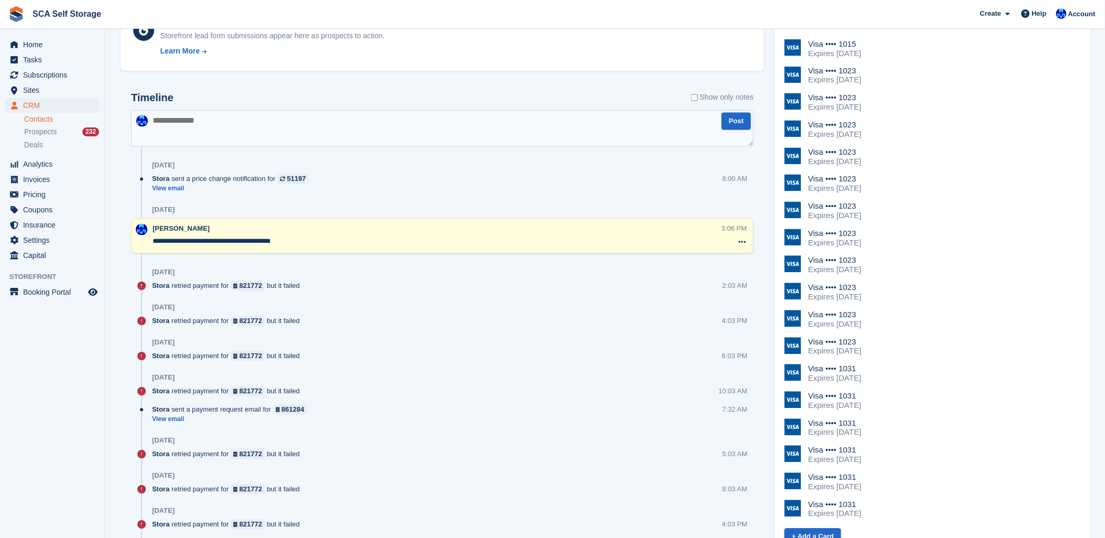
drag, startPoint x: 527, startPoint y: 400, endPoint x: 521, endPoint y: 380, distance: 20.2
click at [51, 71] on span "Subscriptions" at bounding box center [54, 75] width 63 height 15
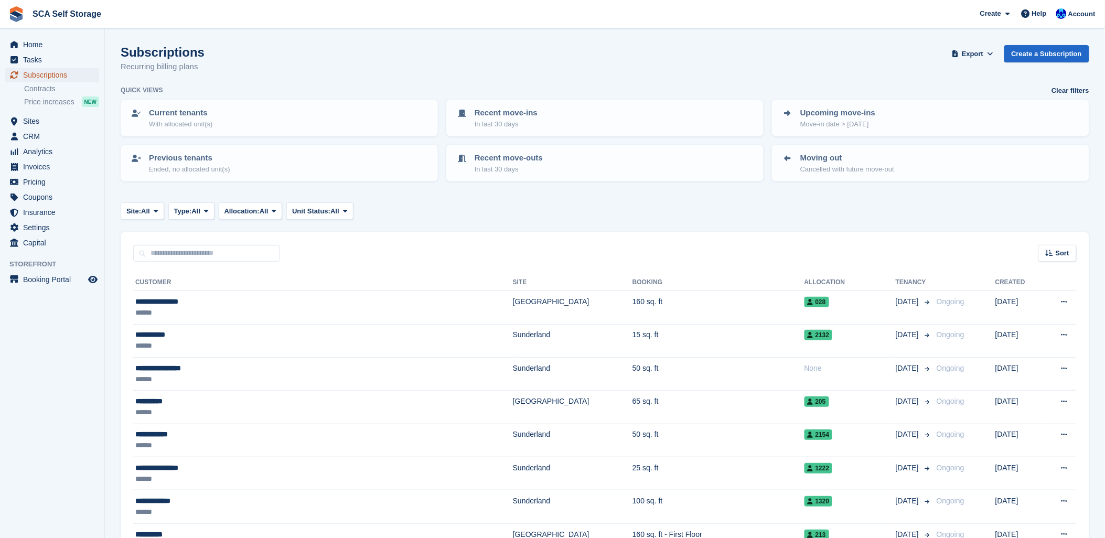
click at [48, 80] on span "Subscriptions" at bounding box center [54, 75] width 63 height 15
click at [31, 75] on span "Subscriptions" at bounding box center [54, 75] width 63 height 15
click at [186, 257] on input "text" at bounding box center [206, 253] width 147 height 17
type input "******"
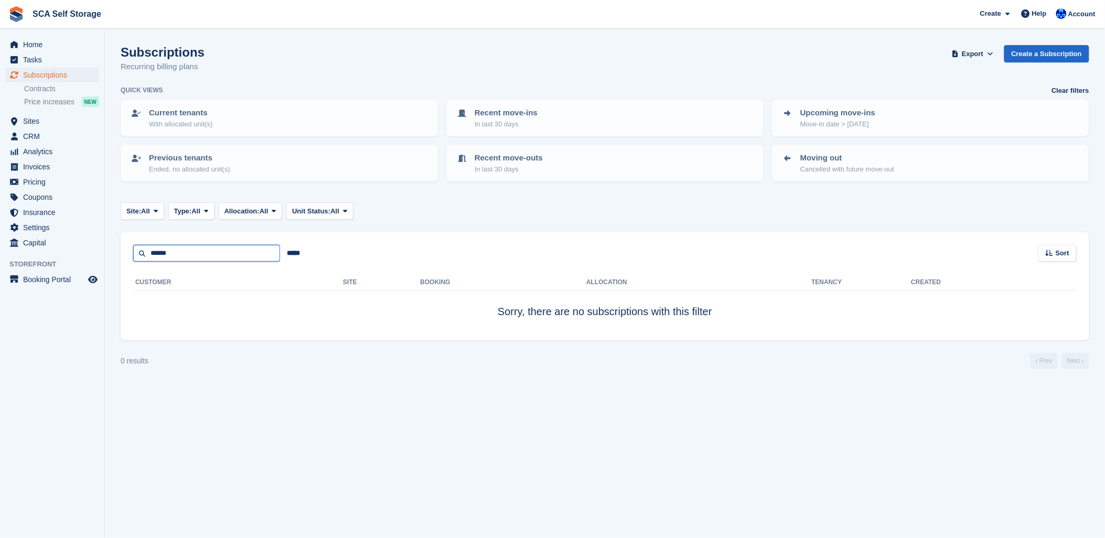
drag, startPoint x: 187, startPoint y: 256, endPoint x: 98, endPoint y: 254, distance: 89.7
click at [98, 254] on div "Home Tasks Subscriptions Subscriptions Subscriptions Contracts Price increases …" at bounding box center [552, 269] width 1105 height 538
type input "**"
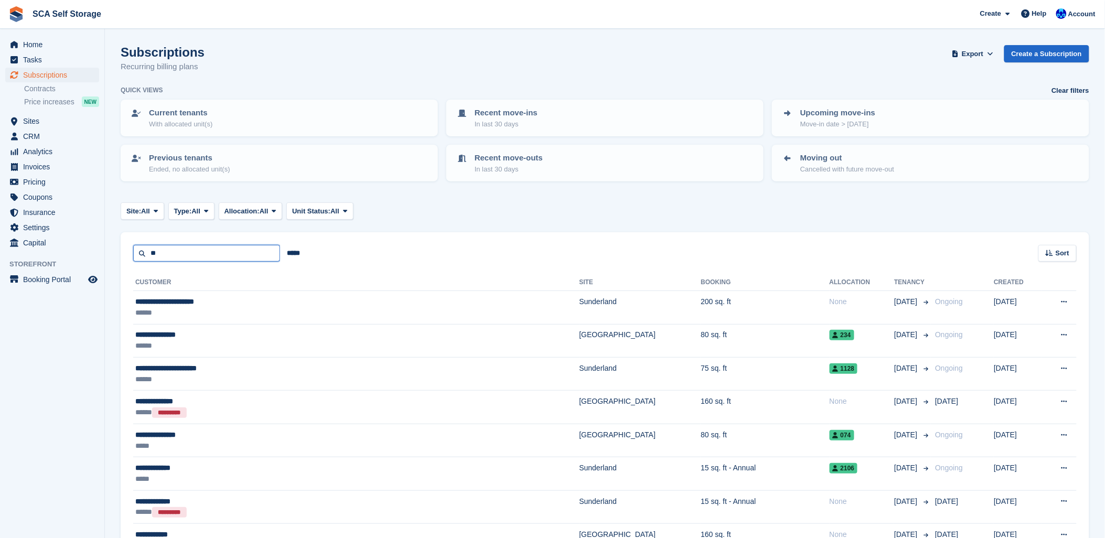
drag, startPoint x: 192, startPoint y: 254, endPoint x: 130, endPoint y: 259, distance: 62.6
type input "*****"
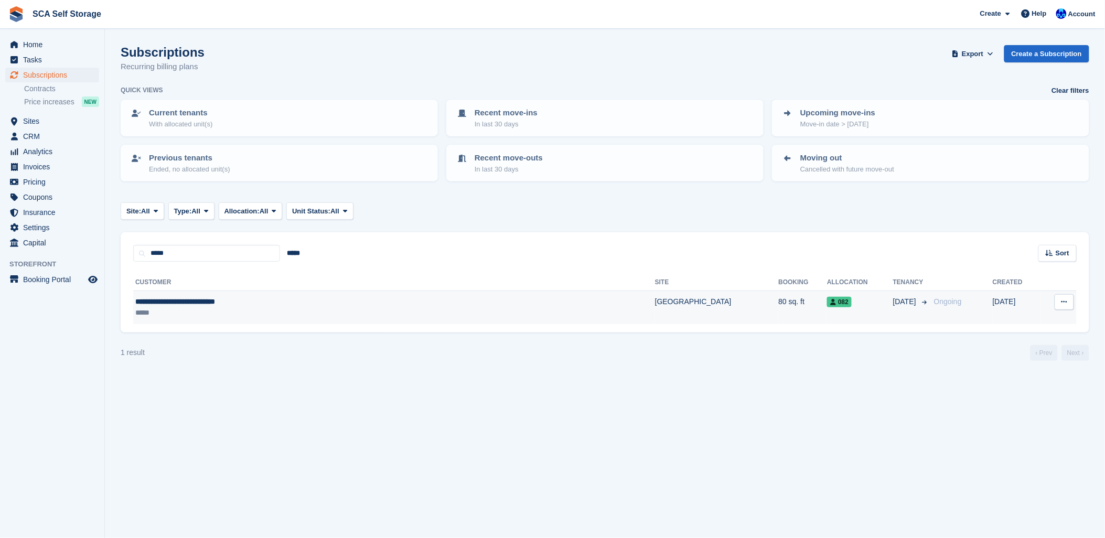
click at [195, 312] on div "*****" at bounding box center [295, 312] width 321 height 11
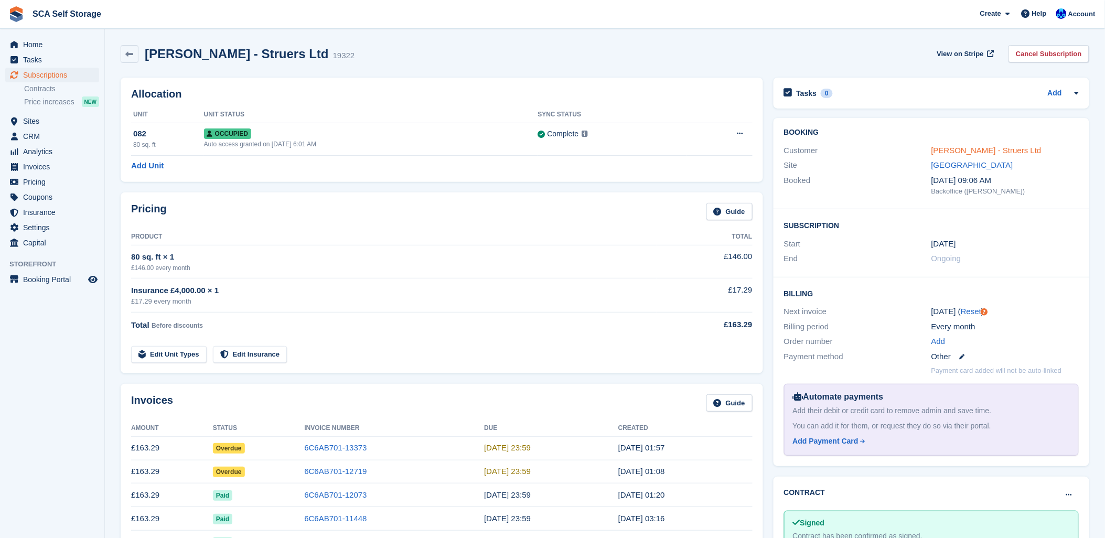
click at [1012, 149] on link "[PERSON_NAME] - Struers Ltd" at bounding box center [986, 150] width 110 height 9
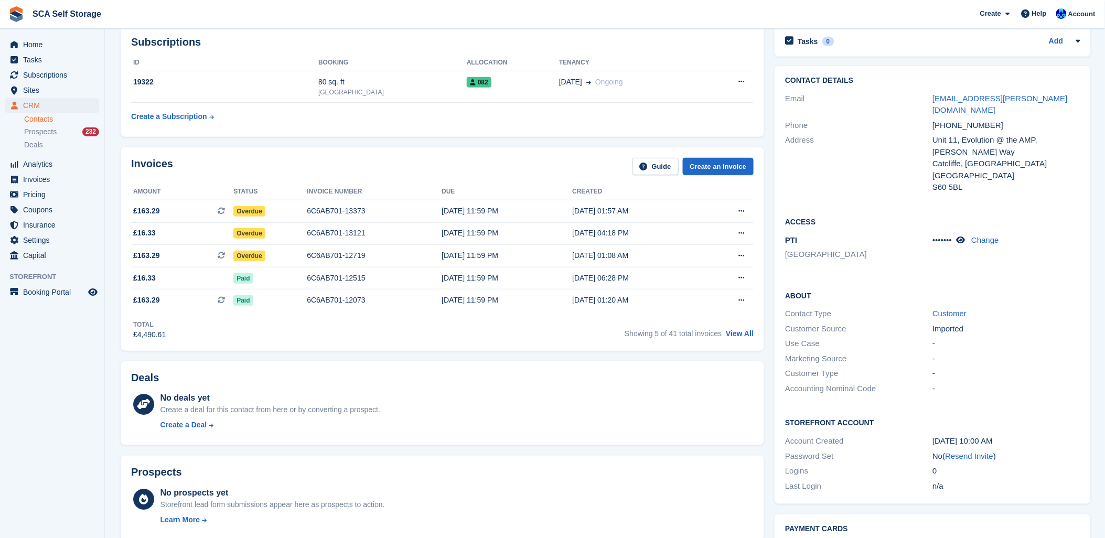
scroll to position [1, 0]
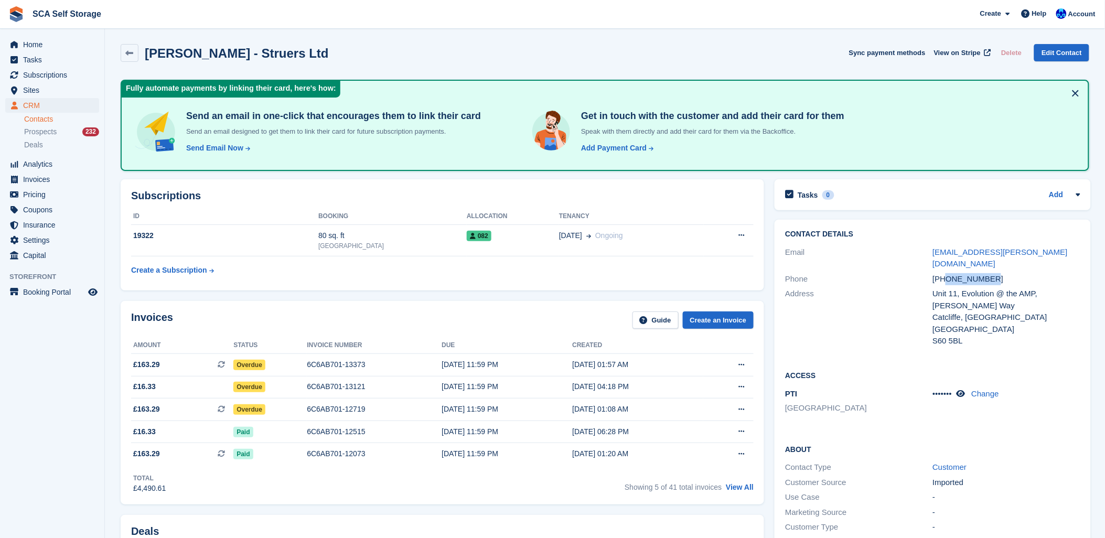
drag, startPoint x: 990, startPoint y: 264, endPoint x: 947, endPoint y: 268, distance: 43.7
click at [947, 273] on div "[PHONE_NUMBER]" at bounding box center [1005, 279] width 147 height 12
copy div "7773275731"
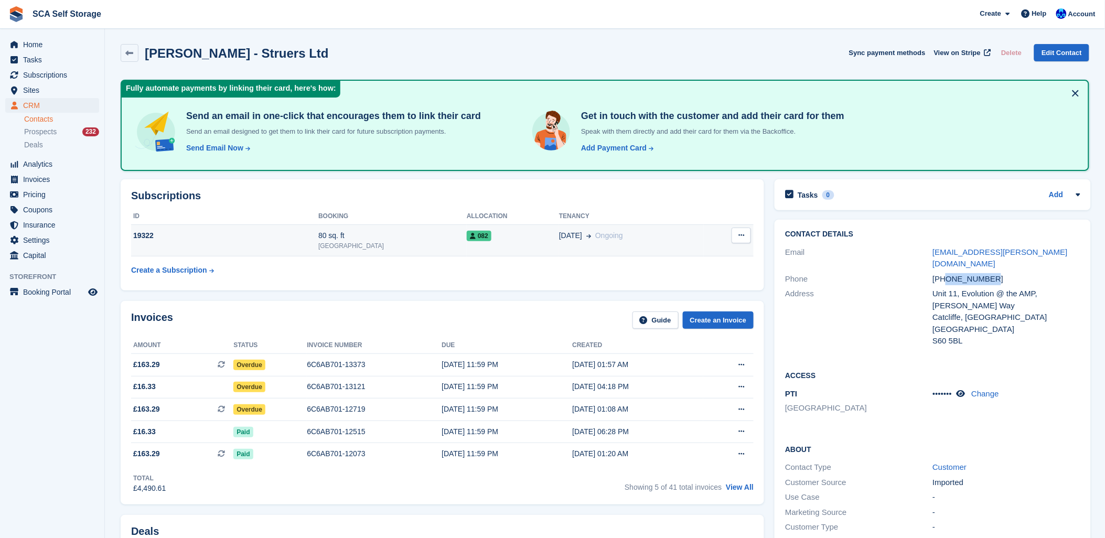
scroll to position [0, 0]
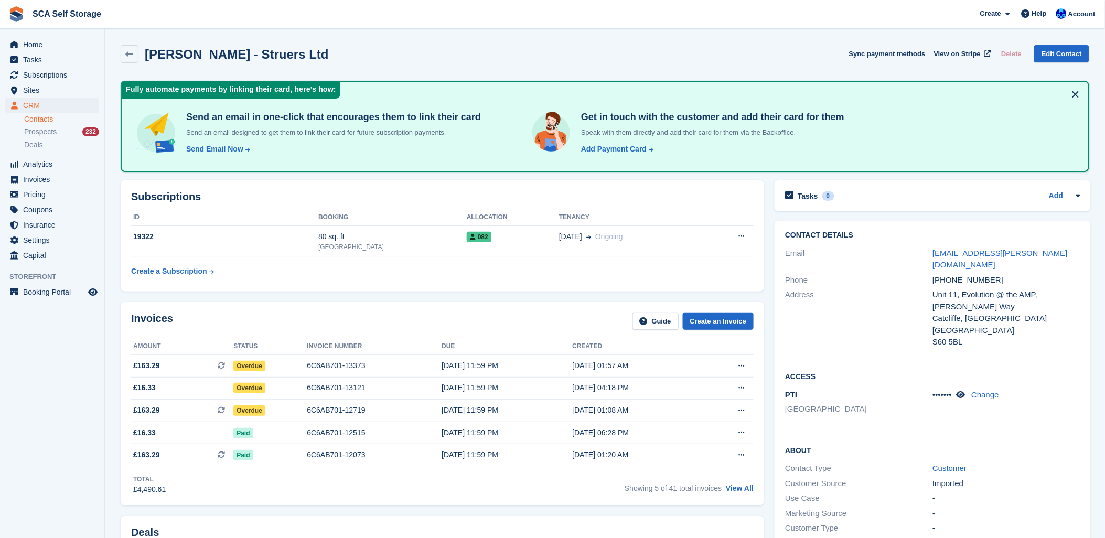
click at [460, 306] on div "Invoices Guide Create an Invoice Amount Status Invoice number Due Created £163.…" at bounding box center [443, 403] width 644 height 203
click at [729, 490] on link "View All" at bounding box center [740, 488] width 28 height 8
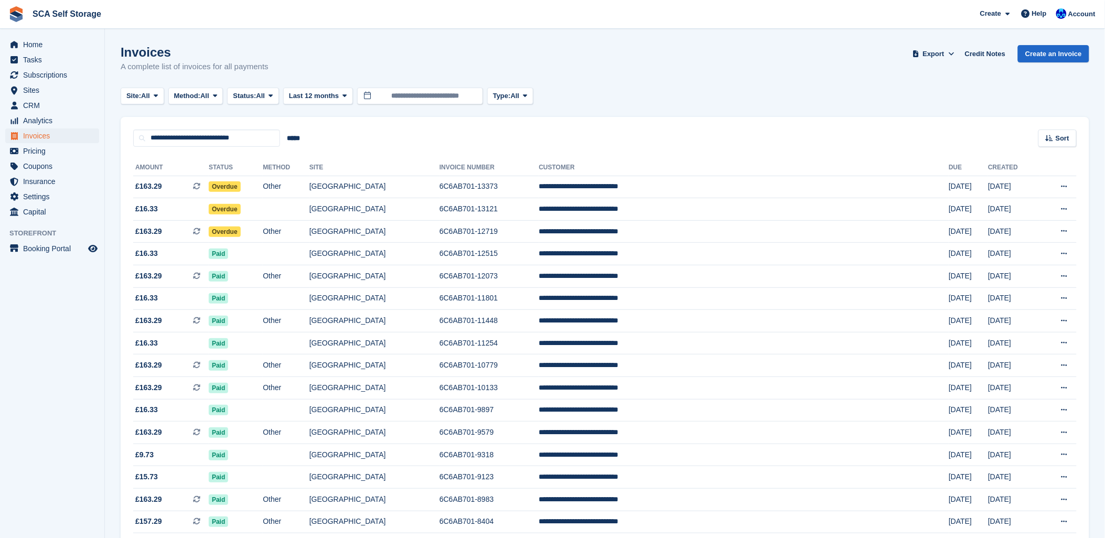
drag, startPoint x: 543, startPoint y: 121, endPoint x: 754, endPoint y: 108, distance: 211.3
click at [557, 119] on div "**********" at bounding box center [605, 132] width 969 height 30
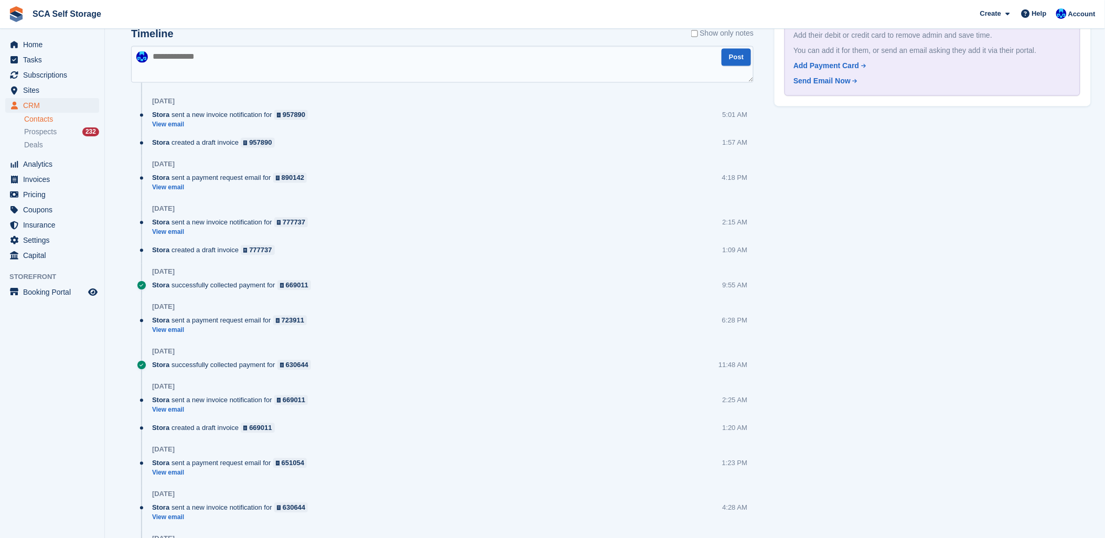
scroll to position [584, 0]
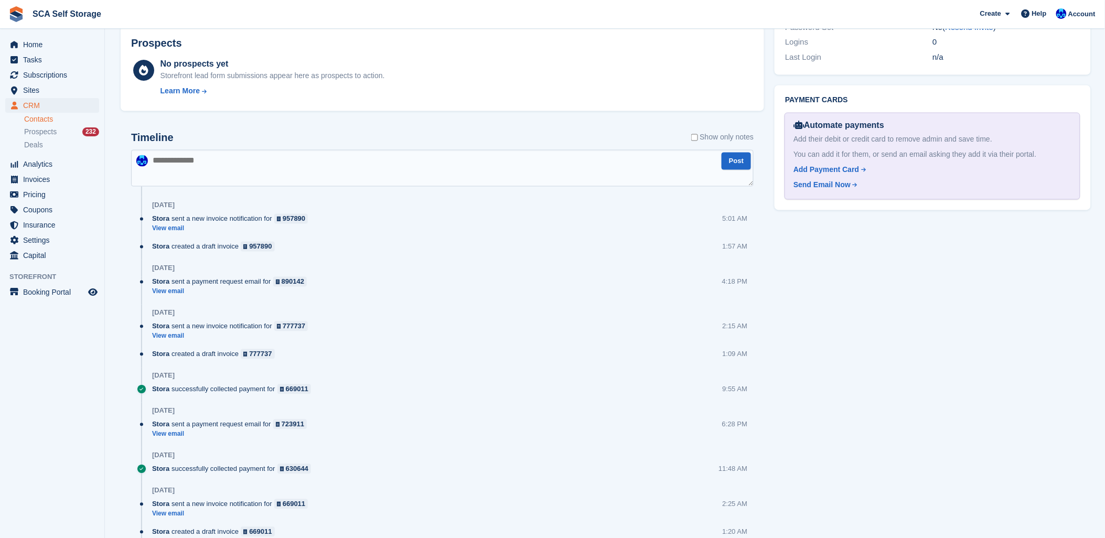
click at [359, 165] on textarea at bounding box center [442, 168] width 623 height 37
click at [500, 159] on textarea at bounding box center [442, 168] width 623 height 37
click at [504, 142] on div "Timeline Show only notes" at bounding box center [442, 141] width 623 height 18
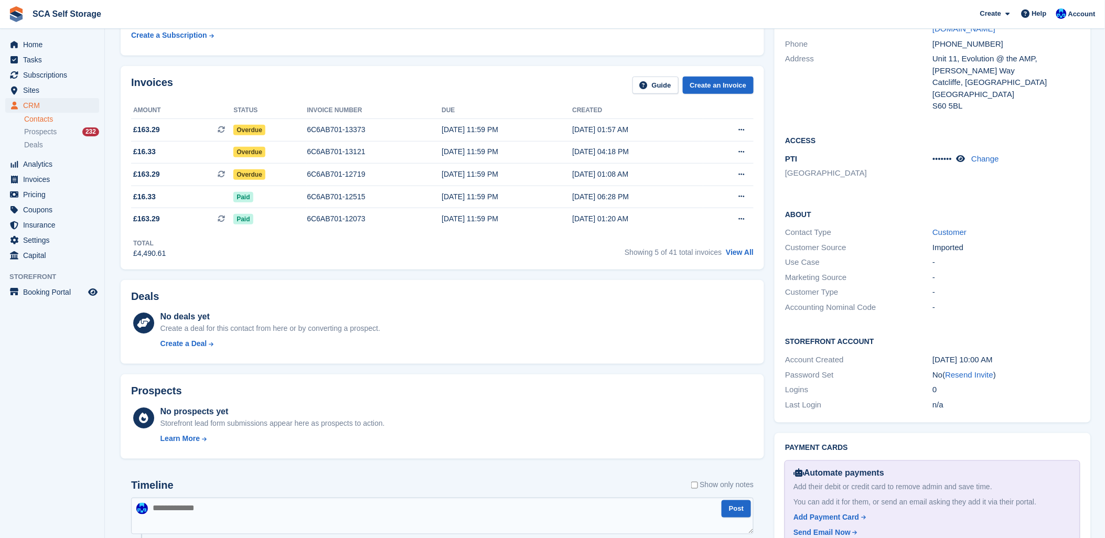
scroll to position [117, 0]
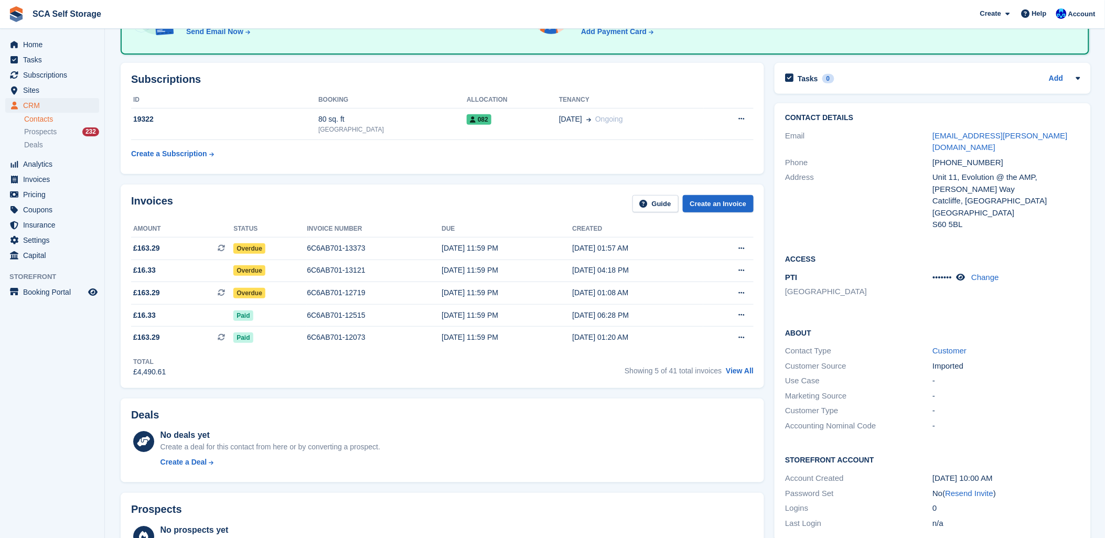
click at [544, 170] on div "Subscriptions ID Booking Allocation Tenancy 19322 80 sq. ft Sheffield 082 01 Ju…" at bounding box center [443, 118] width 644 height 111
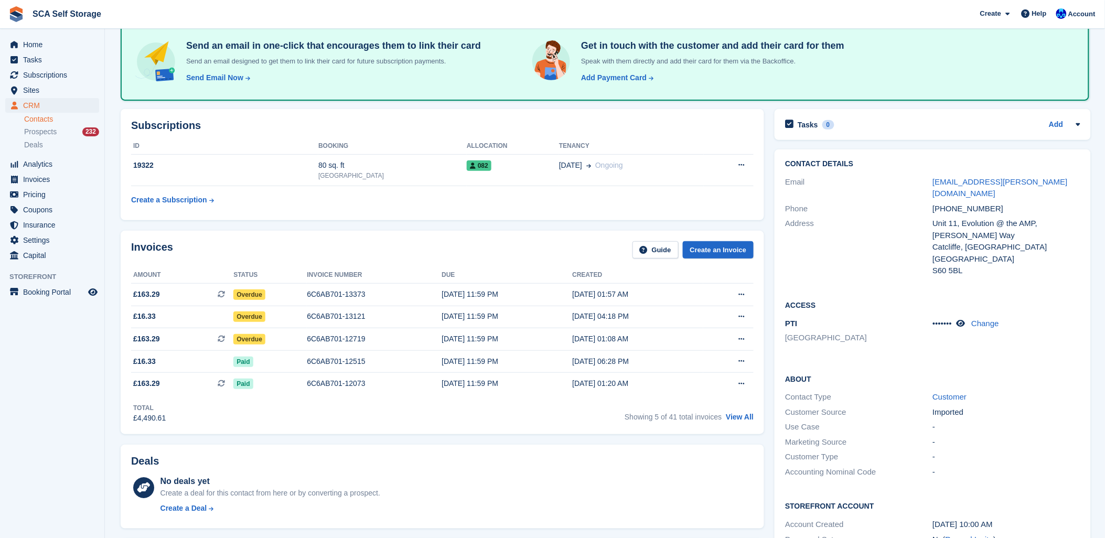
scroll to position [0, 0]
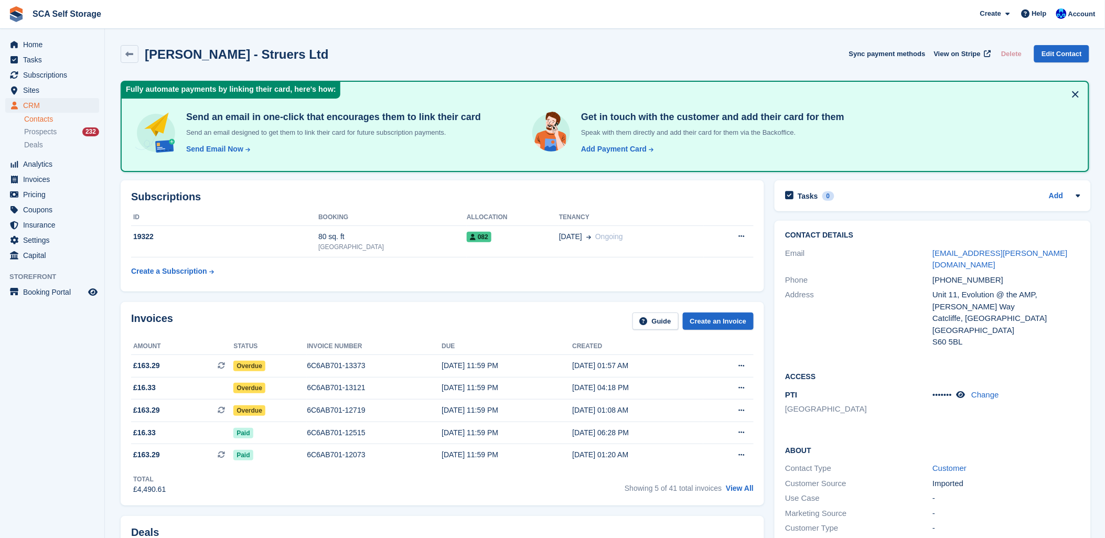
drag, startPoint x: 250, startPoint y: 55, endPoint x: 316, endPoint y: 56, distance: 66.1
click at [316, 56] on div "Sacha Stansfield - Struers Ltd Sync payment methods View on Stripe Delete Edit …" at bounding box center [605, 54] width 969 height 18
drag, startPoint x: 316, startPoint y: 56, endPoint x: 404, endPoint y: 50, distance: 88.3
click at [396, 51] on div "Sacha Stansfield - Struers Ltd Sync payment methods View on Stripe Delete Edit …" at bounding box center [605, 54] width 969 height 18
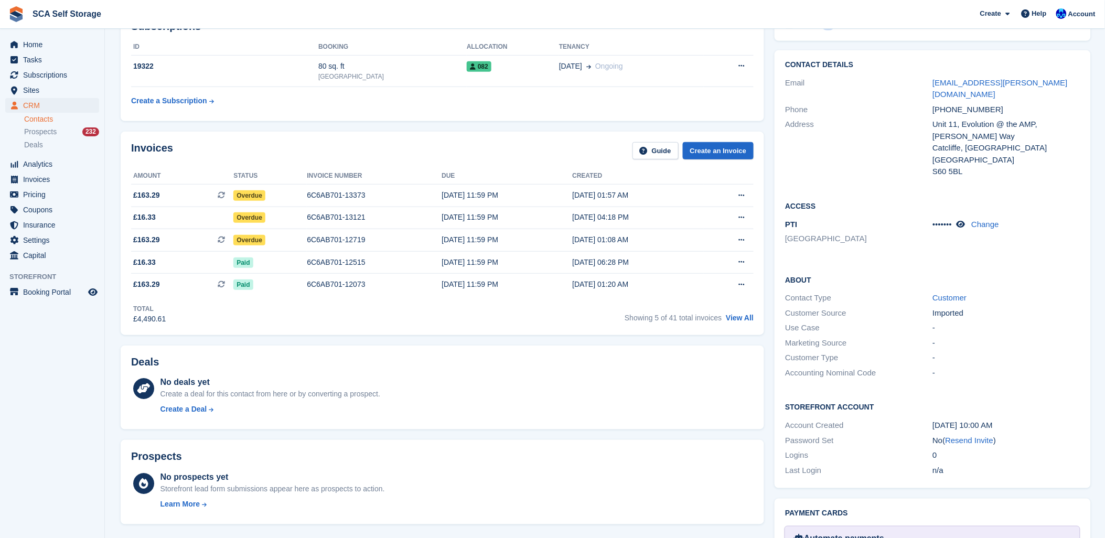
scroll to position [175, 0]
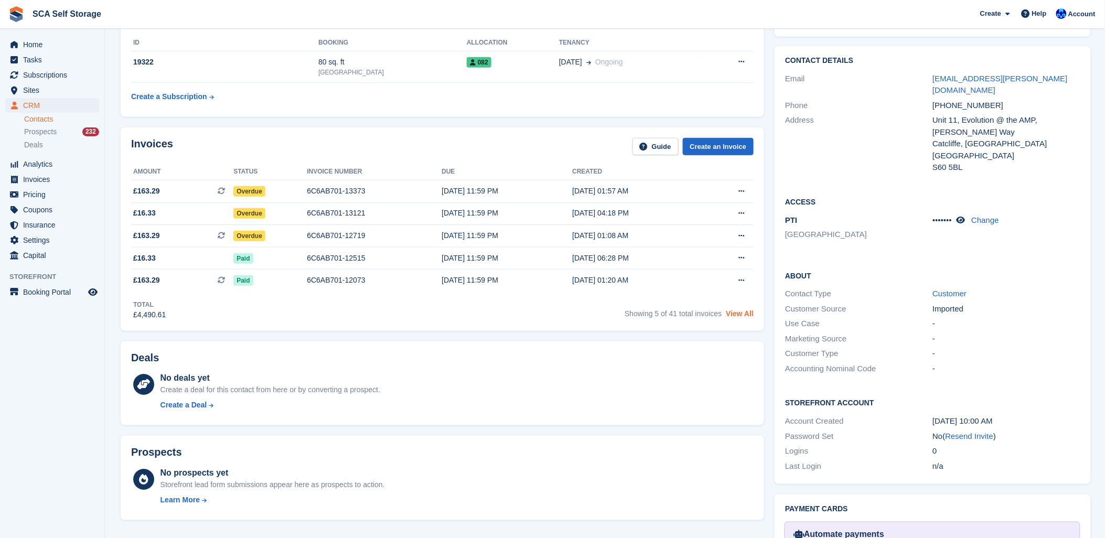
click at [745, 312] on link "View All" at bounding box center [740, 313] width 28 height 8
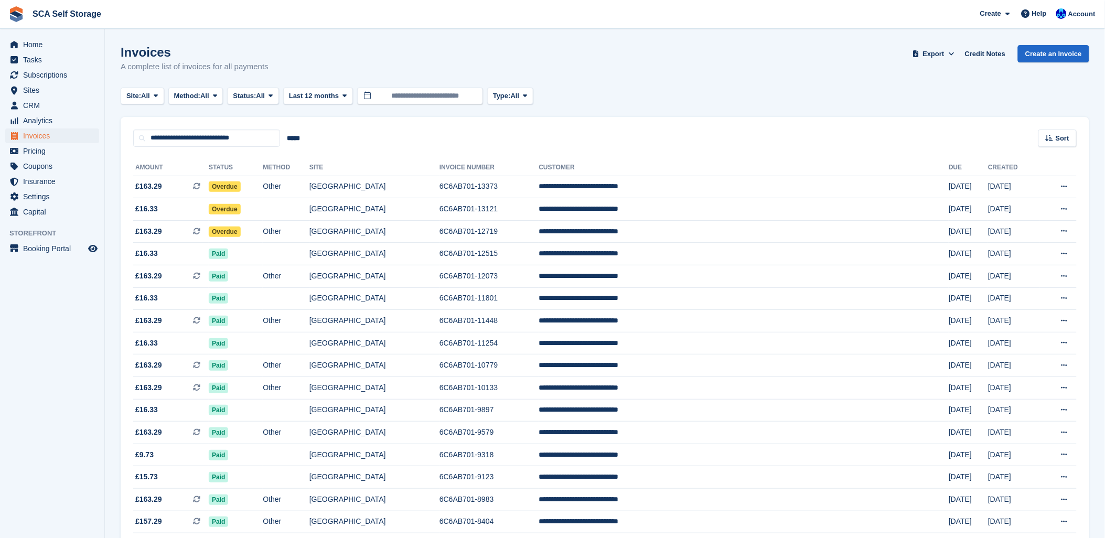
click at [672, 138] on div "**********" at bounding box center [605, 132] width 969 height 30
click at [581, 132] on div "**********" at bounding box center [605, 132] width 969 height 30
click at [509, 229] on td "6C6AB701-12719" at bounding box center [489, 231] width 100 height 23
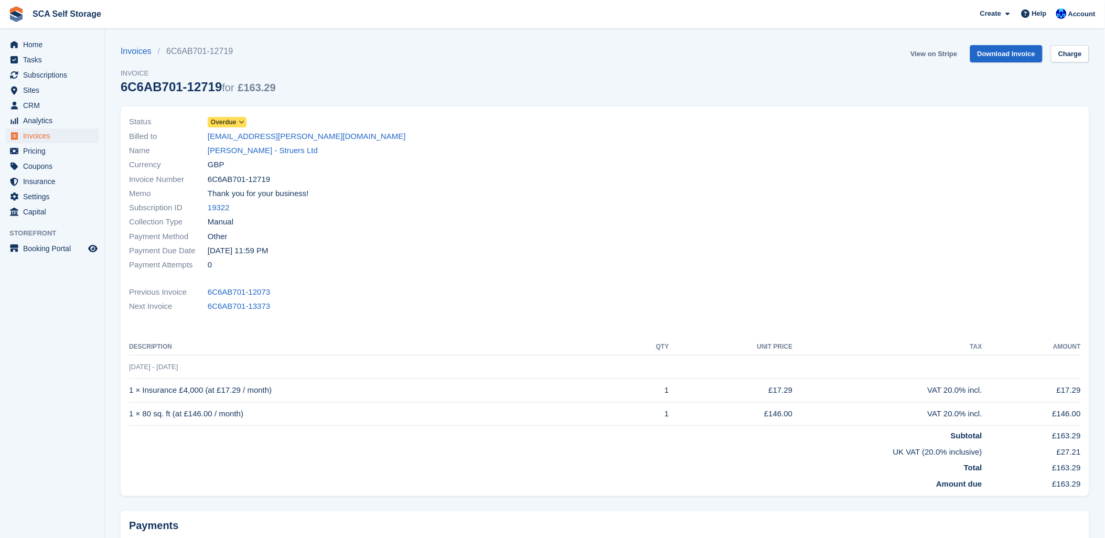
click at [951, 51] on link "View on Stripe" at bounding box center [933, 53] width 55 height 17
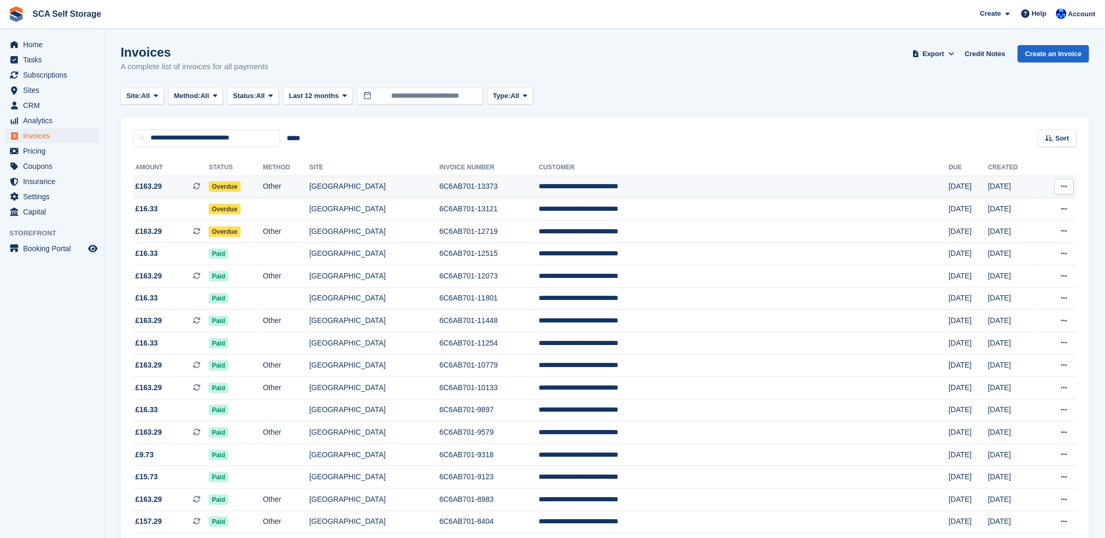
click at [473, 188] on td "6C6AB701-13373" at bounding box center [489, 187] width 100 height 23
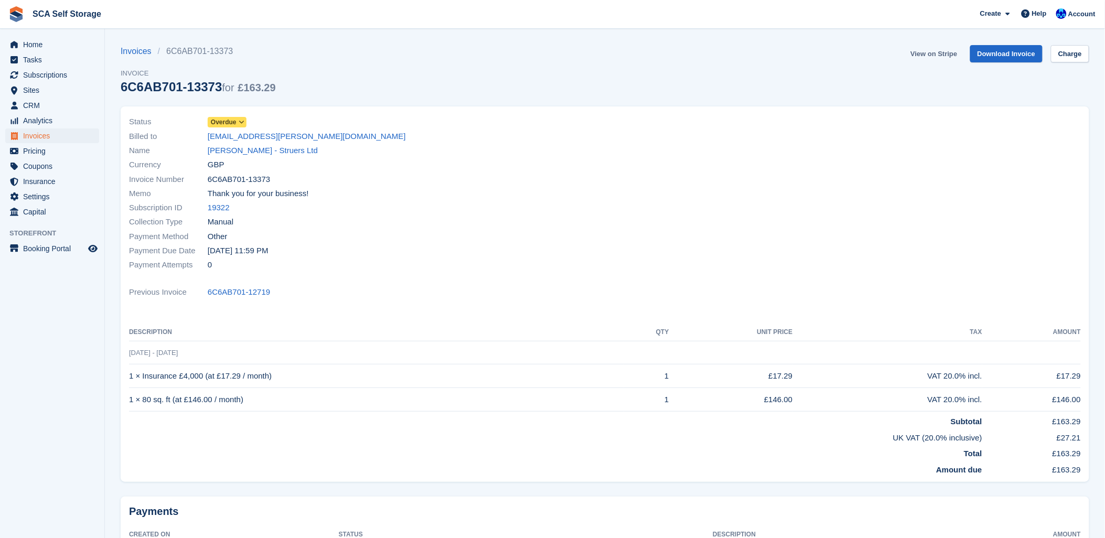
click at [932, 50] on link "View on Stripe" at bounding box center [933, 53] width 55 height 17
click at [928, 48] on link "View on Stripe" at bounding box center [933, 53] width 55 height 17
drag, startPoint x: 359, startPoint y: 301, endPoint x: 354, endPoint y: 282, distance: 19.6
click at [359, 293] on div "Status Overdue Billed to sacha.stansfield@struers.co.uk Name Sacha Stansfield -…" at bounding box center [605, 294] width 969 height 376
click at [991, 55] on link "Download Invoice" at bounding box center [1006, 53] width 73 height 17
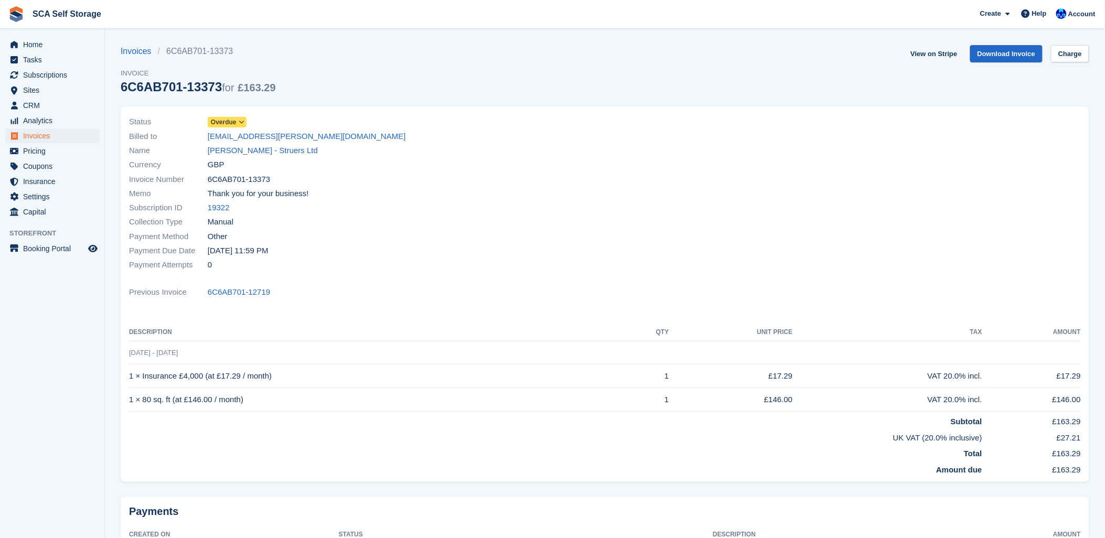
drag, startPoint x: 524, startPoint y: 93, endPoint x: 519, endPoint y: 93, distance: 5.3
click at [524, 93] on div "Invoices 6C6AB701-13373 Invoice 6C6AB701-13373 for £163.29 View on Stripe Downl…" at bounding box center [605, 75] width 969 height 61
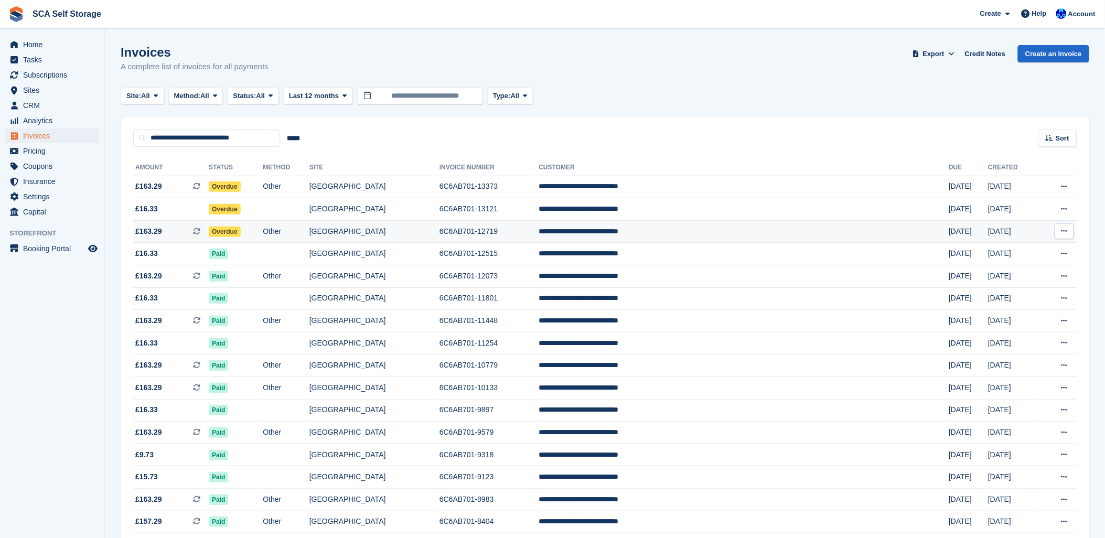
click at [489, 226] on td "6C6AB701-12719" at bounding box center [489, 231] width 100 height 23
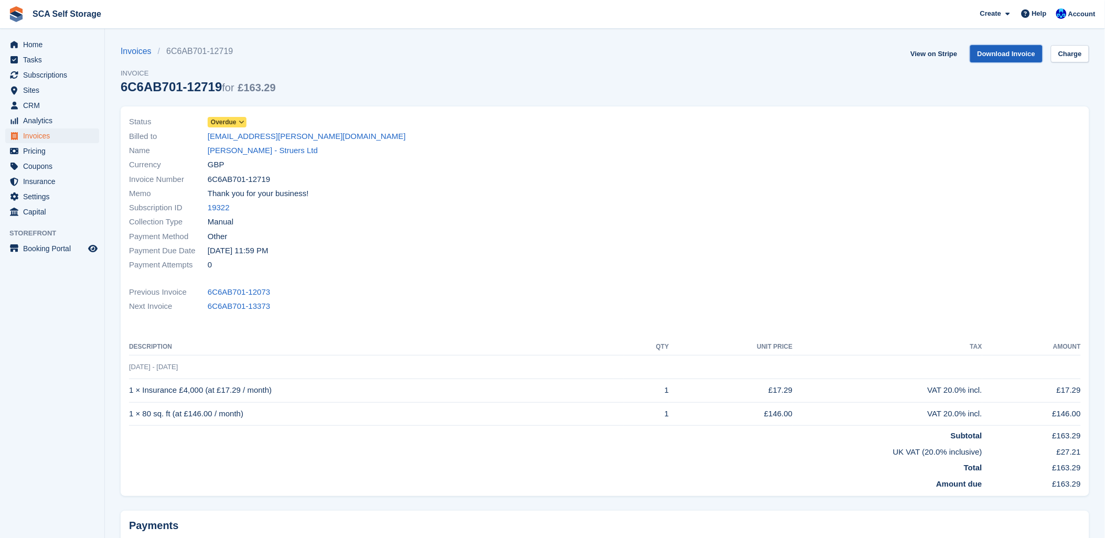
click at [1014, 52] on link "Download Invoice" at bounding box center [1006, 53] width 73 height 17
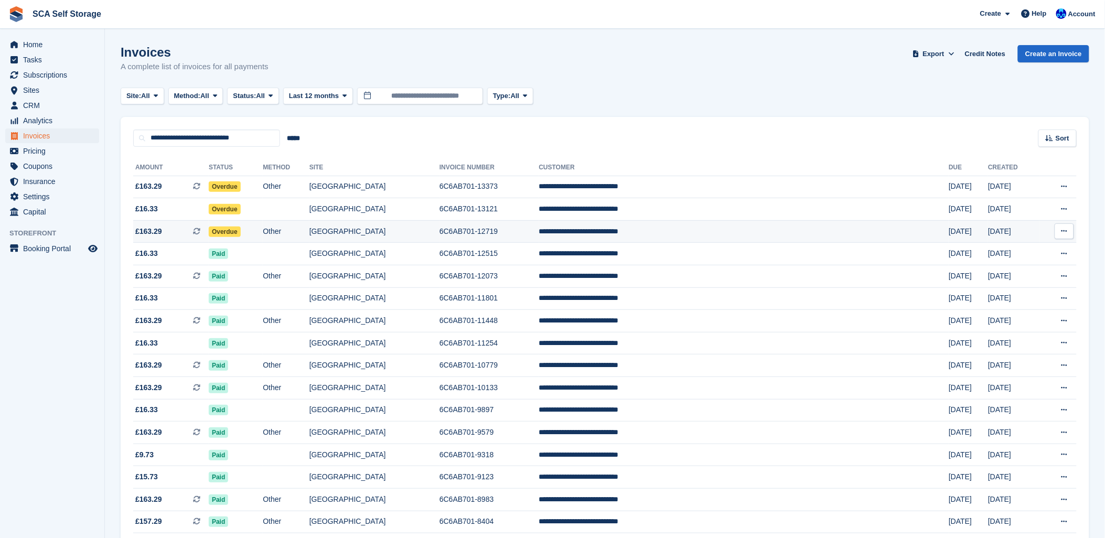
click at [496, 231] on td "6C6AB701-12719" at bounding box center [489, 231] width 100 height 23
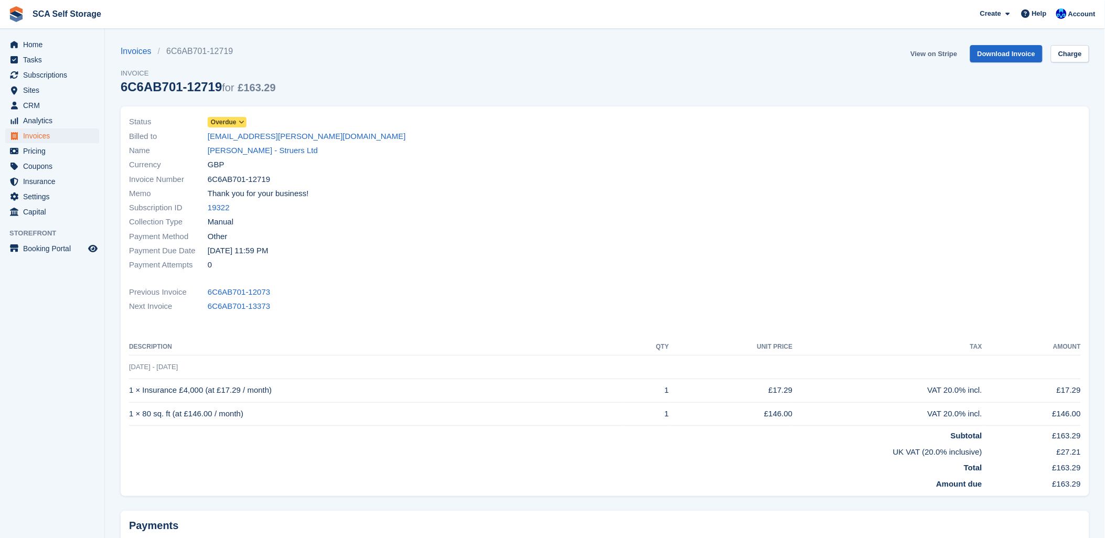
click at [952, 49] on link "View on Stripe" at bounding box center [933, 53] width 55 height 17
click at [56, 76] on span "Subscriptions" at bounding box center [54, 75] width 63 height 15
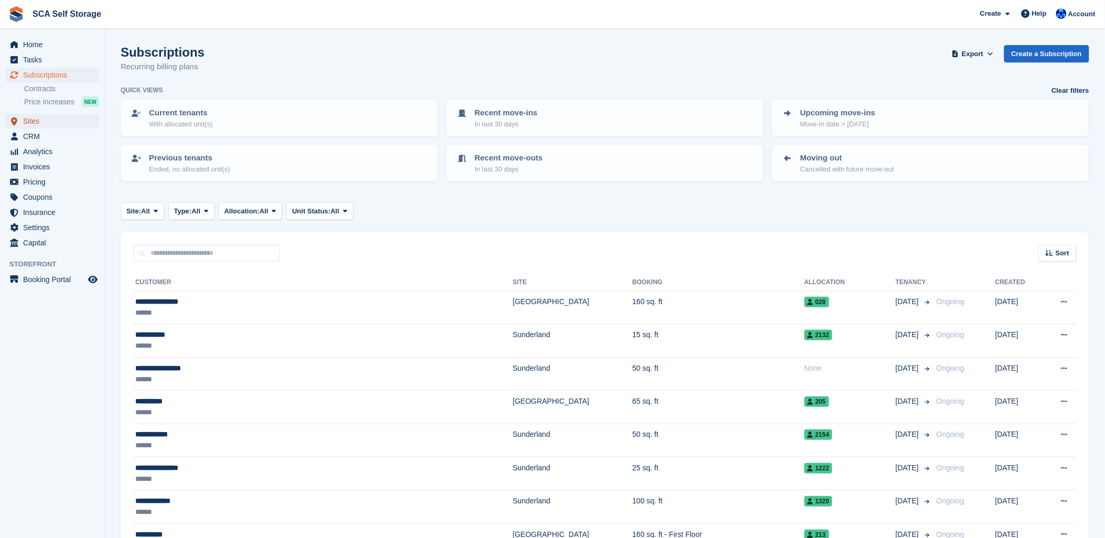
click at [48, 116] on span "Sites" at bounding box center [54, 121] width 63 height 15
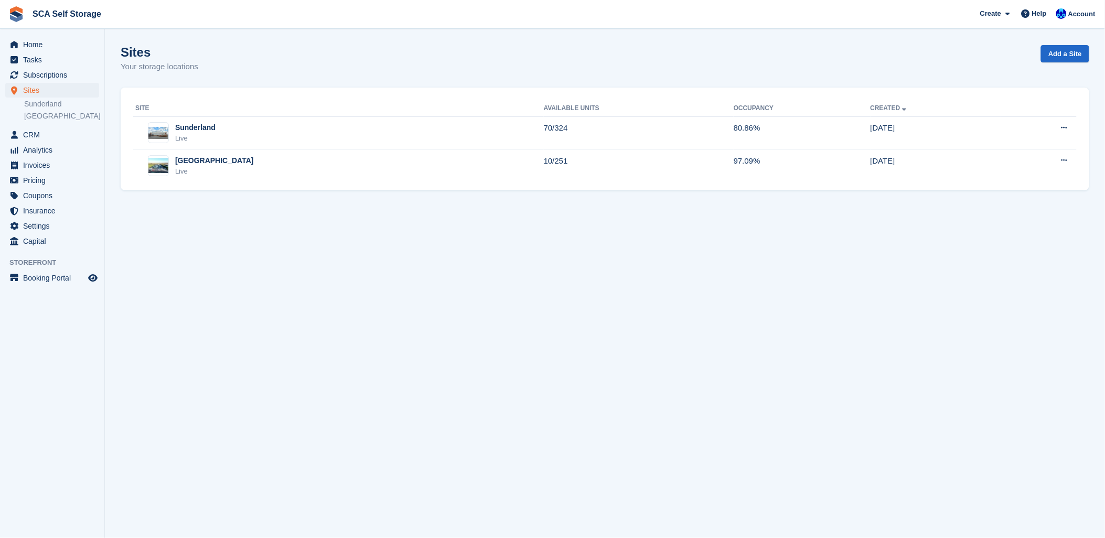
click at [296, 65] on div "Sites Your storage locations Add a Site" at bounding box center [605, 65] width 969 height 40
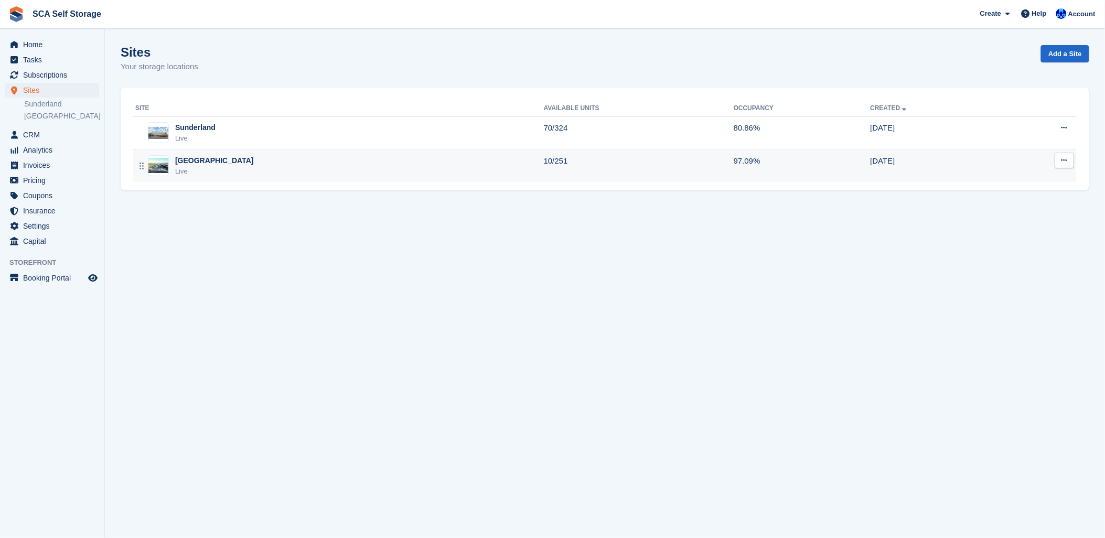
click at [228, 175] on div "Sheffield Live" at bounding box center [339, 166] width 409 height 22
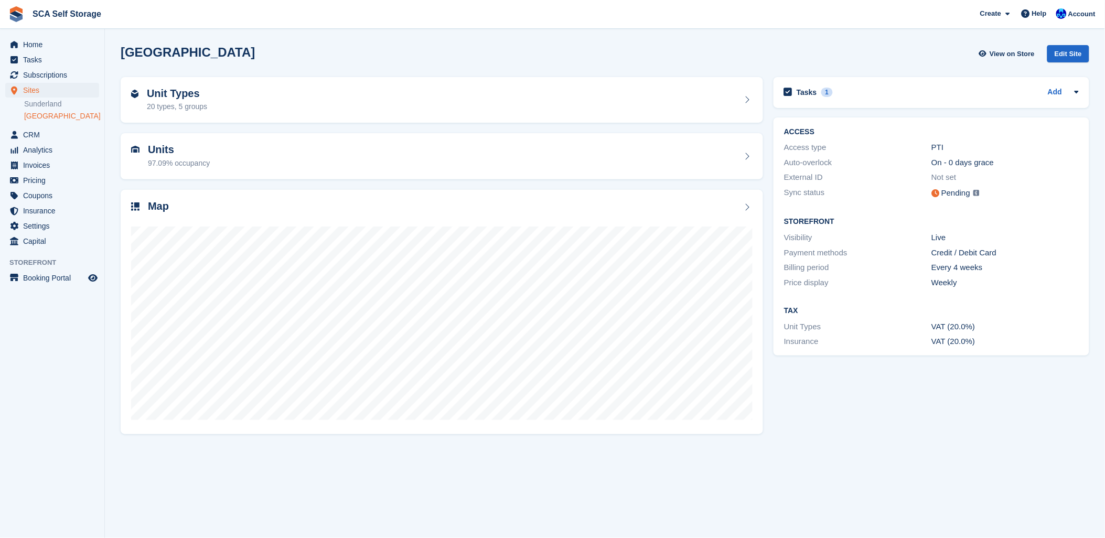
drag, startPoint x: 512, startPoint y: 51, endPoint x: 935, endPoint y: 141, distance: 432.0
click at [531, 55] on div "Sheffield View on Store Edit Site" at bounding box center [605, 53] width 969 height 17
click at [61, 74] on span "Subscriptions" at bounding box center [54, 75] width 63 height 15
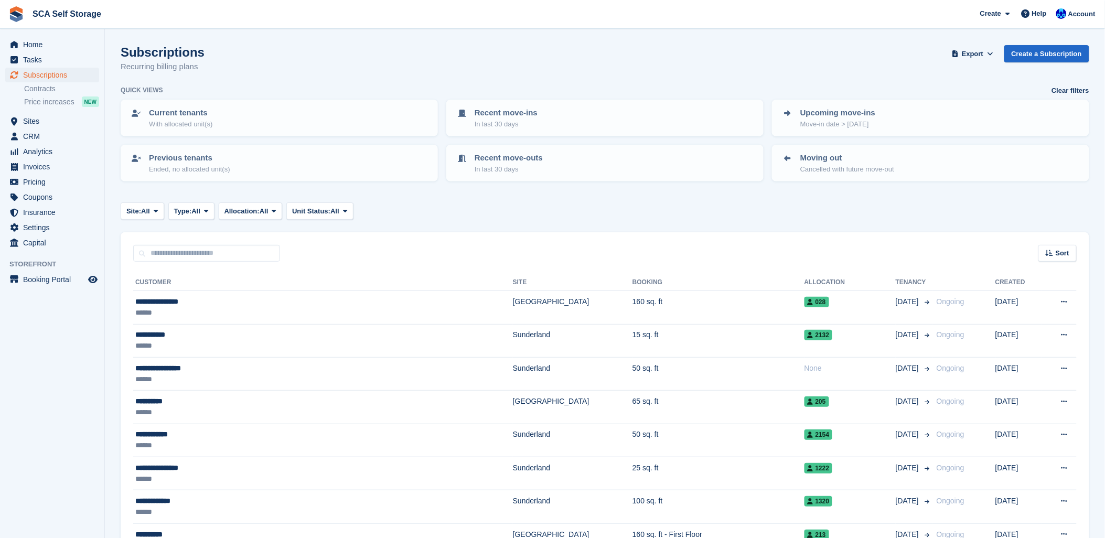
click at [213, 255] on input "text" at bounding box center [206, 253] width 147 height 17
type input "***"
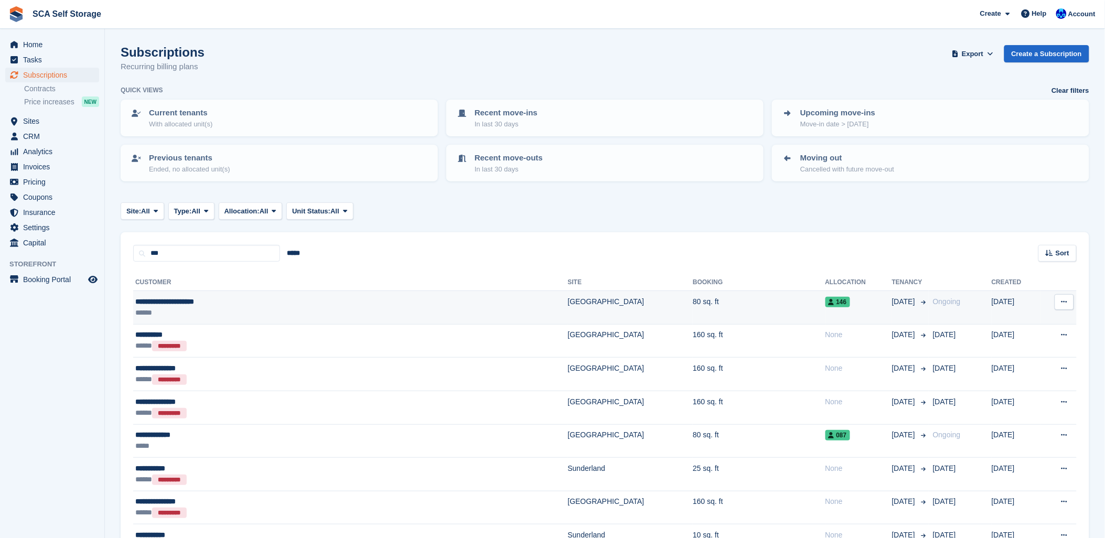
click at [693, 301] on td "80 sq. ft" at bounding box center [759, 307] width 132 height 33
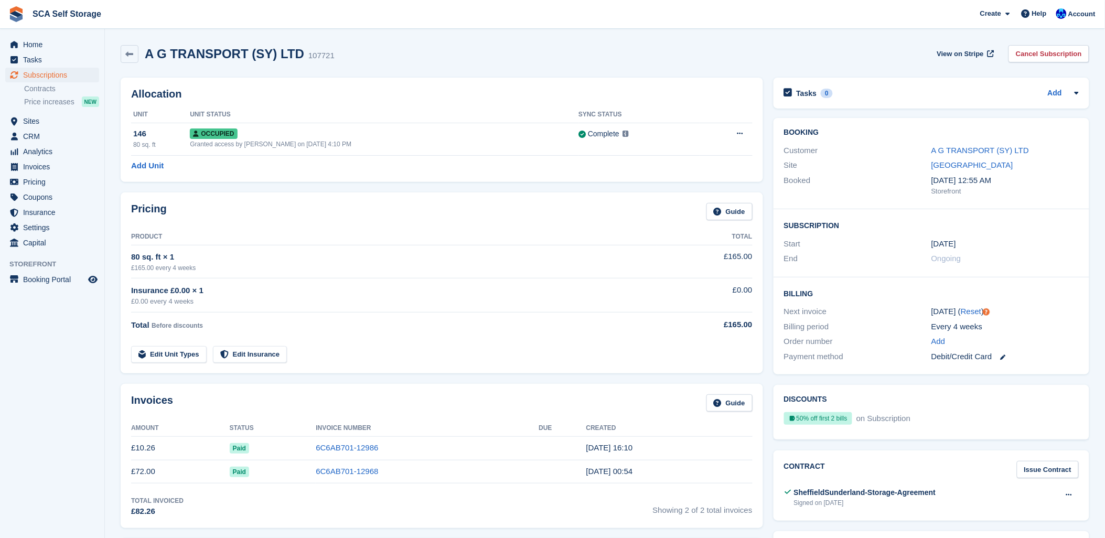
click at [977, 144] on div "Customer A G TRANSPORT (SY) LTD" at bounding box center [931, 150] width 295 height 15
click at [977, 146] on link "A G TRANSPORT (SY) LTD" at bounding box center [980, 150] width 98 height 9
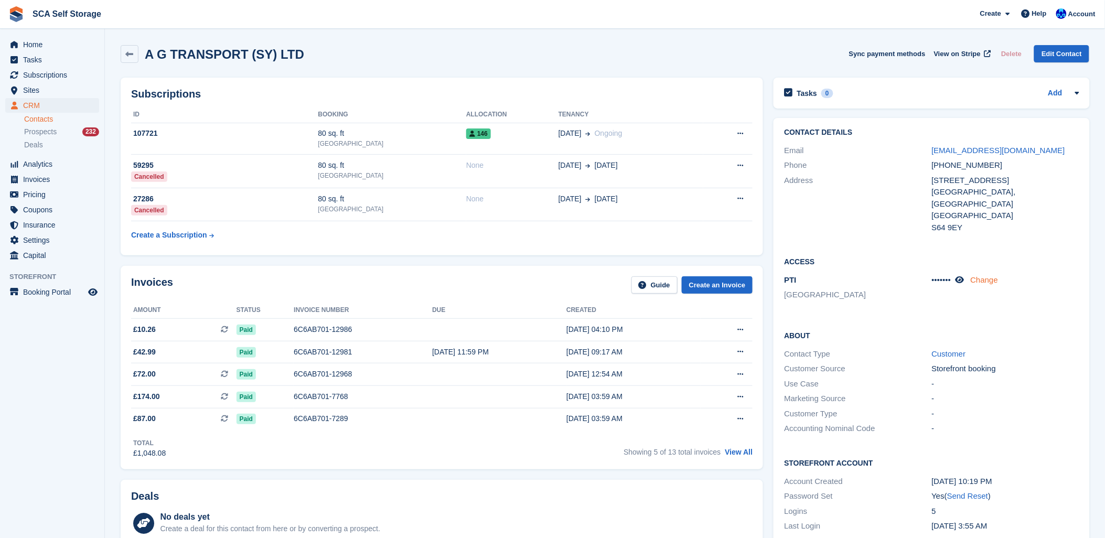
click at [983, 275] on link "Change" at bounding box center [985, 279] width 28 height 9
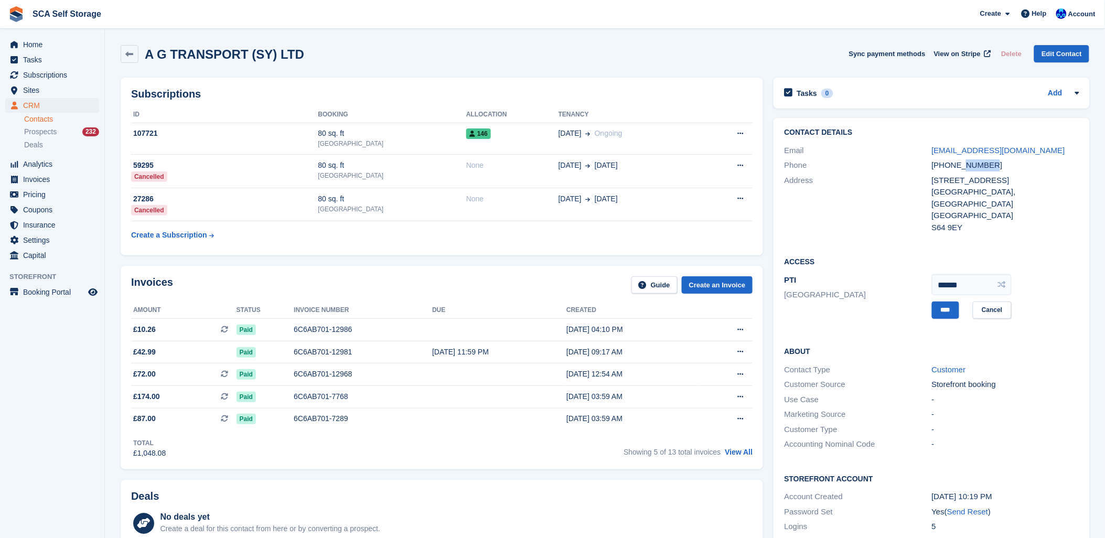
drag, startPoint x: 988, startPoint y: 167, endPoint x: 964, endPoint y: 166, distance: 23.6
click at [964, 166] on div "+447888384140" at bounding box center [1005, 165] width 147 height 12
copy div "384140"
drag, startPoint x: 978, startPoint y: 275, endPoint x: 901, endPoint y: 284, distance: 77.1
click at [901, 284] on div "PTI Sheffield ****** **** Cancel" at bounding box center [931, 297] width 295 height 48
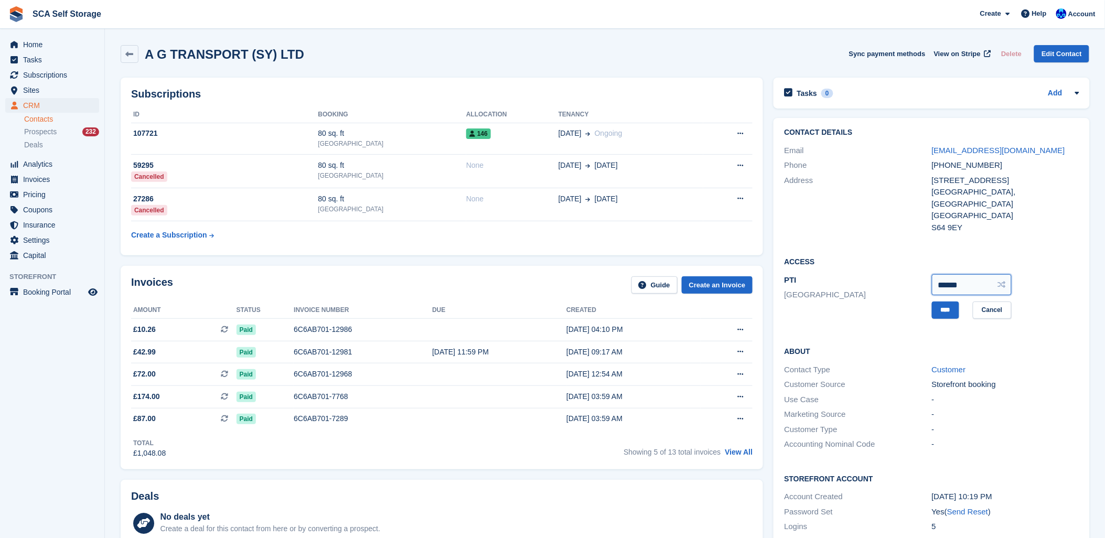
paste input "text"
type input "******"
click at [942, 302] on input "****" at bounding box center [945, 310] width 27 height 17
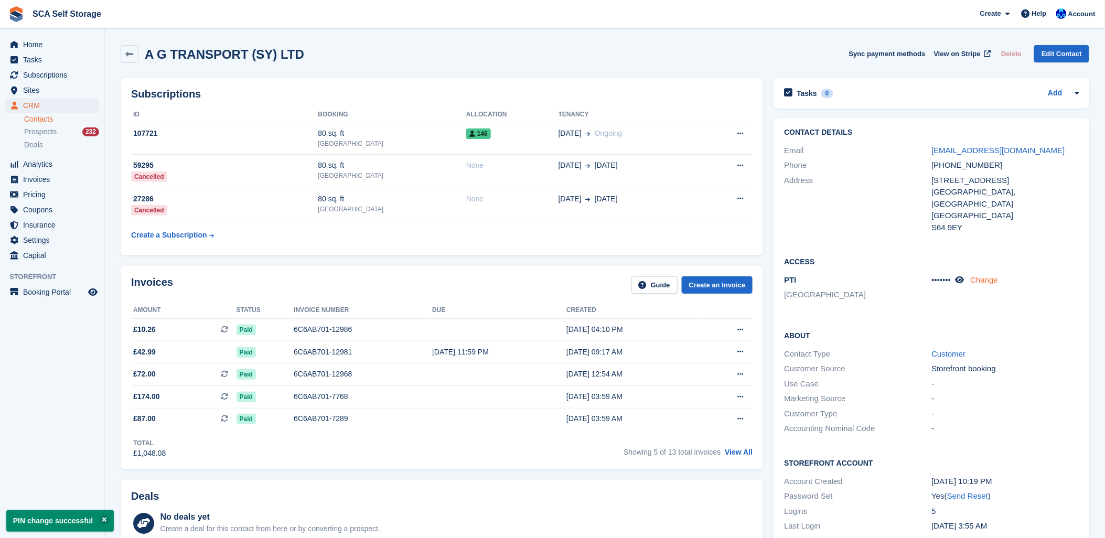
click at [990, 275] on link "Change" at bounding box center [985, 279] width 28 height 9
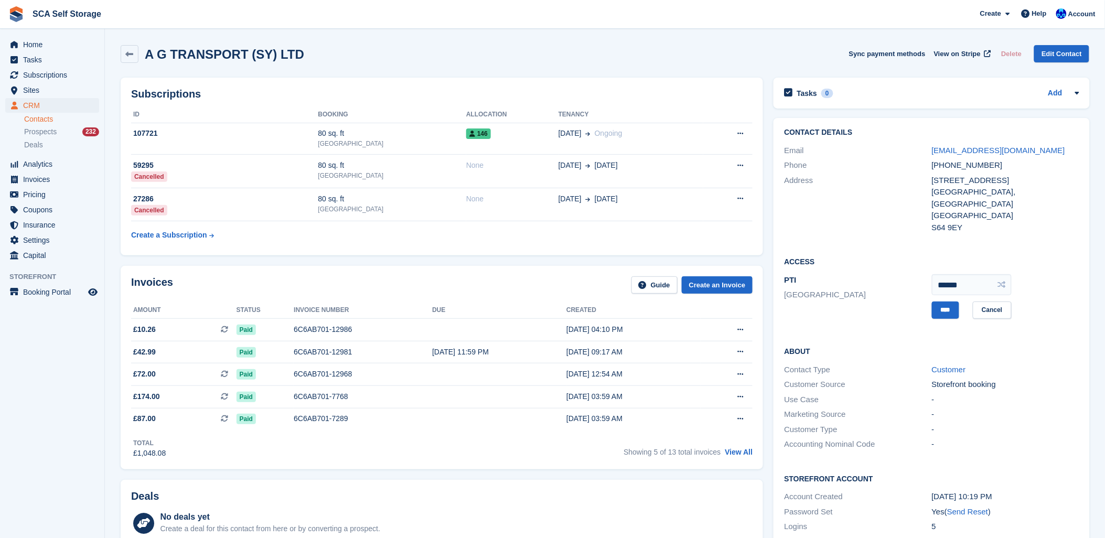
click at [1037, 222] on div "S64 9EY" at bounding box center [1005, 228] width 147 height 12
click at [952, 302] on input "****" at bounding box center [945, 310] width 27 height 17
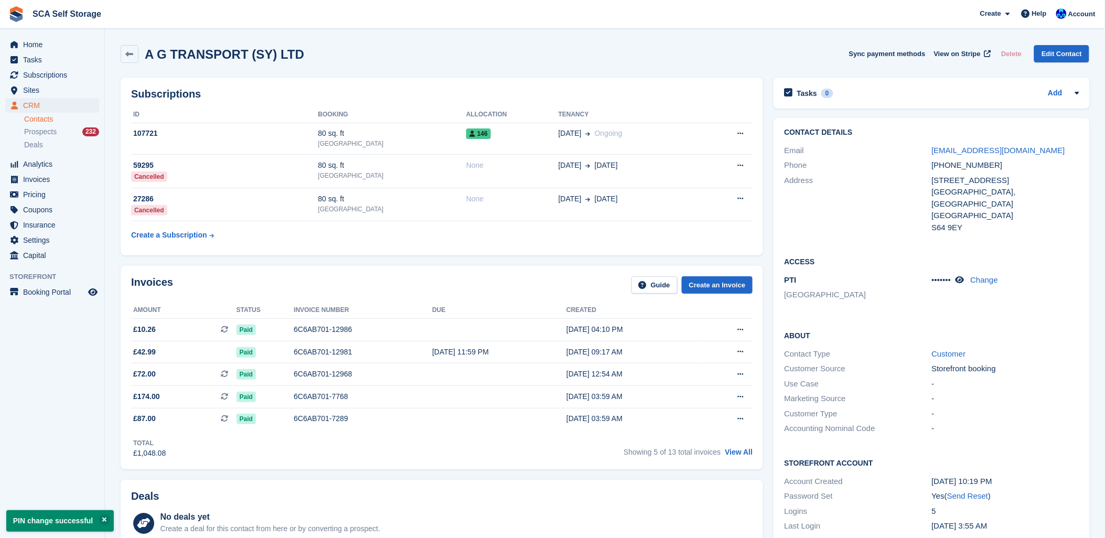
drag, startPoint x: 677, startPoint y: 55, endPoint x: 633, endPoint y: 56, distance: 44.1
click at [655, 55] on div "A G TRANSPORT (SY) LTD Sync payment methods View on Stripe Delete Edit Contact" at bounding box center [605, 54] width 969 height 18
click at [35, 69] on span "Subscriptions" at bounding box center [54, 75] width 63 height 15
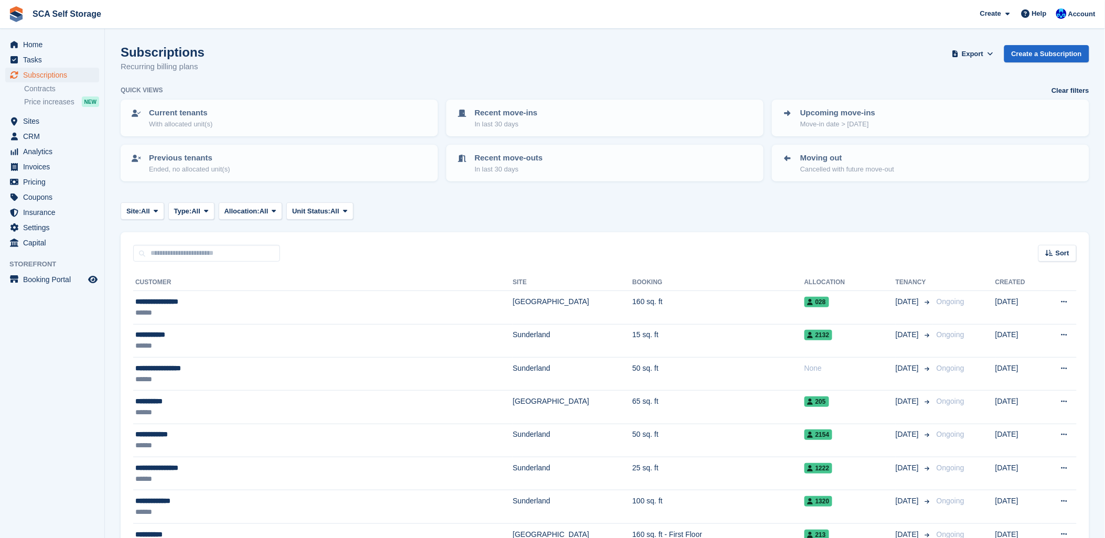
click at [338, 53] on div "Subscriptions Recurring billing plans Export Export Subscriptions Export a CSV …" at bounding box center [605, 65] width 969 height 40
click at [218, 249] on input "text" at bounding box center [206, 253] width 147 height 17
type input "****"
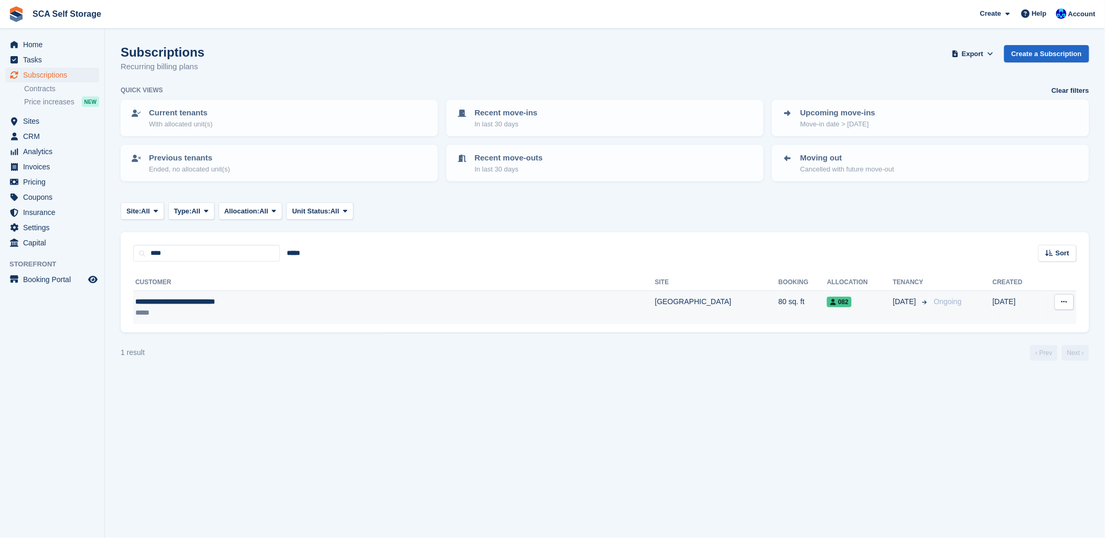
click at [258, 303] on div "**********" at bounding box center [295, 301] width 321 height 11
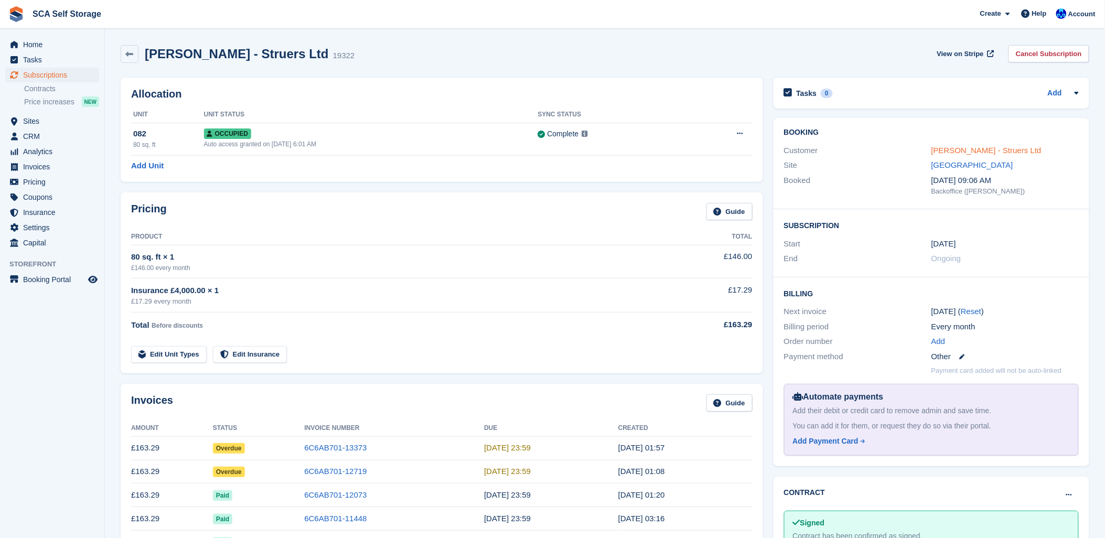
click at [940, 155] on link "Sacha Stansfield - Struers Ltd" at bounding box center [986, 150] width 110 height 9
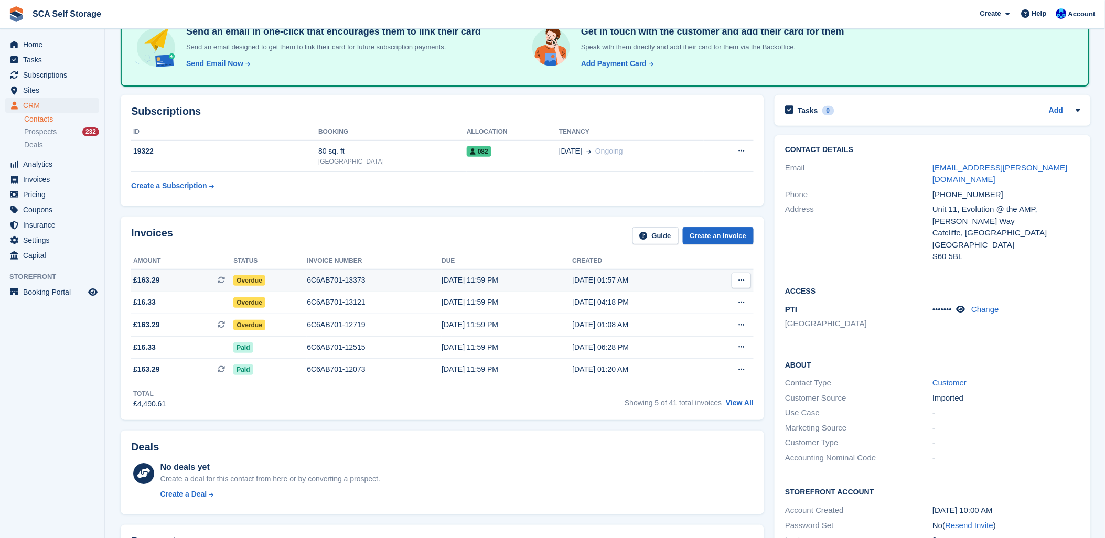
scroll to position [116, 0]
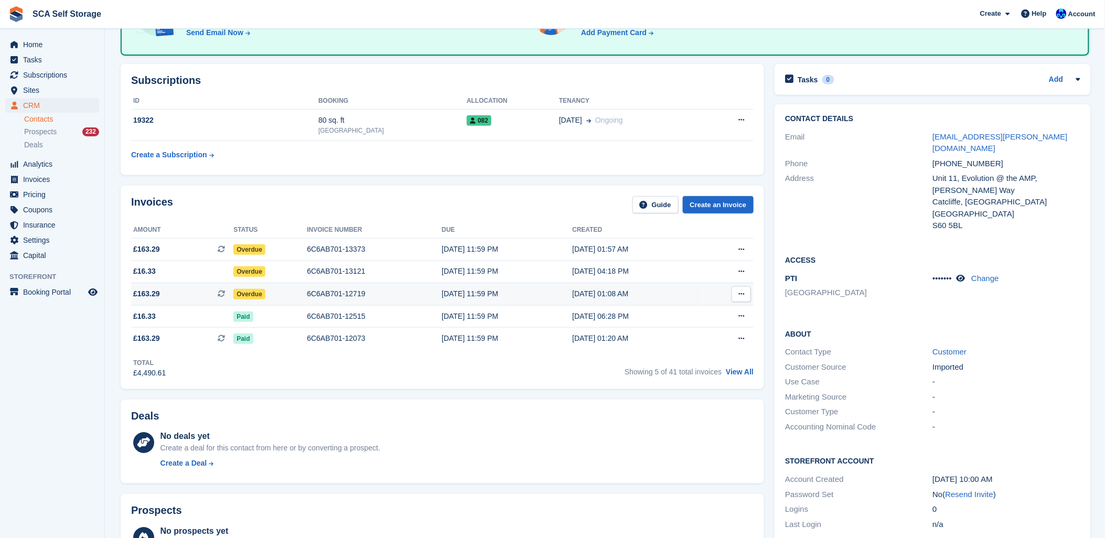
click at [320, 290] on div "6C6AB701-12719" at bounding box center [374, 293] width 135 height 11
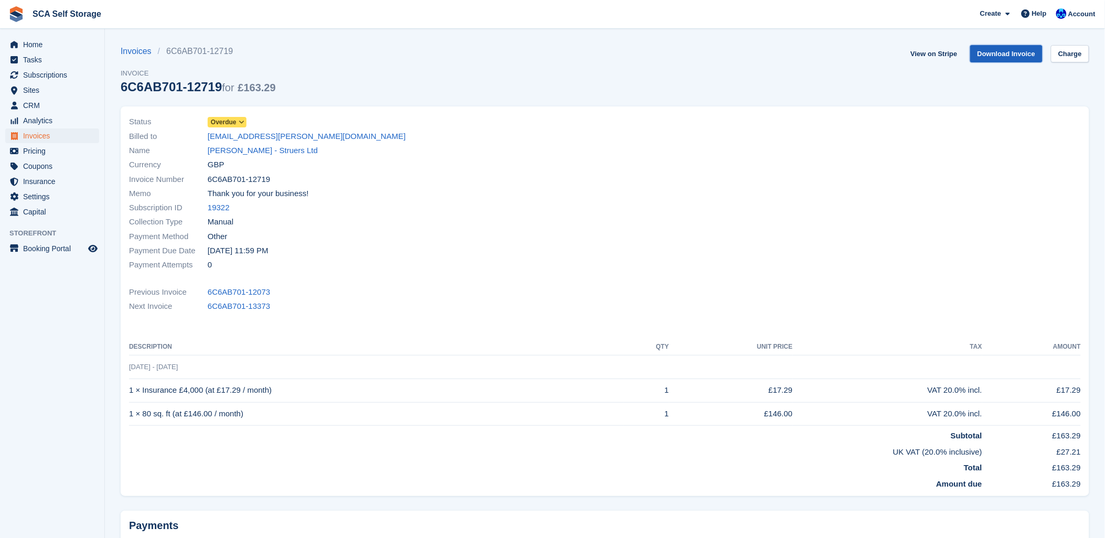
click at [995, 53] on link "Download Invoice" at bounding box center [1006, 53] width 73 height 17
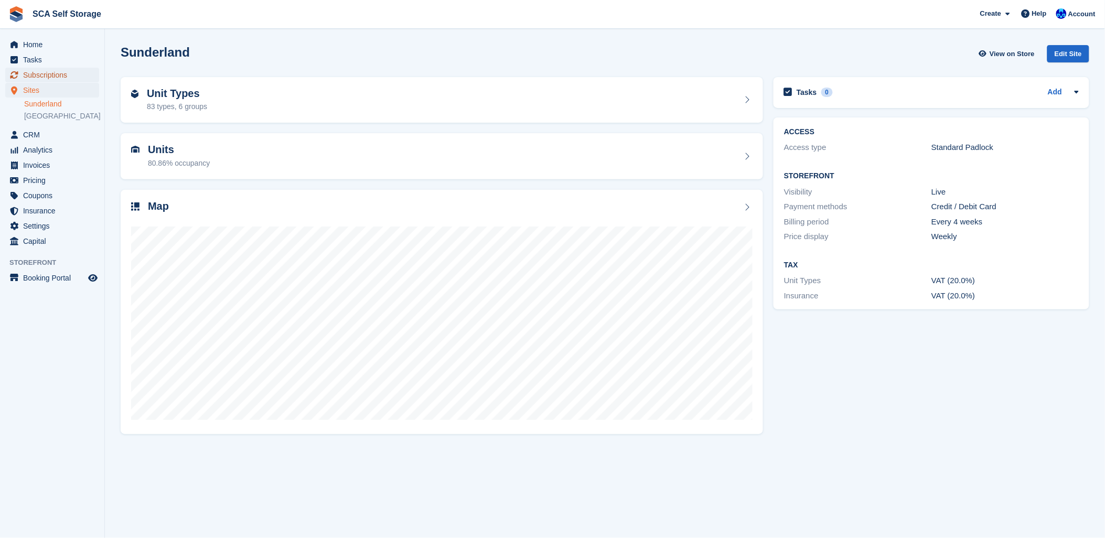
click at [72, 68] on span "Subscriptions" at bounding box center [54, 75] width 63 height 15
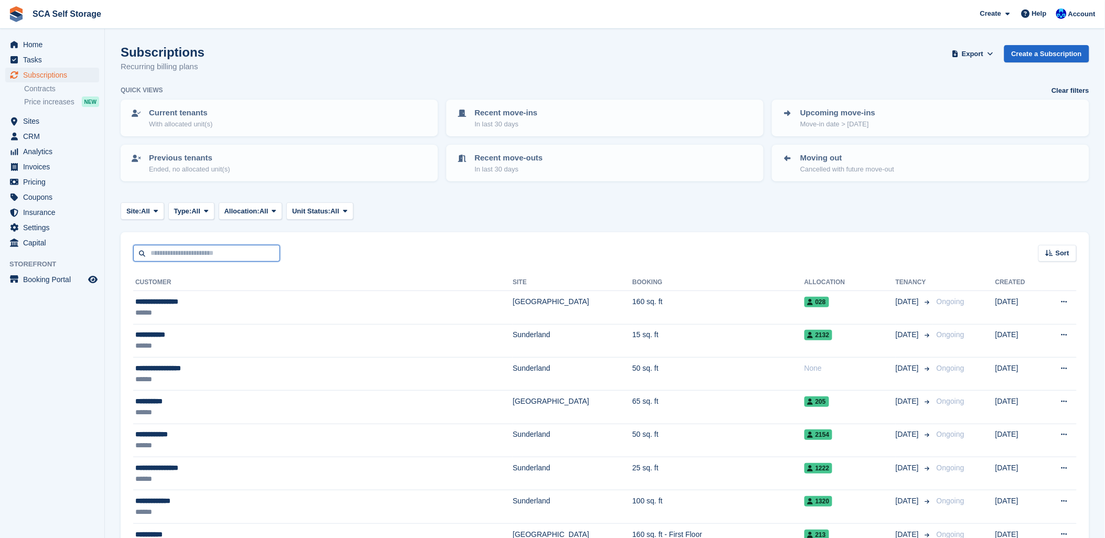
click at [179, 249] on input "text" at bounding box center [206, 253] width 147 height 17
type input "*****"
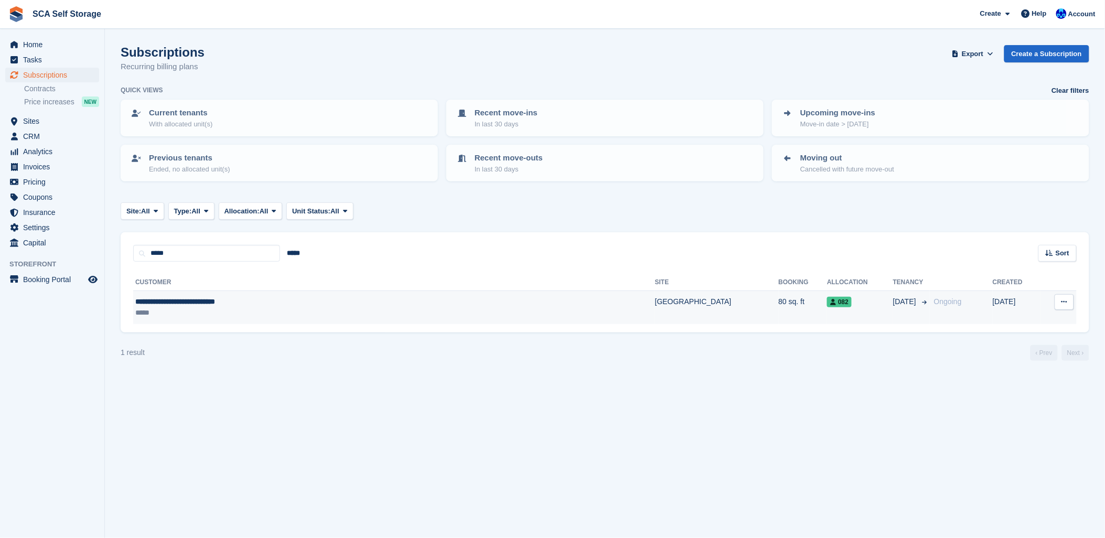
drag, startPoint x: 198, startPoint y: 309, endPoint x: 207, endPoint y: 303, distance: 10.9
click at [207, 303] on td "**********" at bounding box center [394, 307] width 522 height 33
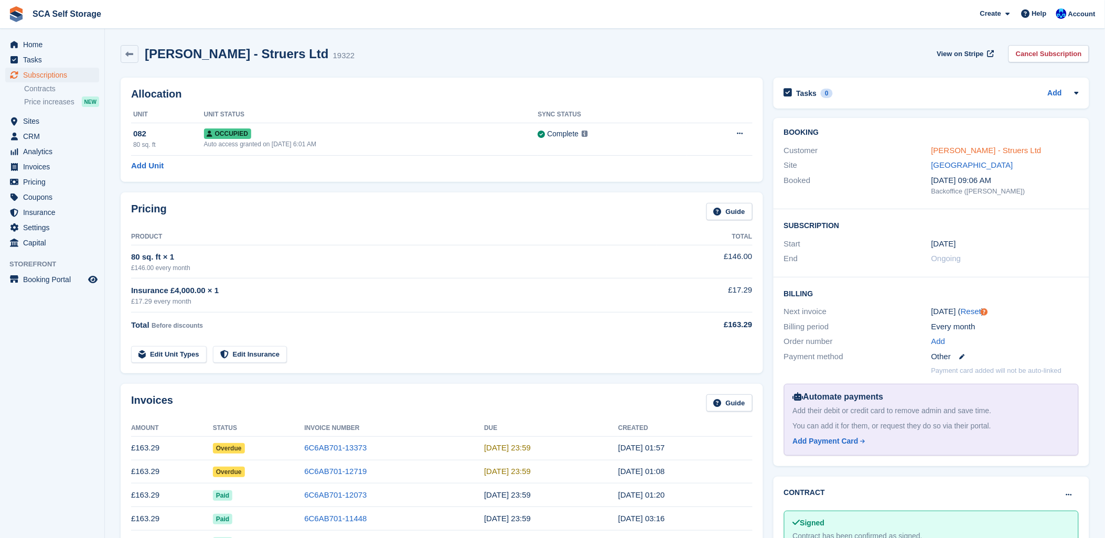
click at [974, 146] on link "[PERSON_NAME] - Struers Ltd" at bounding box center [986, 150] width 110 height 9
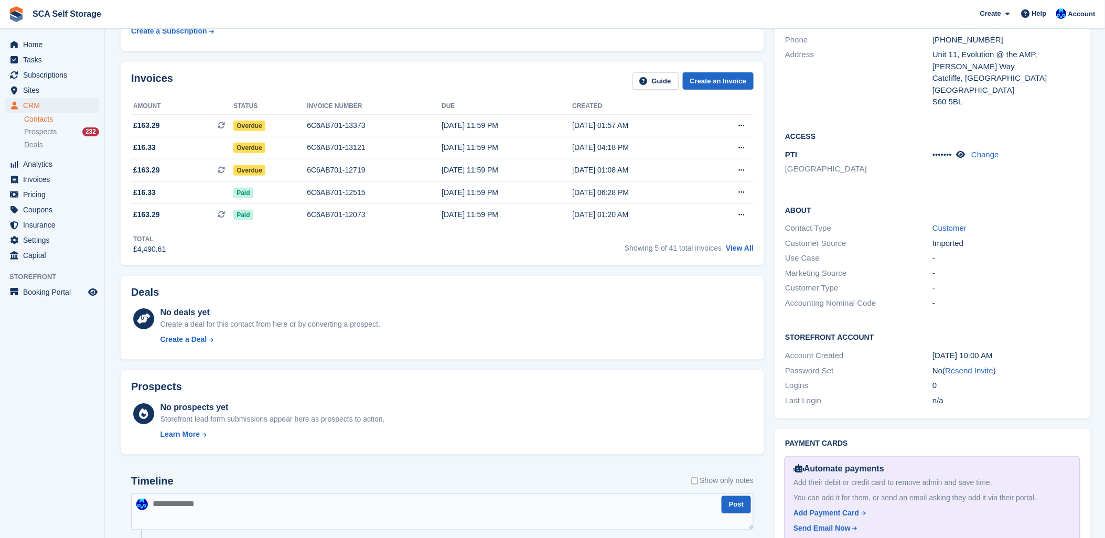
scroll to position [291, 0]
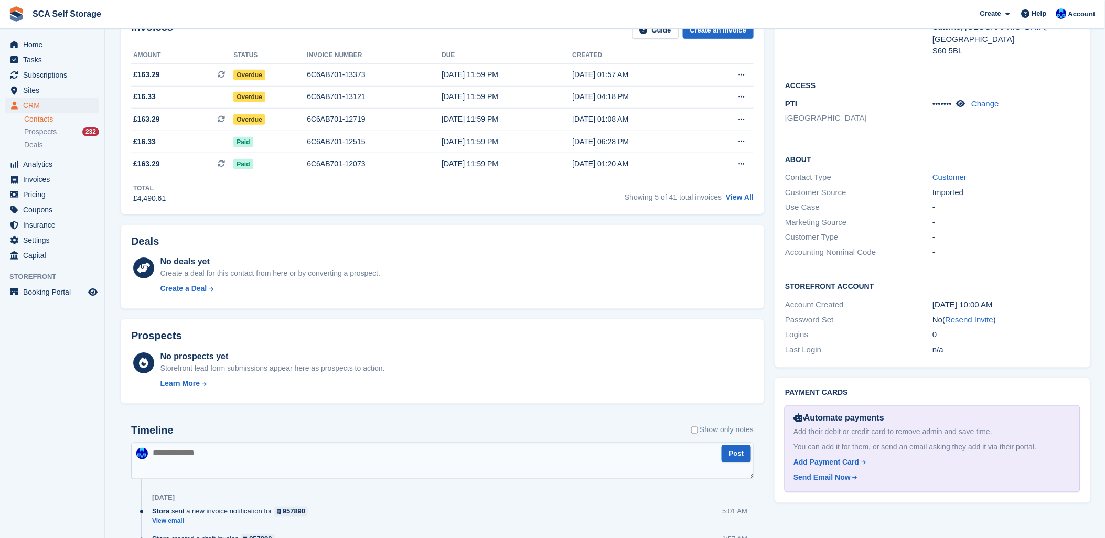
click at [326, 448] on textarea at bounding box center [442, 461] width 623 height 37
type textarea "**********"
type textarea "*"
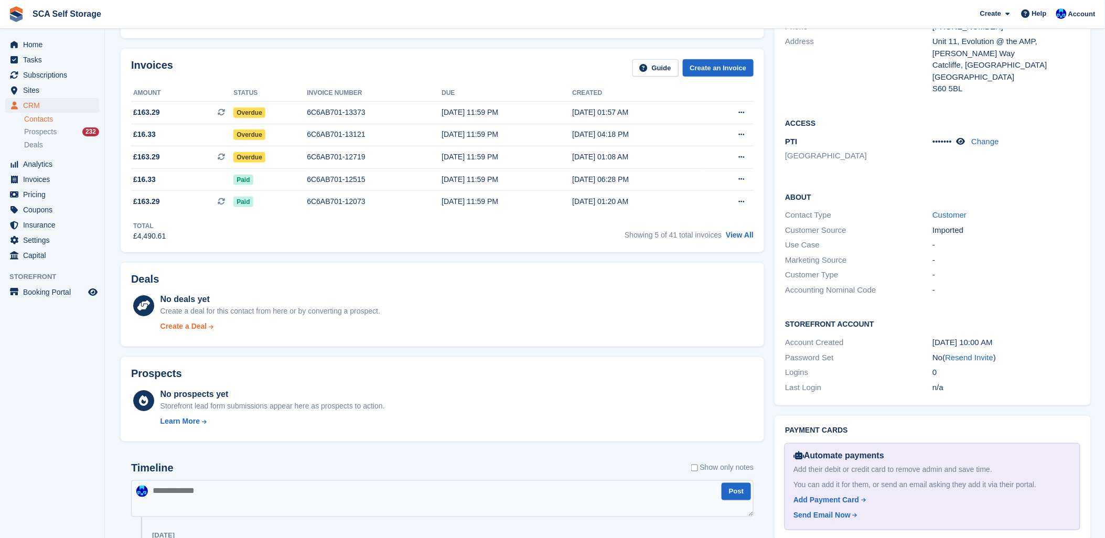
scroll to position [233, 0]
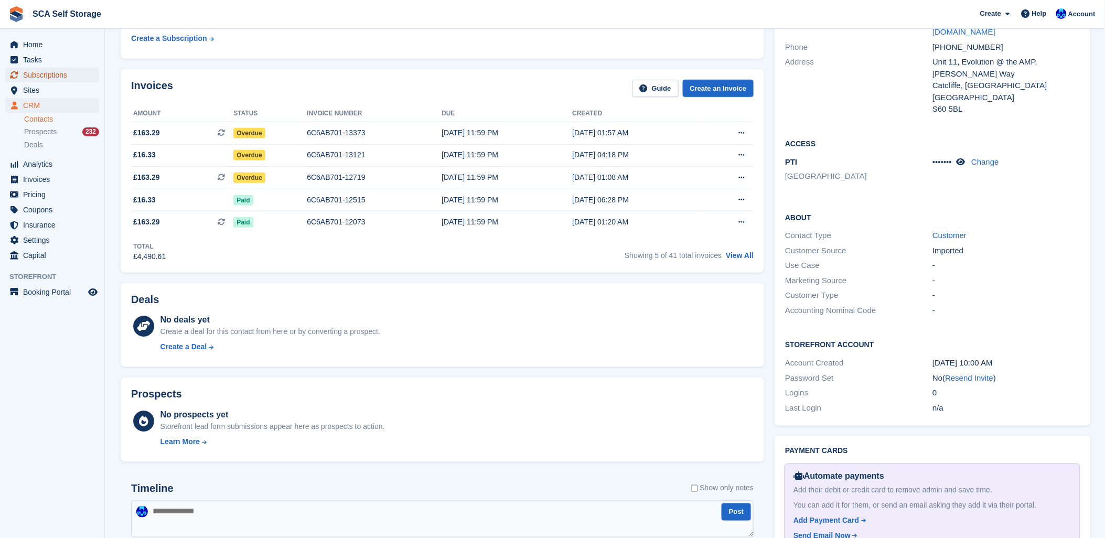
click at [64, 70] on span "Subscriptions" at bounding box center [54, 75] width 63 height 15
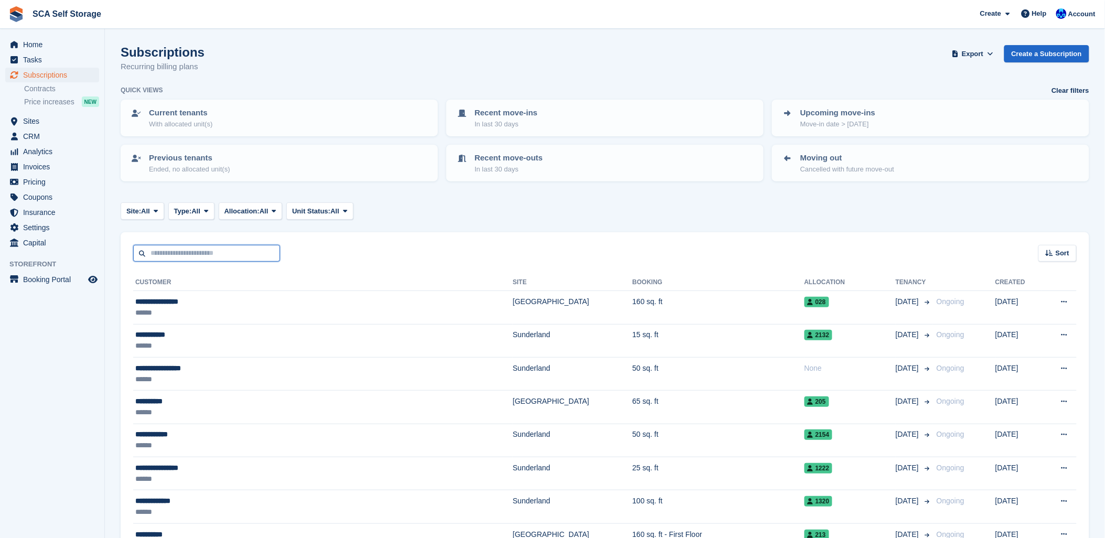
click at [179, 257] on input "text" at bounding box center [206, 253] width 147 height 17
type input "****"
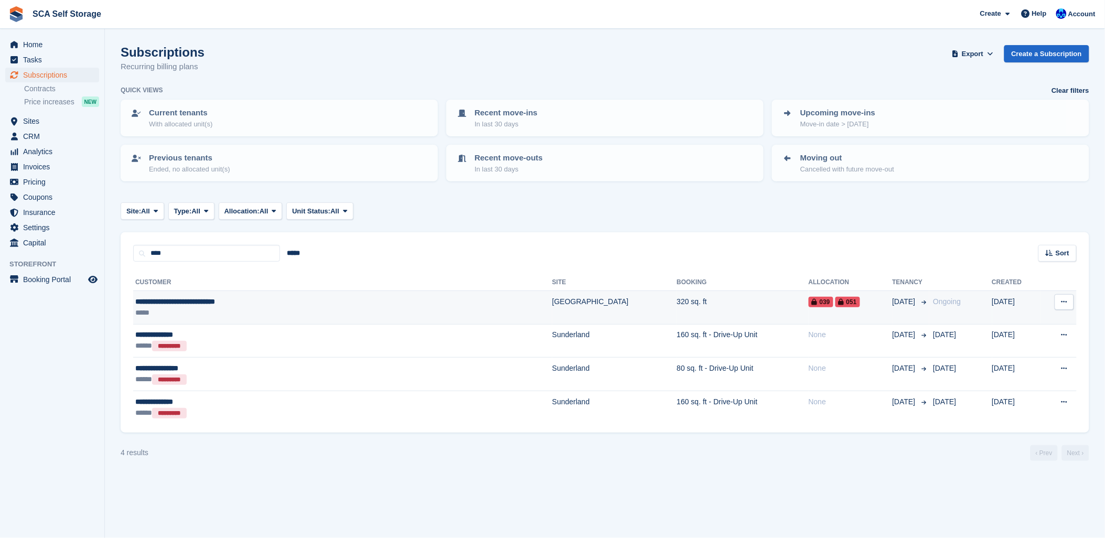
click at [239, 291] on td "**********" at bounding box center [342, 307] width 419 height 33
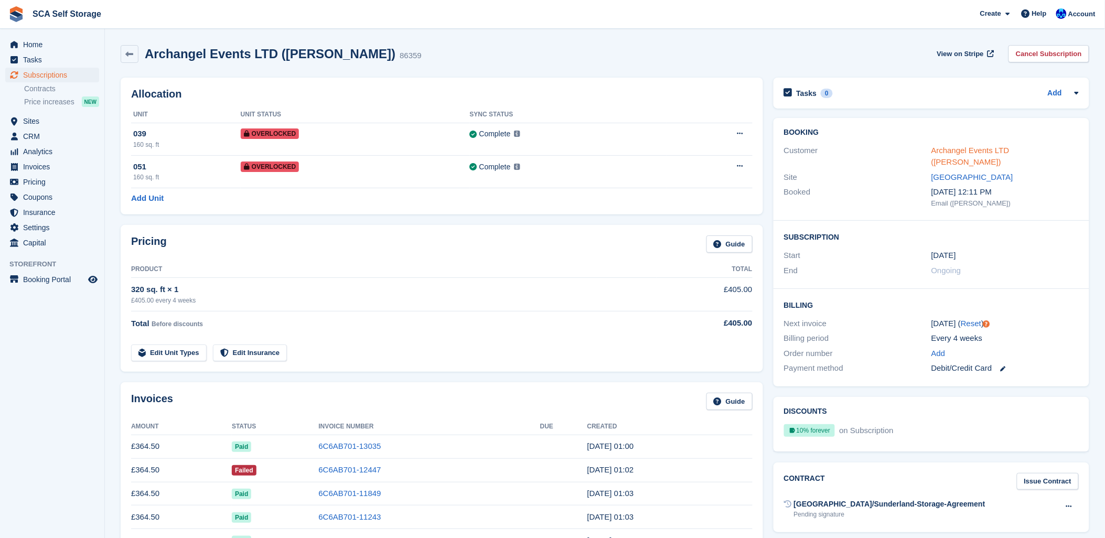
click at [941, 149] on link "Archangel Events LTD (Sophie Lux)" at bounding box center [970, 156] width 78 height 21
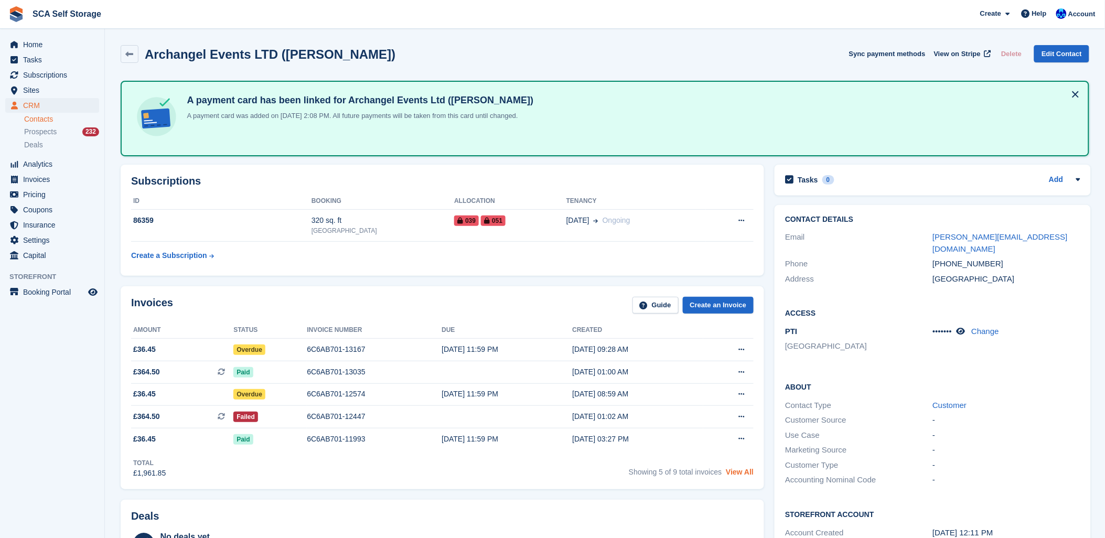
click at [746, 474] on link "View All" at bounding box center [740, 472] width 28 height 8
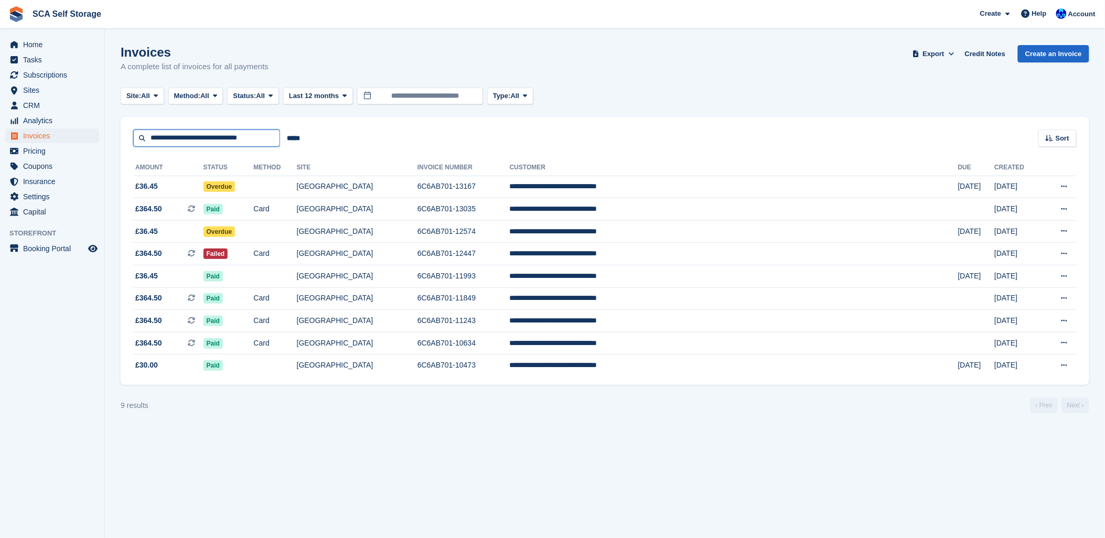
click at [238, 141] on input "**********" at bounding box center [206, 138] width 147 height 17
drag, startPoint x: 264, startPoint y: 141, endPoint x: 19, endPoint y: 140, distance: 245.4
click at [19, 140] on div "Home Tasks Subscriptions Subscriptions Subscriptions Contracts Price increases …" at bounding box center [552, 269] width 1105 height 538
type input "*****"
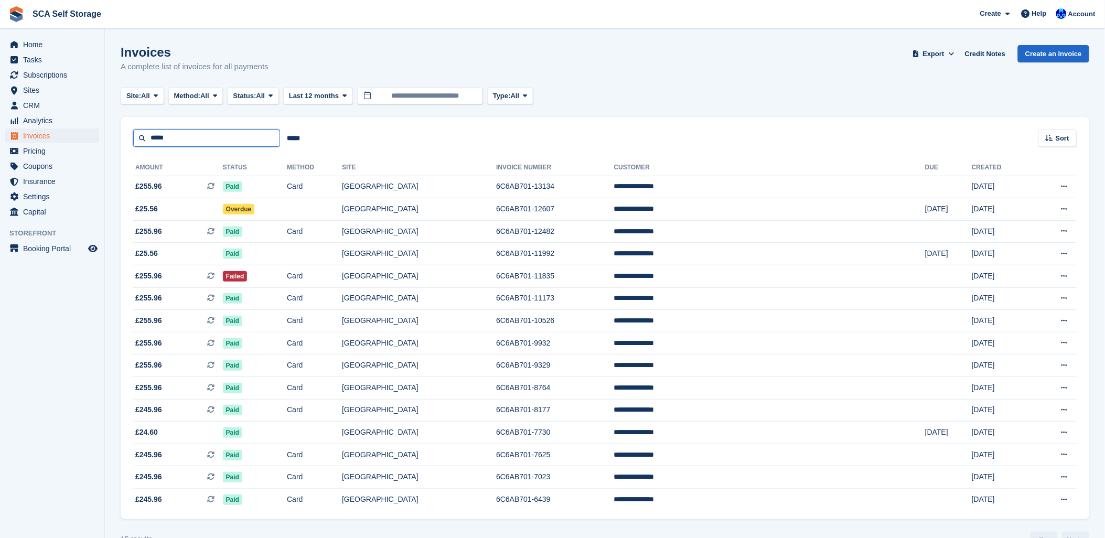
click at [188, 138] on input "*****" at bounding box center [206, 138] width 147 height 17
type input "****"
drag, startPoint x: 51, startPoint y: 71, endPoint x: 59, endPoint y: 71, distance: 7.9
click at [53, 71] on span "Subscriptions" at bounding box center [54, 75] width 63 height 15
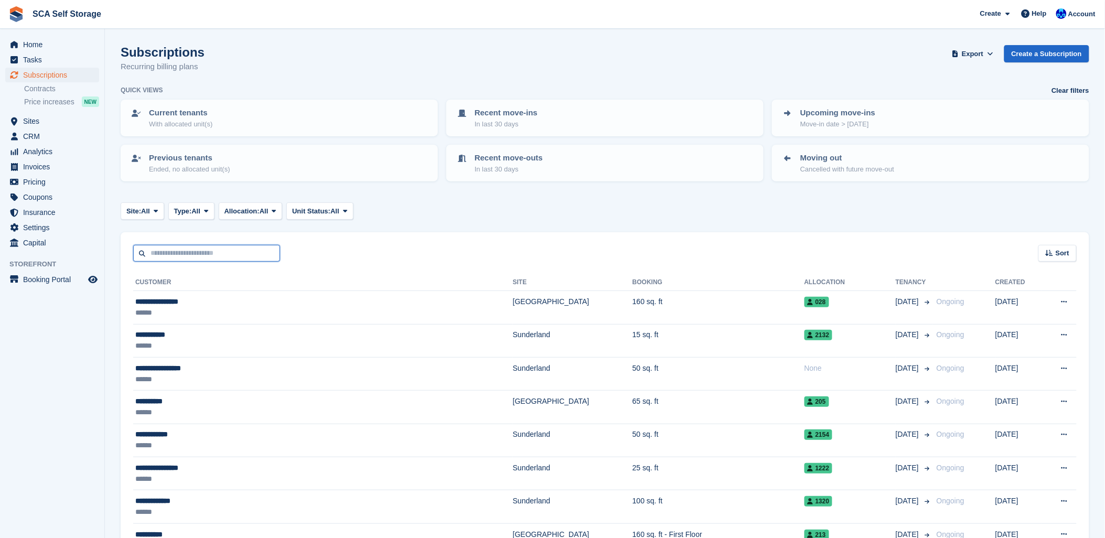
click at [175, 250] on input "text" at bounding box center [206, 253] width 147 height 17
type input "****"
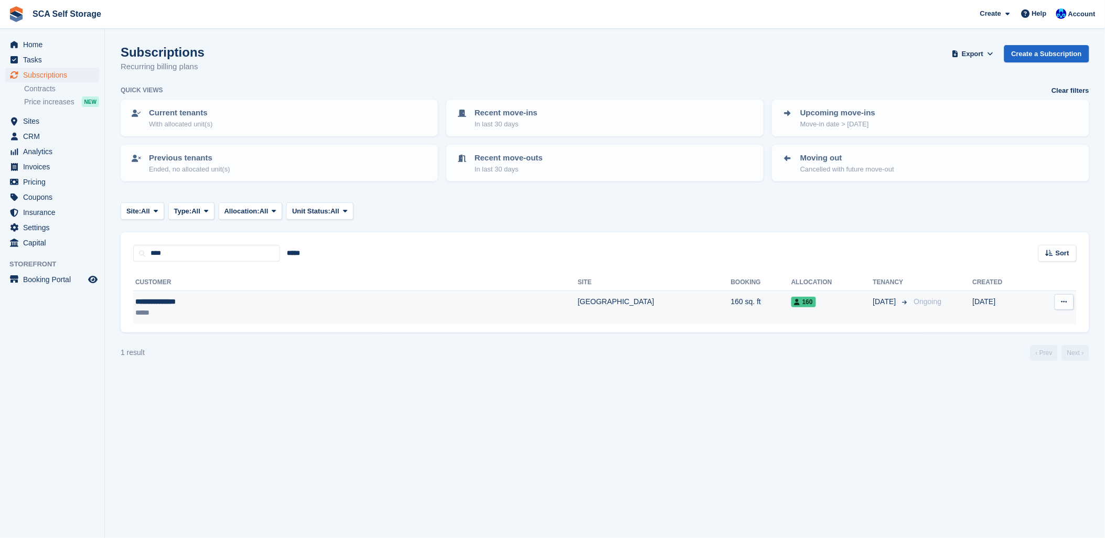
click at [217, 308] on div "*****" at bounding box center [245, 312] width 220 height 11
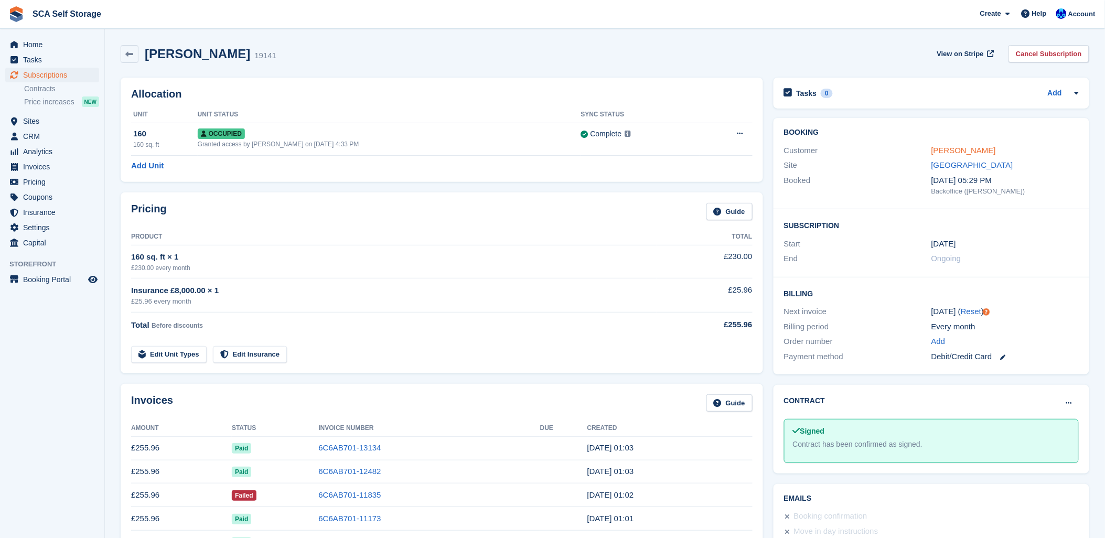
click at [963, 146] on link "[PERSON_NAME]" at bounding box center [963, 150] width 65 height 9
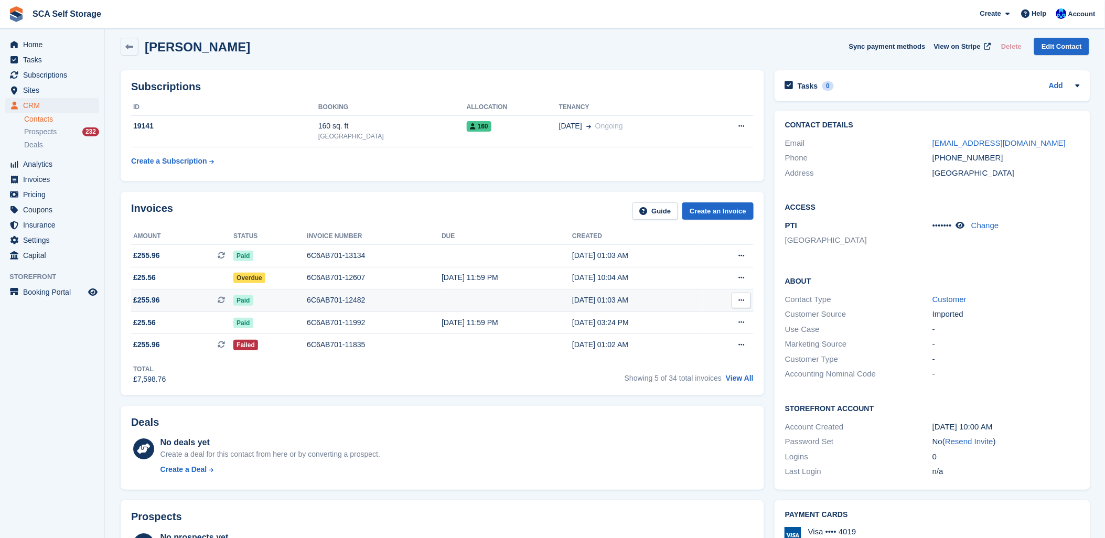
scroll to position [58, 0]
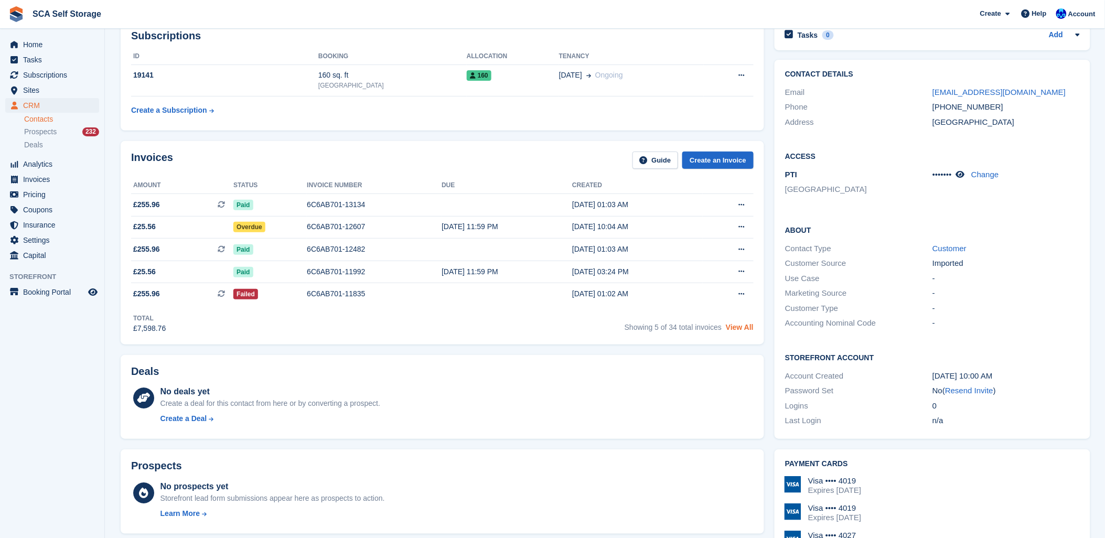
click at [740, 327] on link "View All" at bounding box center [740, 327] width 28 height 8
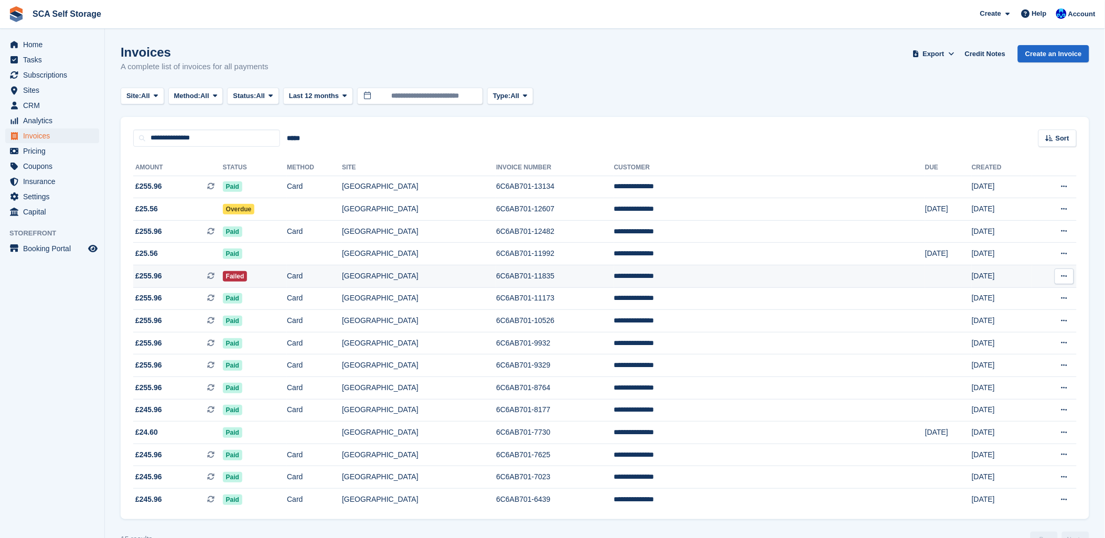
click at [553, 270] on td "6C6AB701-11835" at bounding box center [555, 276] width 118 height 23
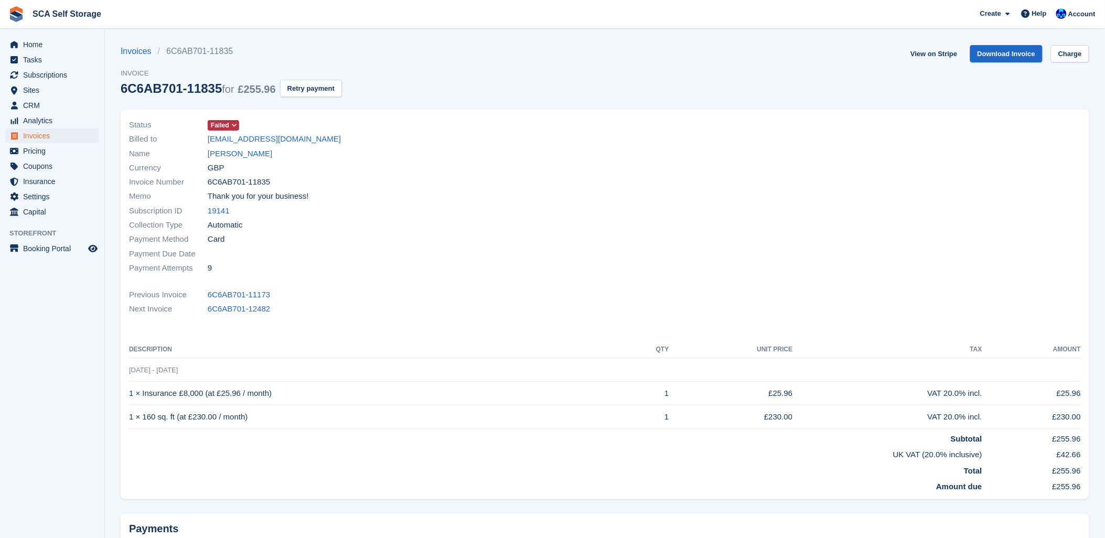
click at [553, 270] on div "Payment Attempts 9" at bounding box center [364, 268] width 470 height 14
click at [320, 97] on button "Retry payment" at bounding box center [311, 88] width 62 height 17
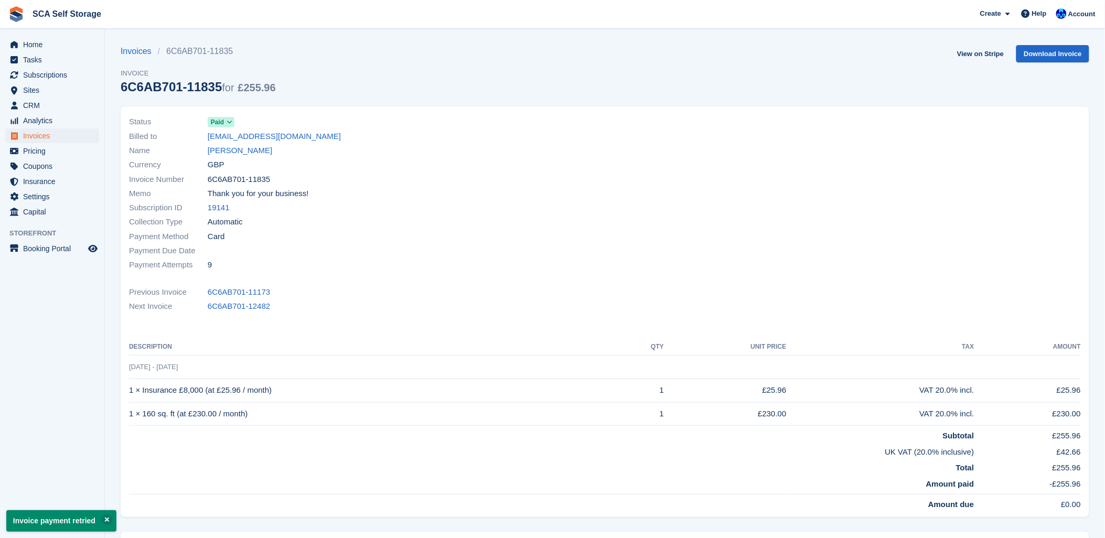
drag, startPoint x: 679, startPoint y: 258, endPoint x: 343, endPoint y: 149, distance: 353.3
click at [649, 249] on div at bounding box center [846, 194] width 483 height 170
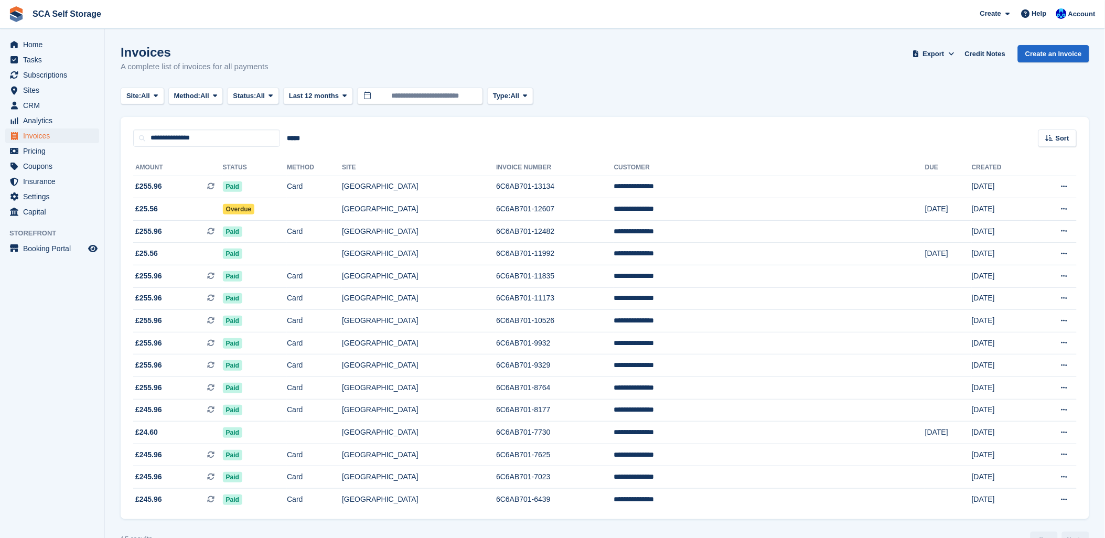
click at [689, 143] on div "**********" at bounding box center [605, 132] width 969 height 30
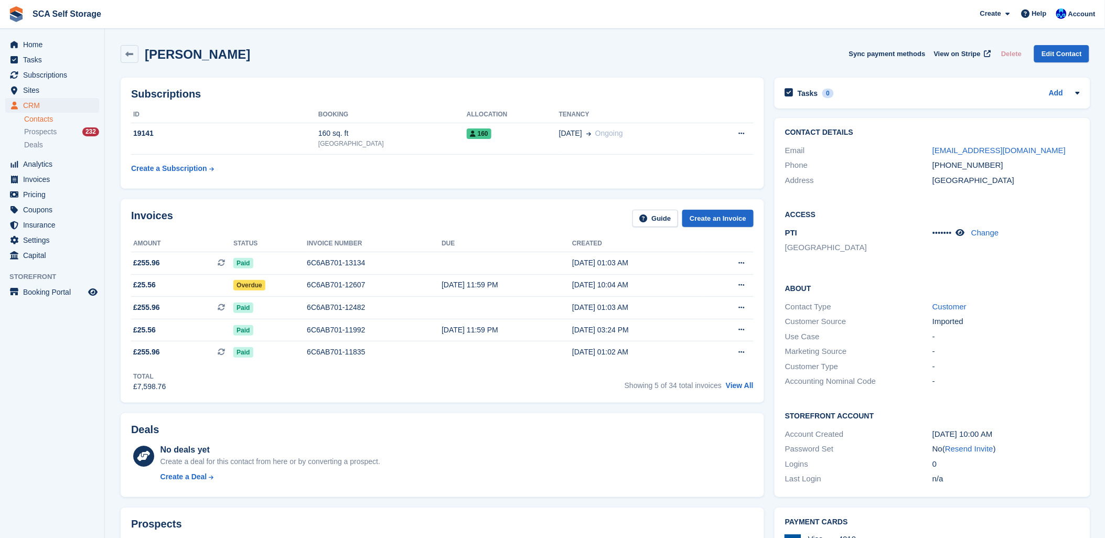
click at [385, 219] on div "Invoices Guide Create an Invoice" at bounding box center [442, 222] width 623 height 24
drag, startPoint x: 599, startPoint y: 456, endPoint x: 608, endPoint y: 448, distance: 12.6
click at [601, 453] on div "No deals yet Create a deal for this contact from here or by converting a prospe…" at bounding box center [456, 465] width 593 height 43
click at [44, 79] on span "Subscriptions" at bounding box center [54, 75] width 63 height 15
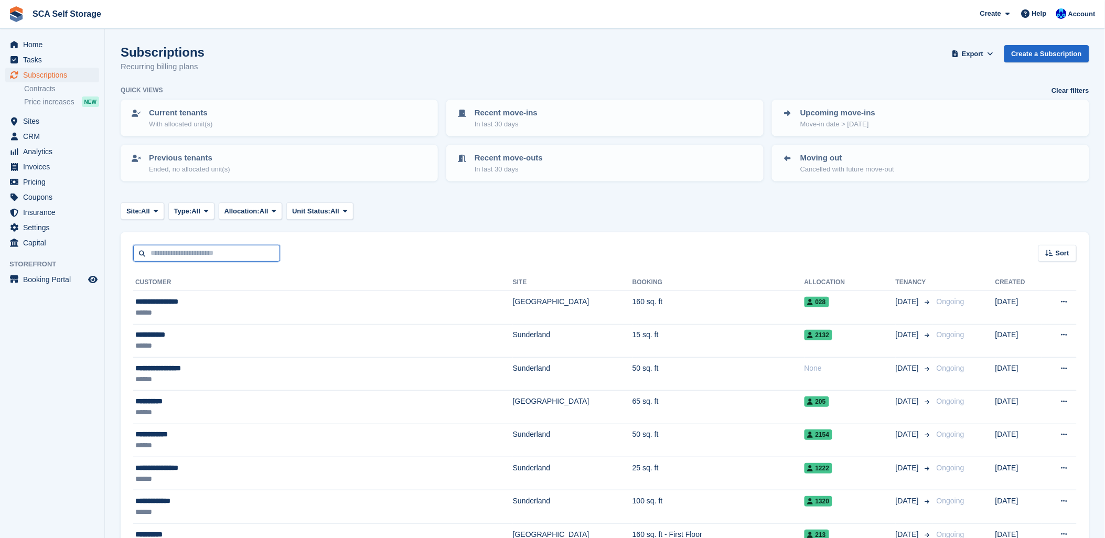
drag, startPoint x: 186, startPoint y: 253, endPoint x: 528, endPoint y: 237, distance: 341.8
click at [187, 253] on input "text" at bounding box center [206, 253] width 147 height 17
click at [543, 237] on div "Sort Sort by Customer name Date created Move in date Move out date Created (old…" at bounding box center [605, 247] width 969 height 30
click at [43, 74] on span "Subscriptions" at bounding box center [54, 75] width 63 height 15
click at [42, 118] on span "Sites" at bounding box center [54, 121] width 63 height 15
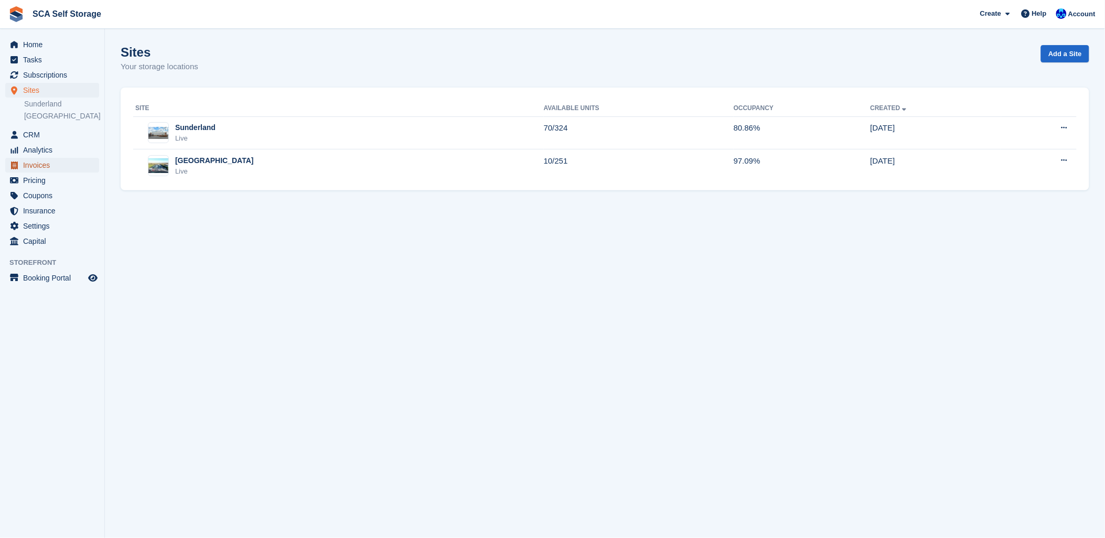
click at [49, 168] on span "Invoices" at bounding box center [54, 165] width 63 height 15
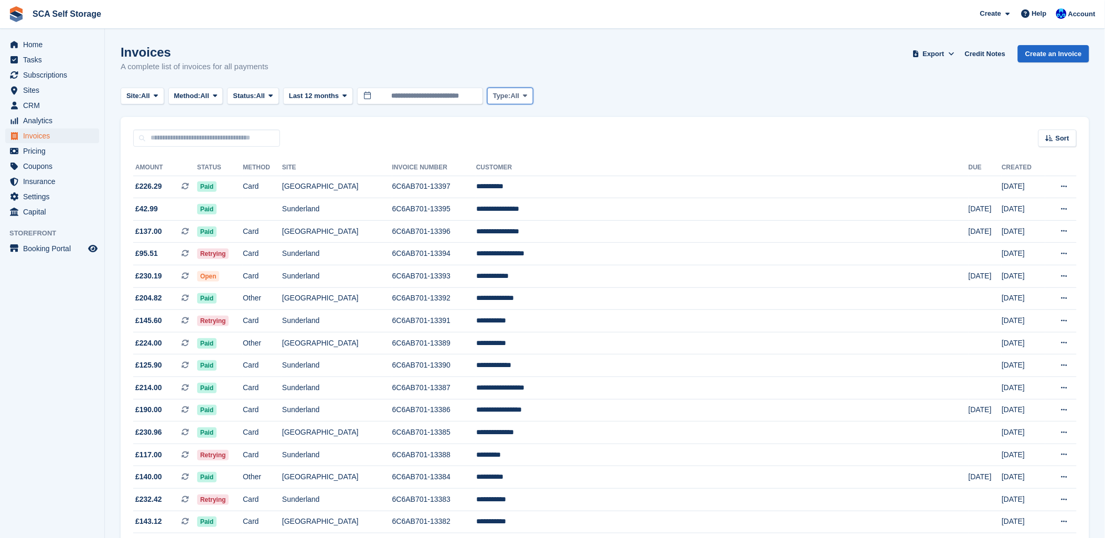
click at [491, 100] on button "Type: All" at bounding box center [510, 96] width 46 height 17
click at [520, 175] on link "Subscription" at bounding box center [537, 177] width 91 height 19
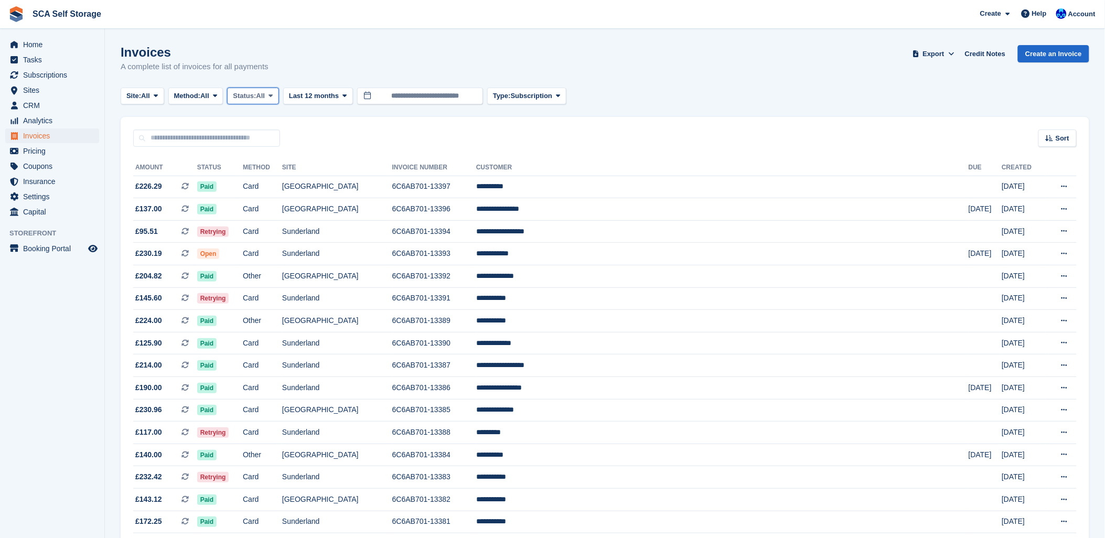
click at [256, 98] on span "Status:" at bounding box center [244, 96] width 23 height 10
click at [270, 170] on link "Open" at bounding box center [277, 177] width 91 height 19
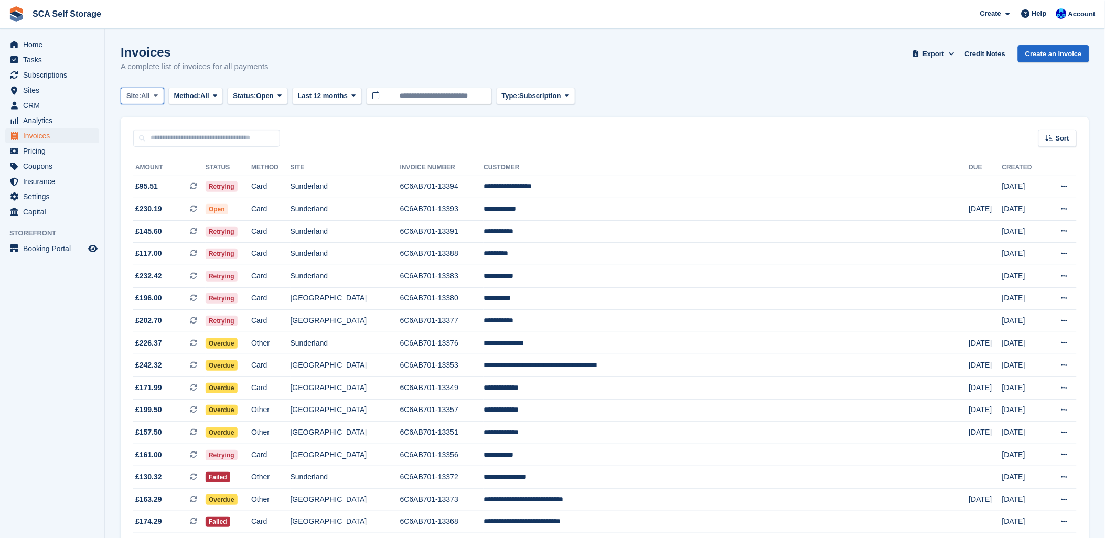
click at [158, 93] on icon at bounding box center [156, 95] width 4 height 7
click at [151, 130] on link "Sunderland" at bounding box center [172, 139] width 94 height 19
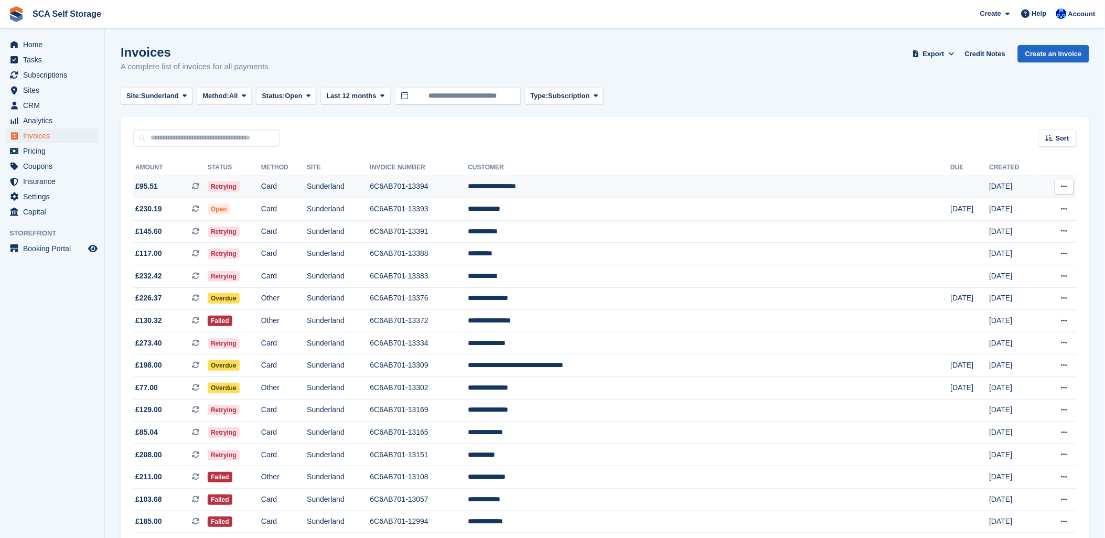
click at [661, 193] on td "**********" at bounding box center [709, 187] width 483 height 23
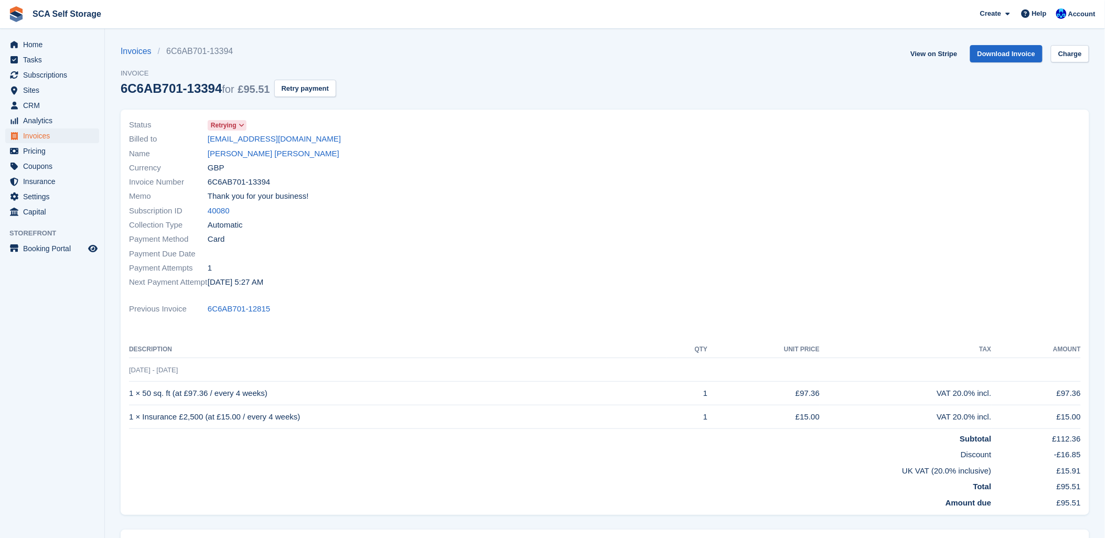
click at [661, 193] on div at bounding box center [846, 204] width 483 height 184
click at [38, 74] on span "Subscriptions" at bounding box center [54, 75] width 63 height 15
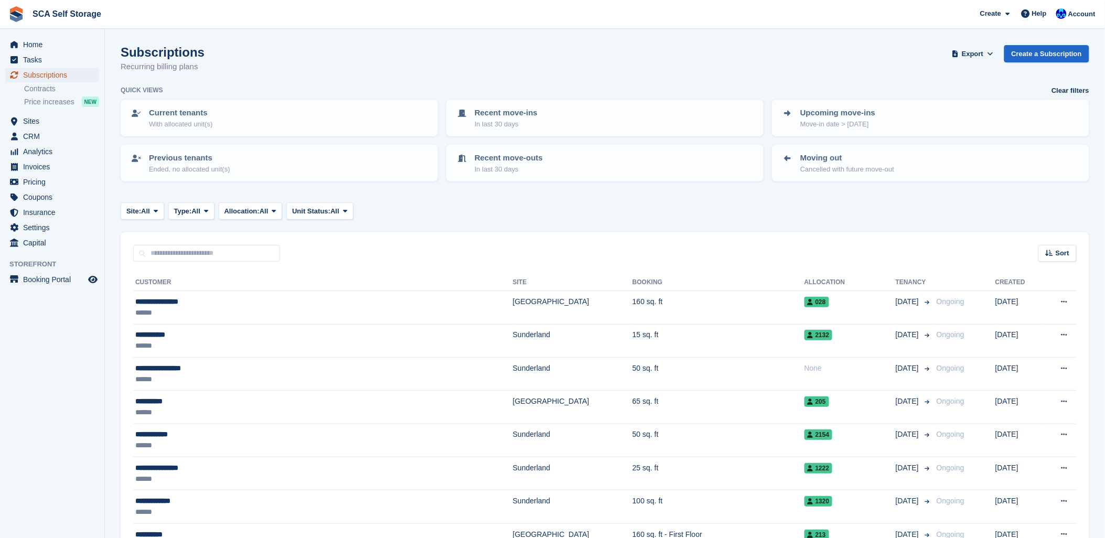
click at [39, 74] on span "Subscriptions" at bounding box center [54, 75] width 63 height 15
click at [44, 167] on span "Invoices" at bounding box center [54, 166] width 63 height 15
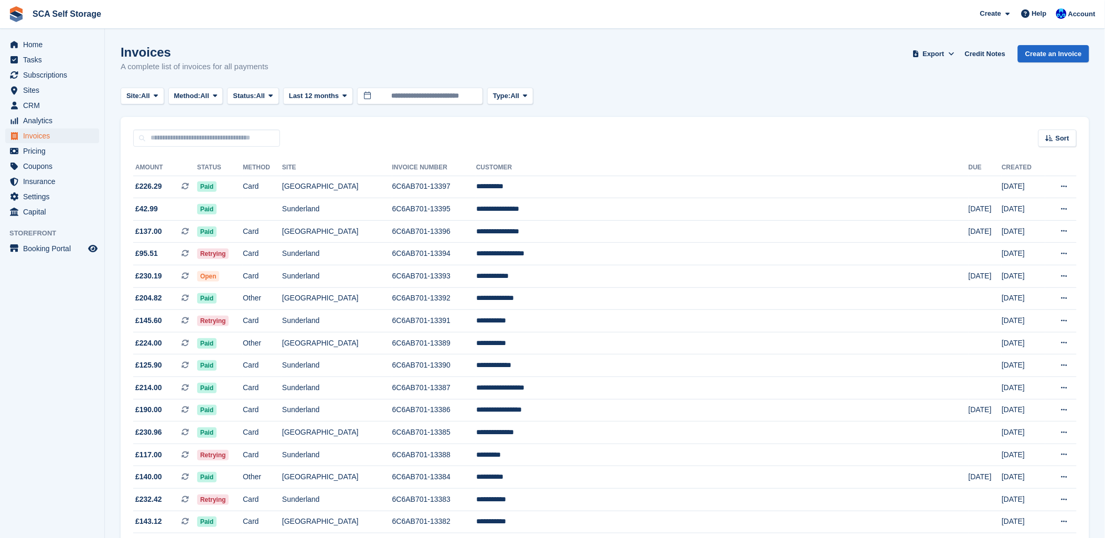
drag, startPoint x: 817, startPoint y: 88, endPoint x: 855, endPoint y: 93, distance: 38.6
click at [838, 91] on div "Site: All All Sunderland [GEOGRAPHIC_DATA] Method: All All Bank Transfer Cash C…" at bounding box center [605, 96] width 969 height 17
click at [1076, 16] on span "Account" at bounding box center [1081, 14] width 27 height 10
click at [998, 112] on div "Account & Billing Edit Profile Logout" at bounding box center [1038, 91] width 123 height 54
click at [1057, 16] on div "Account" at bounding box center [1077, 14] width 47 height 18
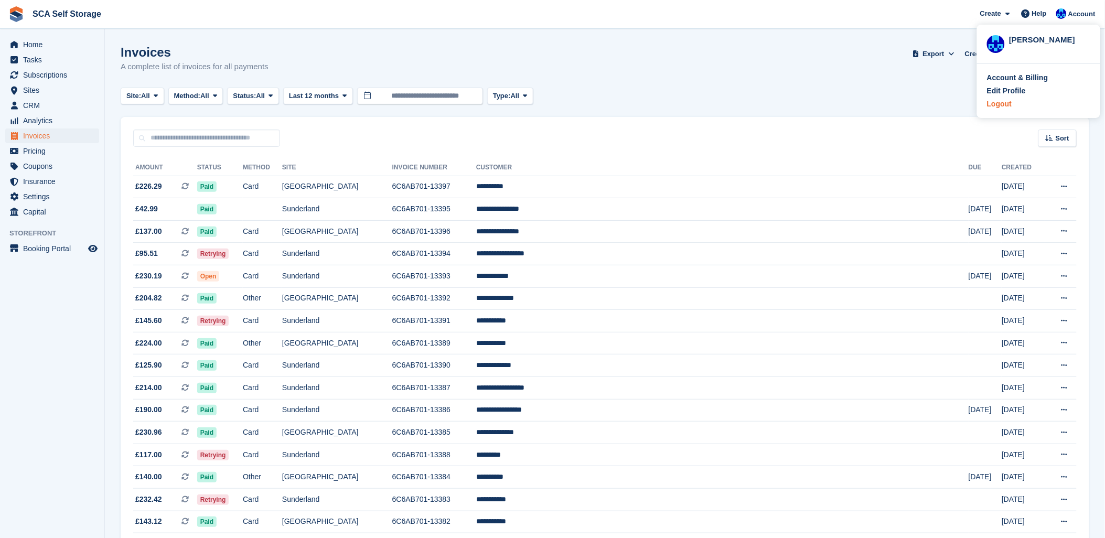
click at [1002, 101] on div "Logout" at bounding box center [999, 104] width 25 height 11
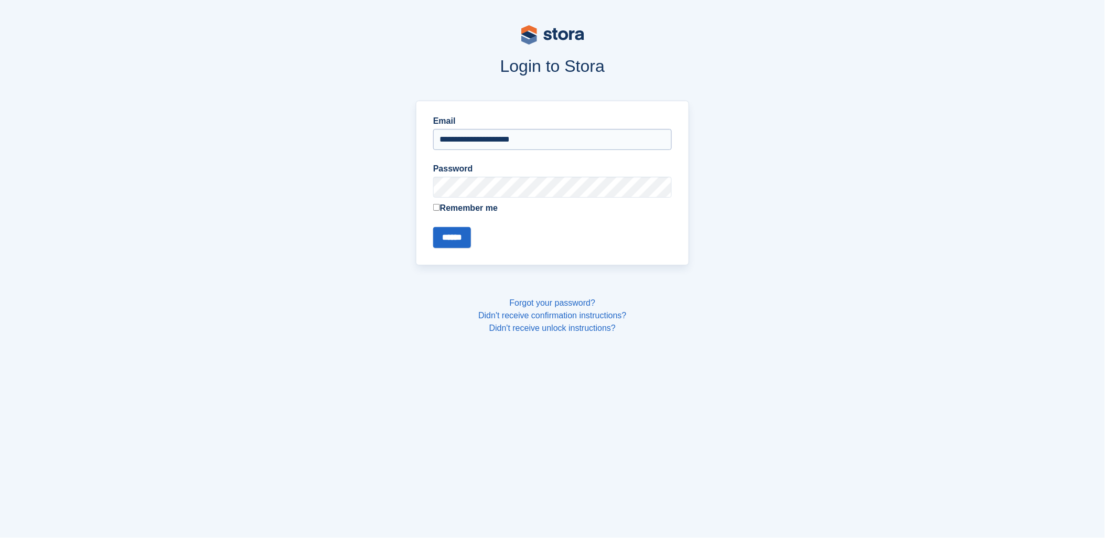
click at [491, 143] on input "**********" at bounding box center [552, 139] width 239 height 21
click at [473, 134] on input "**********" at bounding box center [552, 139] width 239 height 21
type input "**********"
click at [458, 239] on input "******" at bounding box center [452, 237] width 38 height 21
